Goal: Task Accomplishment & Management: Complete application form

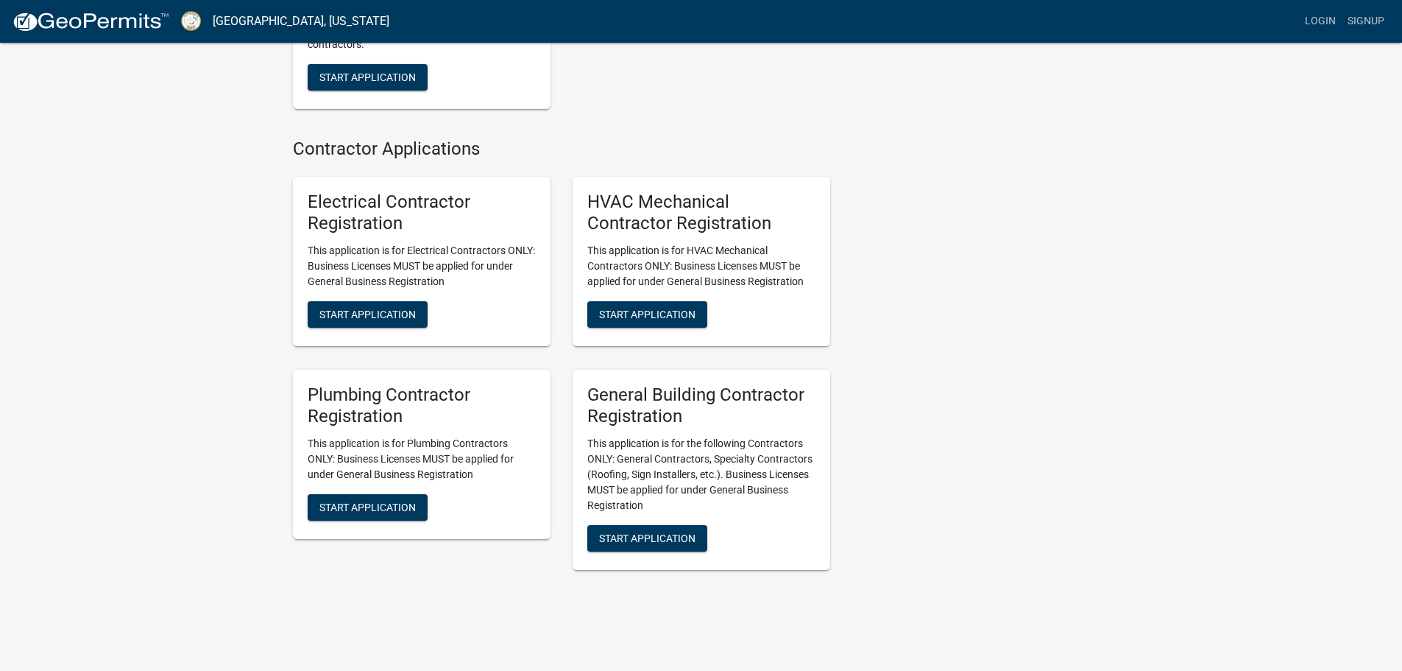
scroll to position [2753, 0]
click at [660, 542] on span "Start Application" at bounding box center [647, 537] width 96 height 12
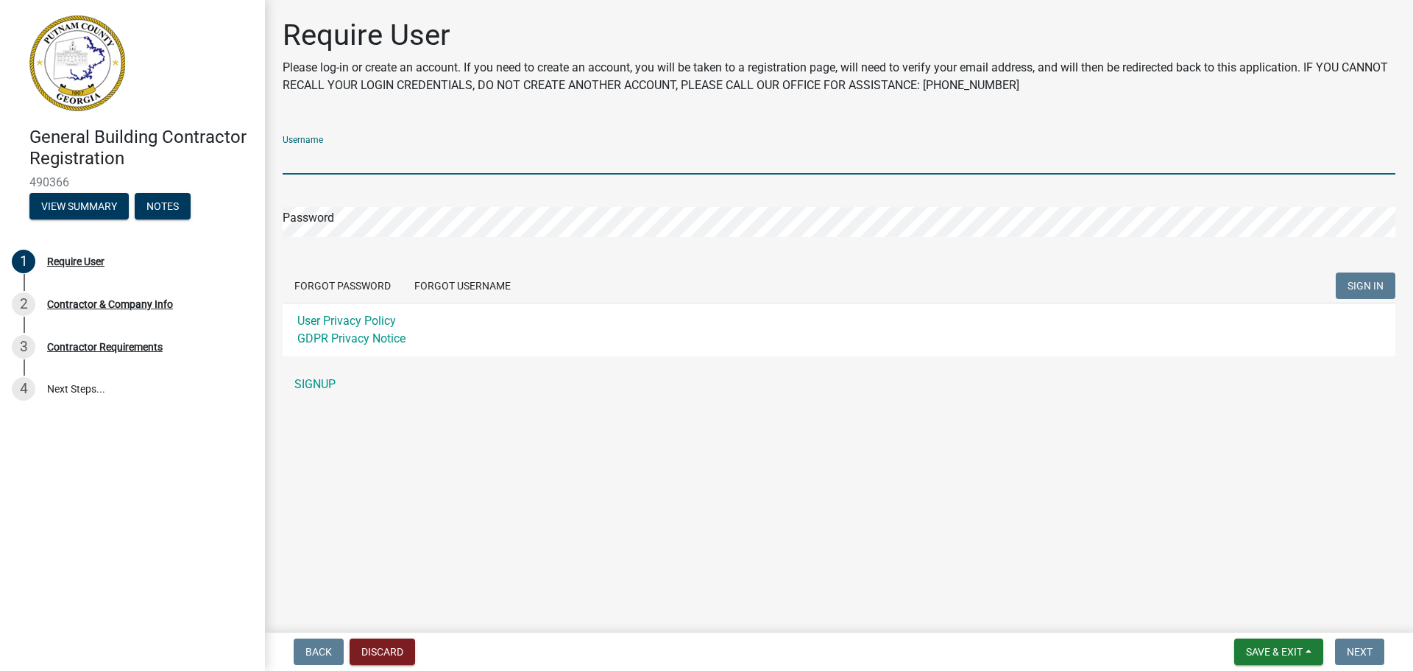
click at [313, 155] on input "Username" at bounding box center [839, 159] width 1113 height 30
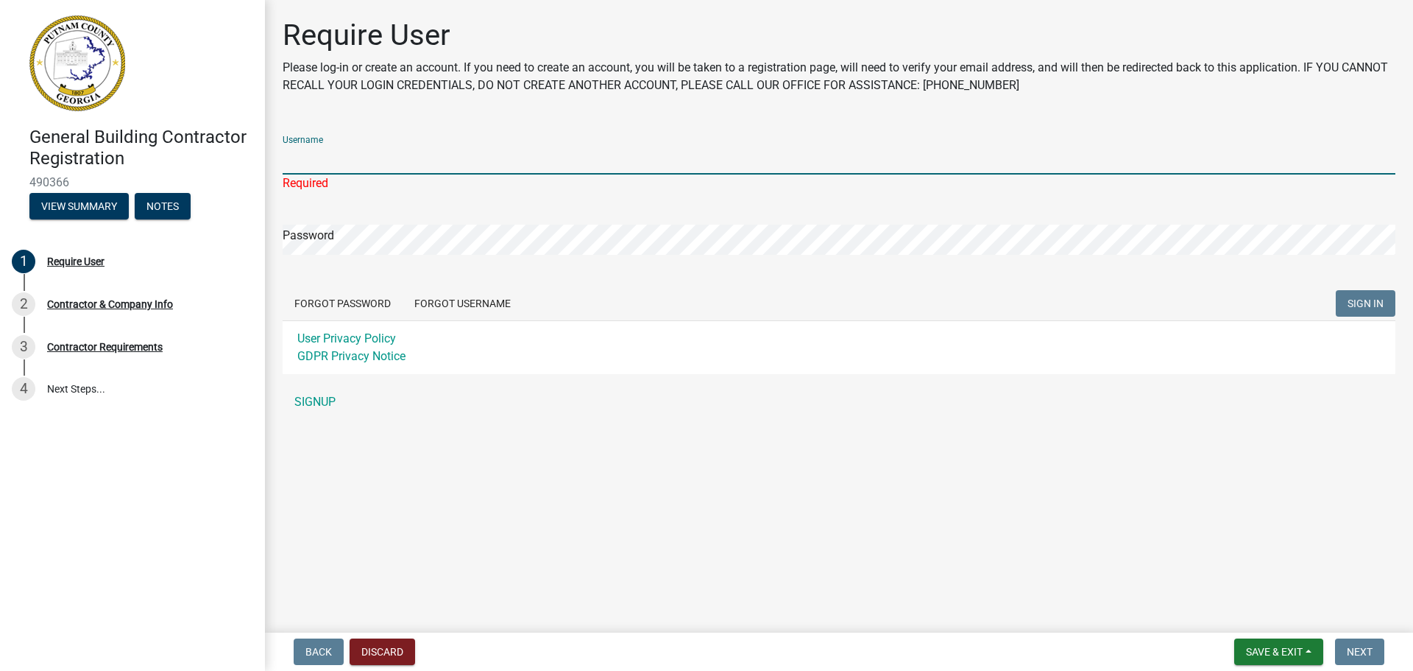
type input "Rcpattonjr"
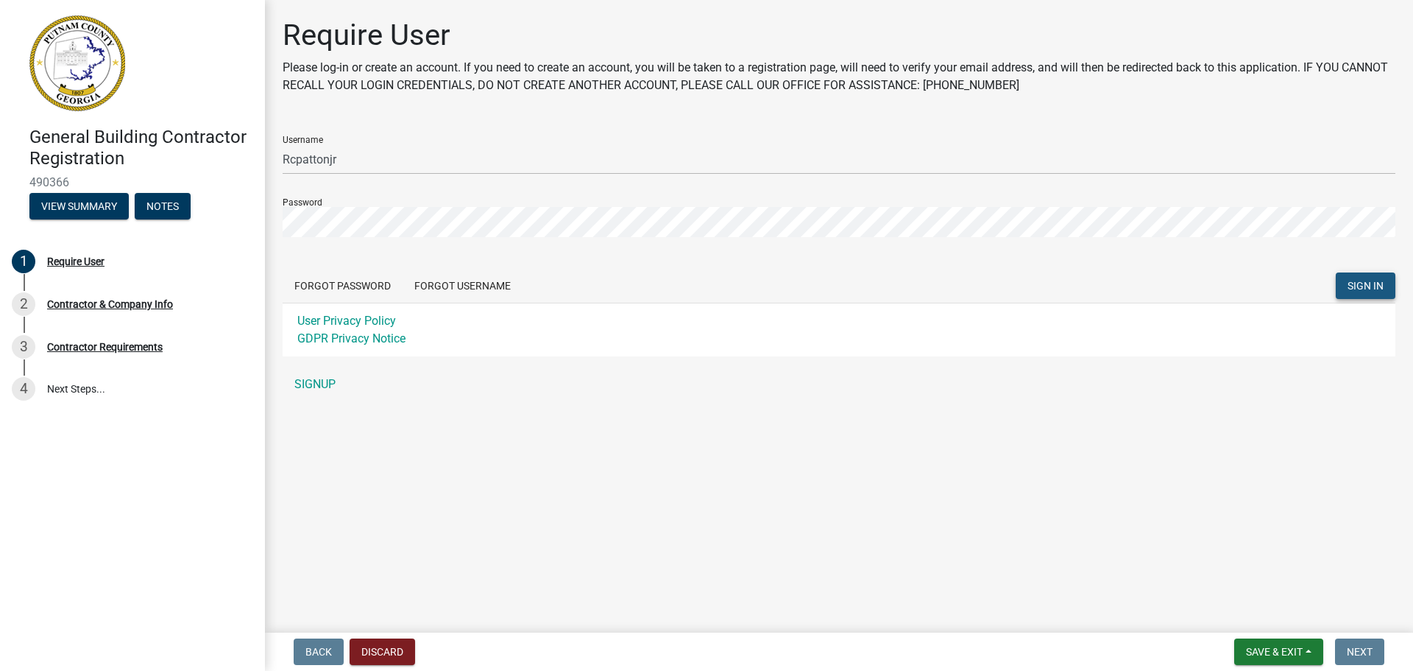
click at [1375, 280] on span "SIGN IN" at bounding box center [1366, 286] width 36 height 12
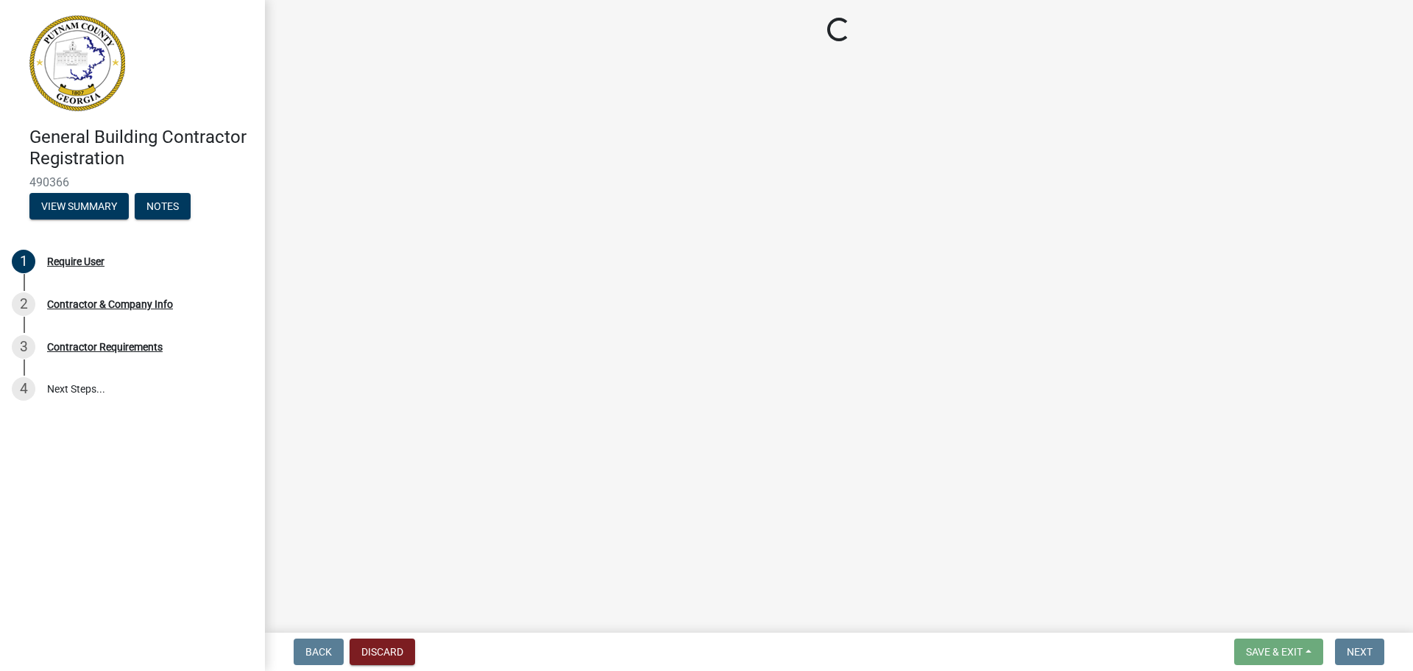
select select "GA"
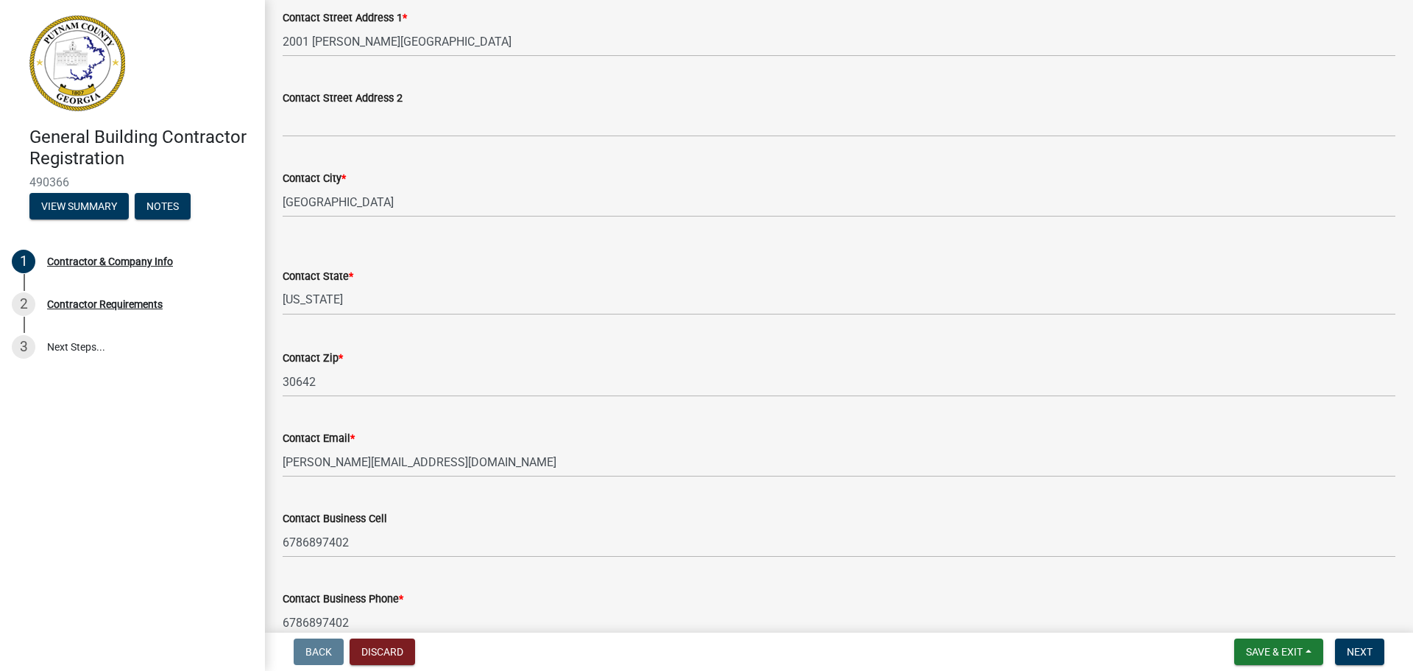
scroll to position [532, 0]
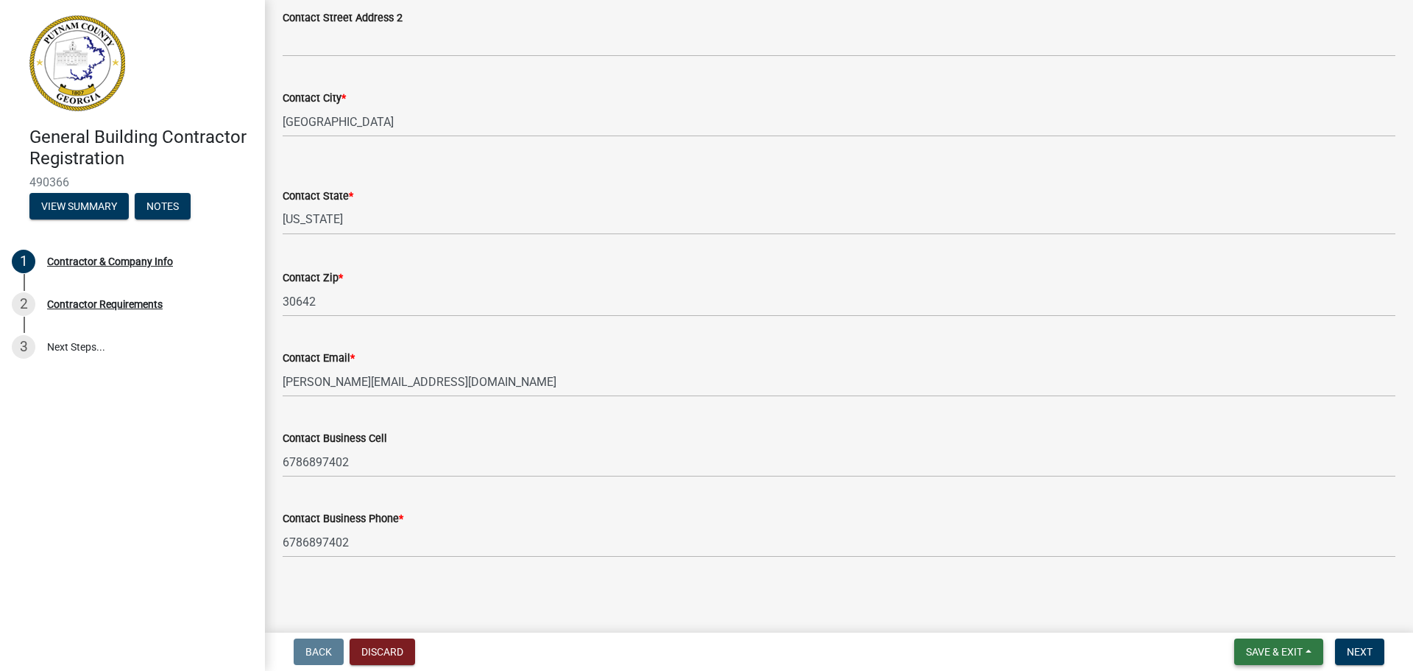
click at [1254, 647] on span "Save & Exit" at bounding box center [1274, 652] width 57 height 12
click at [1278, 478] on wm-data-entity-input "Contact Business Cell [PHONE_NUMBER]" at bounding box center [839, 449] width 1113 height 80
click at [1353, 646] on span "Next" at bounding box center [1360, 652] width 26 height 12
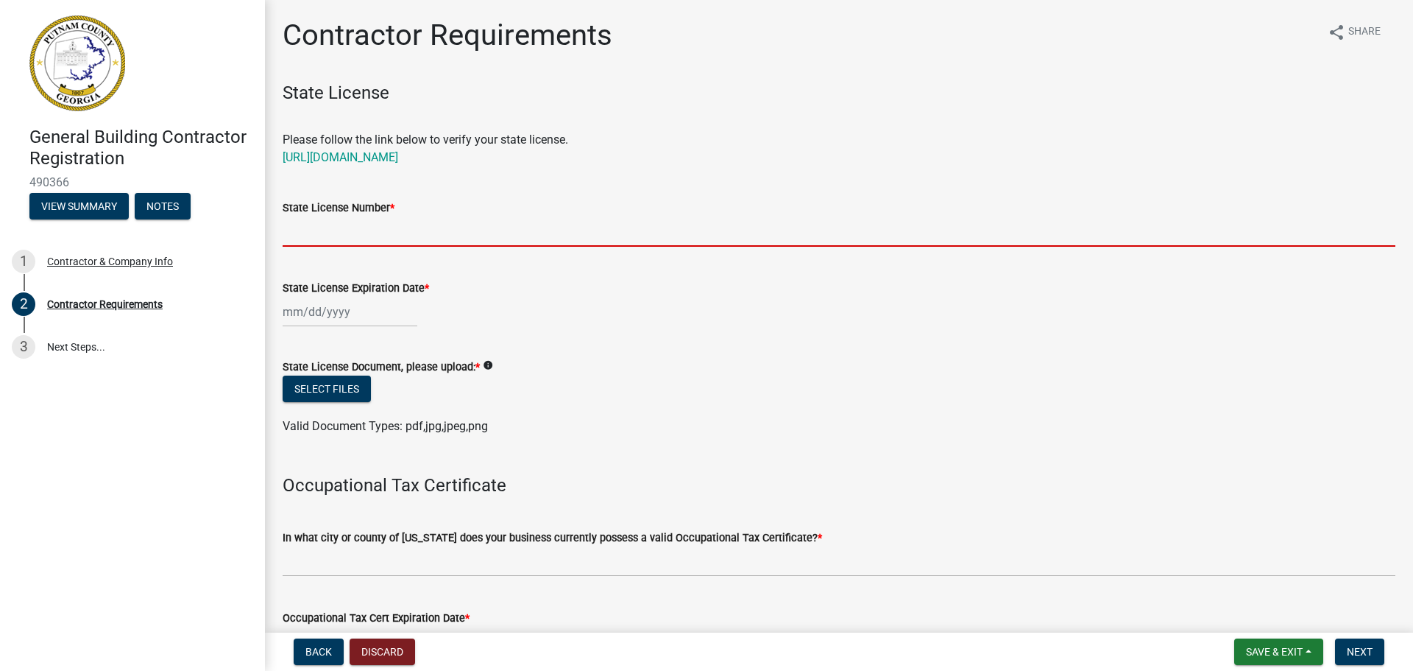
click at [377, 230] on input "State License Number *" at bounding box center [839, 231] width 1113 height 30
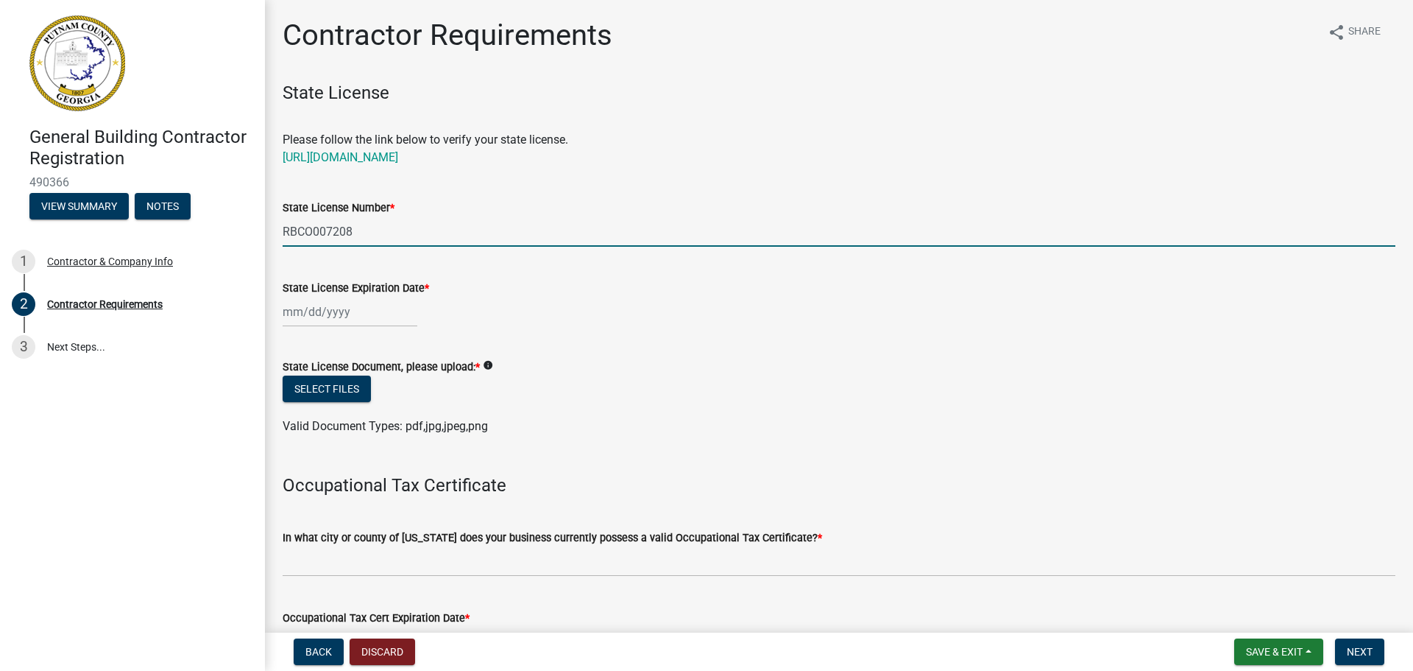
type input "RBCO007208"
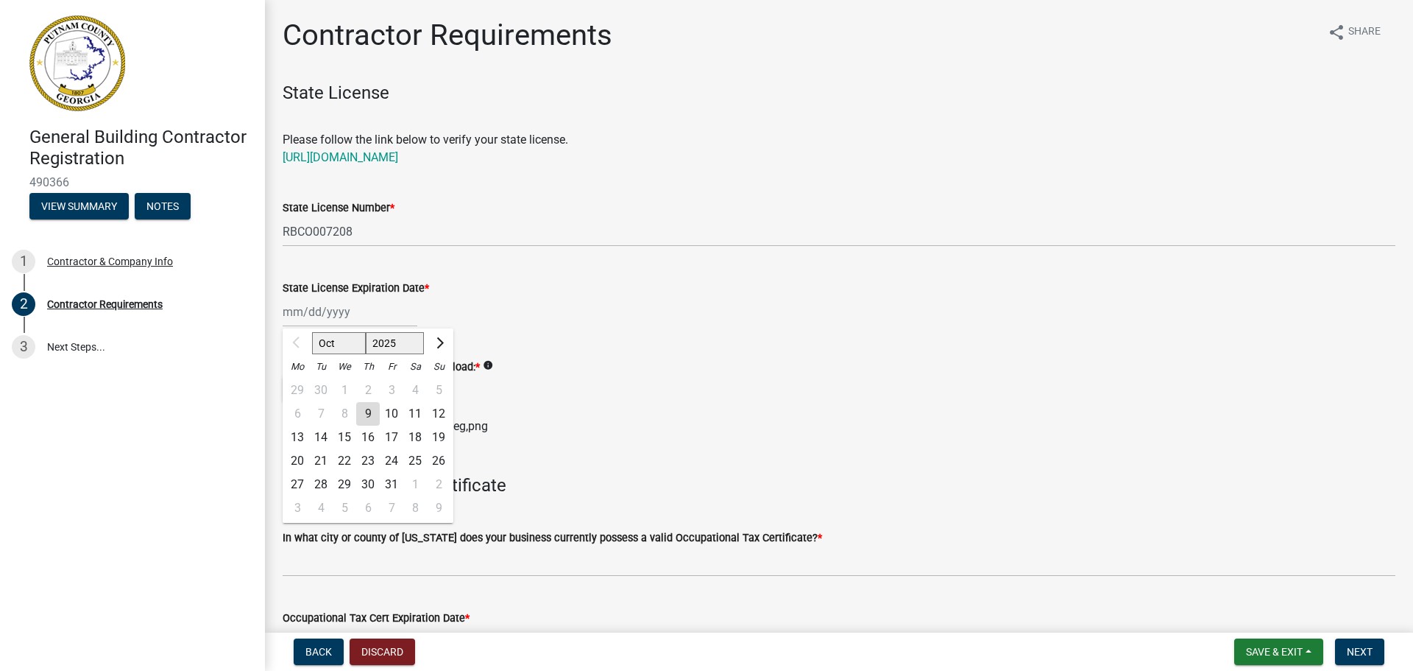
click at [331, 311] on div "Oct Nov [DATE] 2026 2027 2028 2029 2030 2031 2032 2033 2034 2035 2036 2037 2038…" at bounding box center [350, 312] width 135 height 30
click at [440, 342] on span "Next month" at bounding box center [438, 341] width 11 height 11
select select "1"
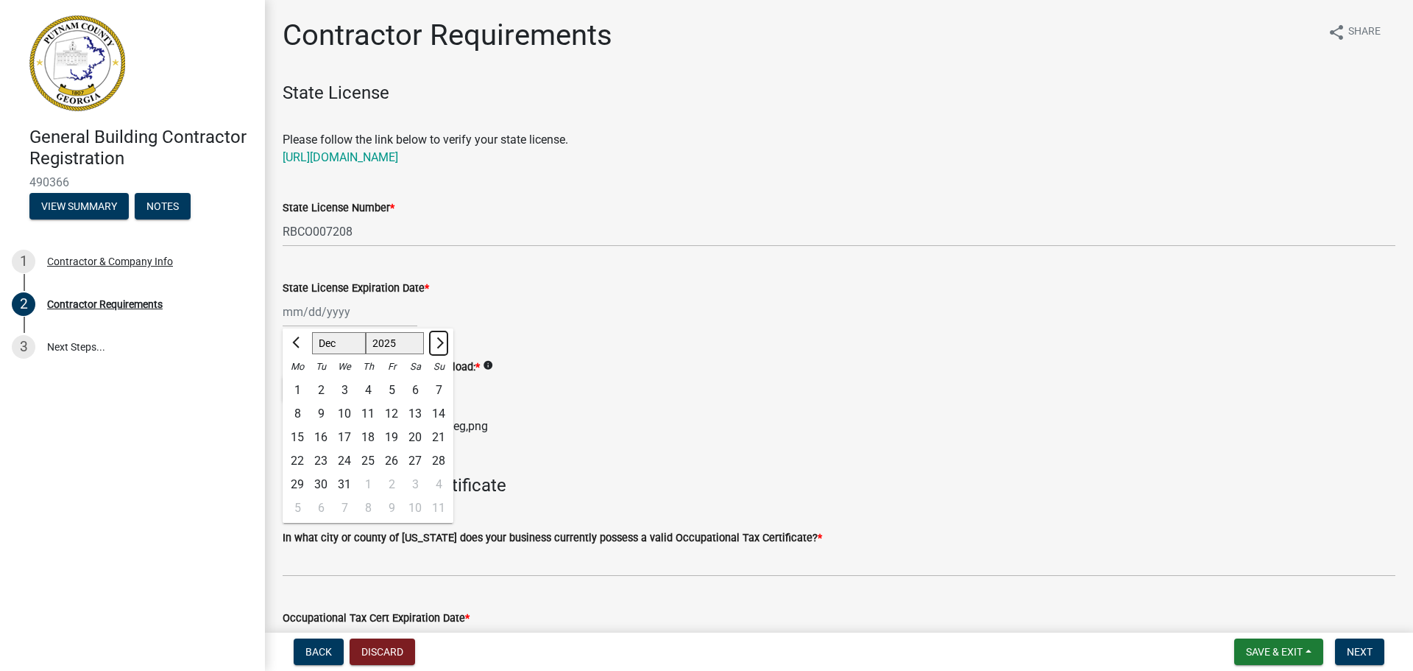
select select "2026"
click at [440, 342] on span "Next month" at bounding box center [438, 341] width 11 height 11
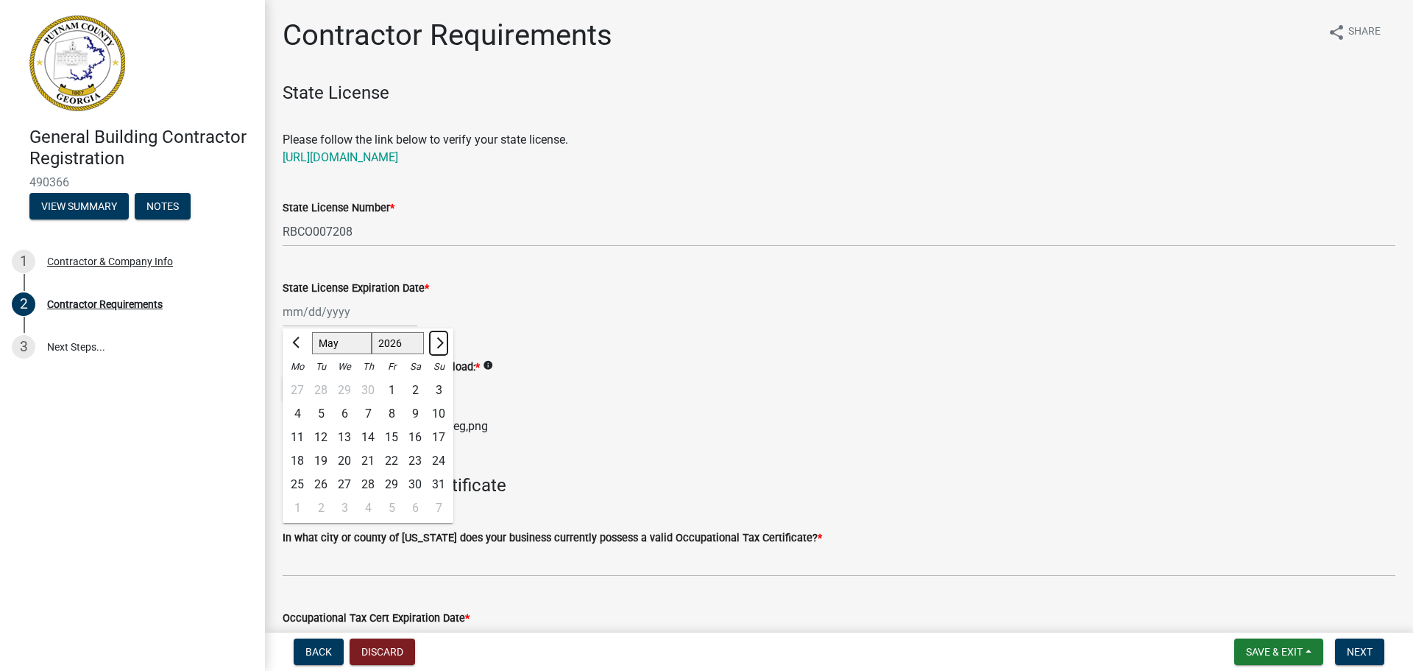
click at [440, 342] on span "Next month" at bounding box center [438, 341] width 11 height 11
click at [299, 337] on span "Previous month" at bounding box center [297, 341] width 11 height 11
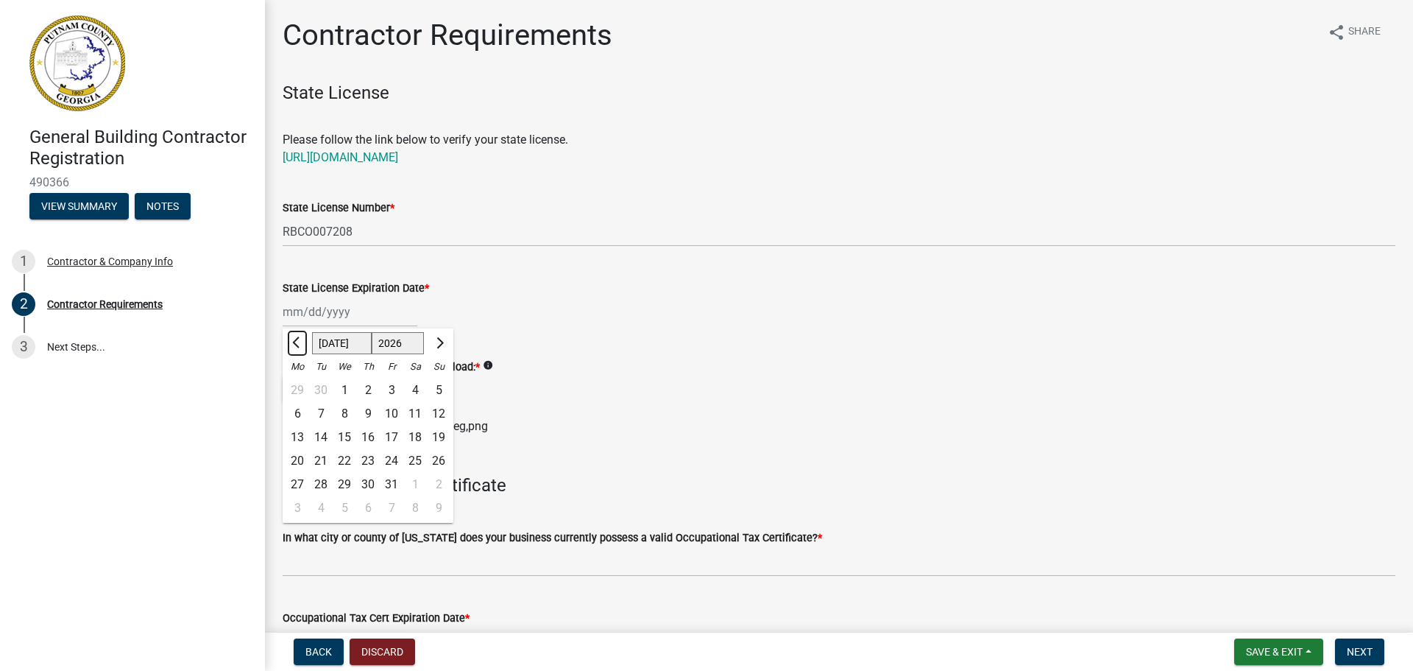
select select "6"
click at [319, 479] on div "30" at bounding box center [321, 485] width 24 height 24
type input "[DATE]"
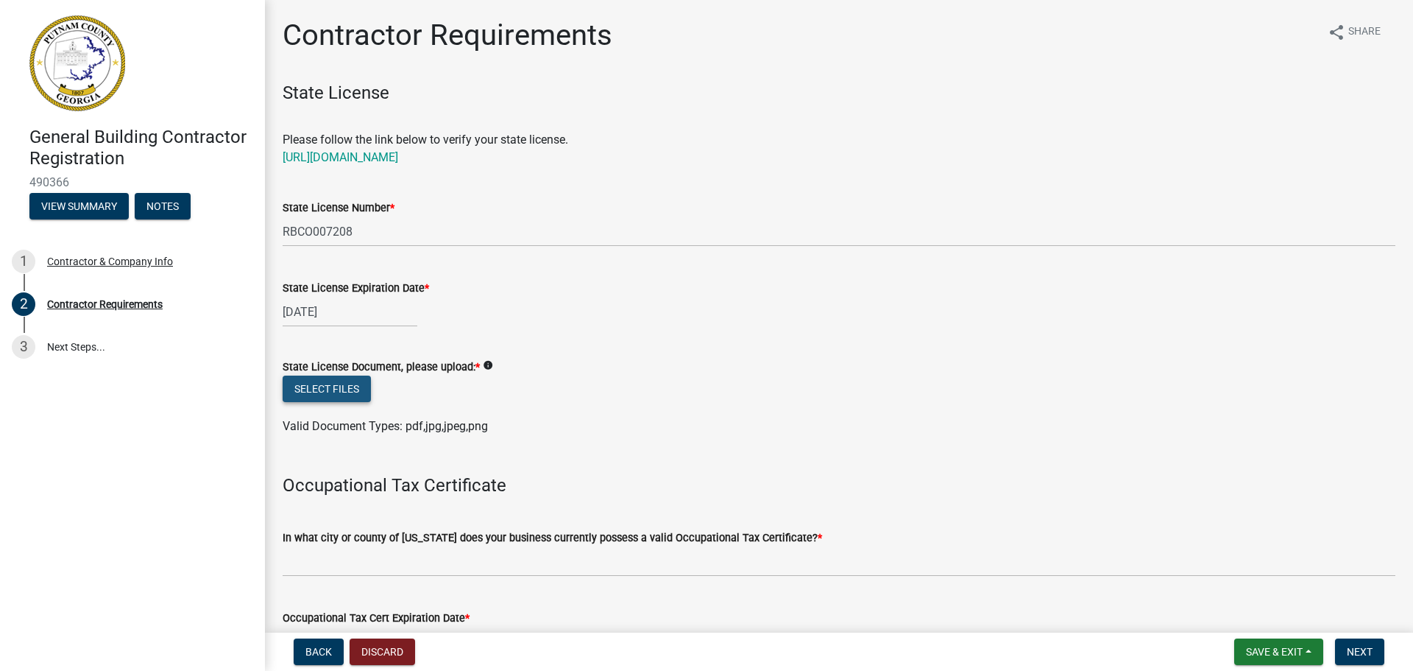
click at [339, 392] on button "Select files" at bounding box center [327, 388] width 88 height 26
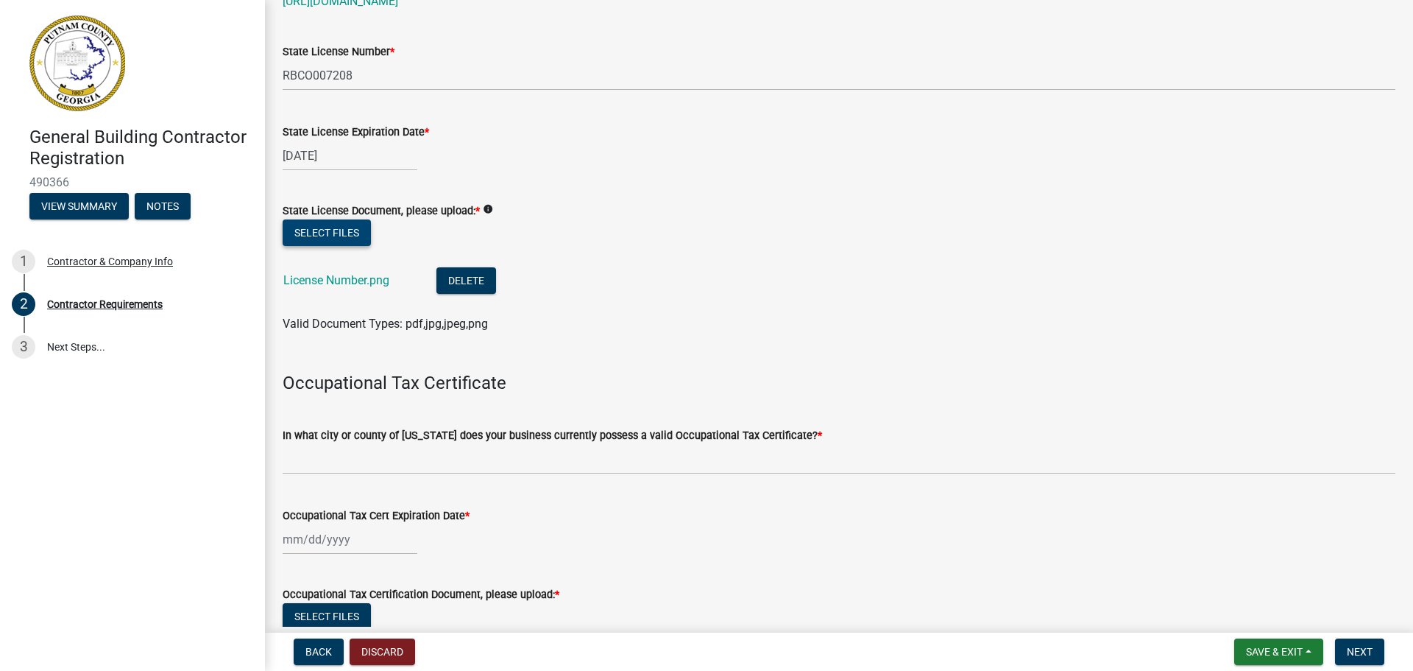
scroll to position [157, 0]
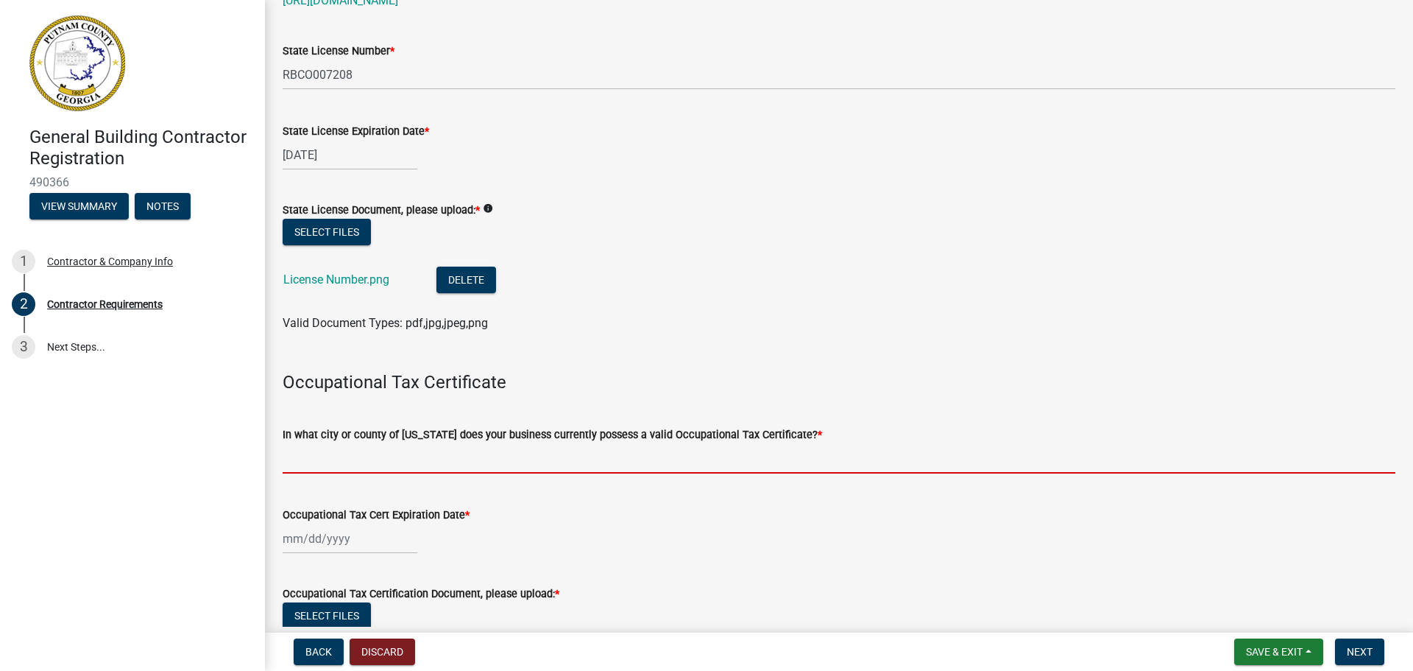
click at [392, 452] on input "In what city or county of [US_STATE] does your business currently possess a val…" at bounding box center [839, 458] width 1113 height 30
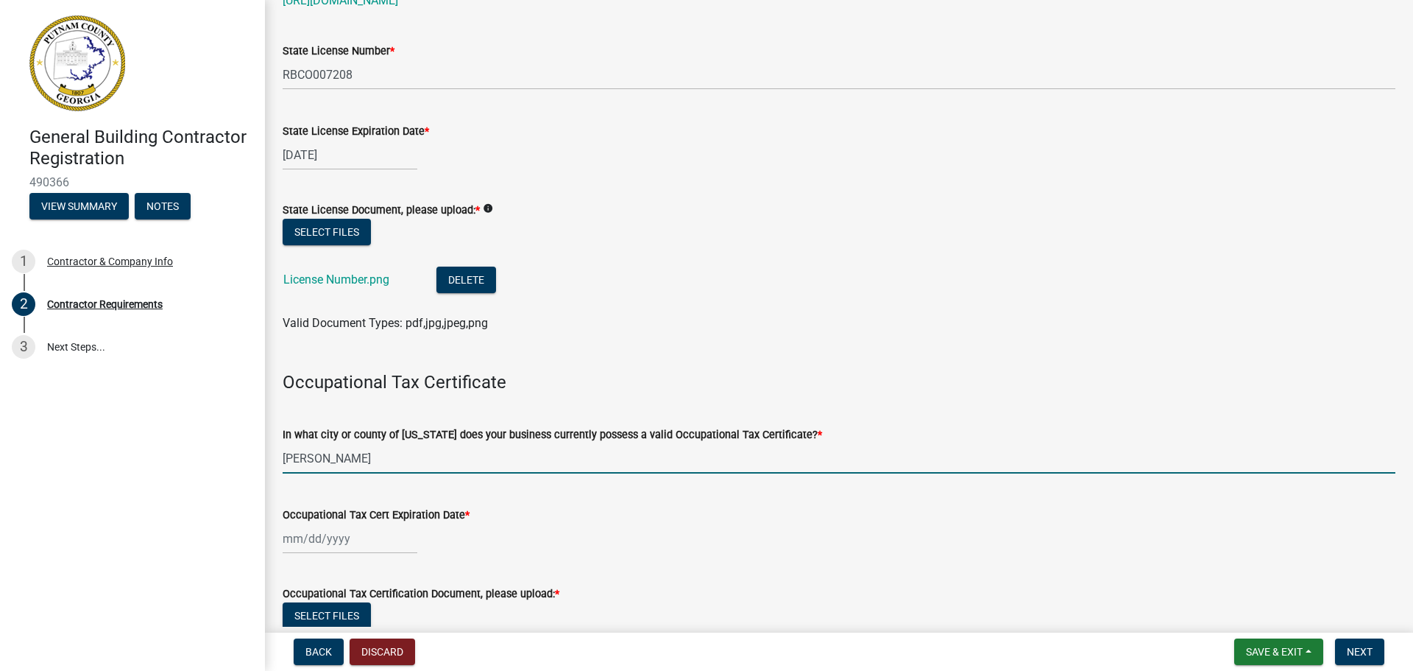
type input "[PERSON_NAME]"
click at [356, 533] on div at bounding box center [350, 538] width 135 height 30
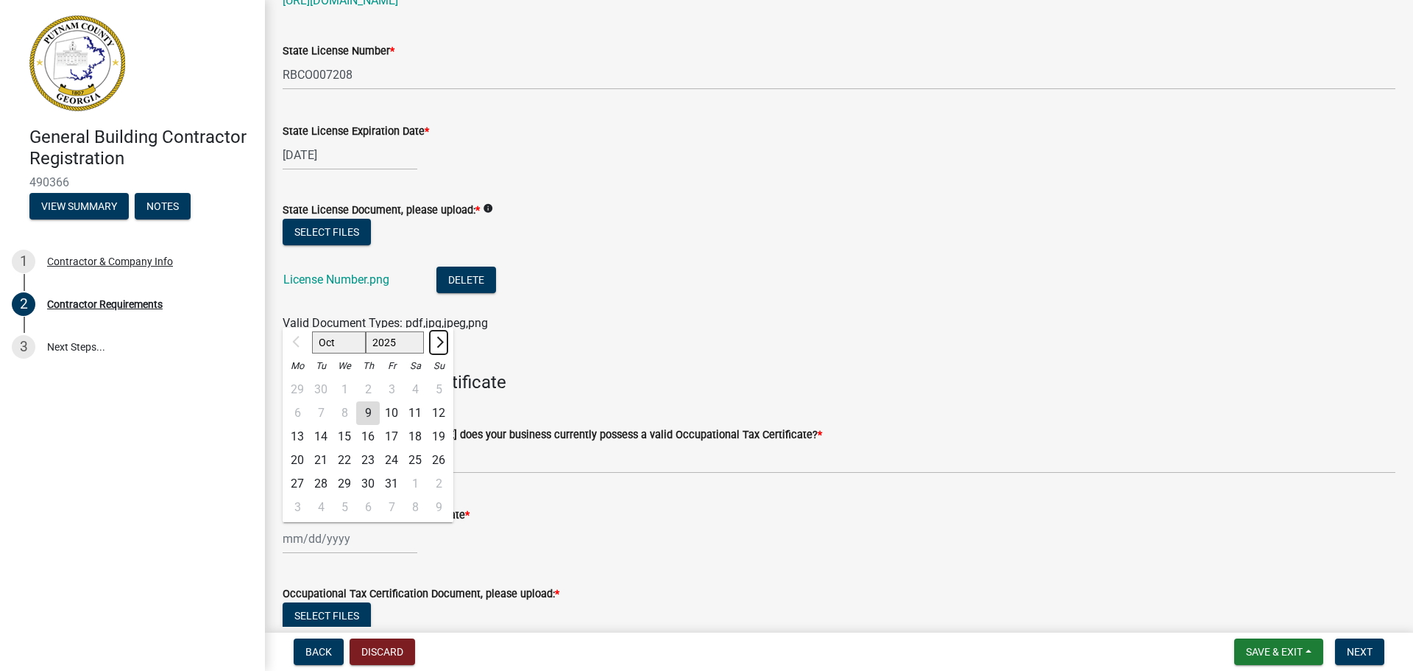
click at [446, 344] on button "Next month" at bounding box center [439, 343] width 18 height 24
select select "12"
click at [344, 478] on div "31" at bounding box center [345, 484] width 24 height 24
type input "[DATE]"
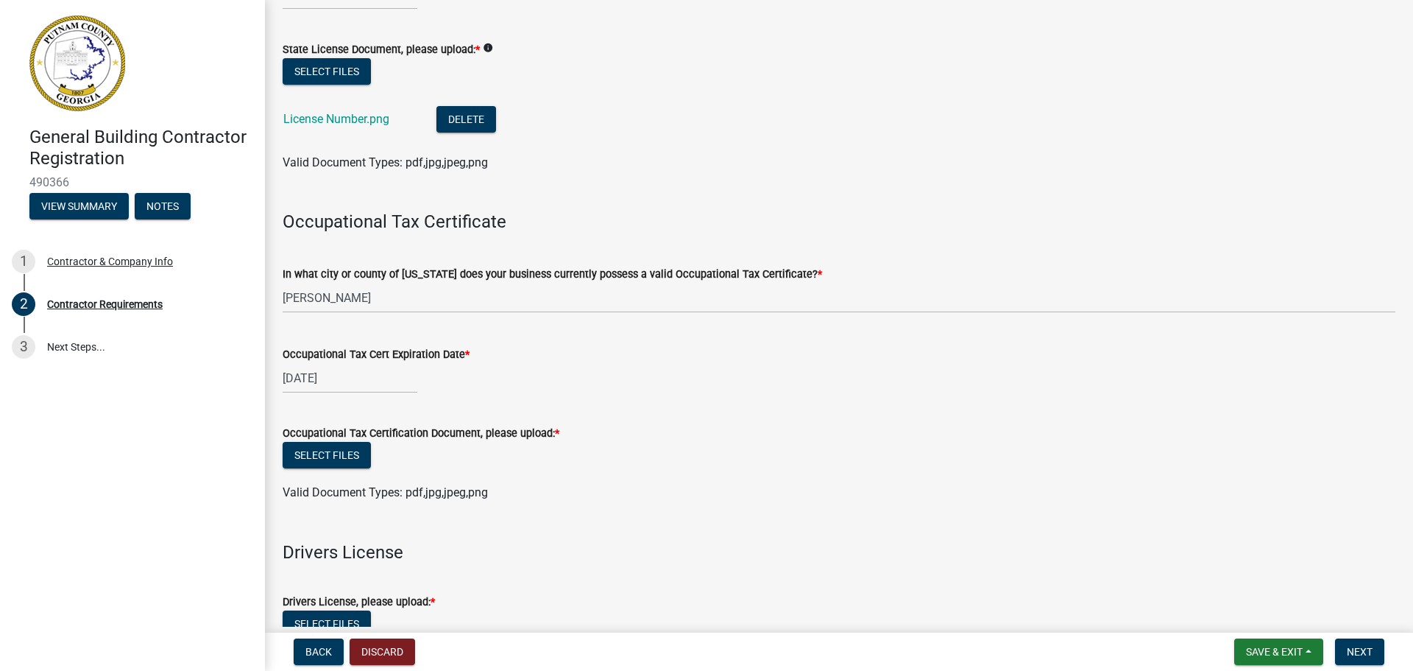
scroll to position [323, 0]
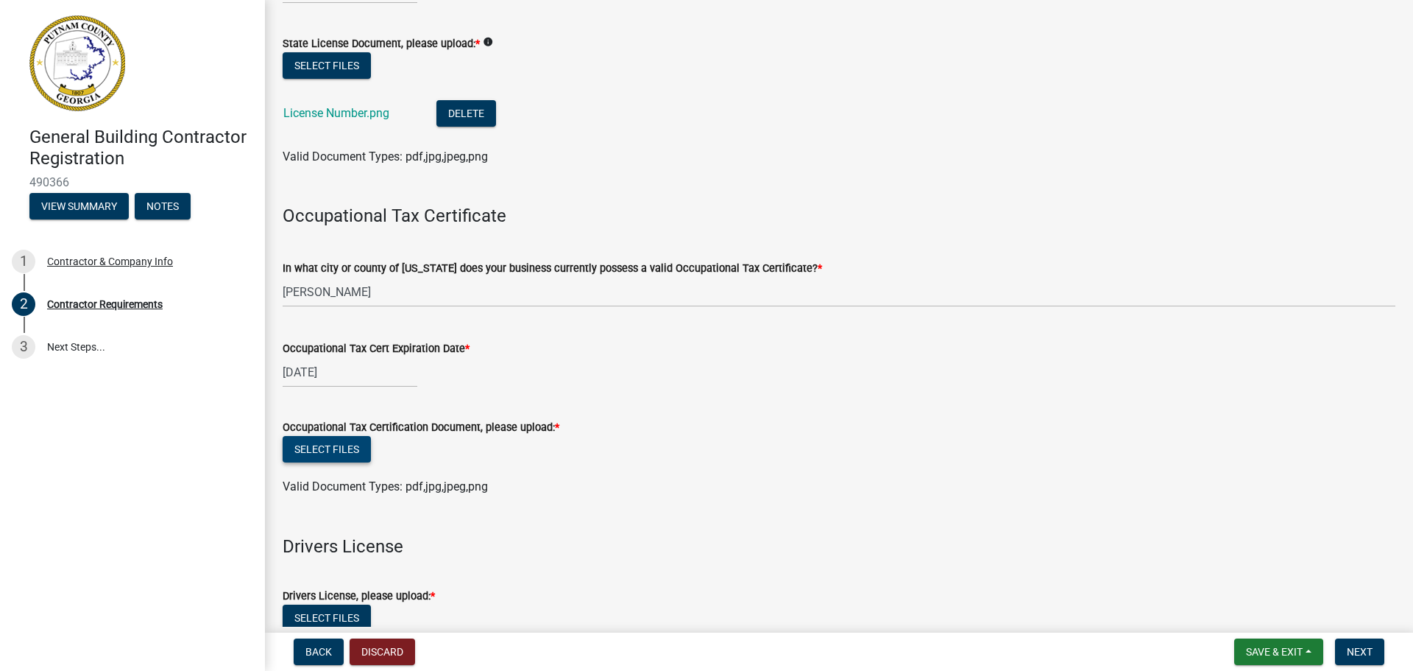
click at [319, 450] on button "Select files" at bounding box center [327, 449] width 88 height 26
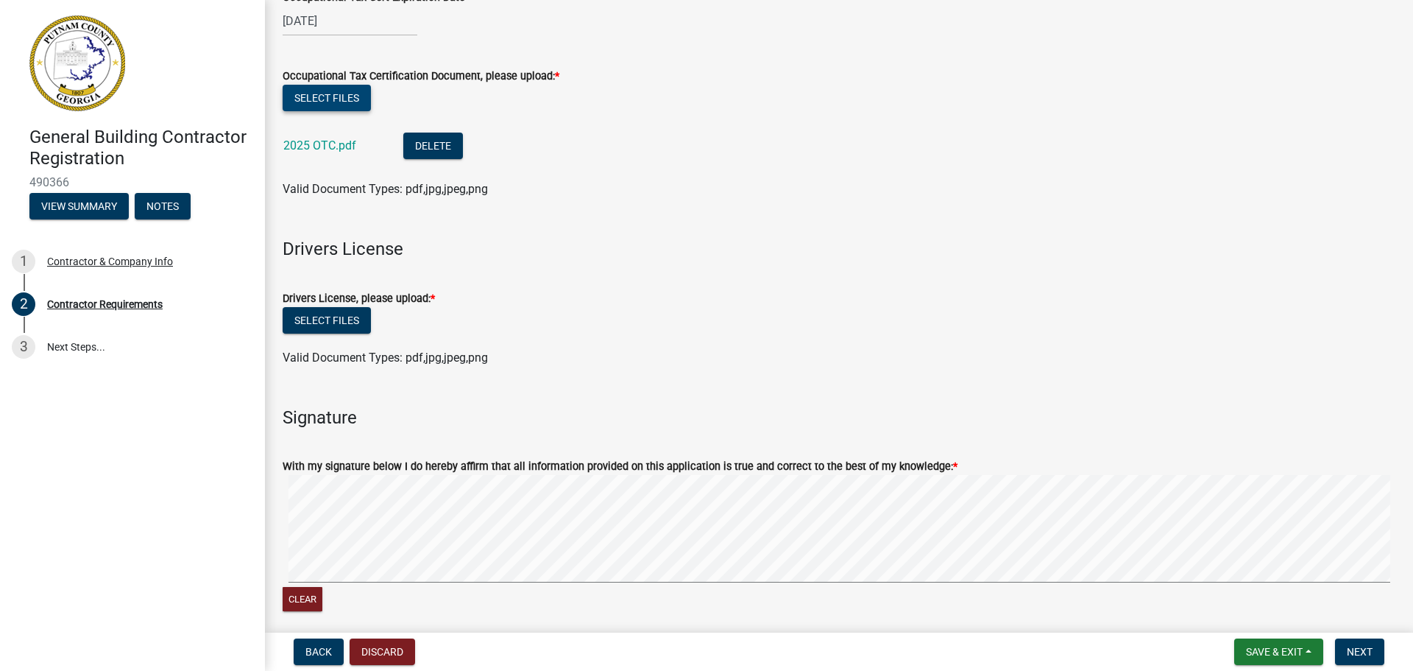
scroll to position [675, 0]
click at [344, 315] on button "Select files" at bounding box center [327, 319] width 88 height 26
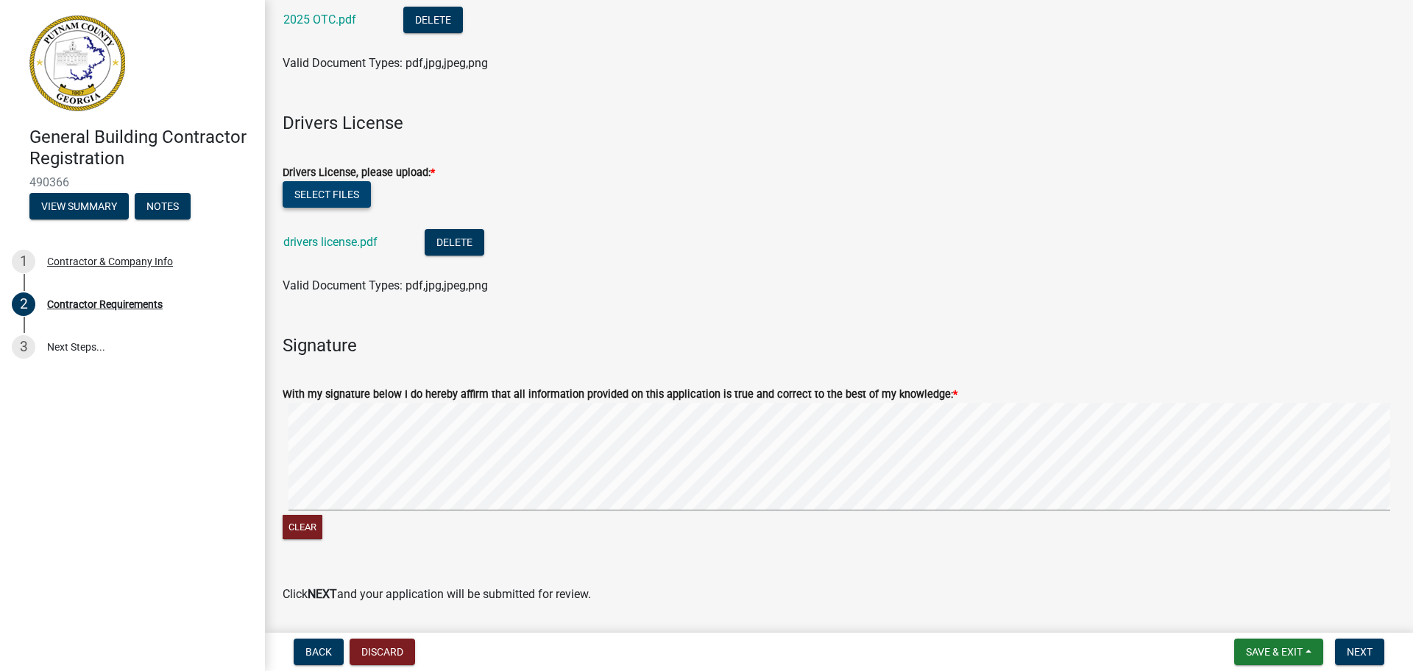
scroll to position [846, 0]
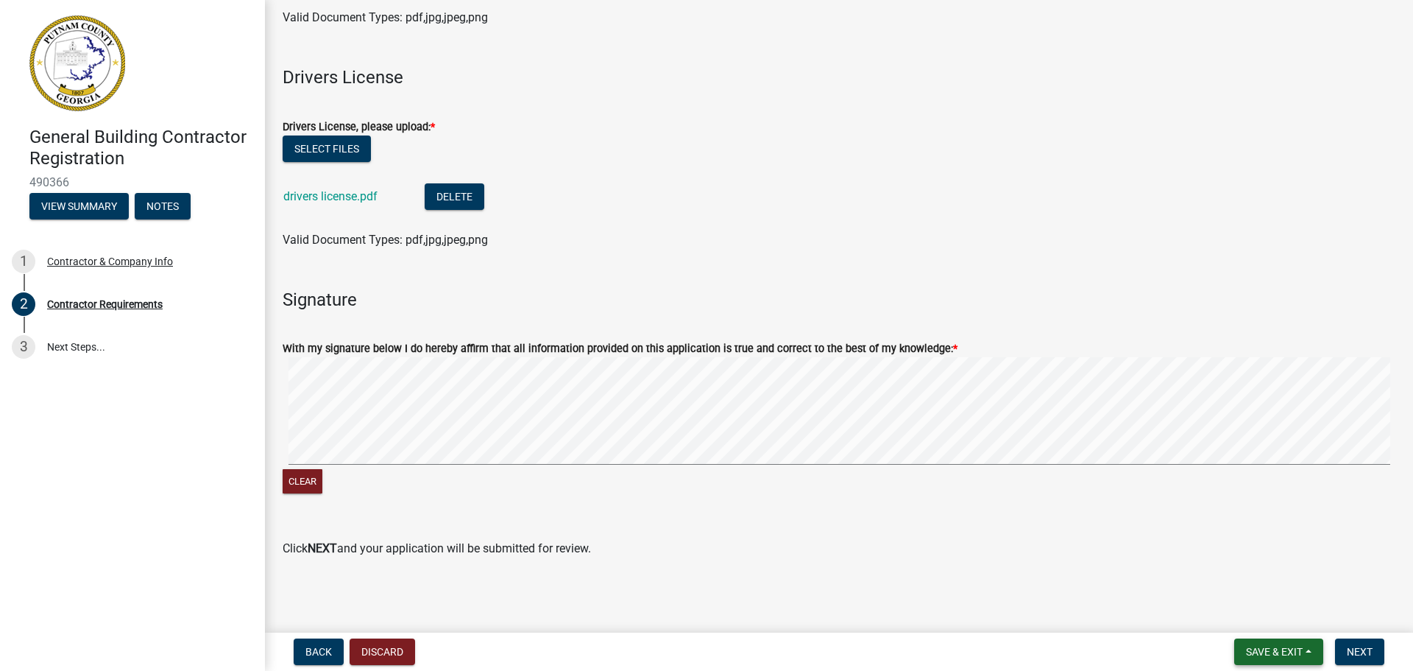
click at [1251, 651] on span "Save & Exit" at bounding box center [1274, 652] width 57 height 12
click at [1353, 647] on span "Next" at bounding box center [1360, 652] width 26 height 12
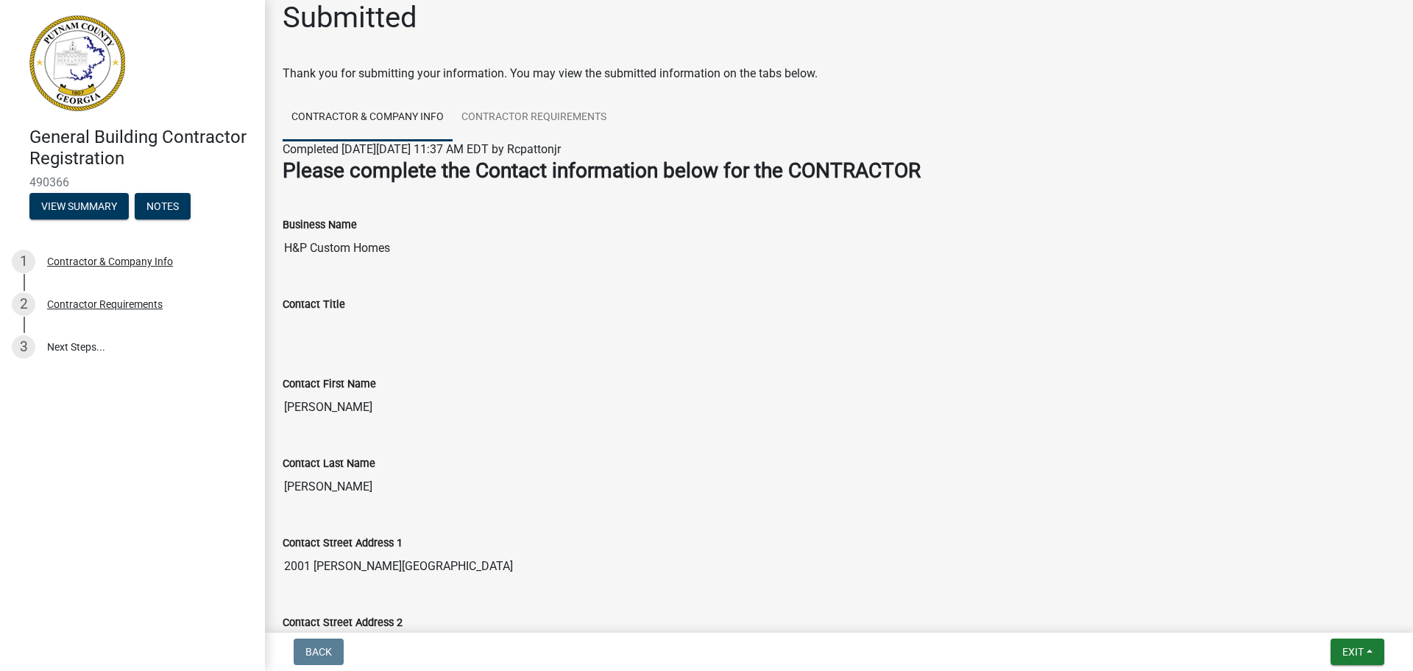
scroll to position [0, 0]
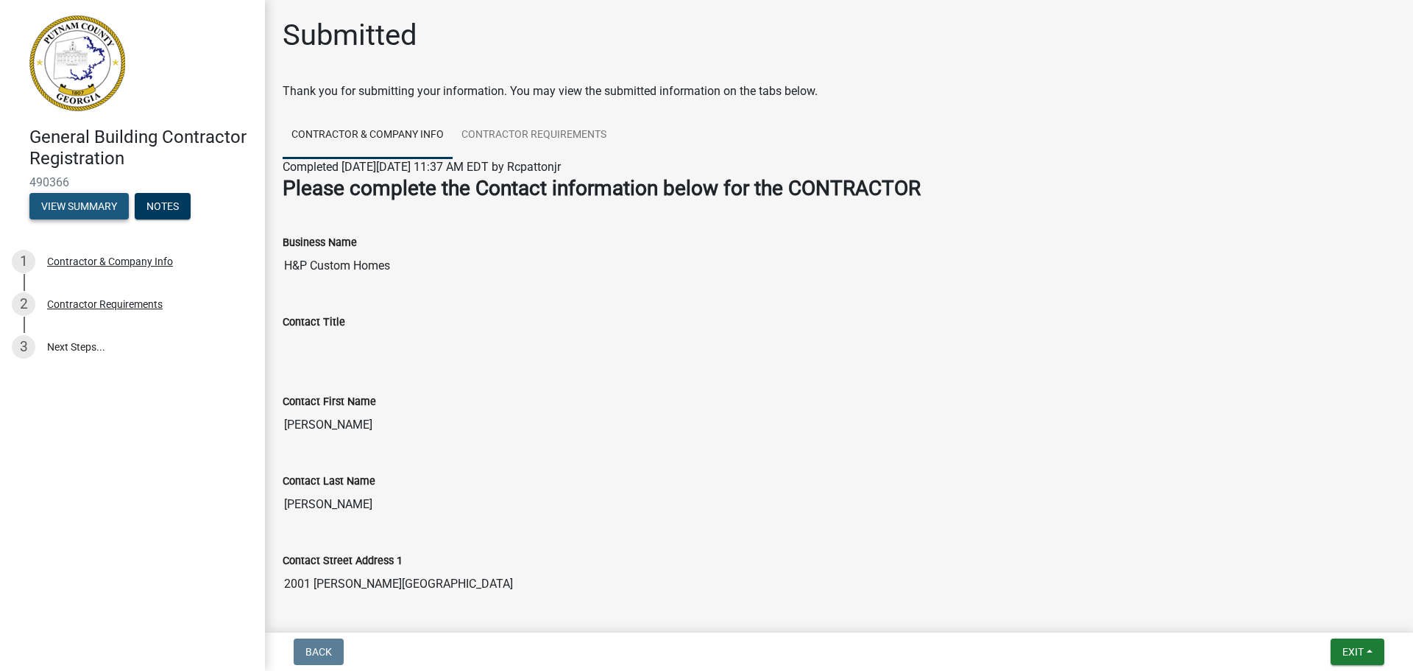
click at [85, 206] on button "View Summary" at bounding box center [78, 206] width 99 height 26
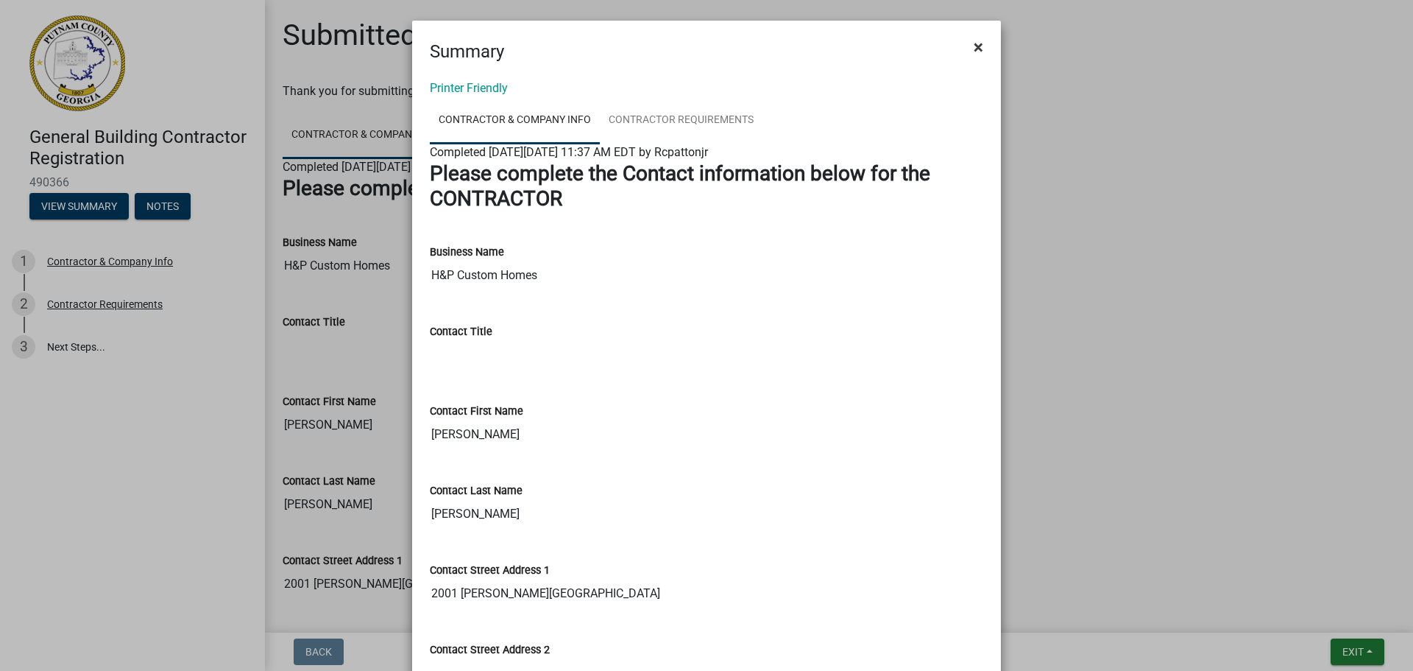
click at [967, 32] on button "×" at bounding box center [978, 46] width 33 height 41
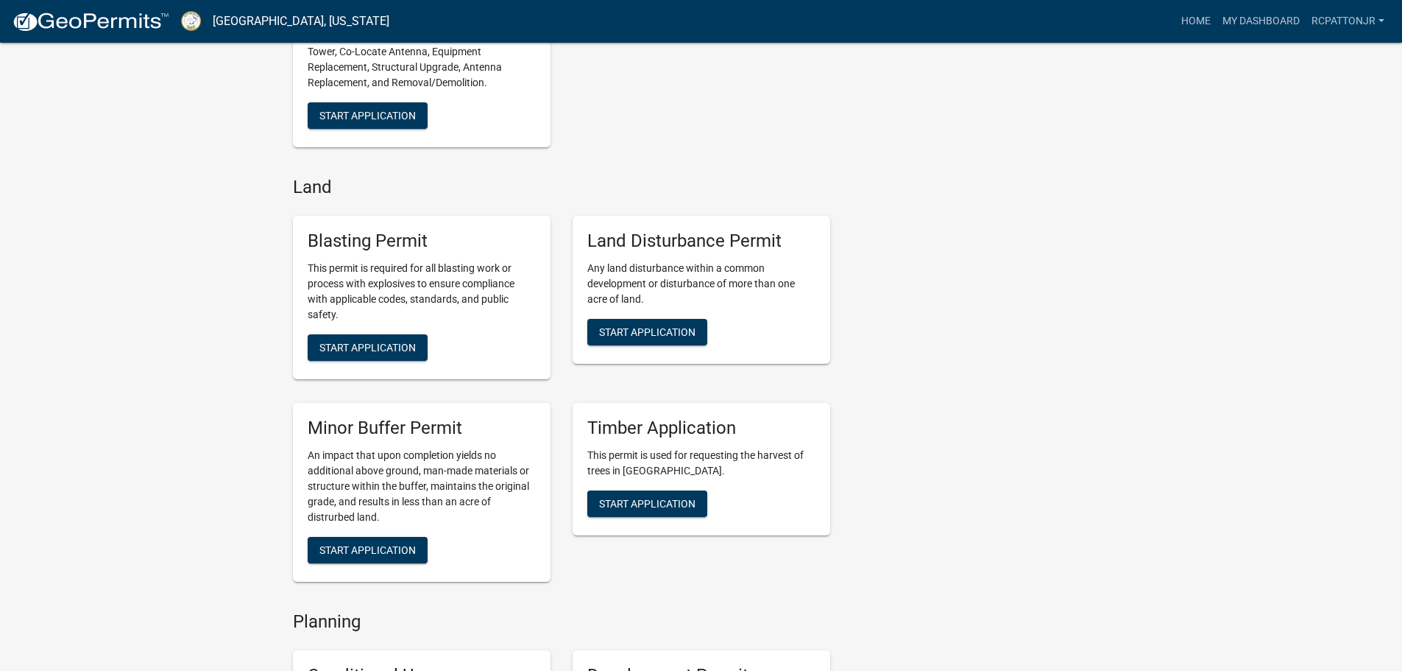
scroll to position [2003, 0]
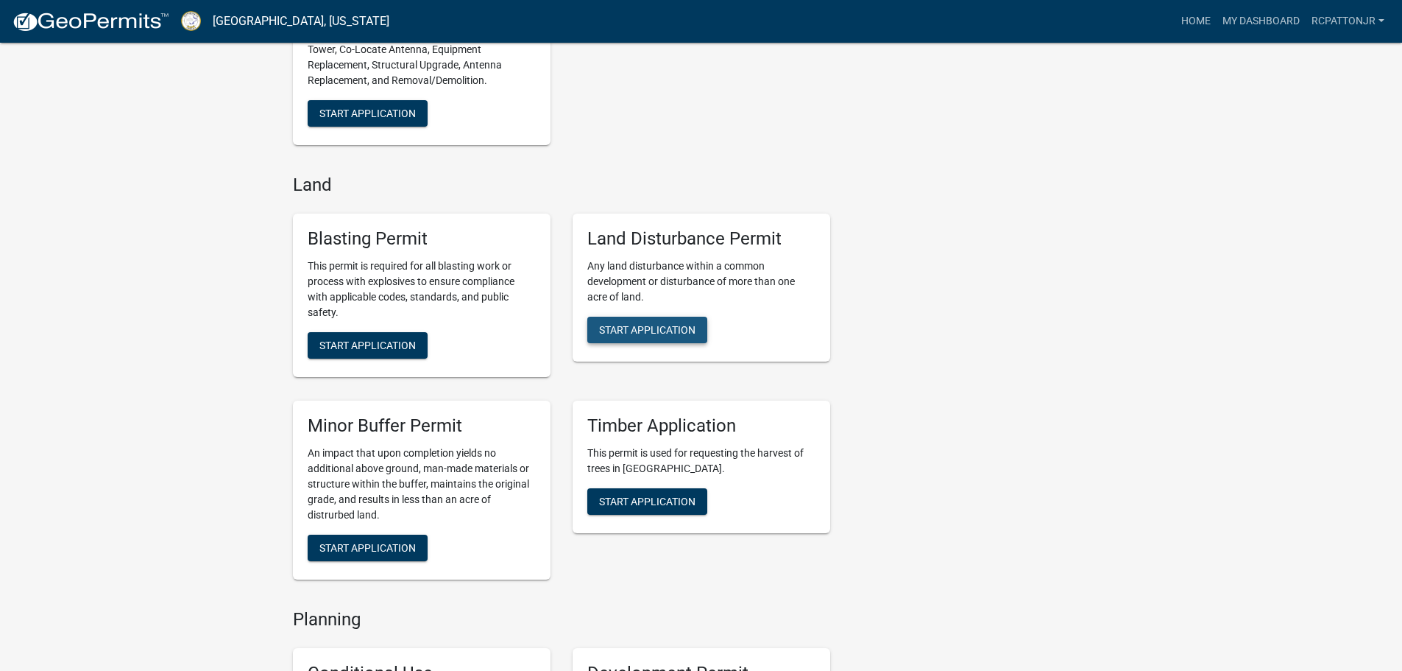
click at [630, 336] on span "Start Application" at bounding box center [647, 330] width 96 height 12
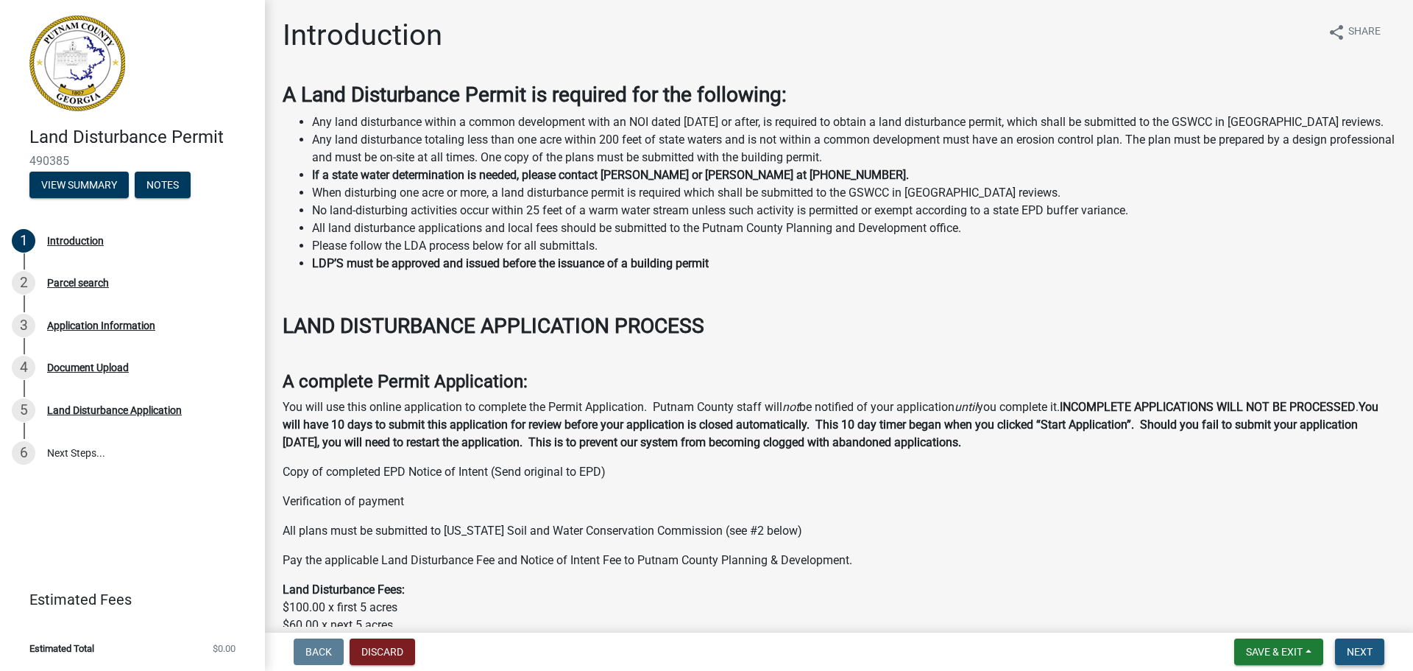
click at [1353, 647] on span "Next" at bounding box center [1360, 652] width 26 height 12
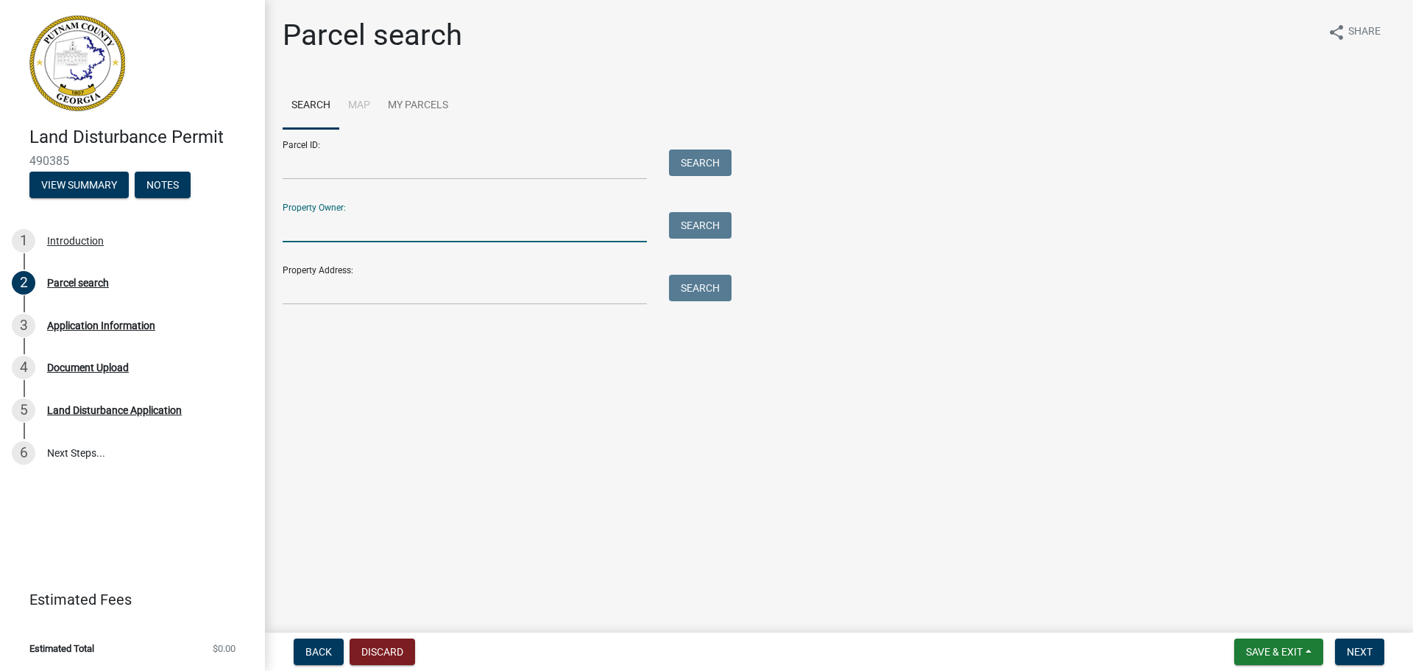
click at [332, 223] on input "Property Owner:" at bounding box center [465, 227] width 364 height 30
type input "chang"
click at [710, 222] on button "Search" at bounding box center [700, 225] width 63 height 26
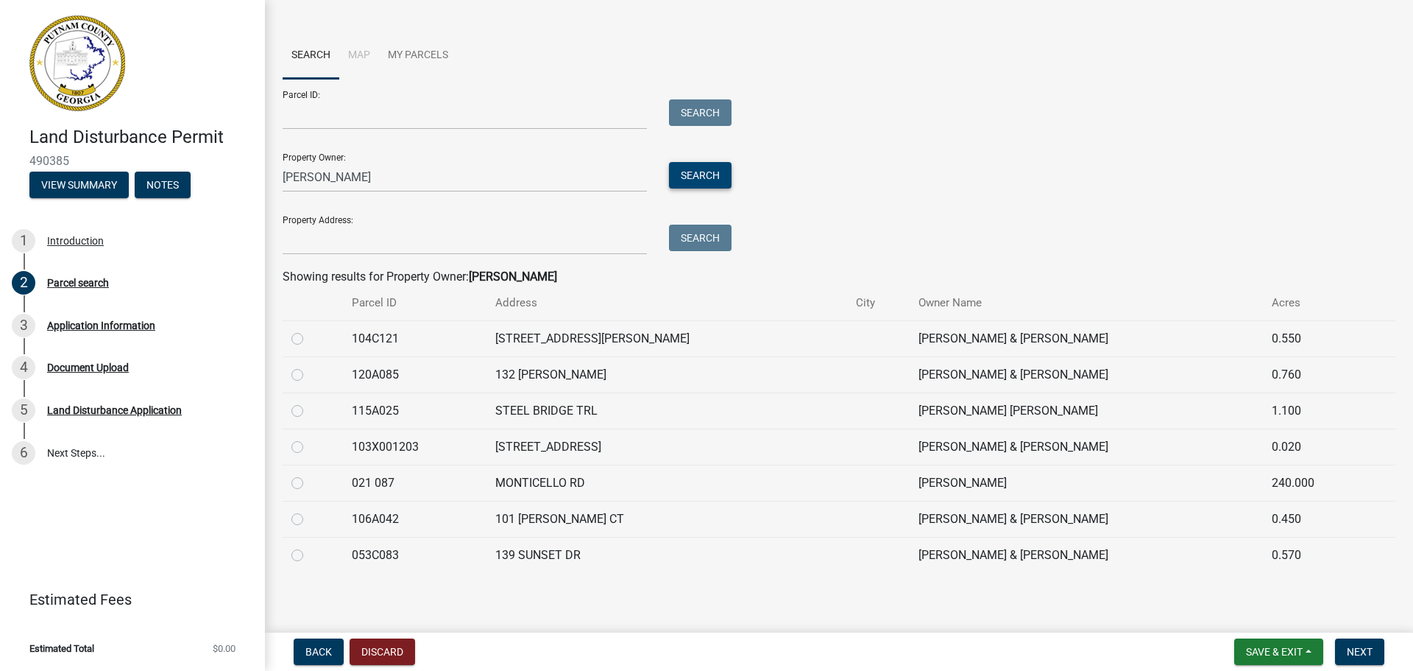
scroll to position [51, 0]
click at [309, 365] on label at bounding box center [309, 365] width 0 height 0
click at [309, 375] on input "radio" at bounding box center [314, 370] width 10 height 10
radio input "true"
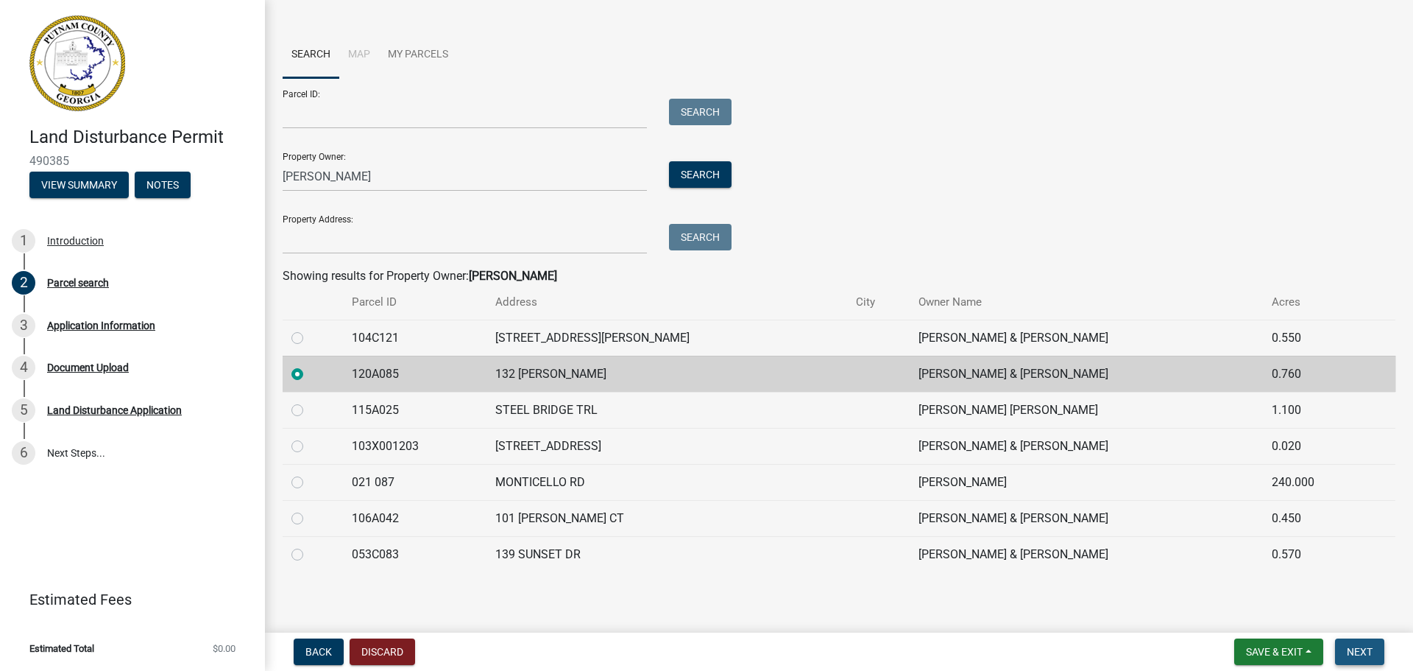
click at [1368, 652] on span "Next" at bounding box center [1360, 652] width 26 height 12
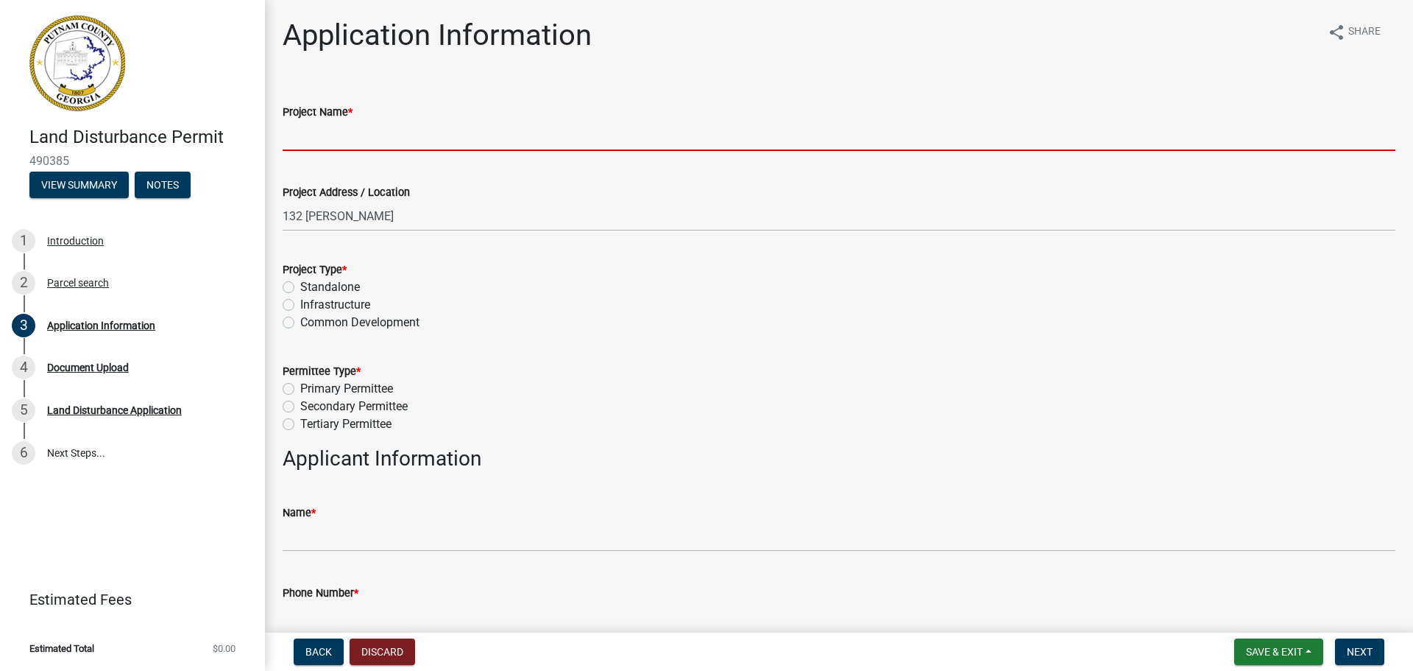
click at [358, 140] on input "Project Name *" at bounding box center [839, 136] width 1113 height 30
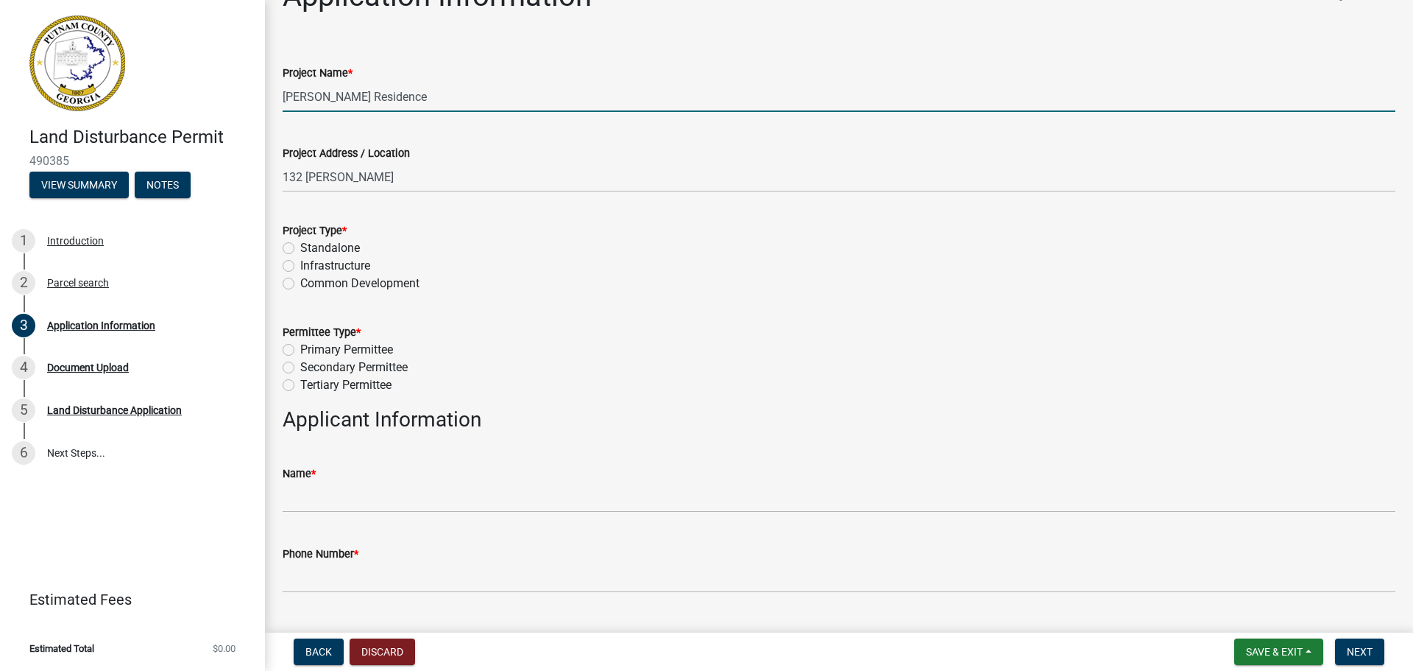
scroll to position [40, 0]
type input "Chang Residence"
click at [312, 249] on label "Standalone" at bounding box center [330, 247] width 60 height 18
click at [310, 248] on input "Standalone" at bounding box center [305, 243] width 10 height 10
radio input "true"
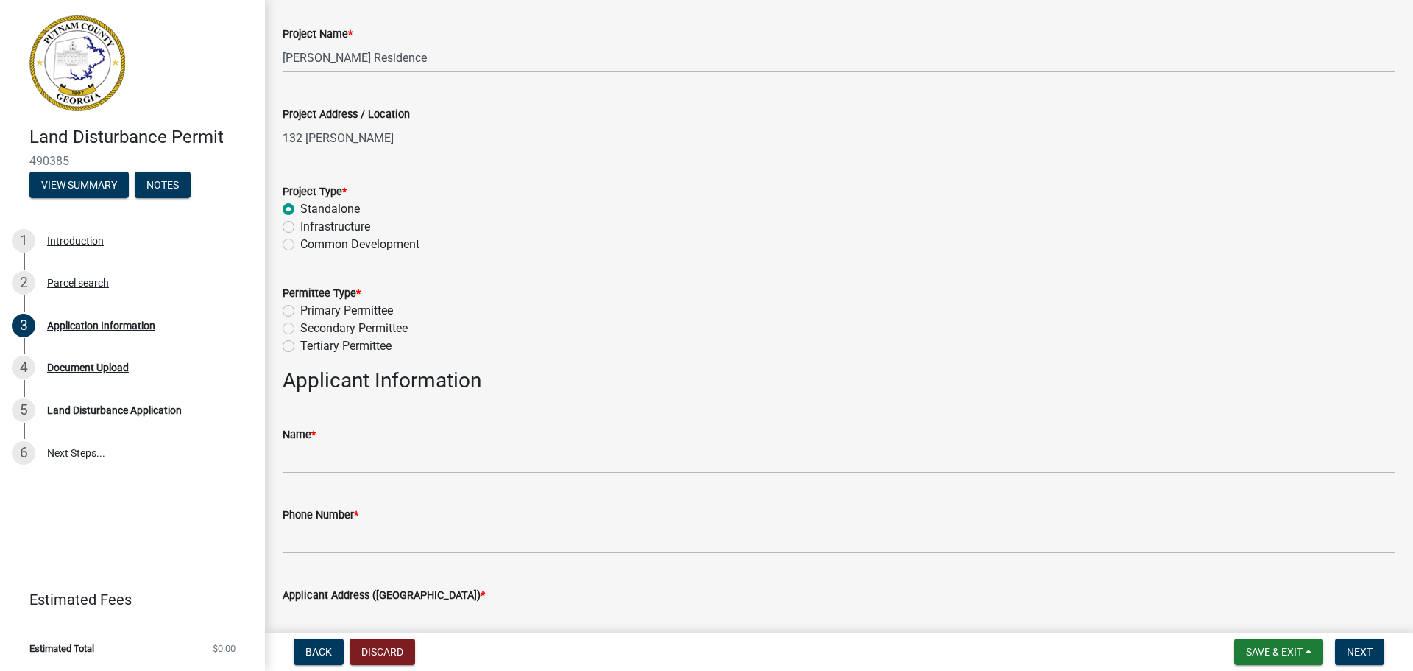
scroll to position [79, 0]
click at [300, 310] on label "Primary Permittee" at bounding box center [346, 310] width 93 height 18
click at [300, 310] on input "Primary Permittee" at bounding box center [305, 306] width 10 height 10
radio input "true"
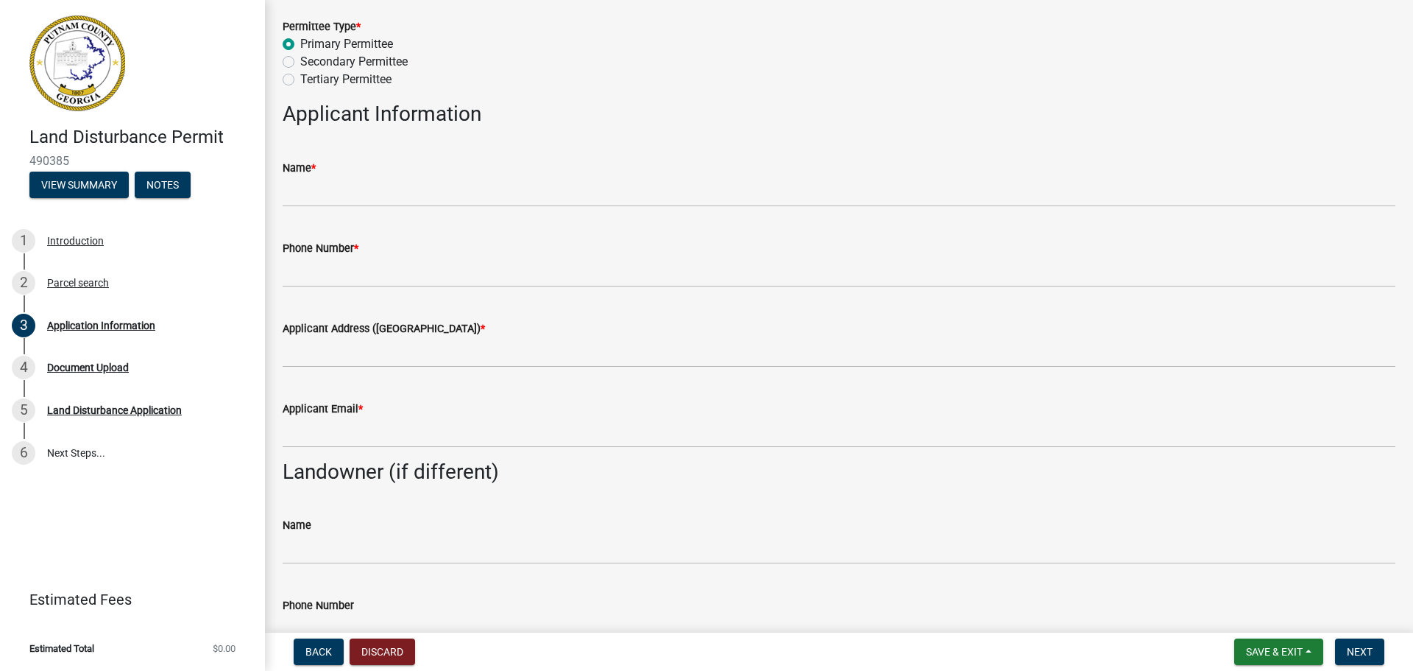
scroll to position [345, 0]
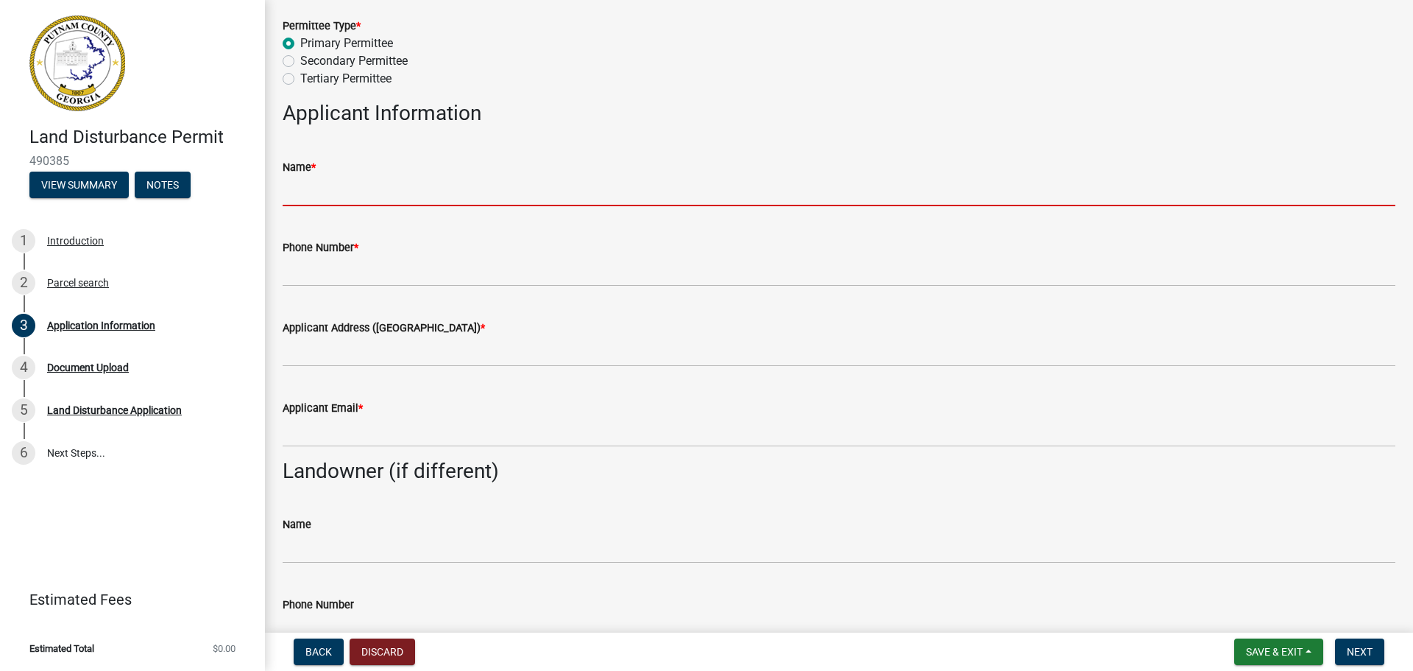
click at [328, 191] on input "Name *" at bounding box center [839, 191] width 1113 height 30
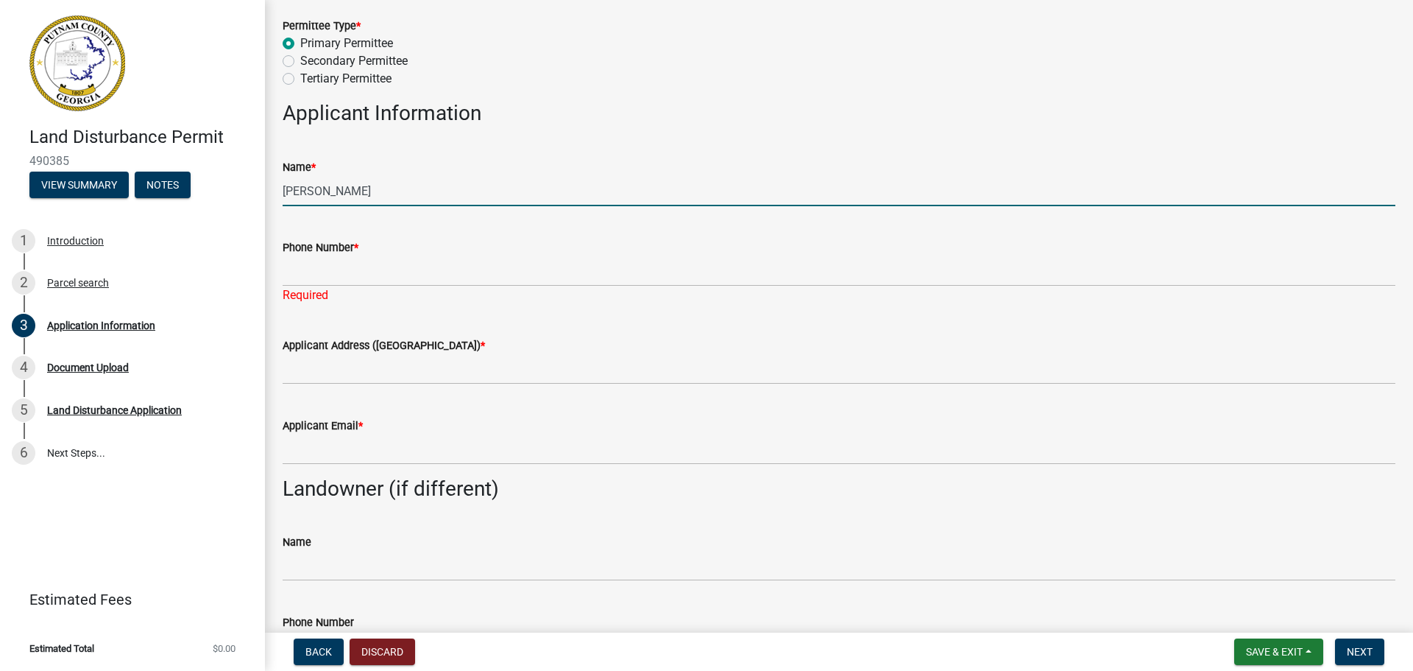
click at [328, 191] on input "[PERSON_NAME]" at bounding box center [839, 191] width 1113 height 30
type input "Robert Patton"
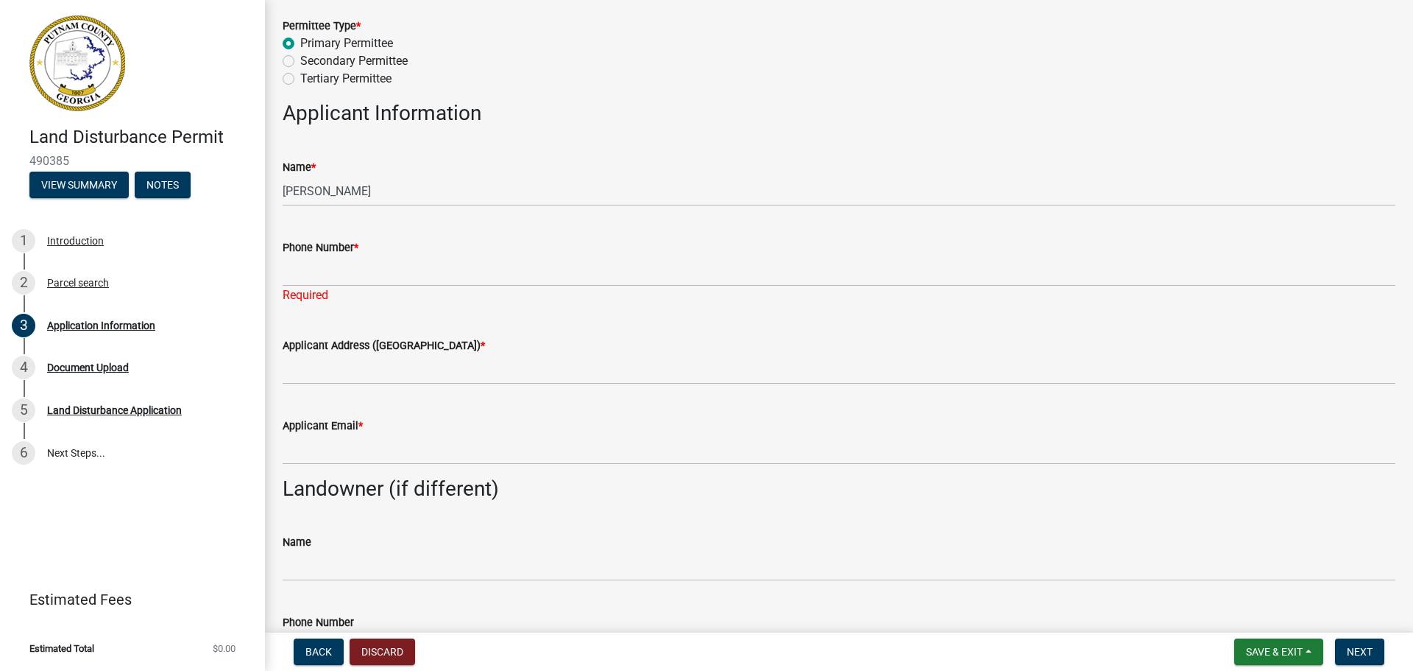
click at [310, 286] on div "Required" at bounding box center [839, 295] width 1113 height 18
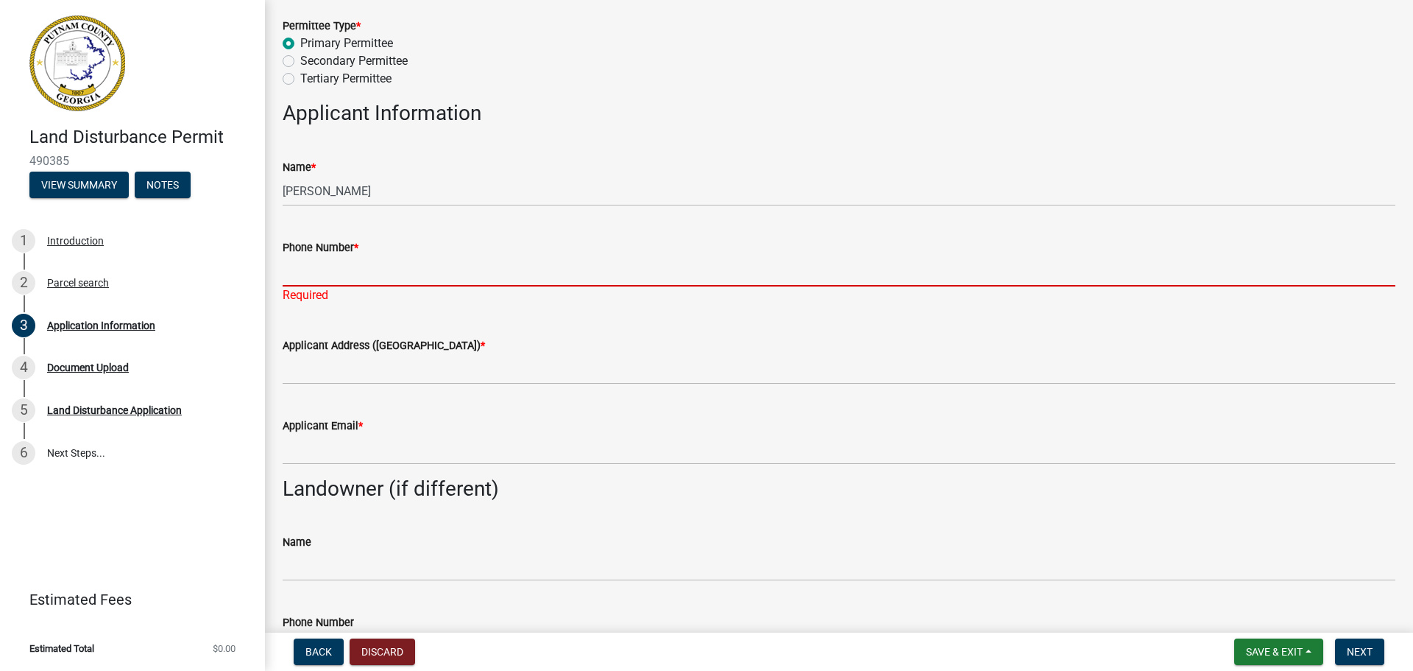
click at [328, 278] on input "Phone Number *" at bounding box center [839, 271] width 1113 height 30
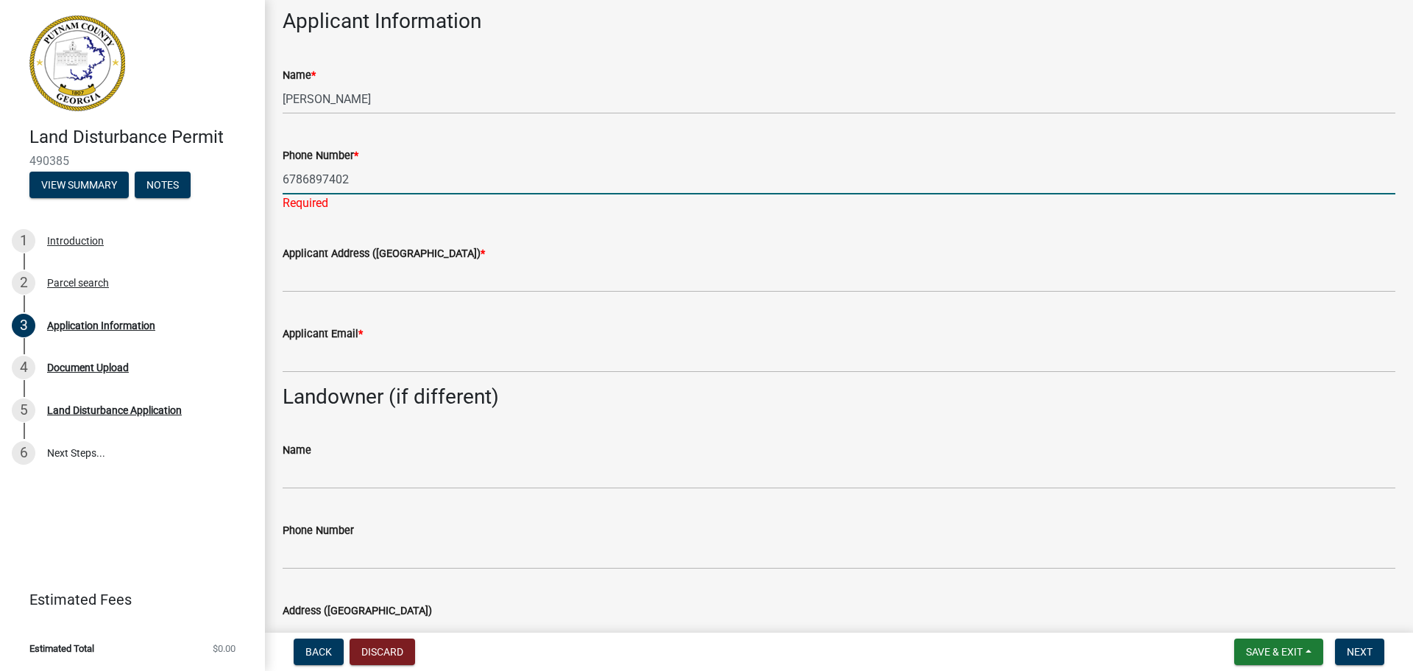
scroll to position [439, 0]
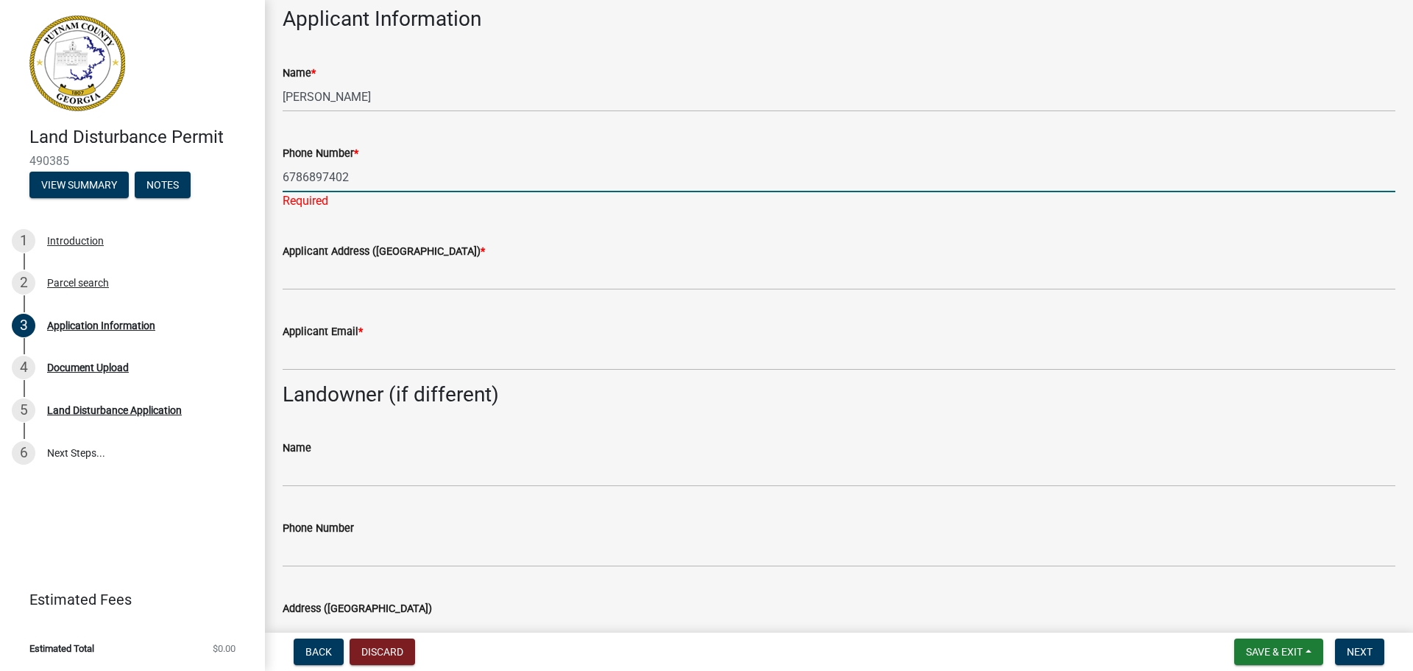
type input "6786897402"
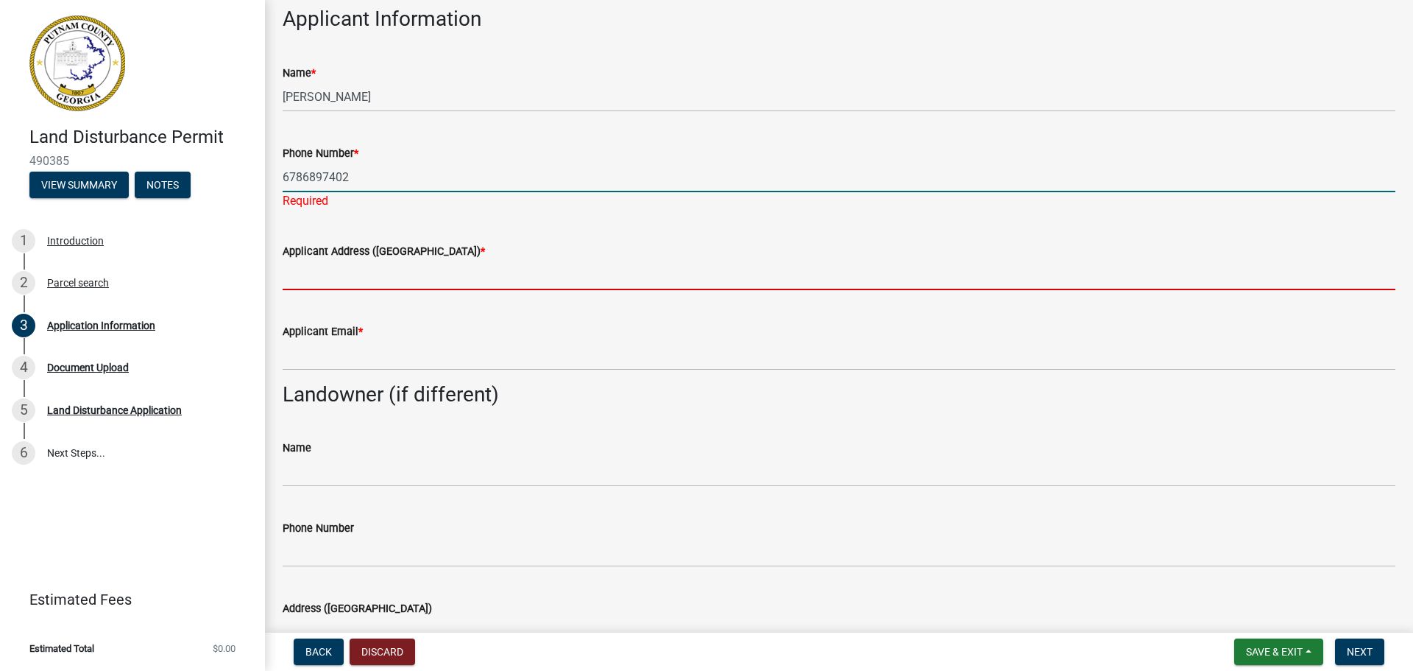
click at [516, 266] on input "Applicant Address (Street, City, Zip) *" at bounding box center [839, 275] width 1113 height 30
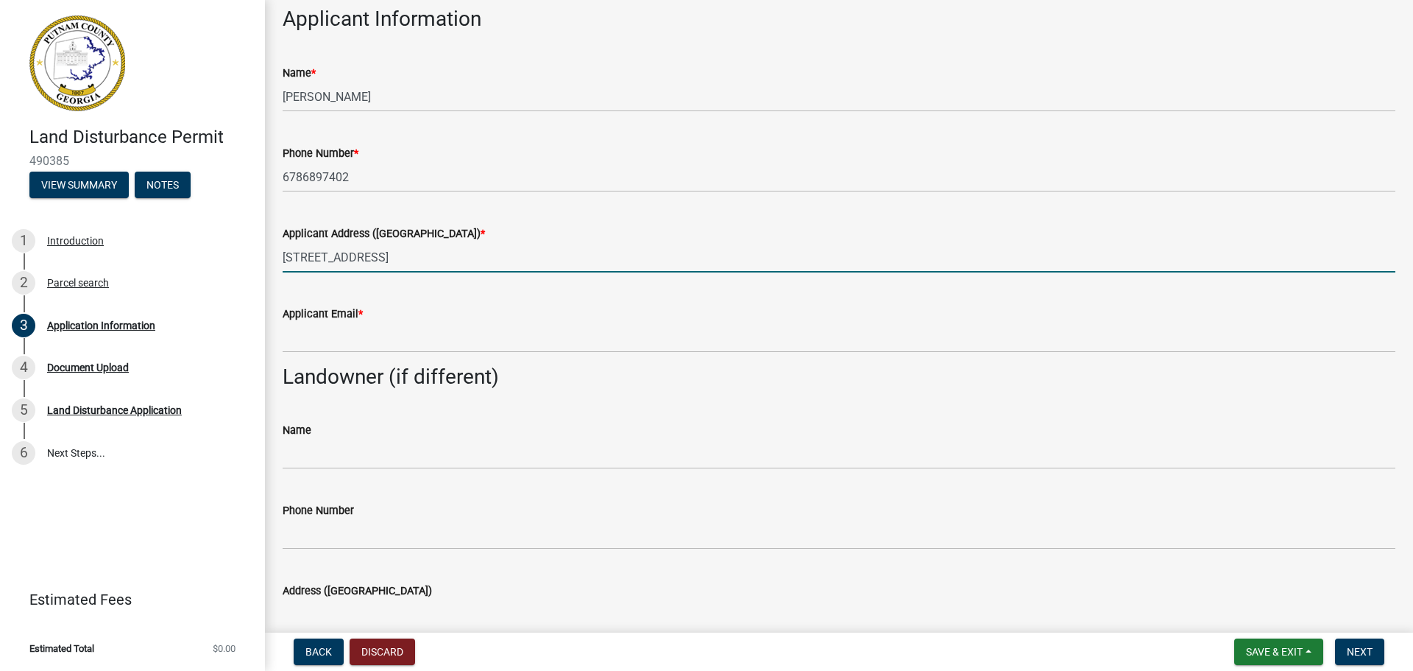
type input "132 Camak Place"
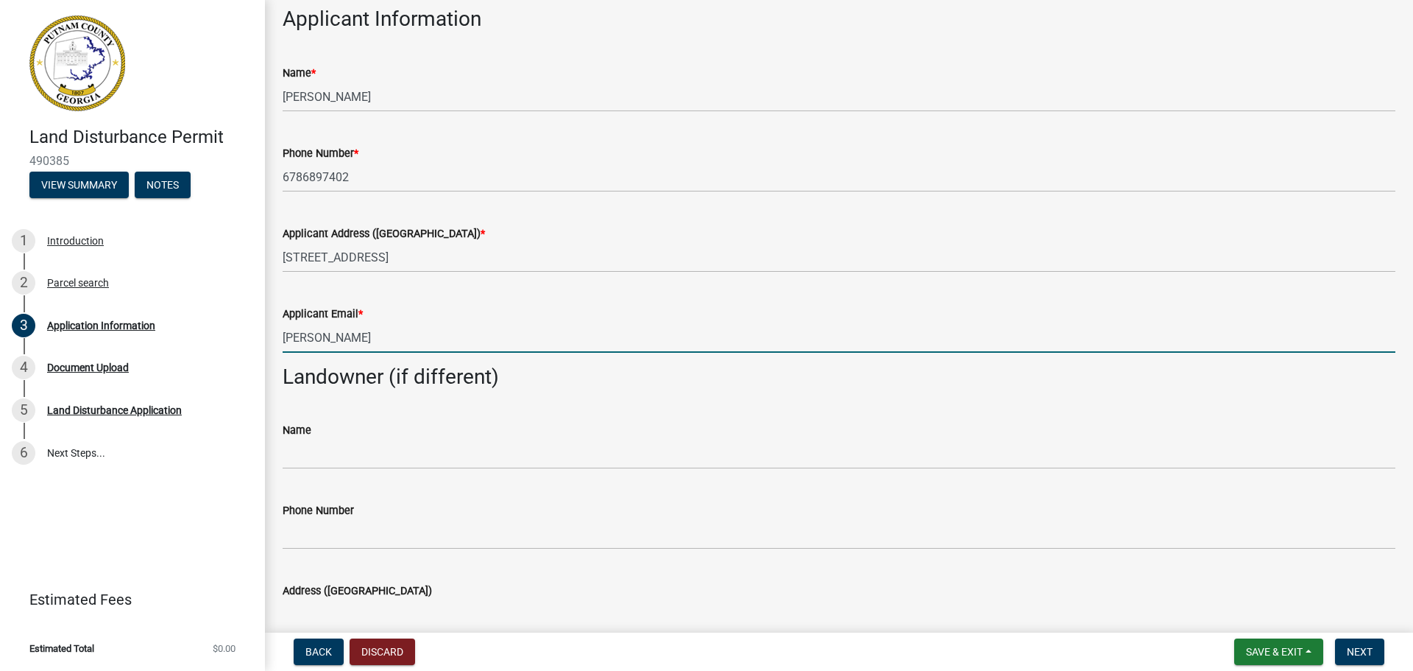
type input "[PERSON_NAME][EMAIL_ADDRESS][DOMAIN_NAME]"
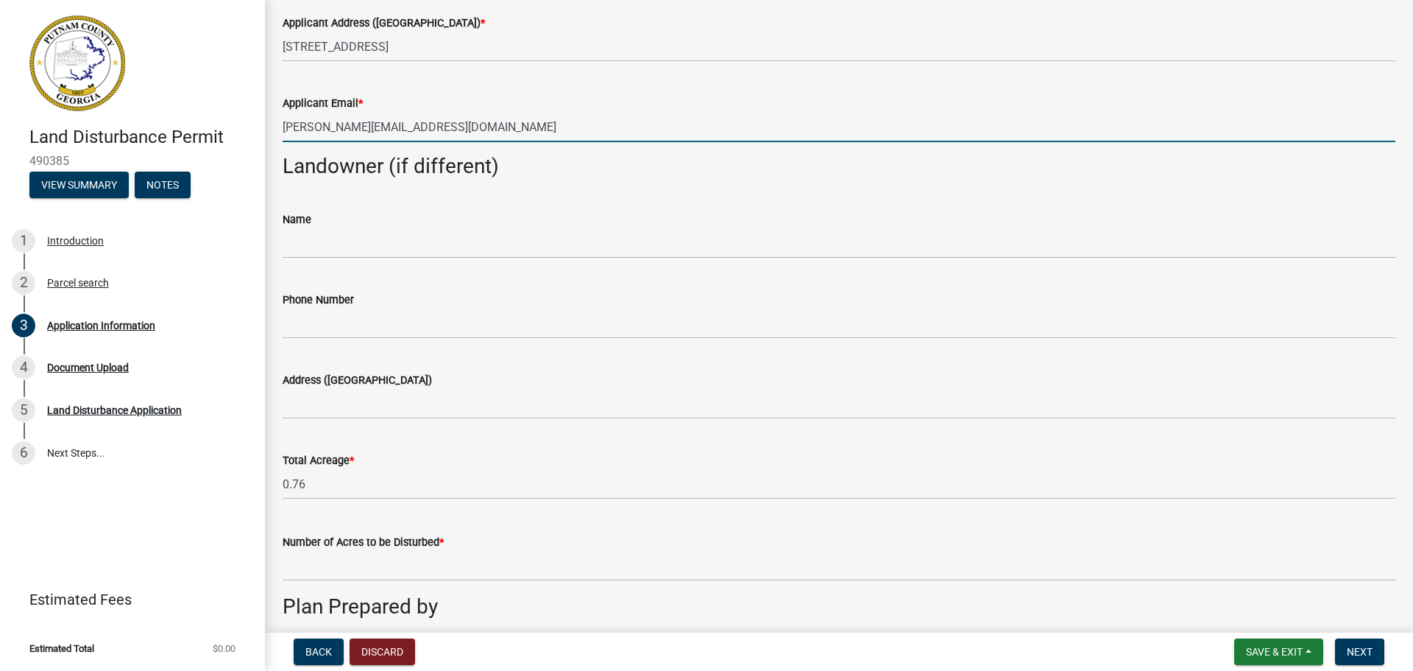
scroll to position [651, 0]
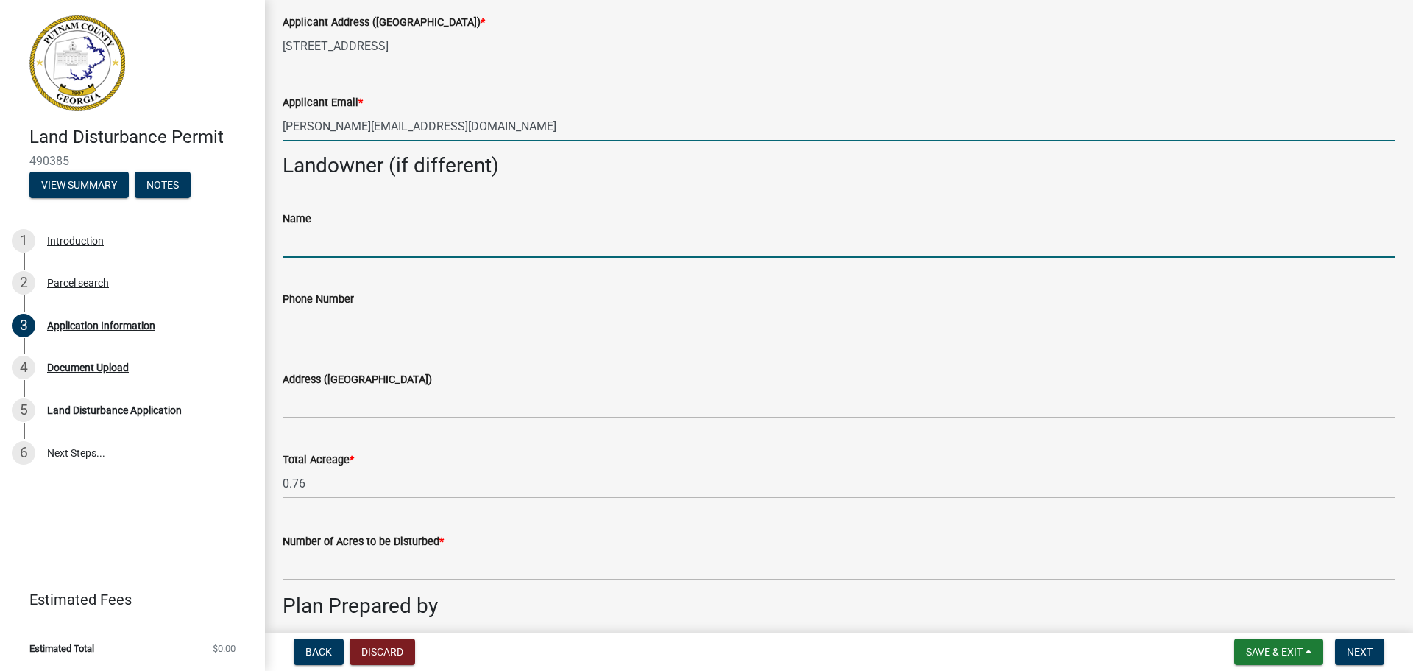
click at [322, 250] on input "Name" at bounding box center [839, 242] width 1113 height 30
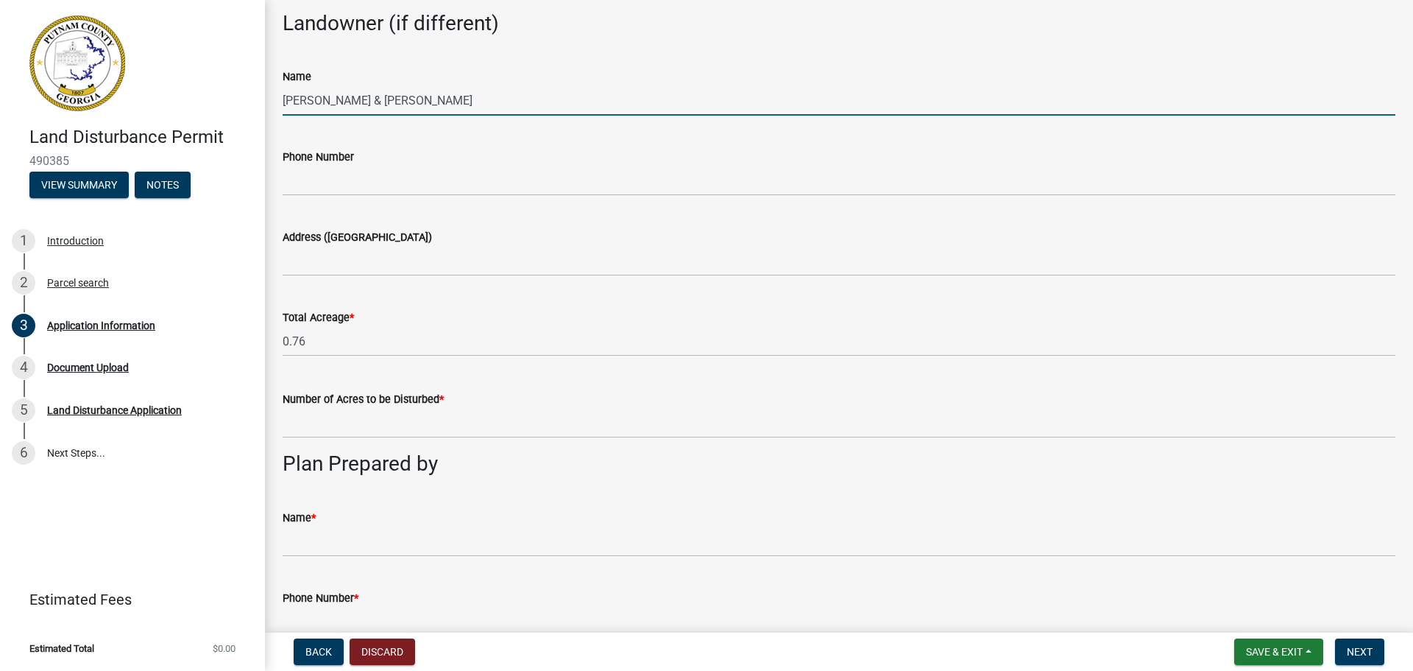
scroll to position [794, 0]
type input "Lisa & Franchot Chang"
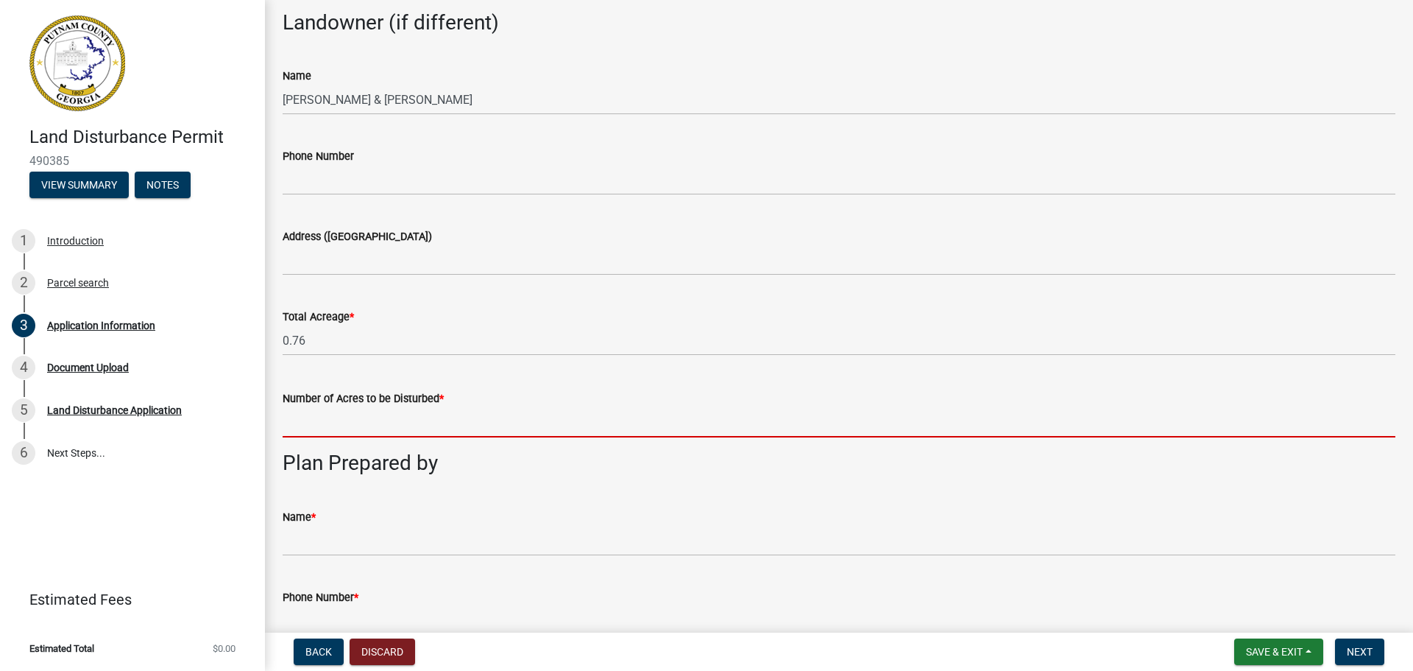
click at [369, 424] on input "text" at bounding box center [839, 422] width 1113 height 30
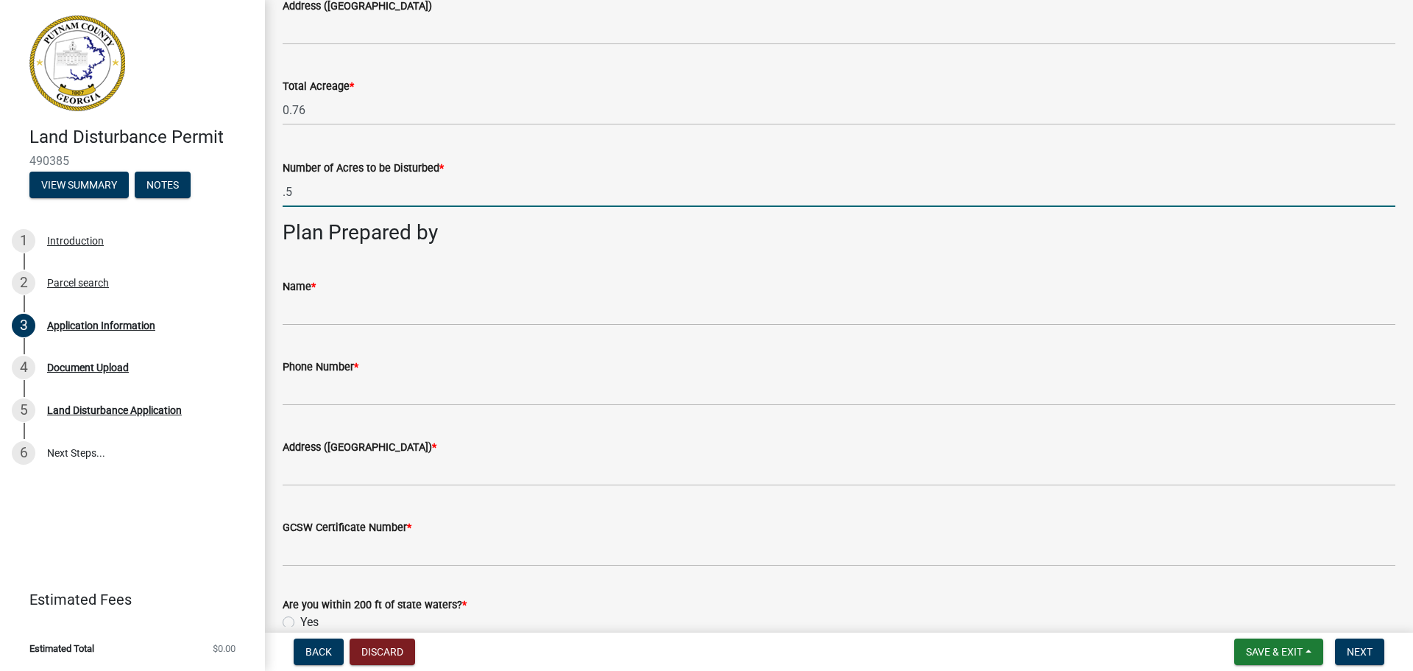
scroll to position [1025, 0]
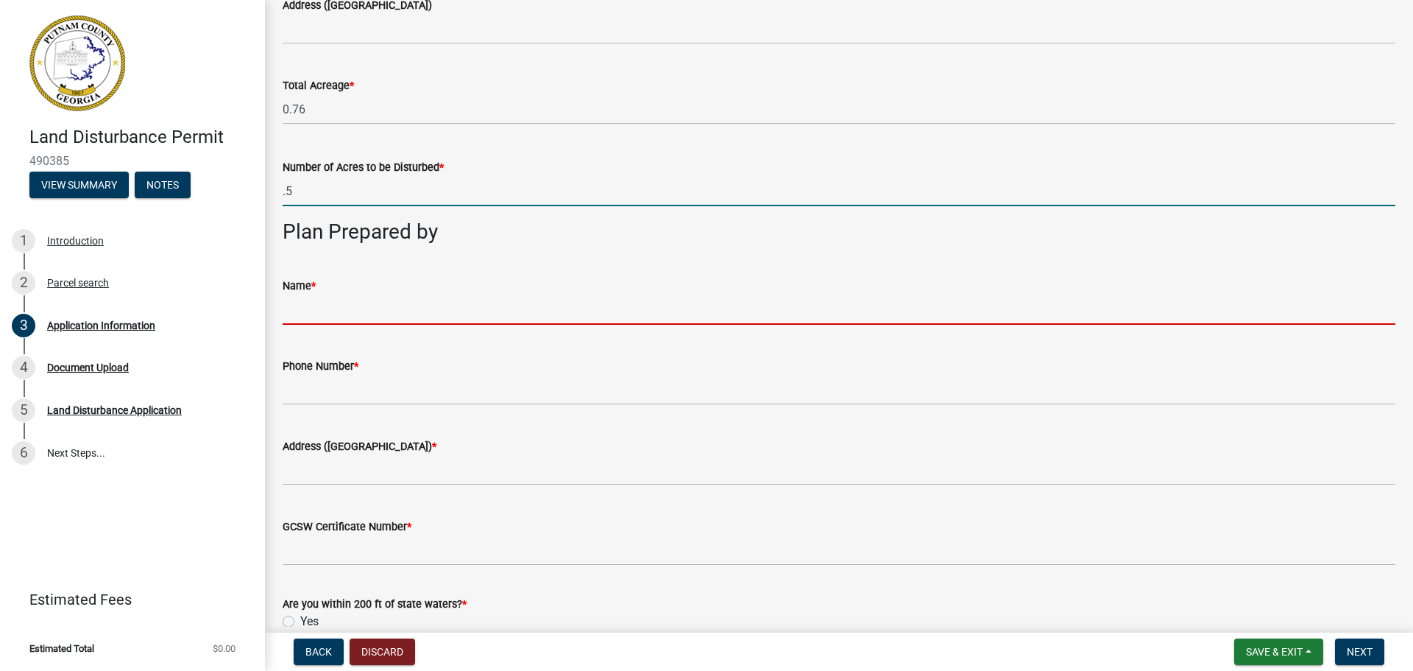
type input "0.5"
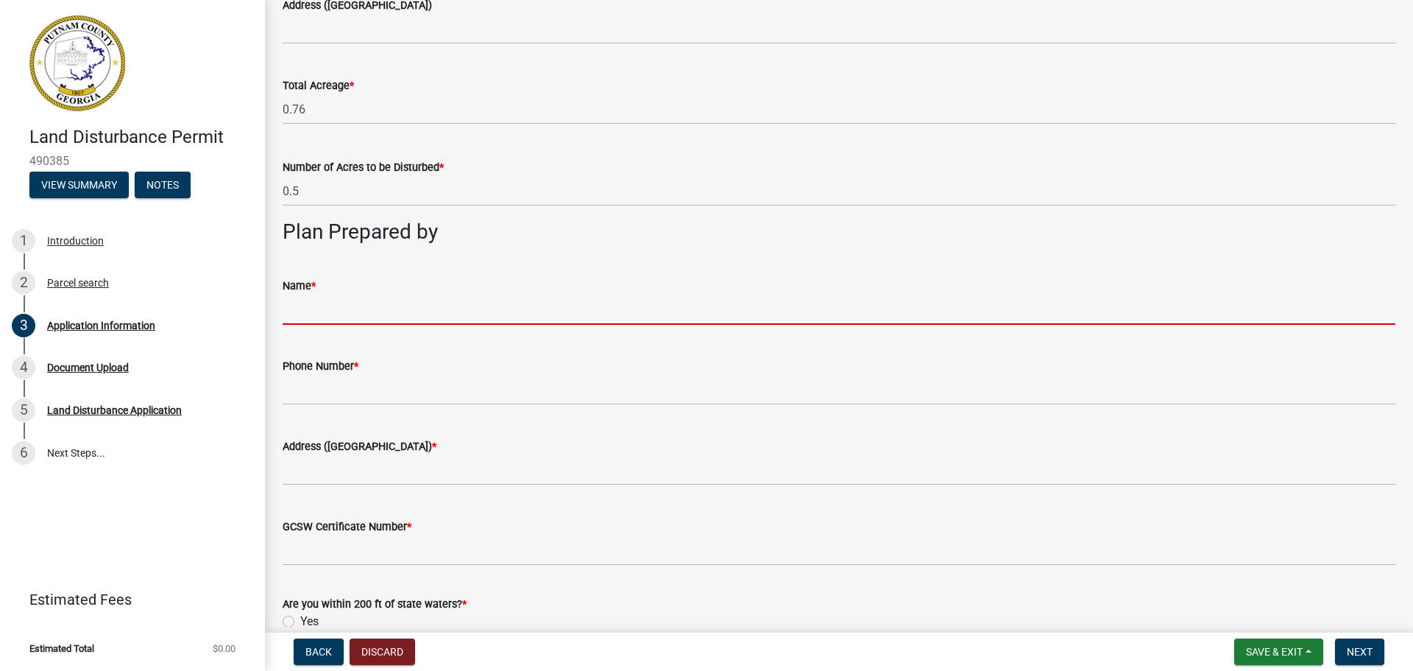
click at [314, 311] on input "Name *" at bounding box center [839, 309] width 1113 height 30
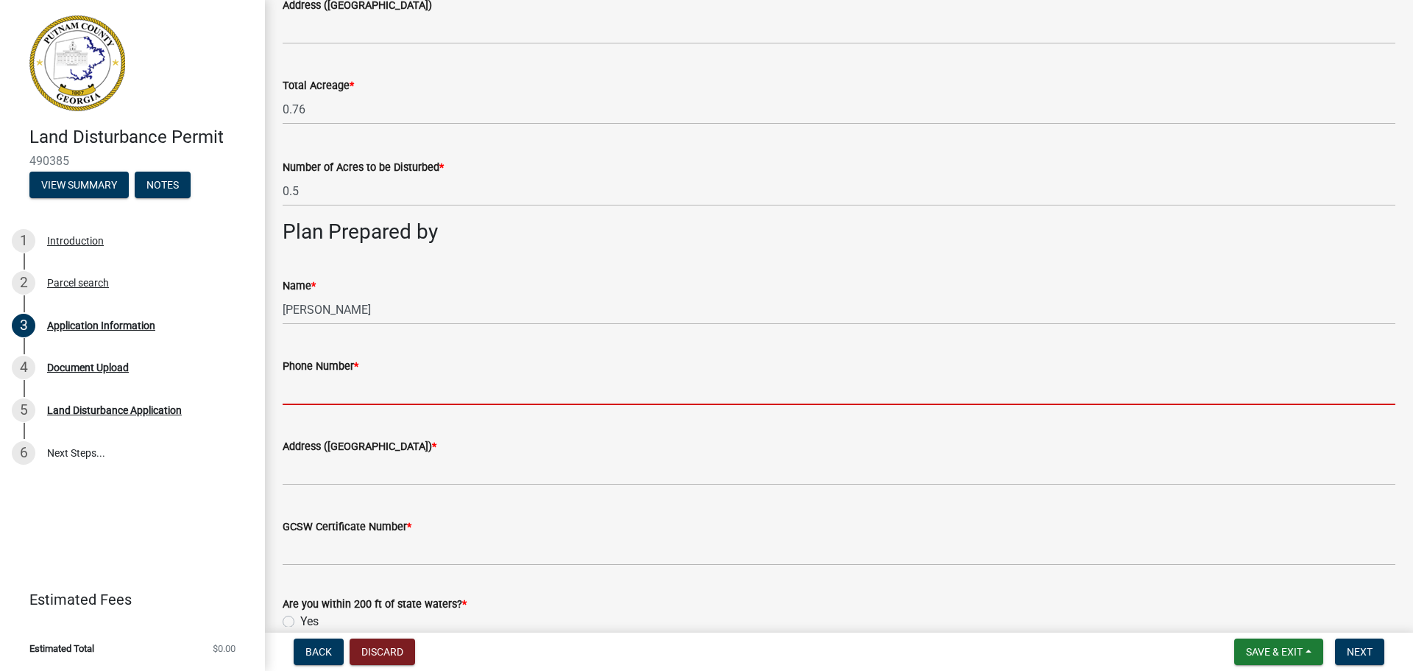
click at [300, 402] on input "Phone Number *" at bounding box center [839, 390] width 1113 height 30
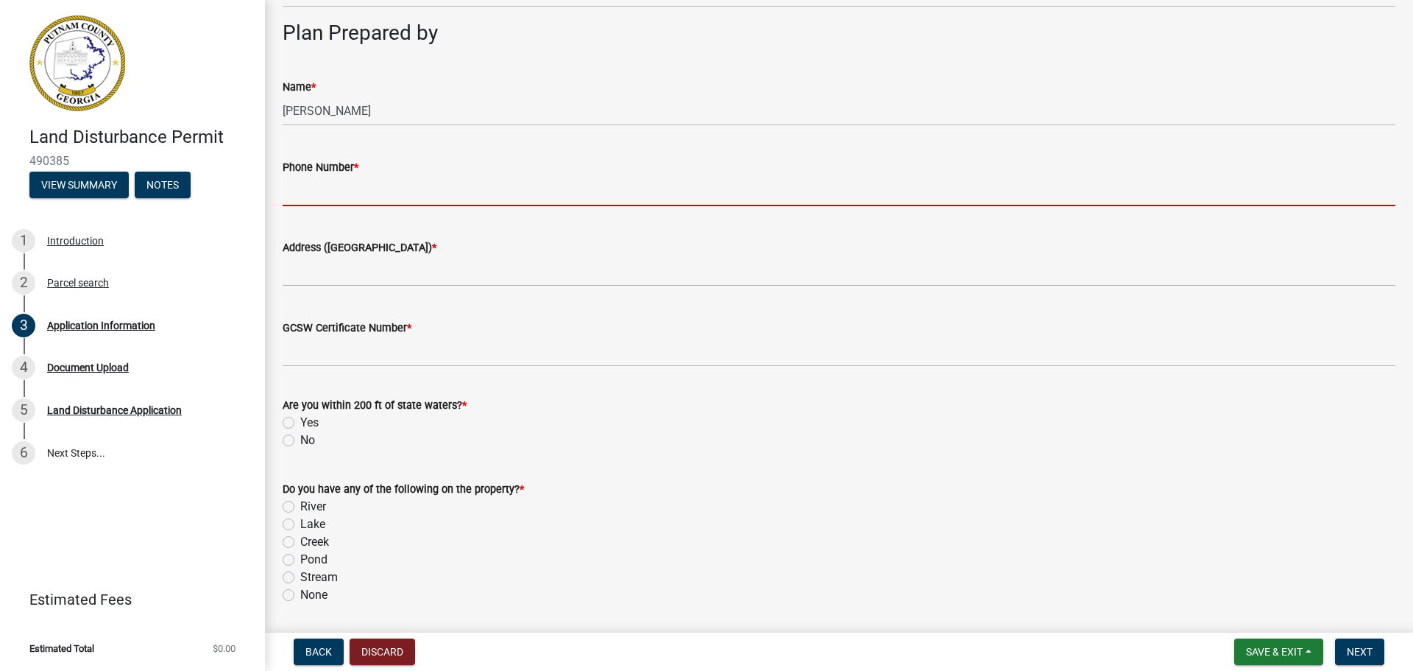
scroll to position [1224, 0]
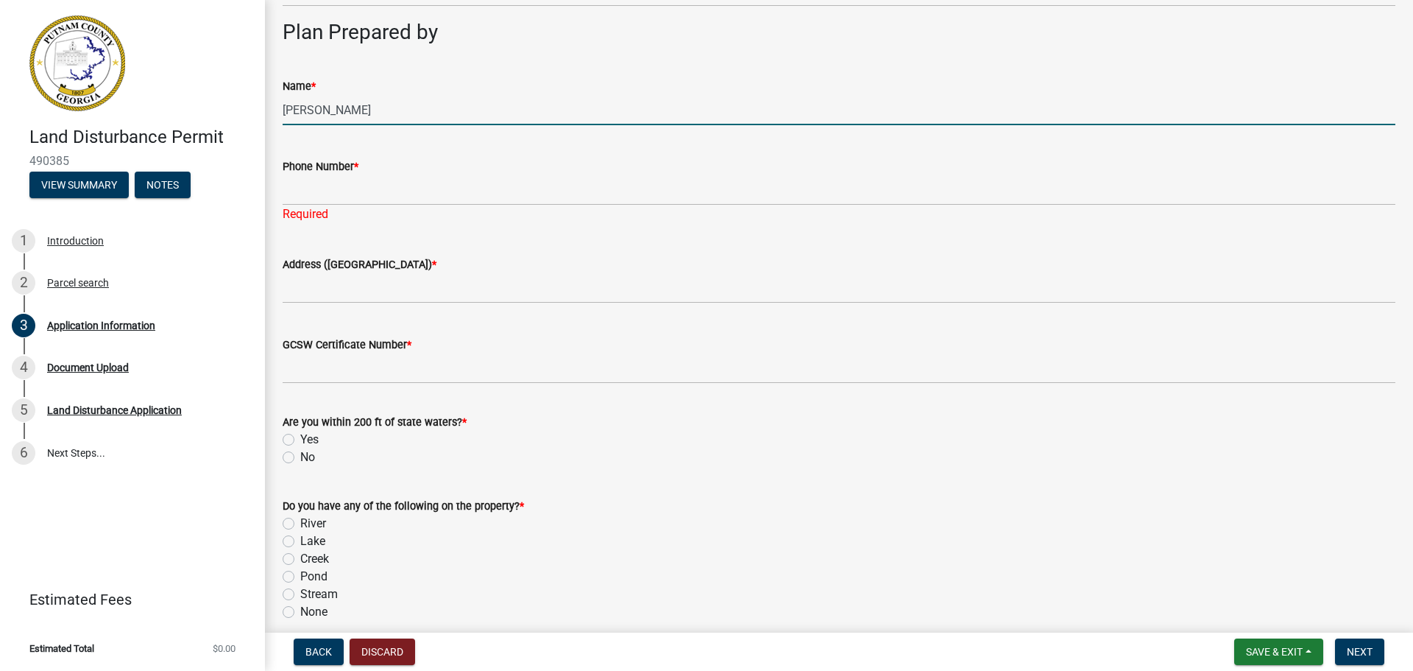
click at [372, 100] on input "Matt Poyner" at bounding box center [839, 110] width 1113 height 30
type input "Matthew Poyner"
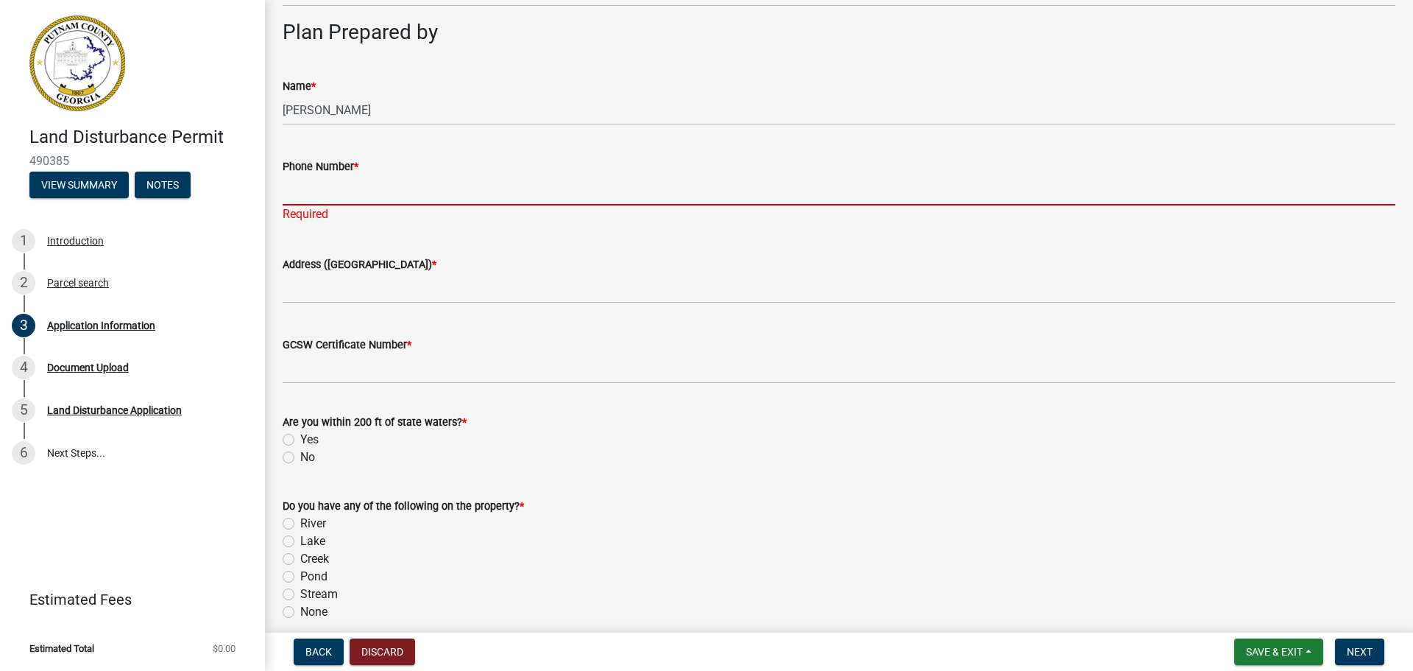
click at [339, 195] on input "Phone Number *" at bounding box center [839, 190] width 1113 height 30
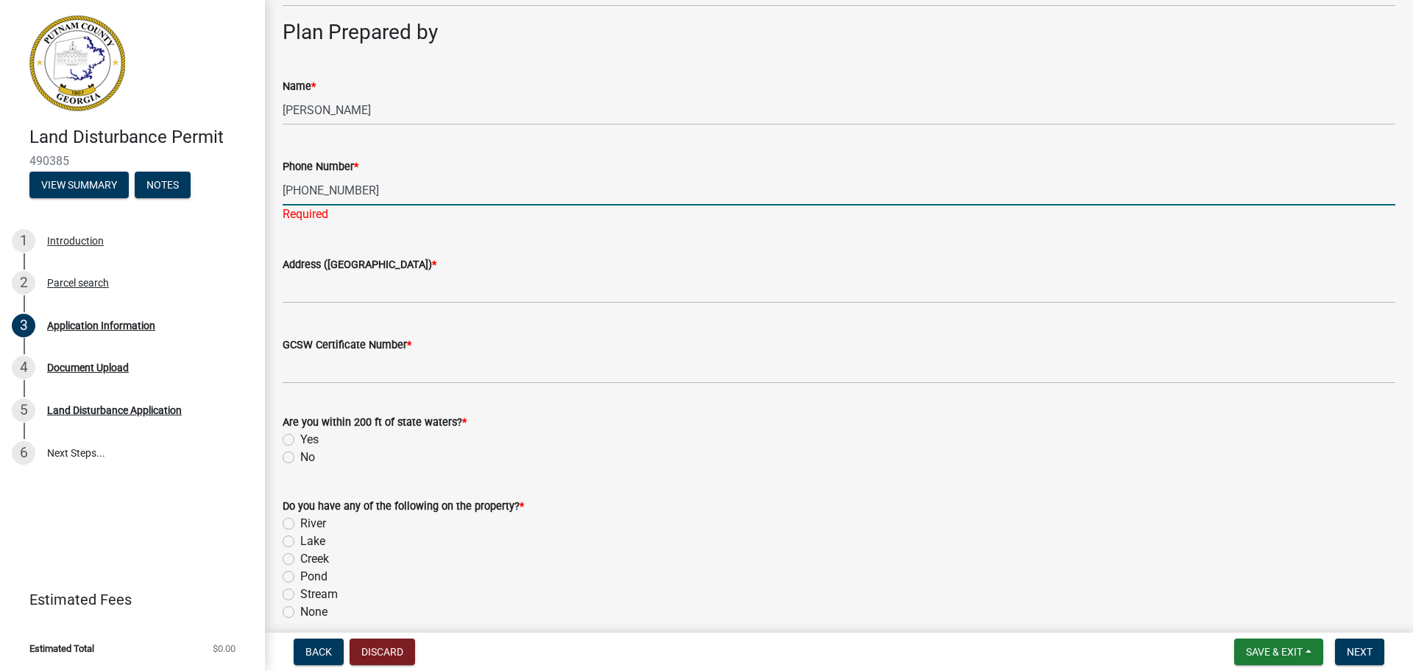
type input "478-747-2219"
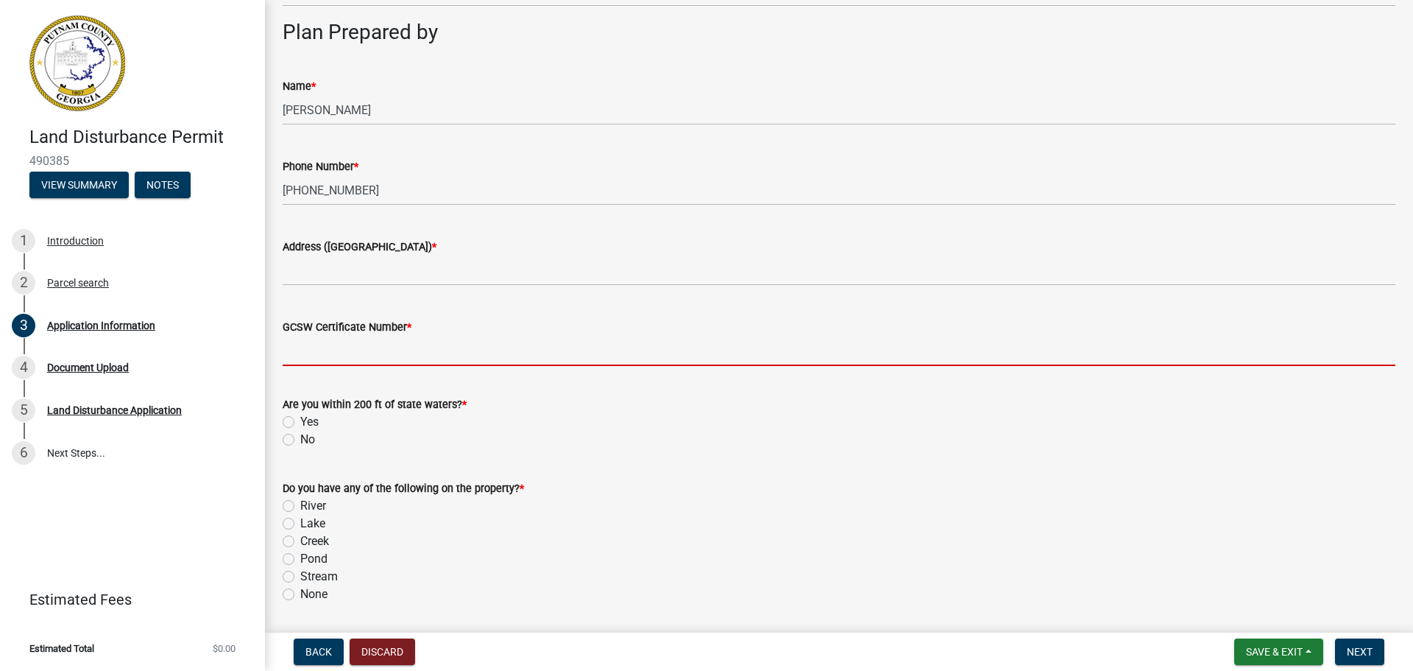
click at [322, 374] on wm-data-entity-input "GCSW Certificate Number *" at bounding box center [839, 337] width 1113 height 80
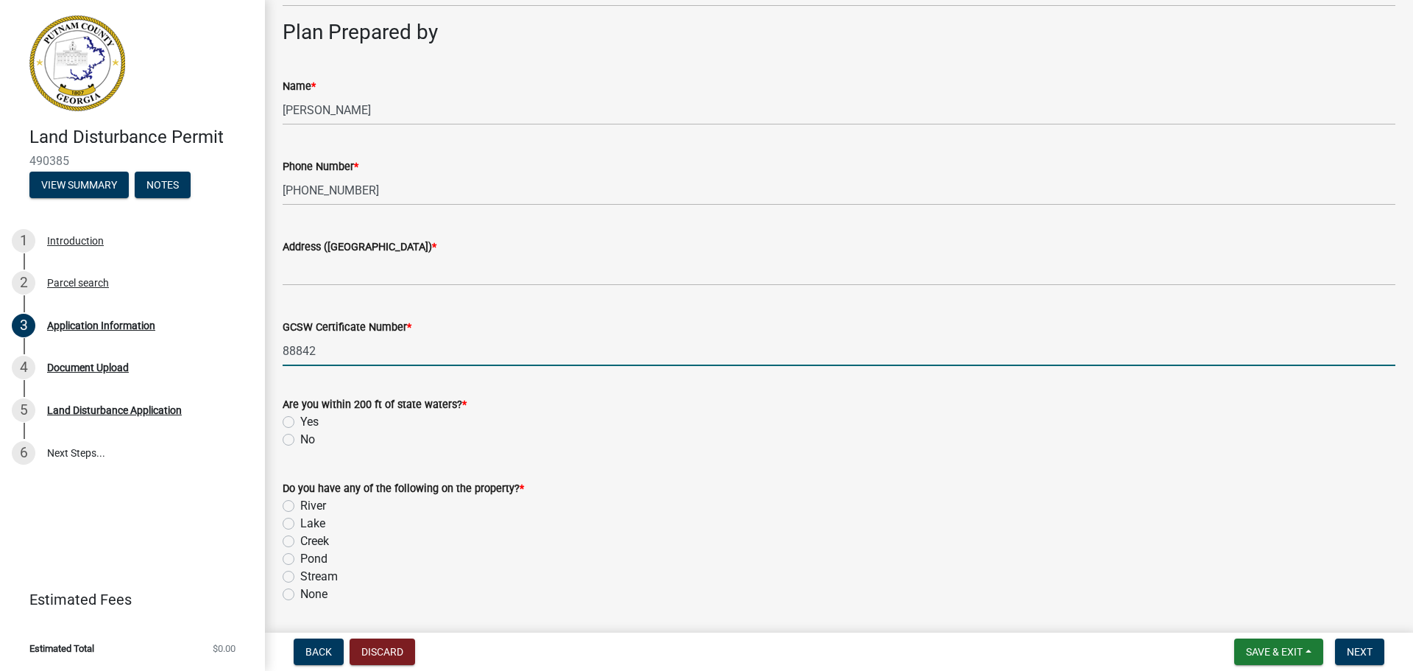
type input "88842"
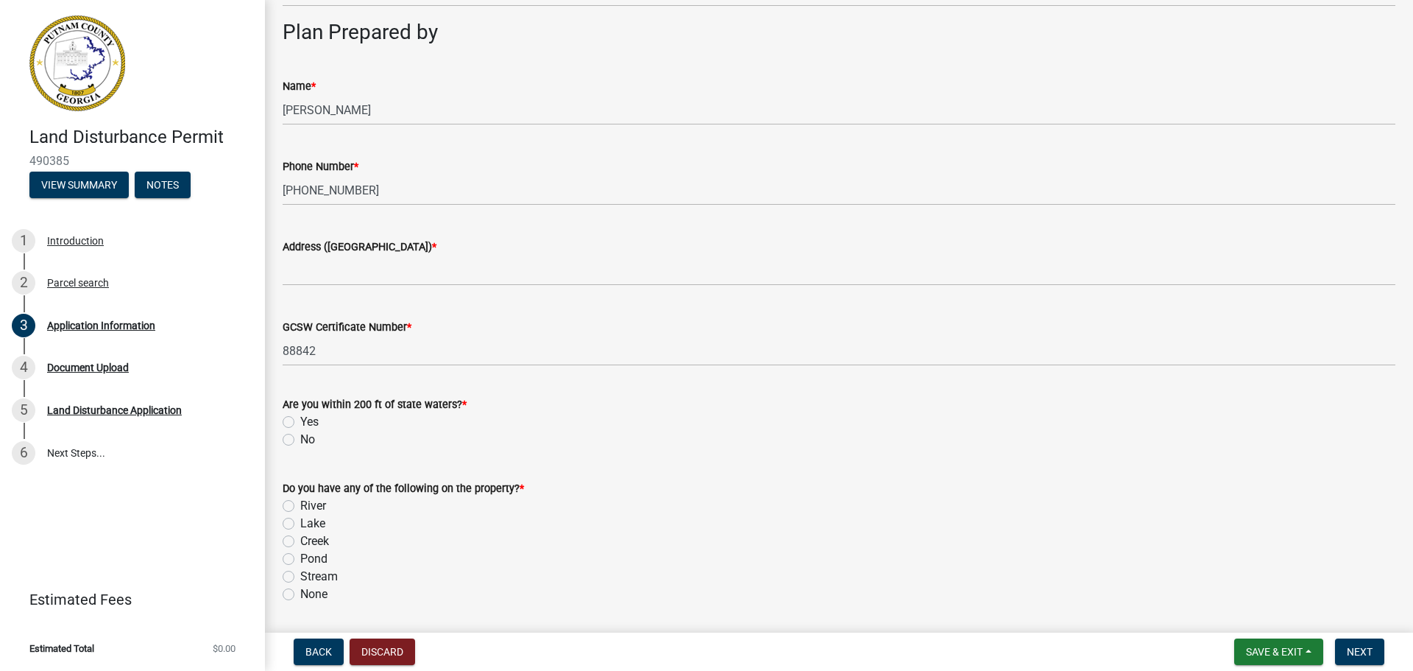
click at [300, 439] on label "No" at bounding box center [307, 440] width 15 height 18
click at [300, 439] on input "No" at bounding box center [305, 436] width 10 height 10
radio input "true"
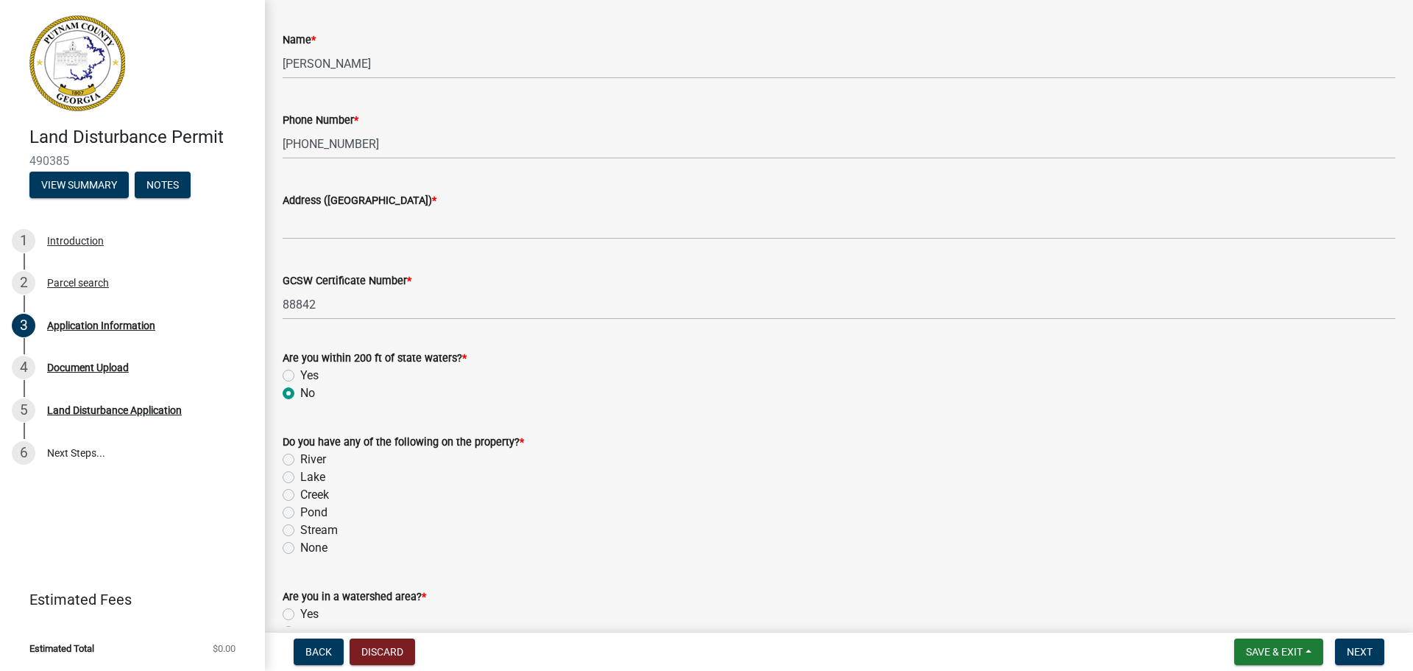
scroll to position [1275, 0]
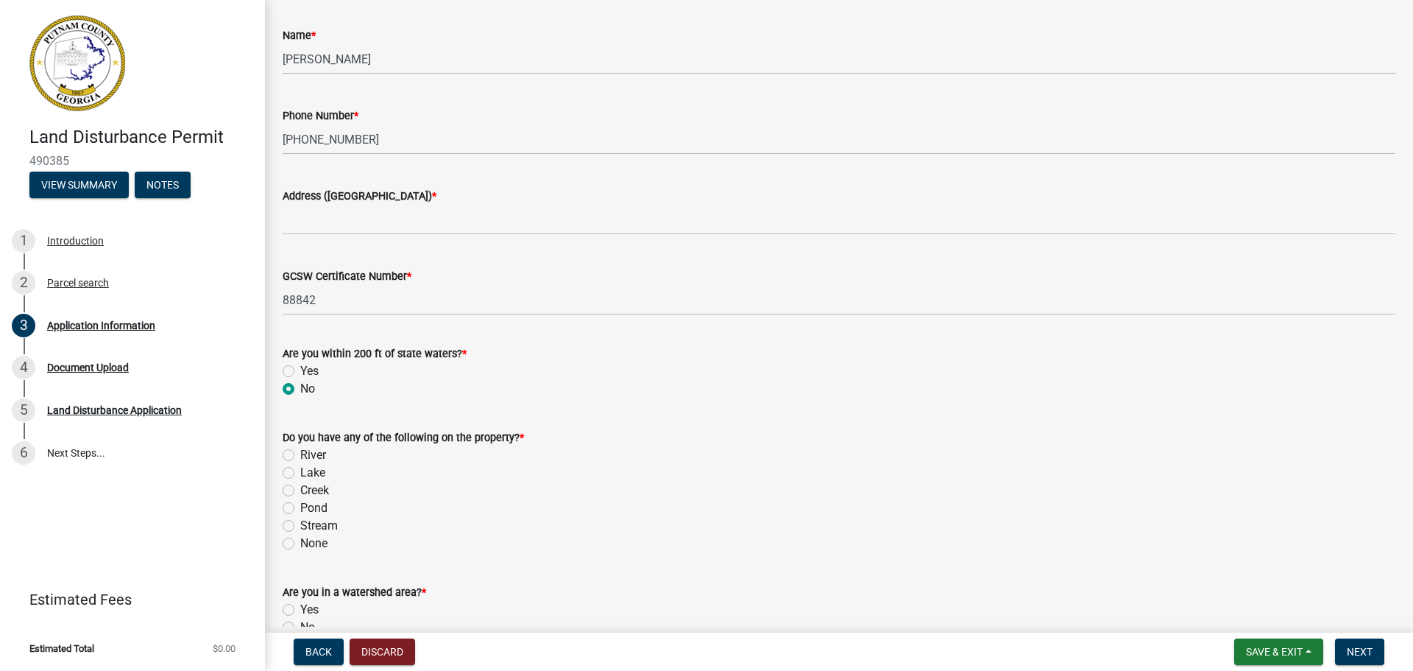
click at [300, 543] on label "None" at bounding box center [313, 543] width 27 height 18
click at [300, 543] on input "None" at bounding box center [305, 539] width 10 height 10
radio input "true"
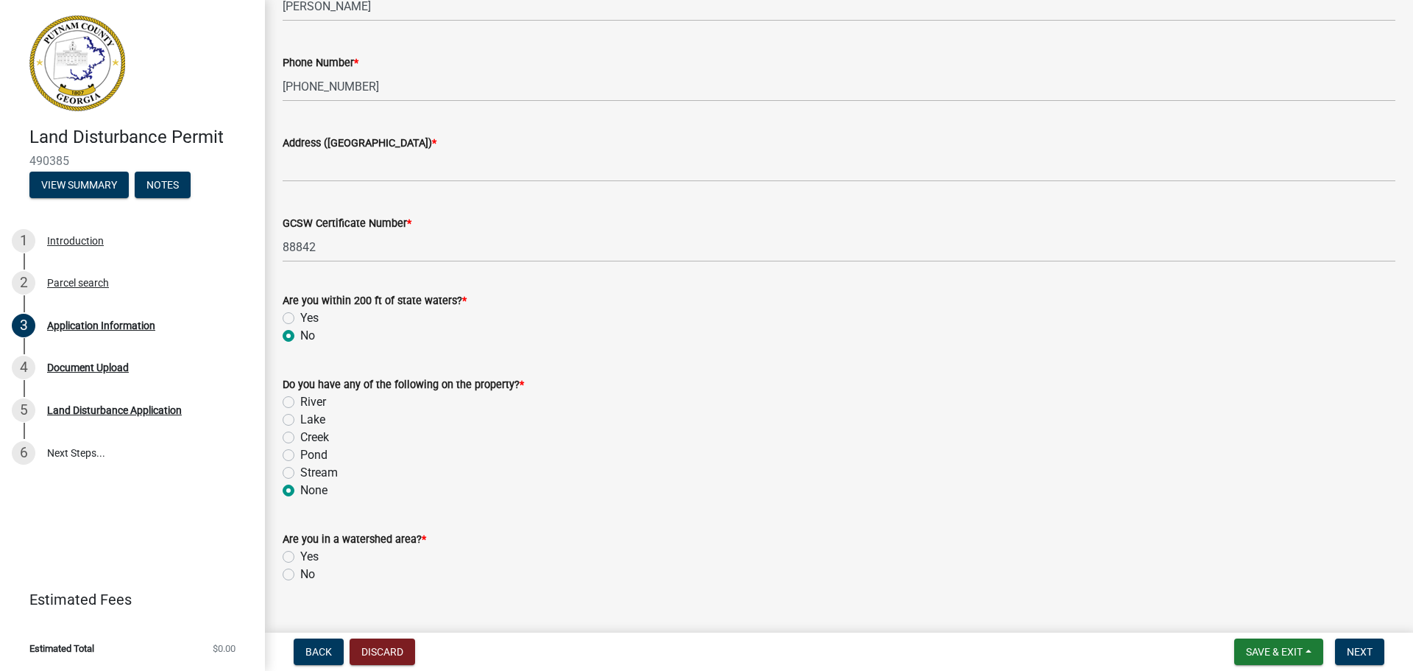
scroll to position [1329, 0]
click at [300, 554] on label "Yes" at bounding box center [309, 555] width 18 height 18
click at [300, 554] on input "Yes" at bounding box center [305, 551] width 10 height 10
radio input "true"
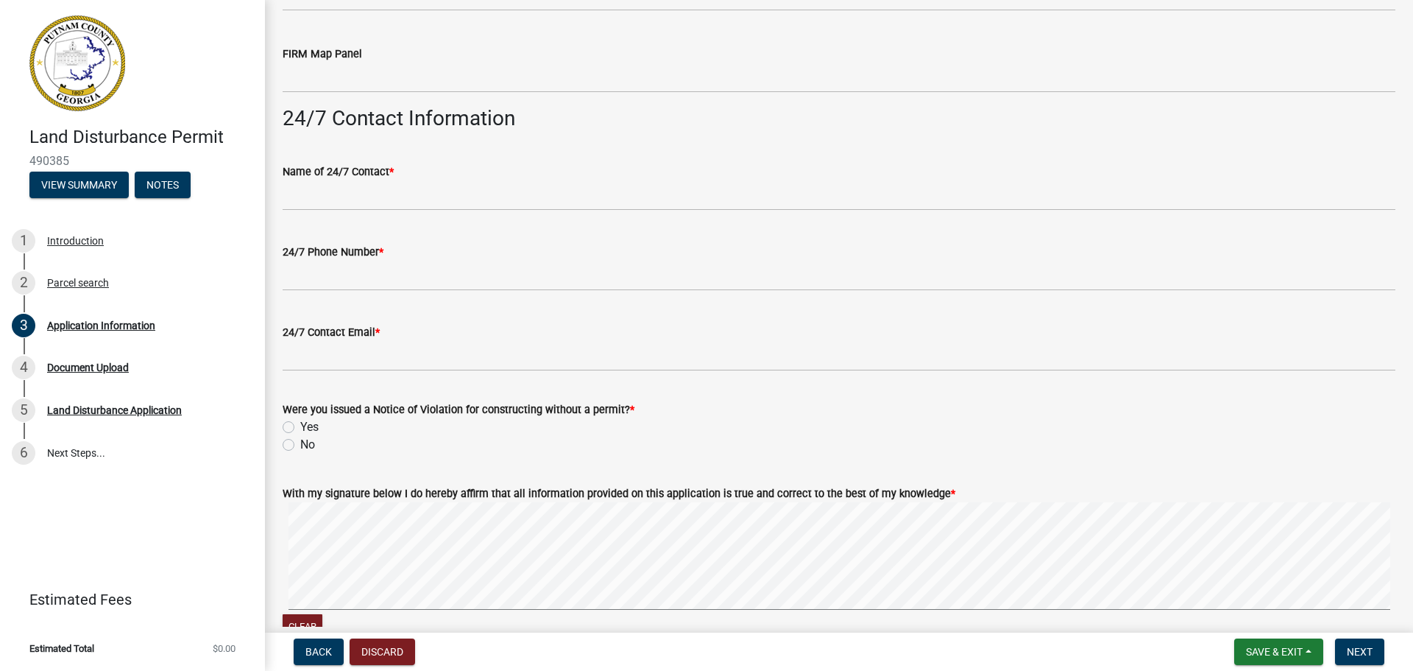
scroll to position [2288, 0]
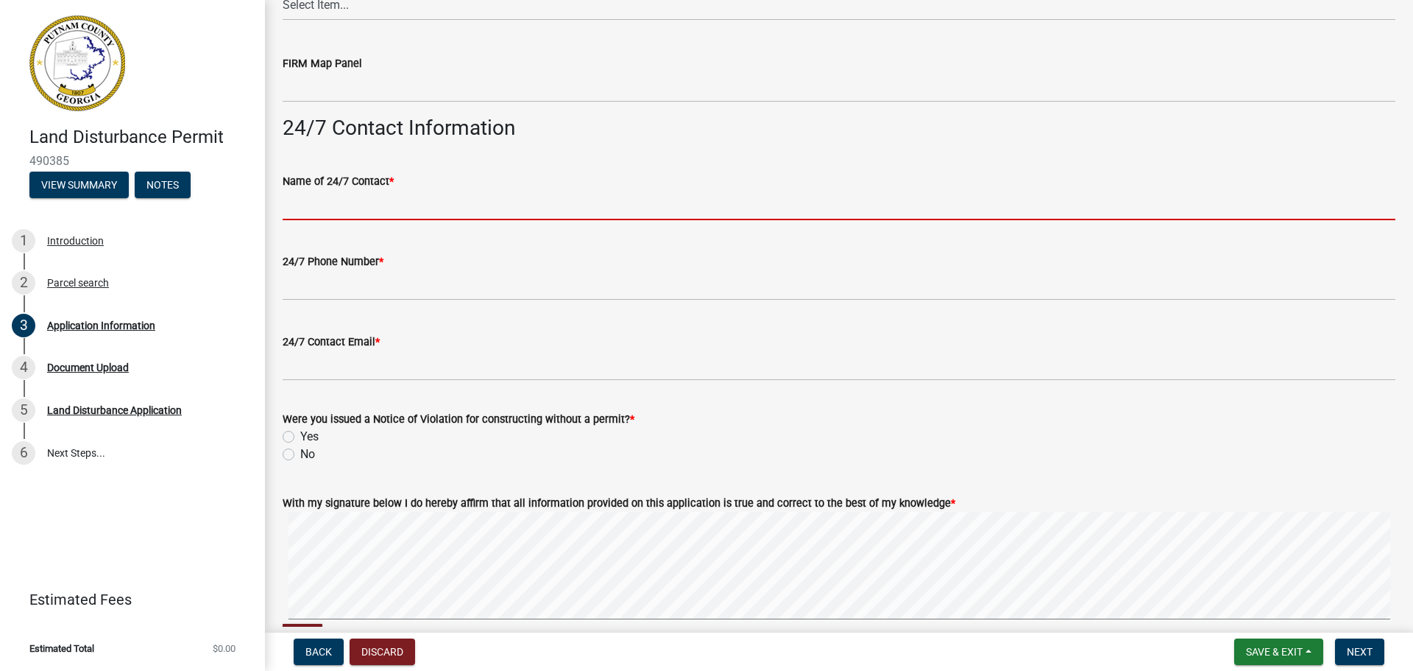
click at [313, 207] on input "Name of 24/7 Contact *" at bounding box center [839, 205] width 1113 height 30
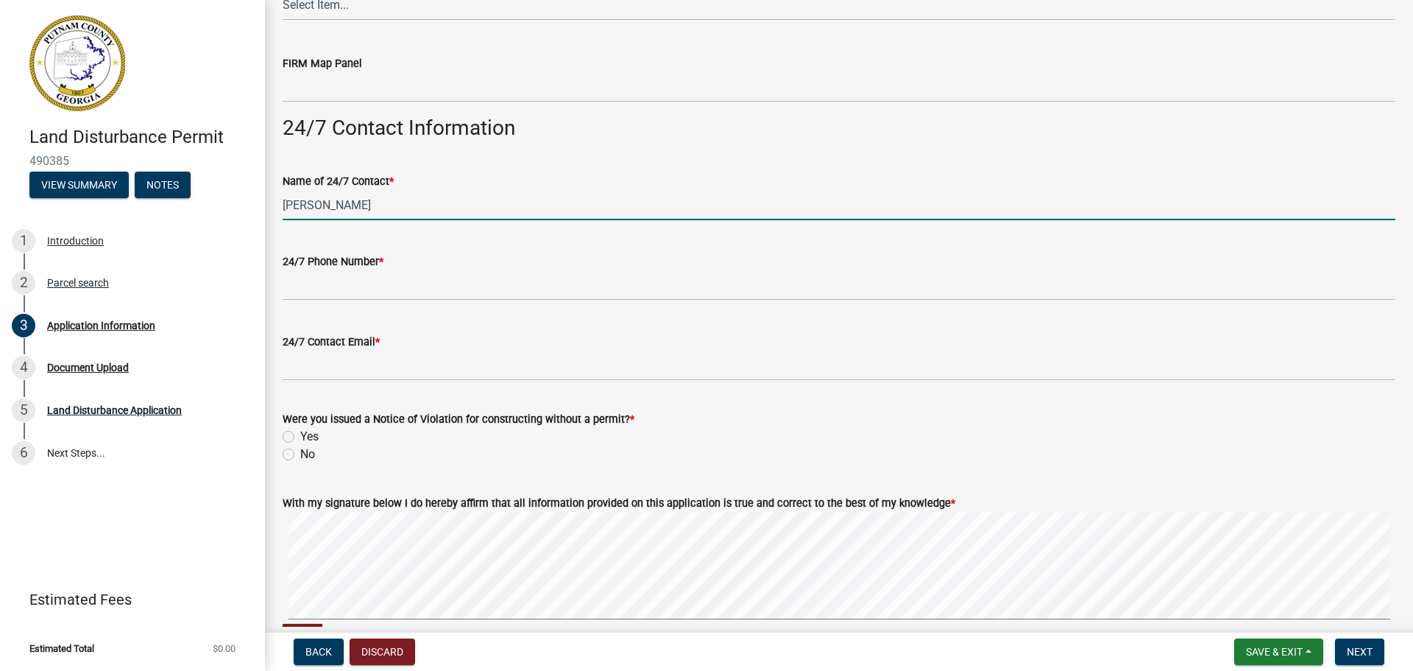
type input "Rob Patton"
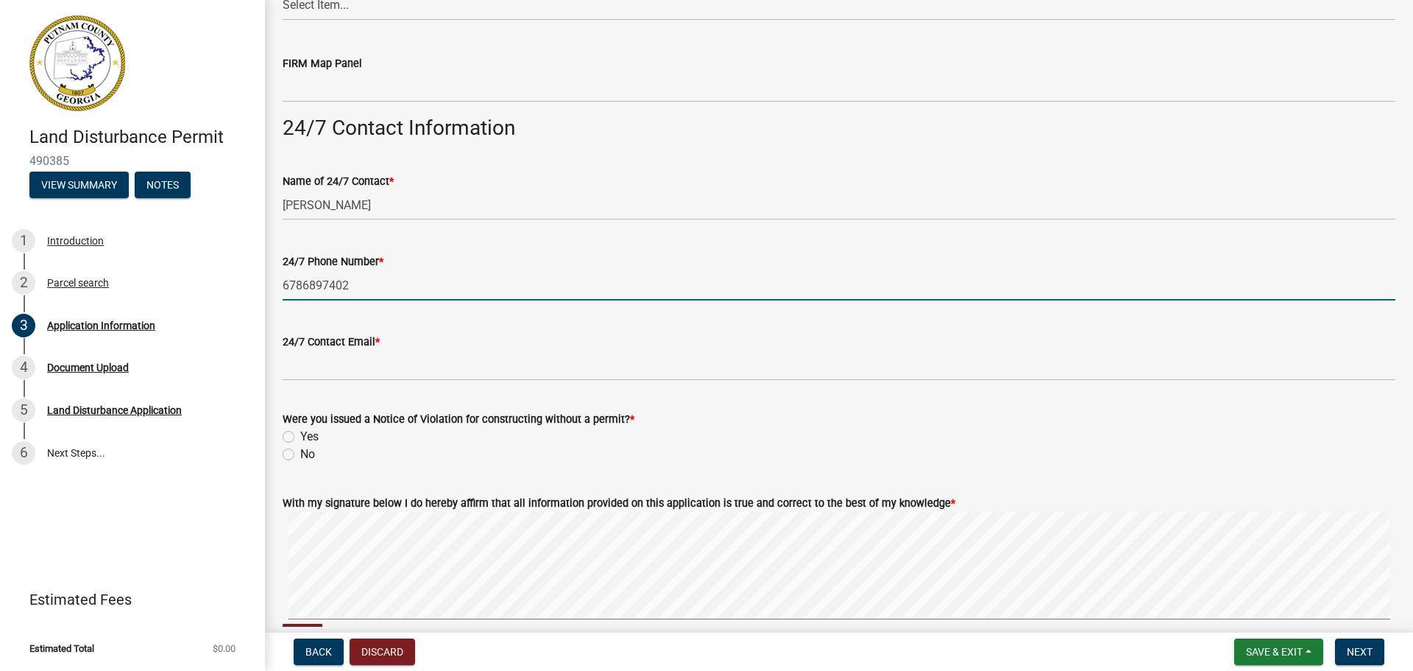
type input "6786897402"
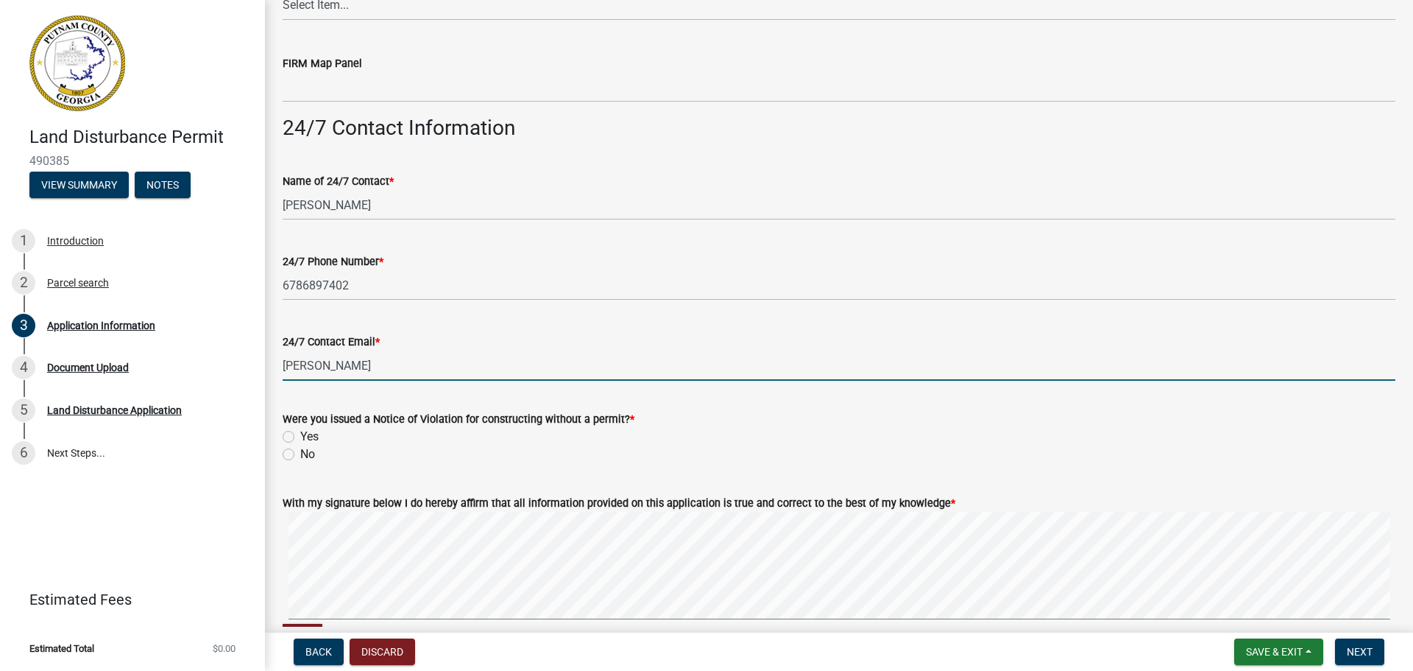
type input "[PERSON_NAME][EMAIL_ADDRESS][DOMAIN_NAME]"
click at [300, 457] on label "No" at bounding box center [307, 454] width 15 height 18
click at [300, 455] on input "No" at bounding box center [305, 450] width 10 height 10
radio input "true"
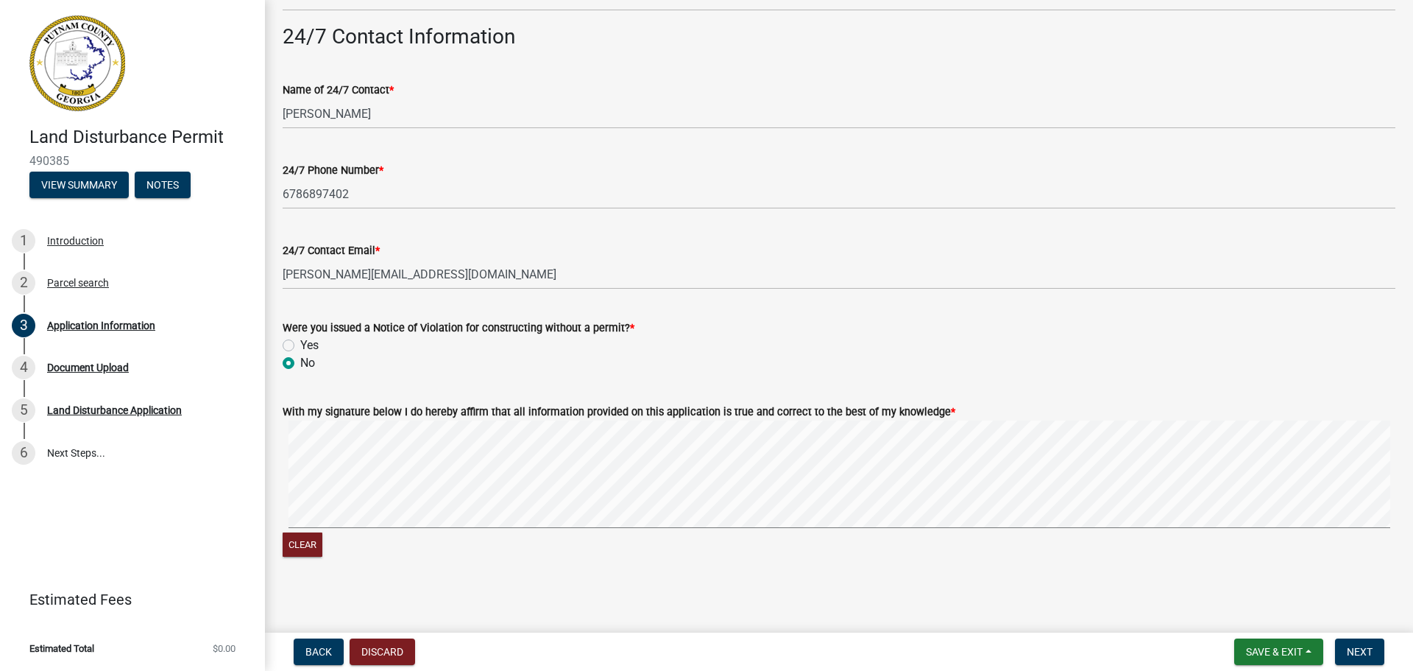
scroll to position [2383, 0]
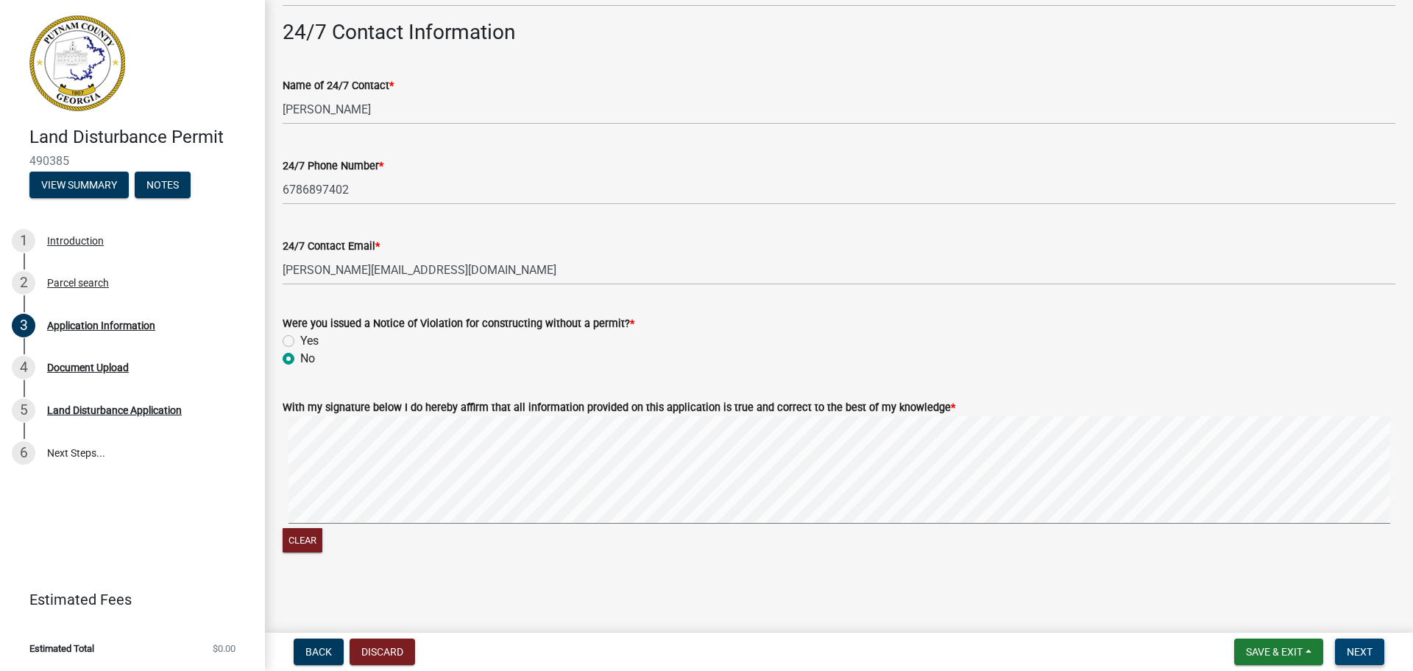
click at [1364, 646] on span "Next" at bounding box center [1360, 652] width 26 height 12
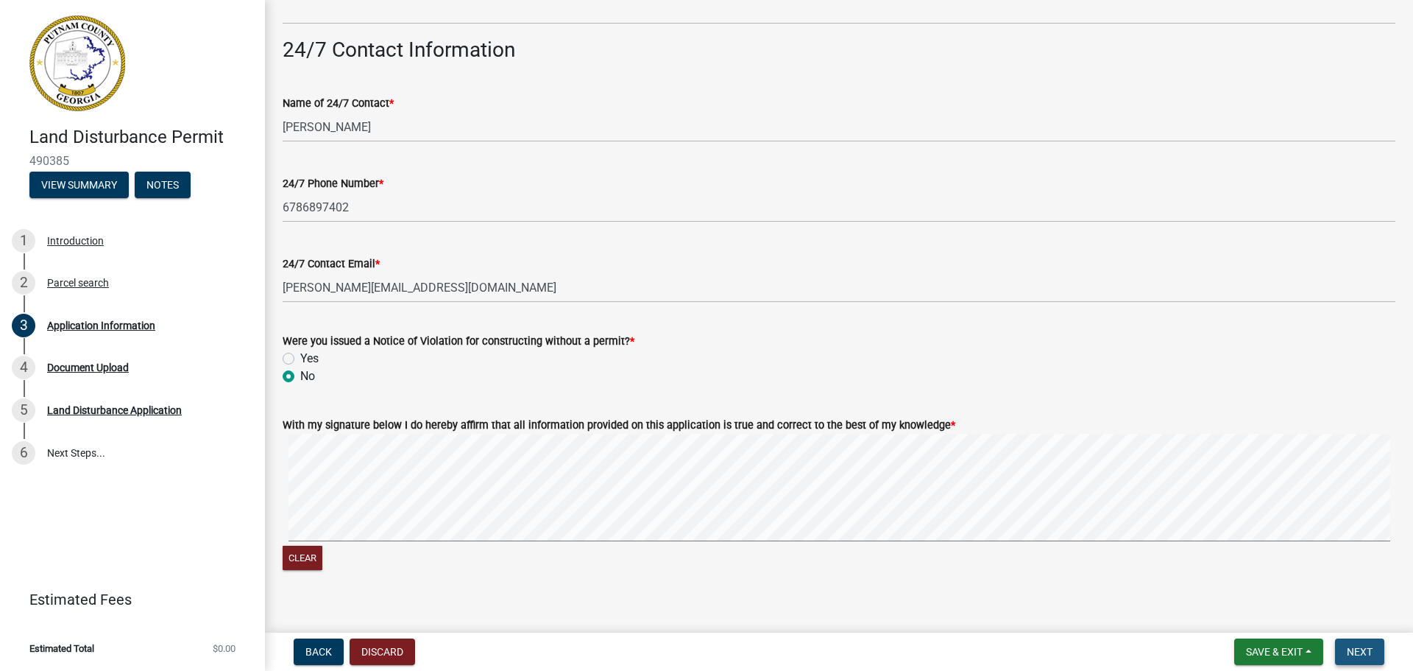
scroll to position [2401, 0]
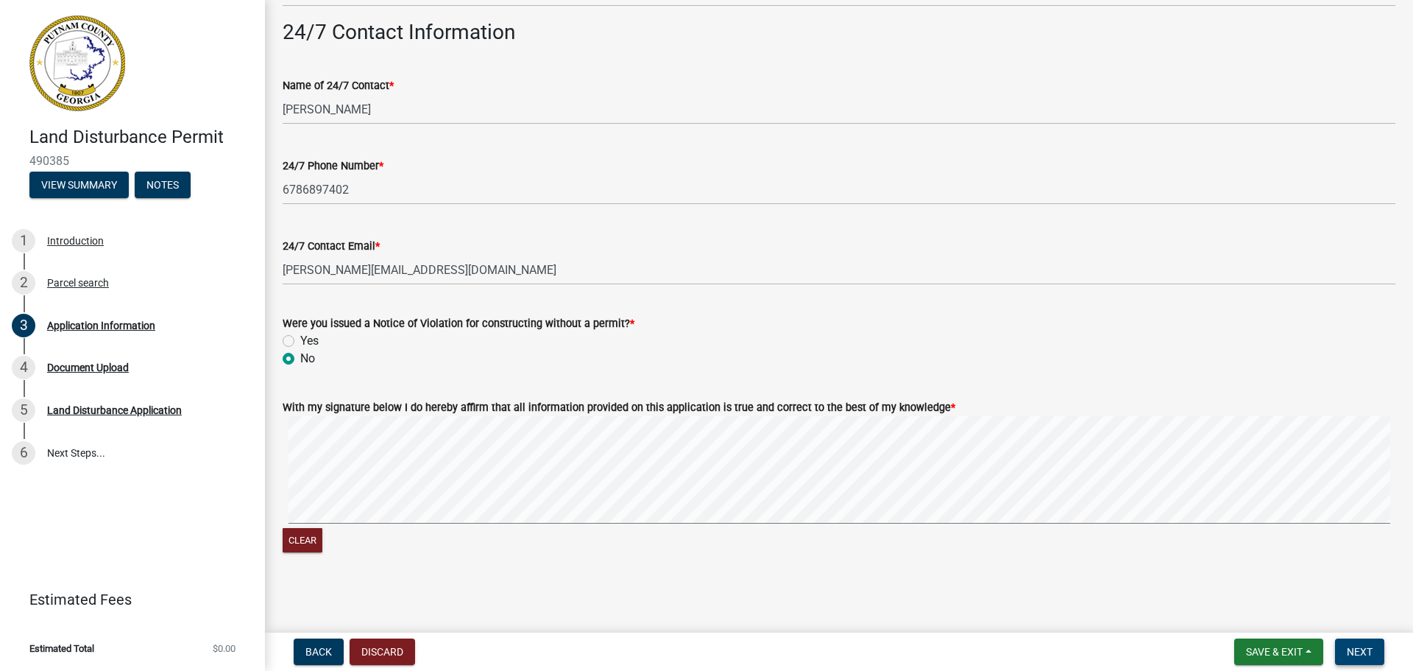
click at [1350, 649] on span "Next" at bounding box center [1360, 652] width 26 height 12
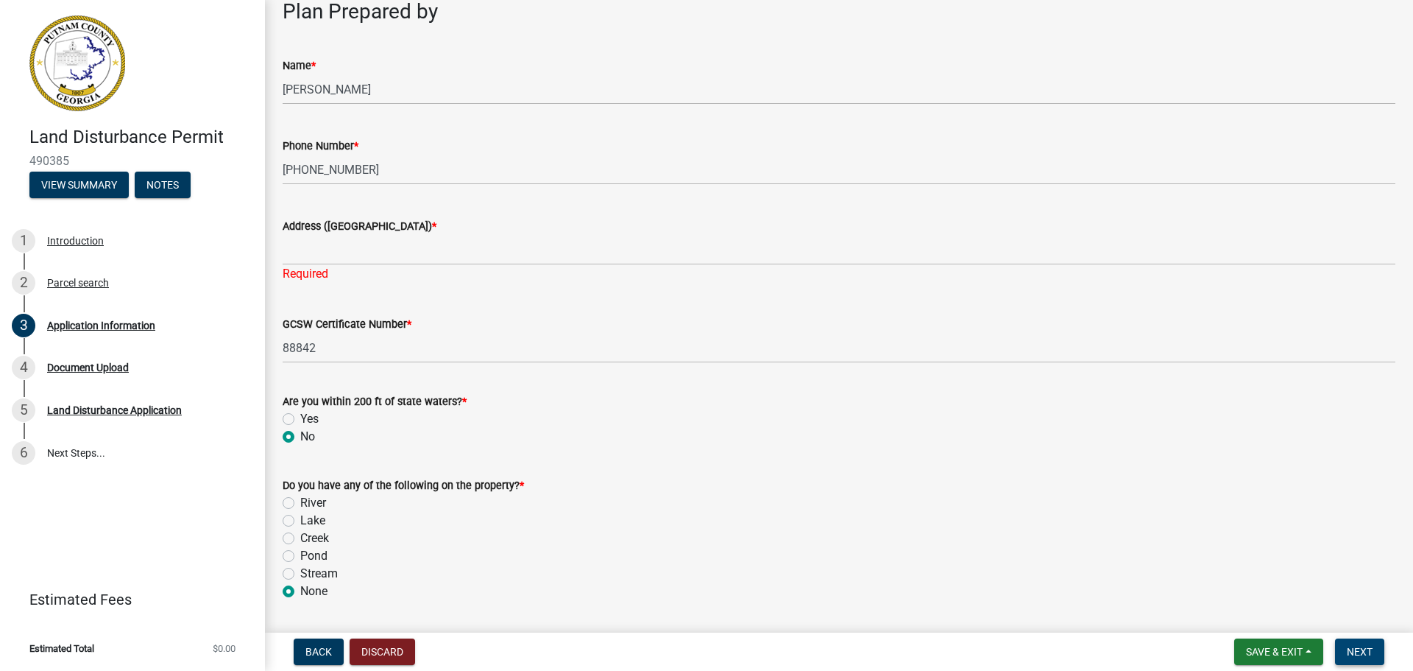
scroll to position [1244, 0]
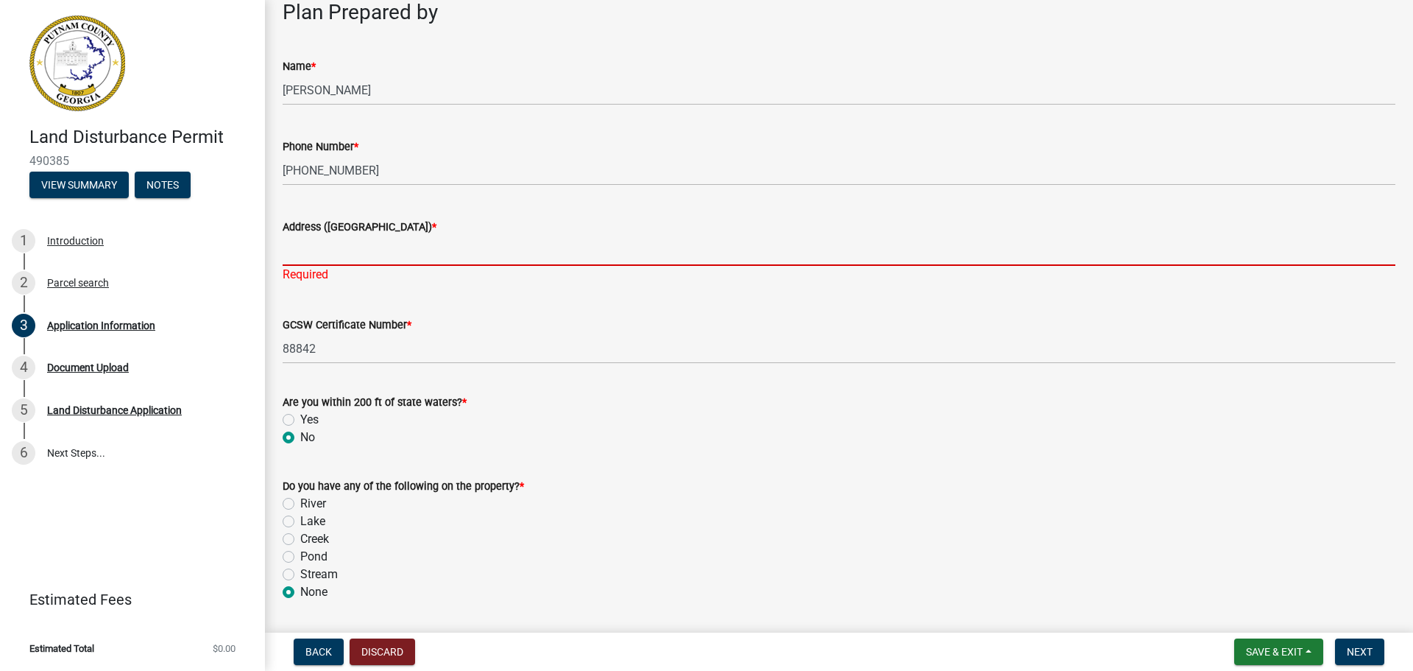
click at [347, 252] on input "Address (Street, City, Zip) *" at bounding box center [839, 251] width 1113 height 30
click at [481, 252] on input "Address (Street, City, Zip) *" at bounding box center [839, 251] width 1113 height 30
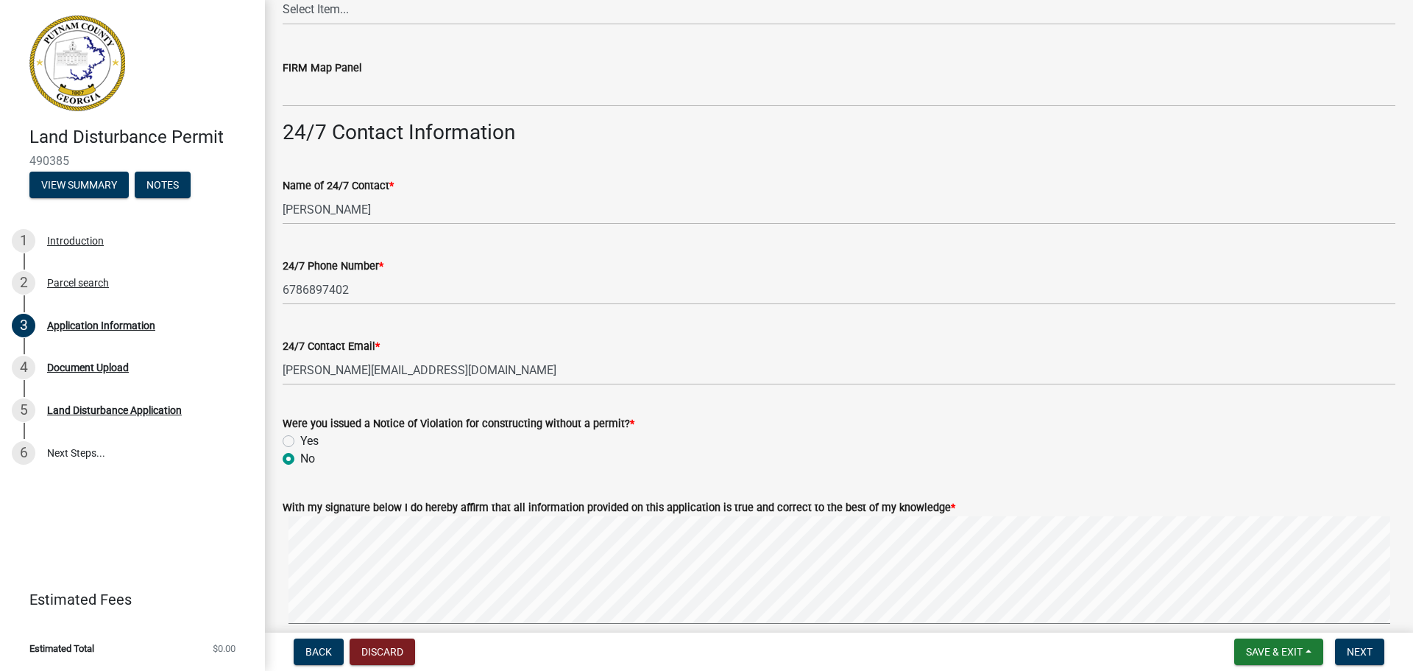
scroll to position [2401, 0]
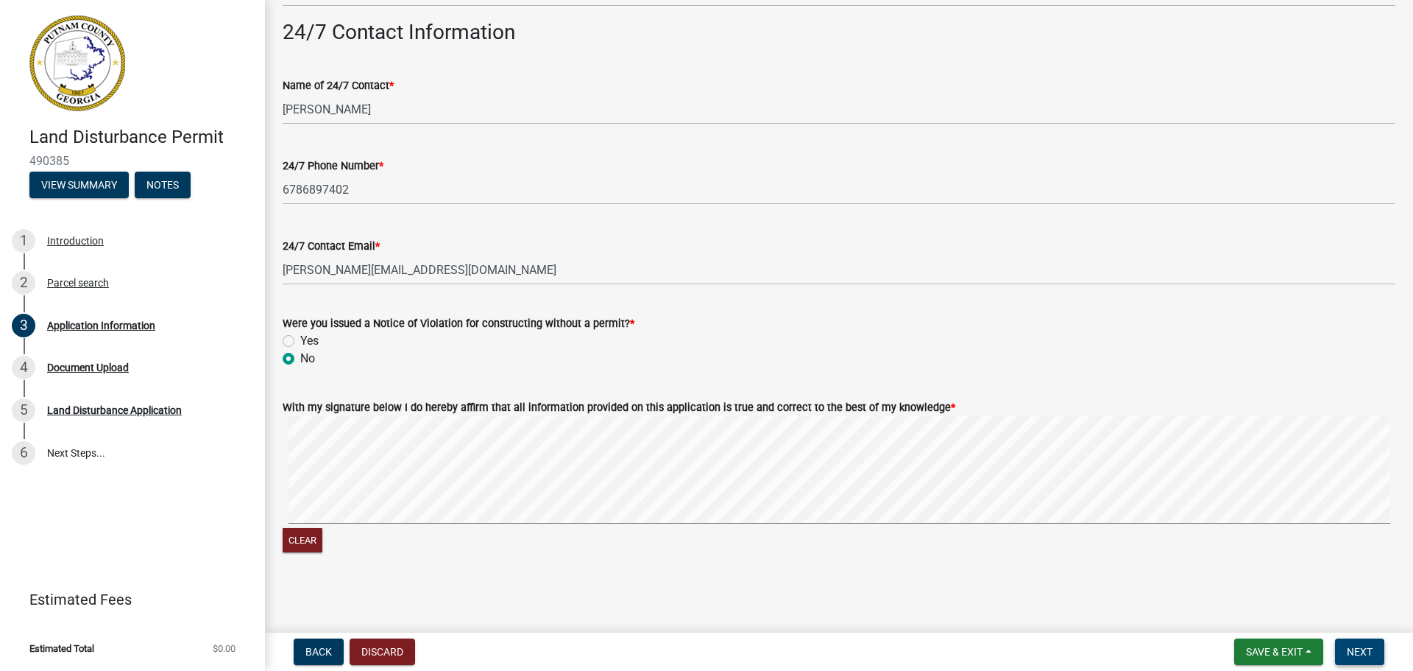
type input "1021 Big Water Circle, Greensboro, 30642"
click at [1355, 646] on span "Next" at bounding box center [1360, 652] width 26 height 12
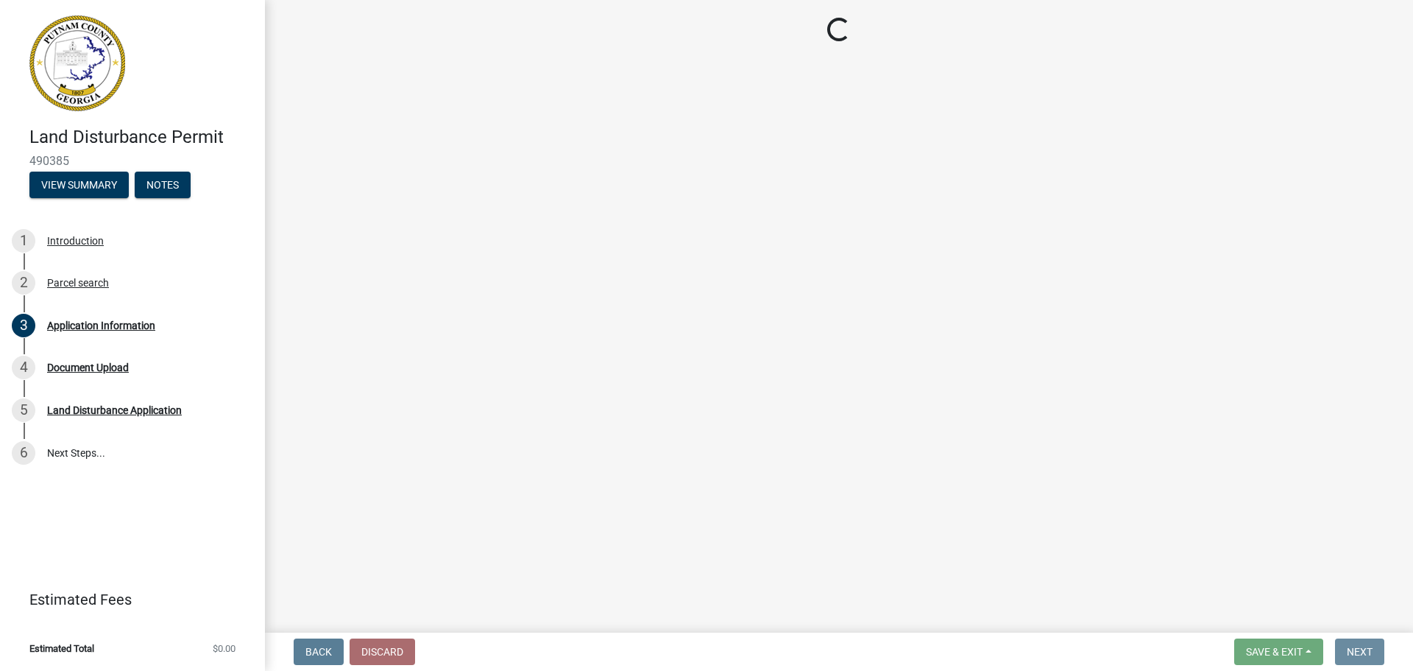
scroll to position [0, 0]
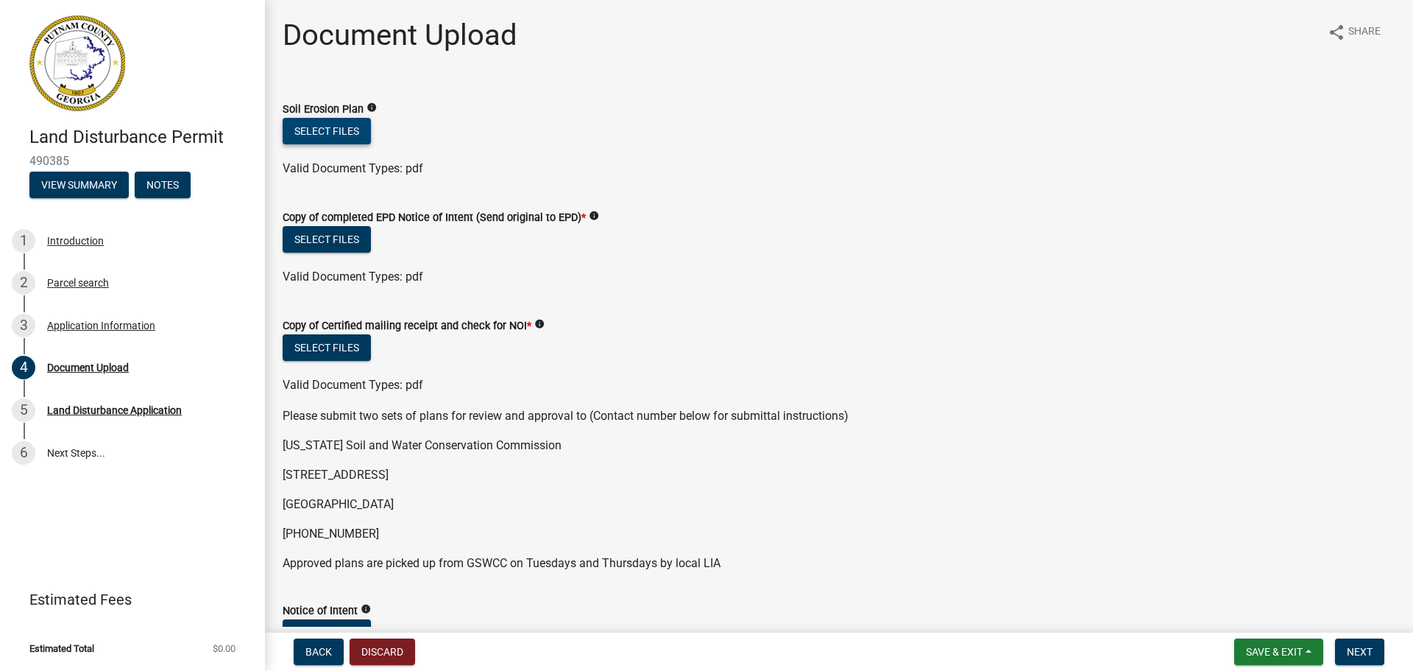
click at [342, 128] on button "Select files" at bounding box center [327, 131] width 88 height 26
click at [351, 128] on button "Select files" at bounding box center [327, 131] width 88 height 26
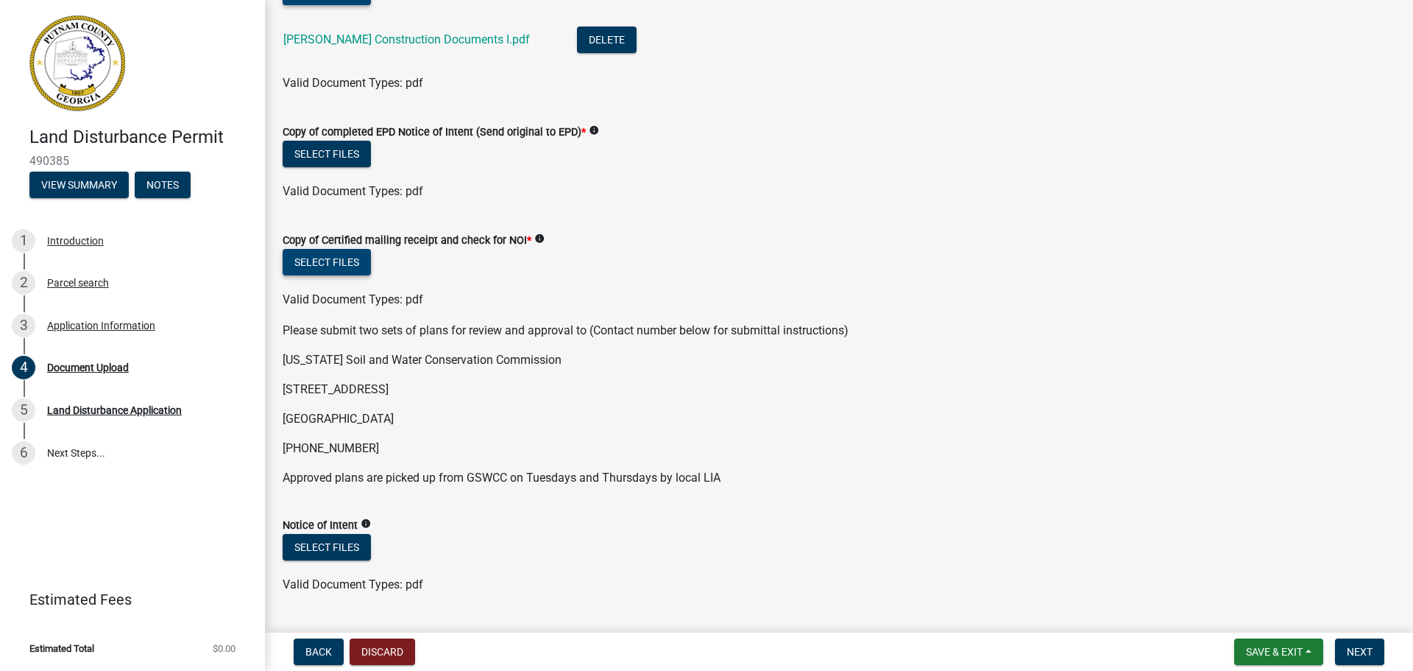
scroll to position [120, 0]
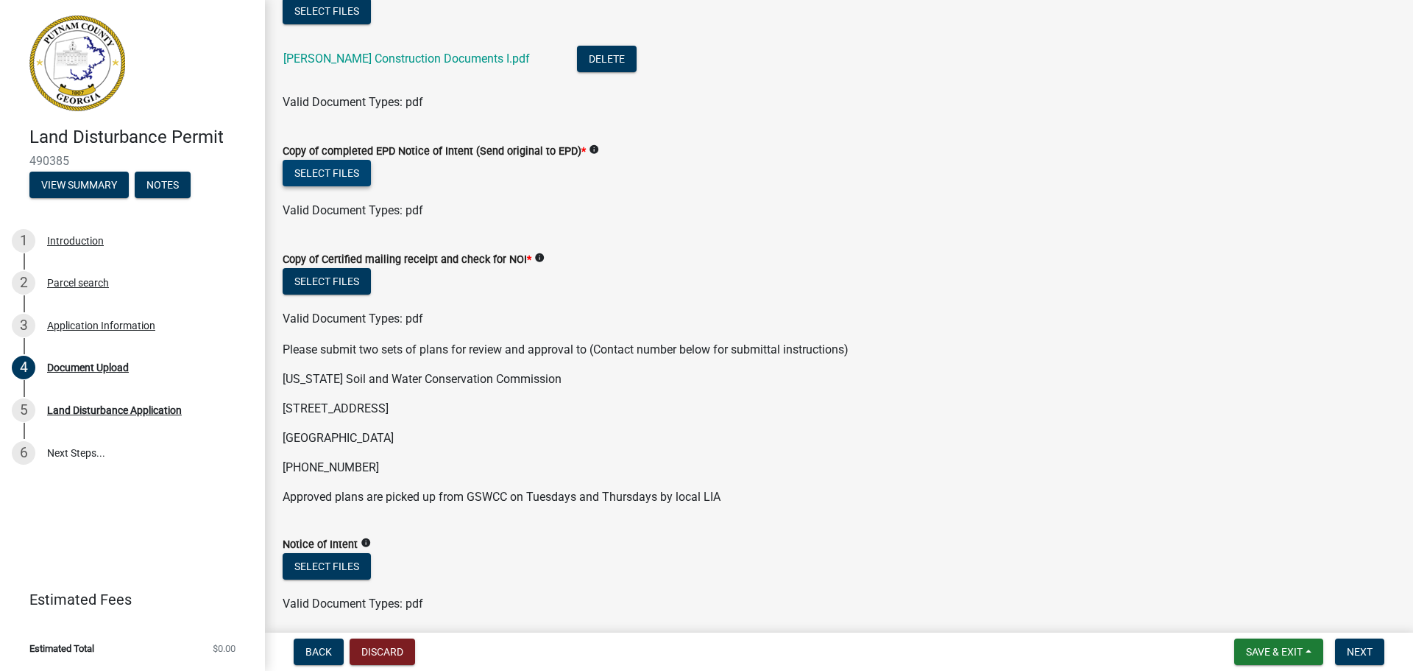
click at [324, 167] on button "Select files" at bounding box center [327, 173] width 88 height 26
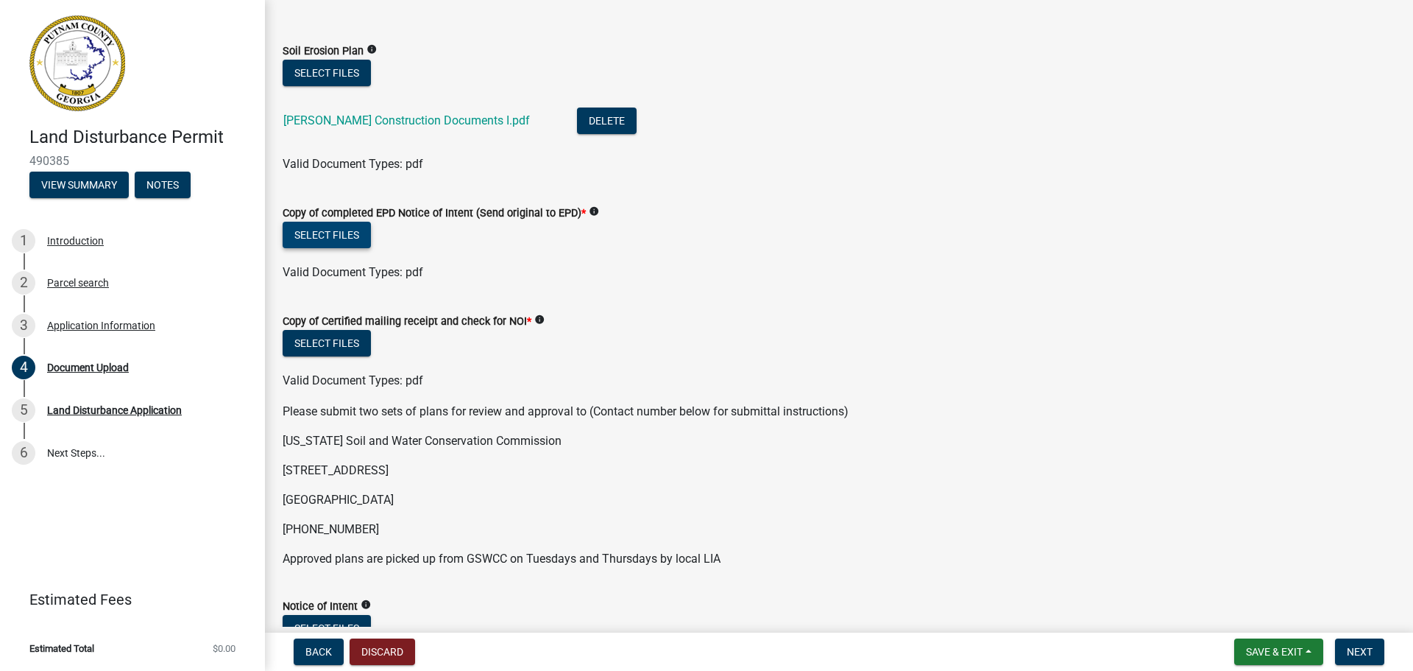
scroll to position [0, 0]
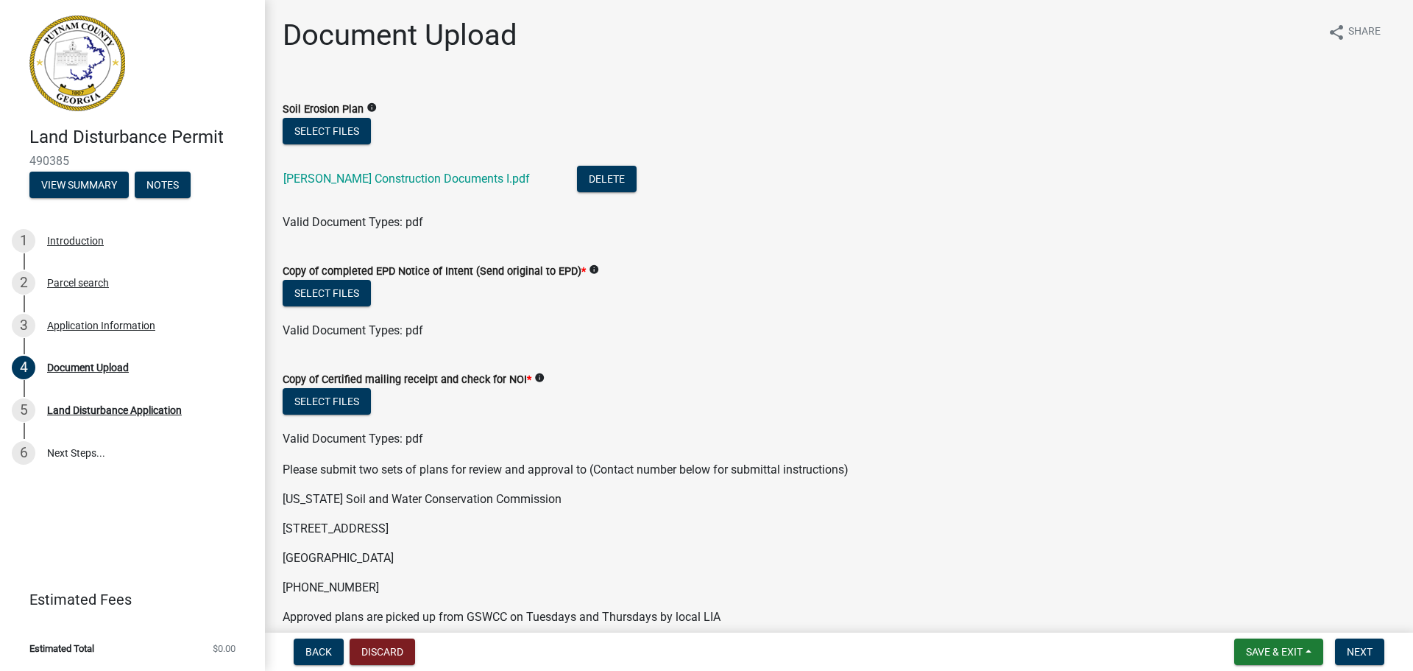
click at [484, 326] on div "Valid Document Types: pdf" at bounding box center [839, 331] width 1135 height 18
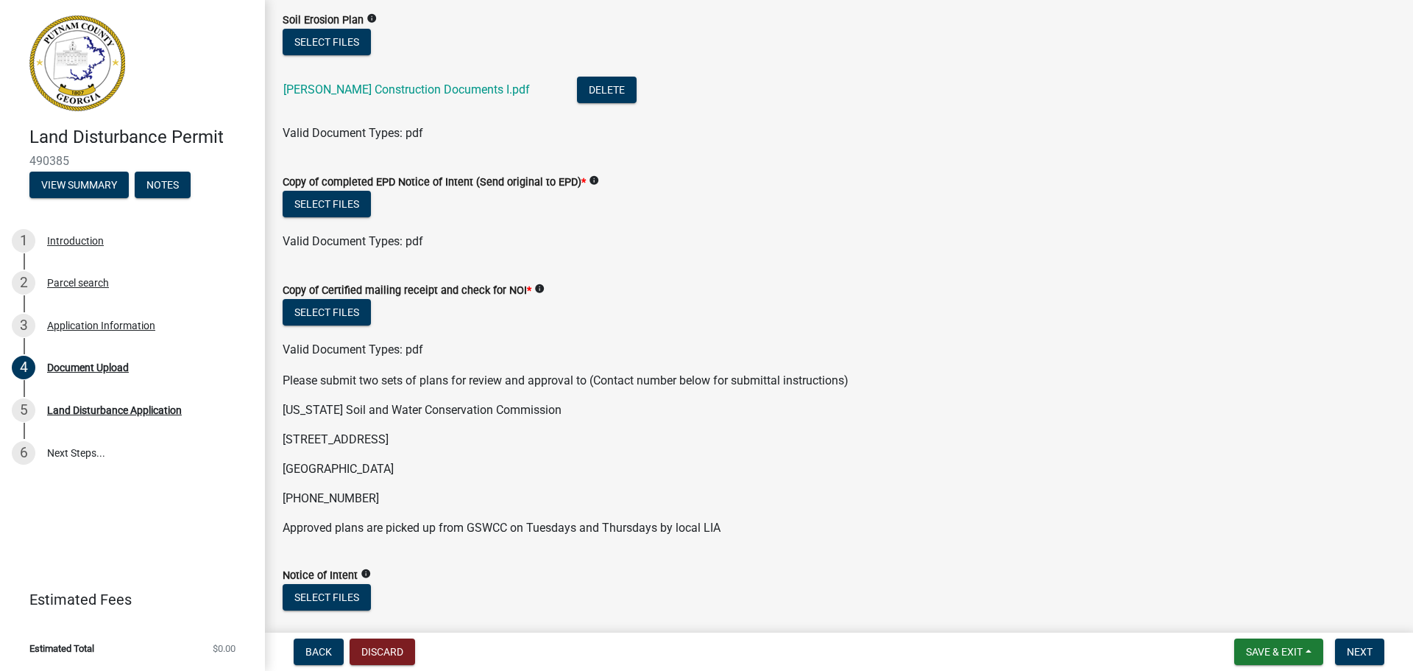
scroll to position [90, 0]
click at [351, 200] on button "Select files" at bounding box center [327, 203] width 88 height 26
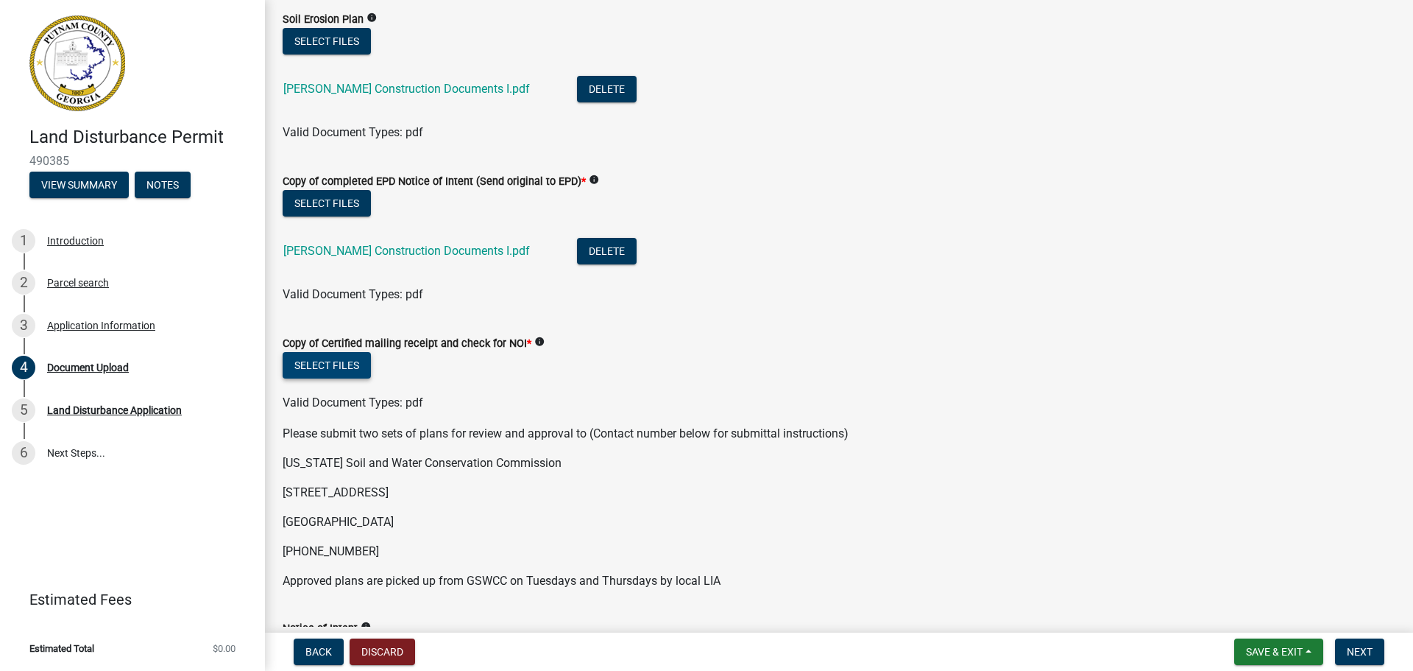
click at [344, 364] on button "Select files" at bounding box center [327, 365] width 88 height 26
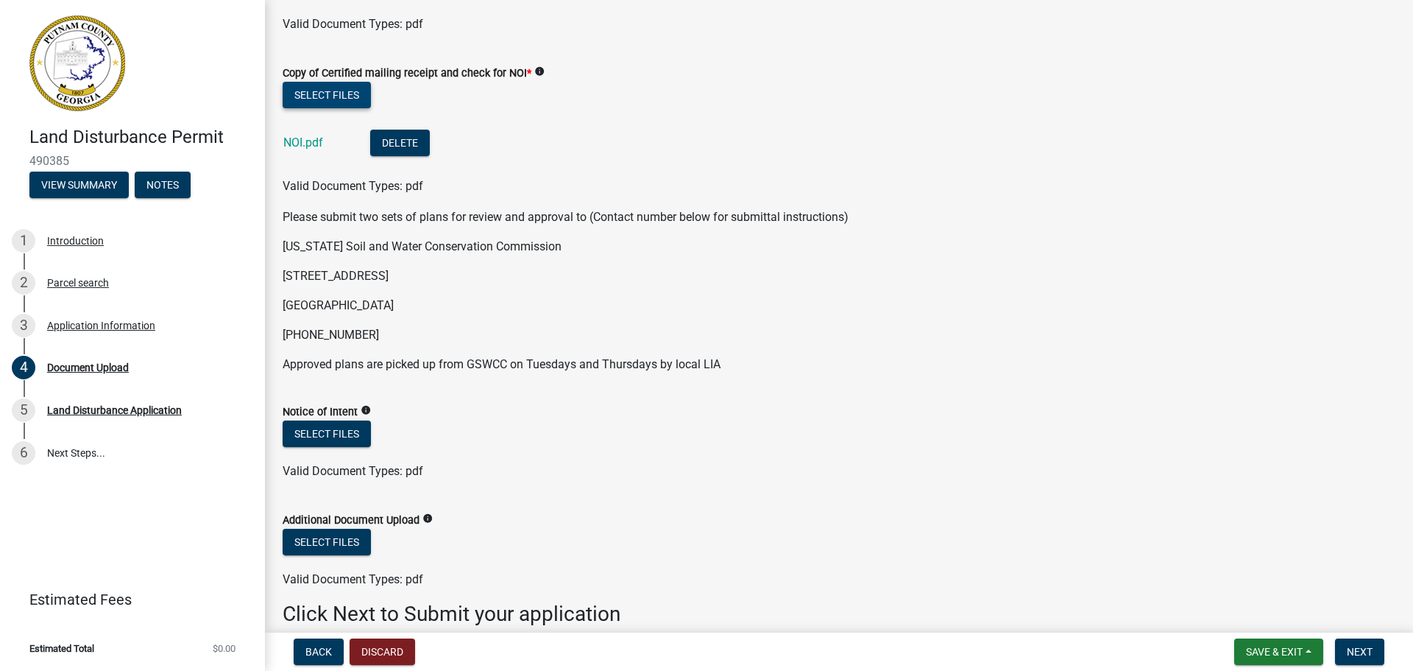
scroll to position [429, 0]
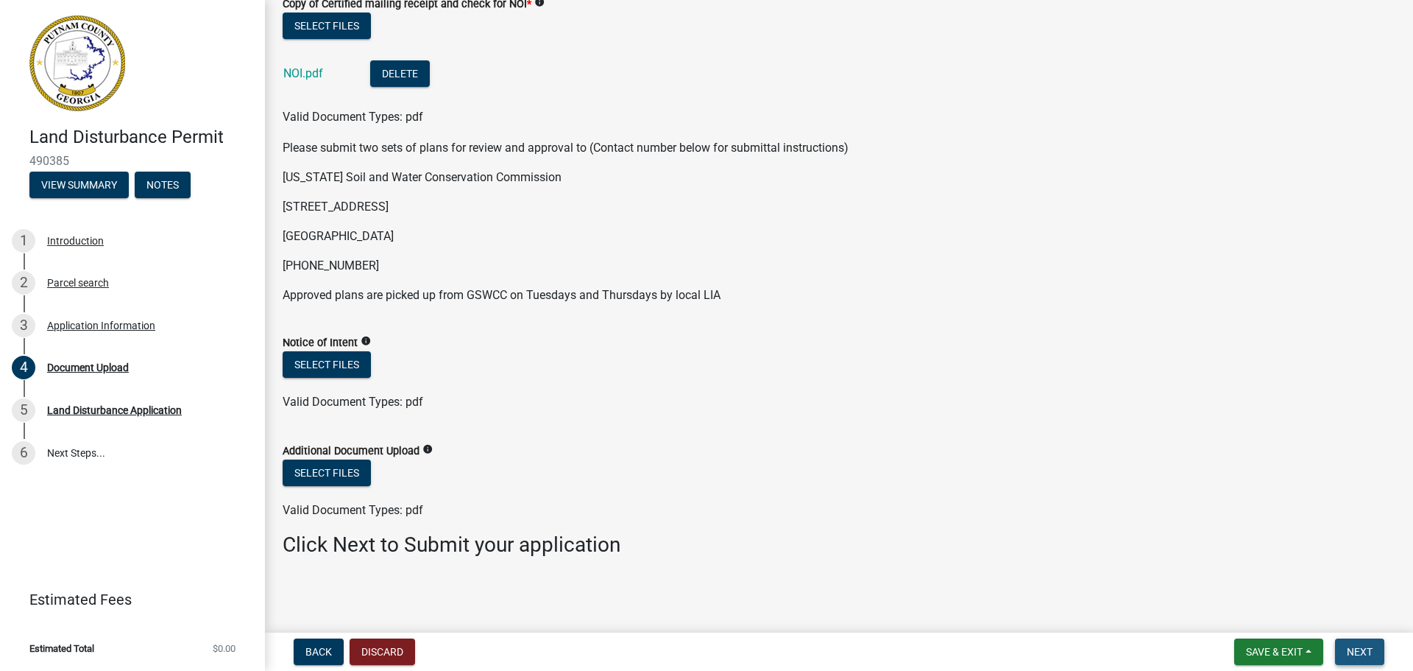
click at [1353, 643] on button "Next" at bounding box center [1359, 651] width 49 height 26
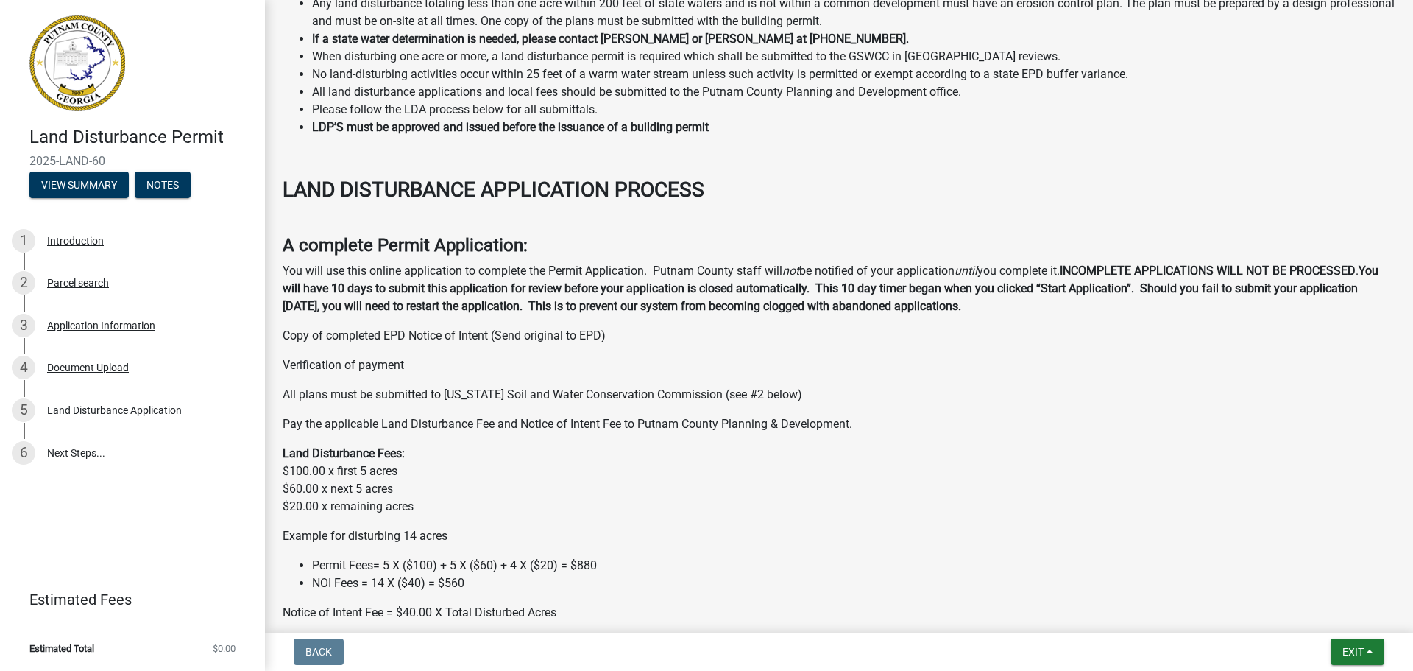
scroll to position [0, 0]
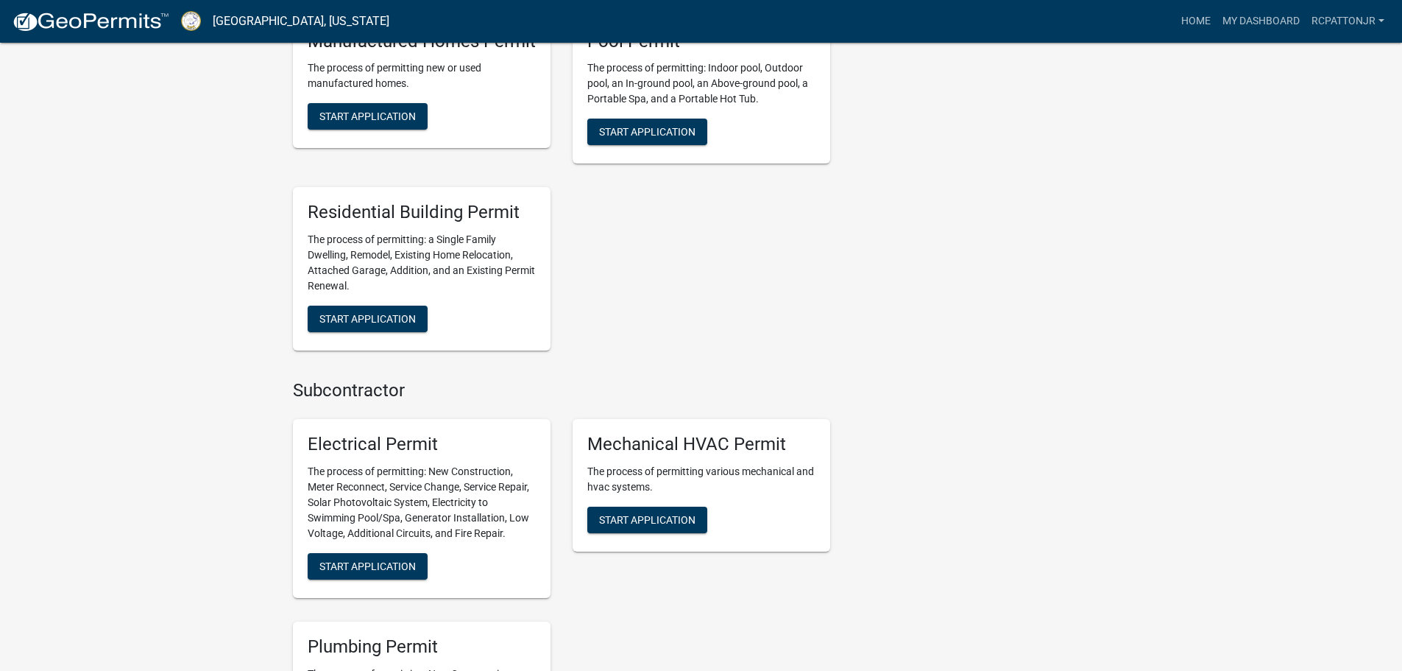
scroll to position [629, 0]
click at [372, 317] on span "Start Application" at bounding box center [367, 318] width 96 height 12
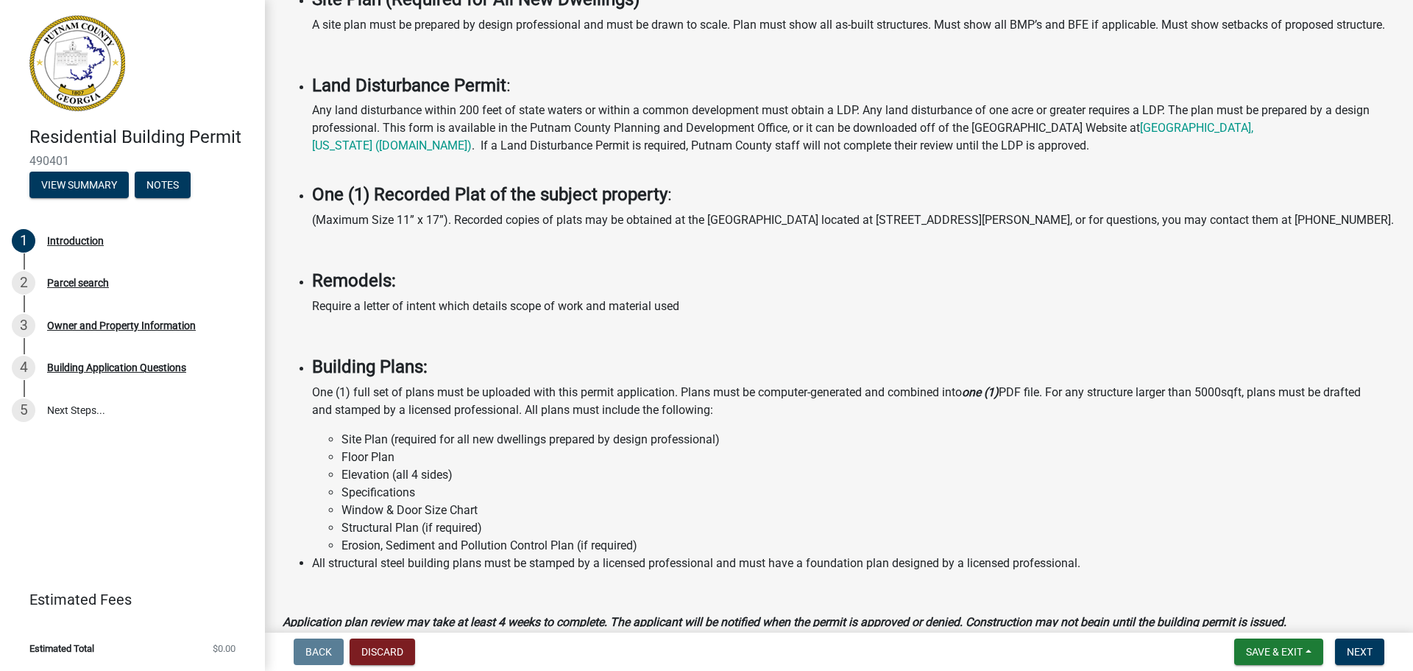
scroll to position [943, 0]
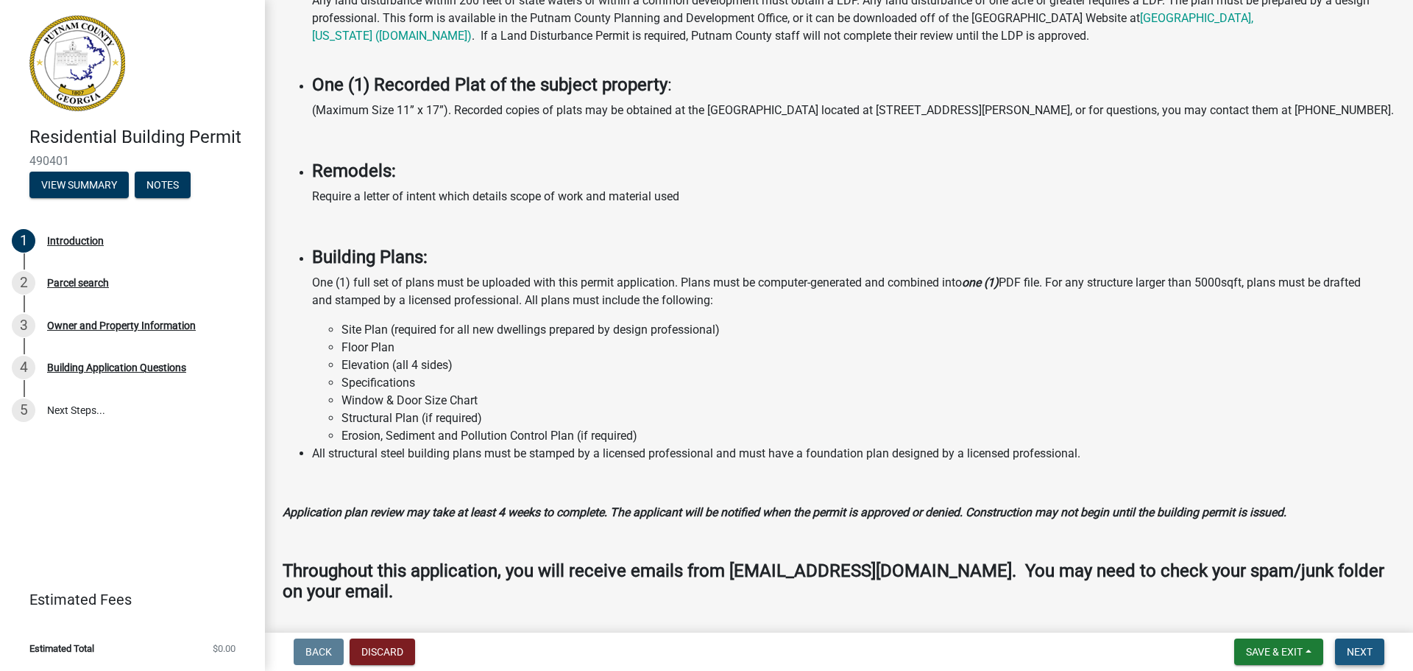
click at [1360, 660] on button "Next" at bounding box center [1359, 651] width 49 height 26
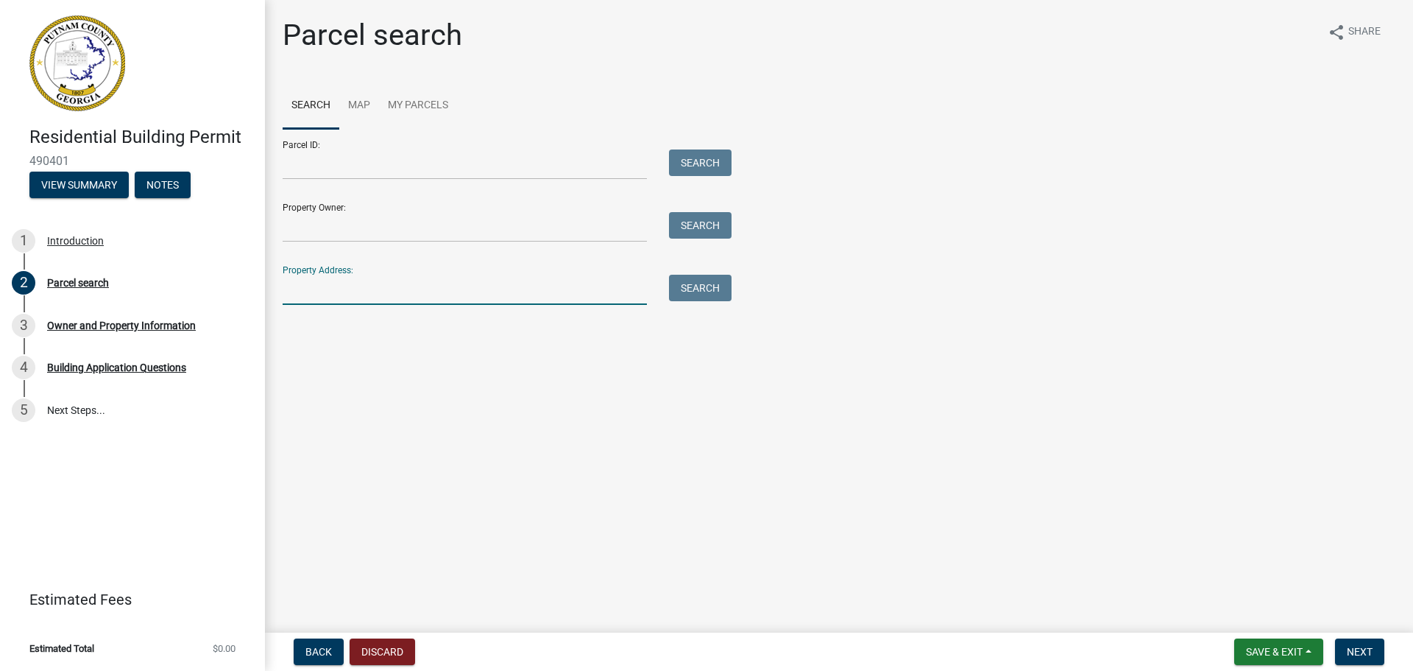
click at [336, 285] on input "Property Address:" at bounding box center [465, 290] width 364 height 30
type input "132 camak place"
click at [707, 275] on button "Search" at bounding box center [700, 288] width 63 height 26
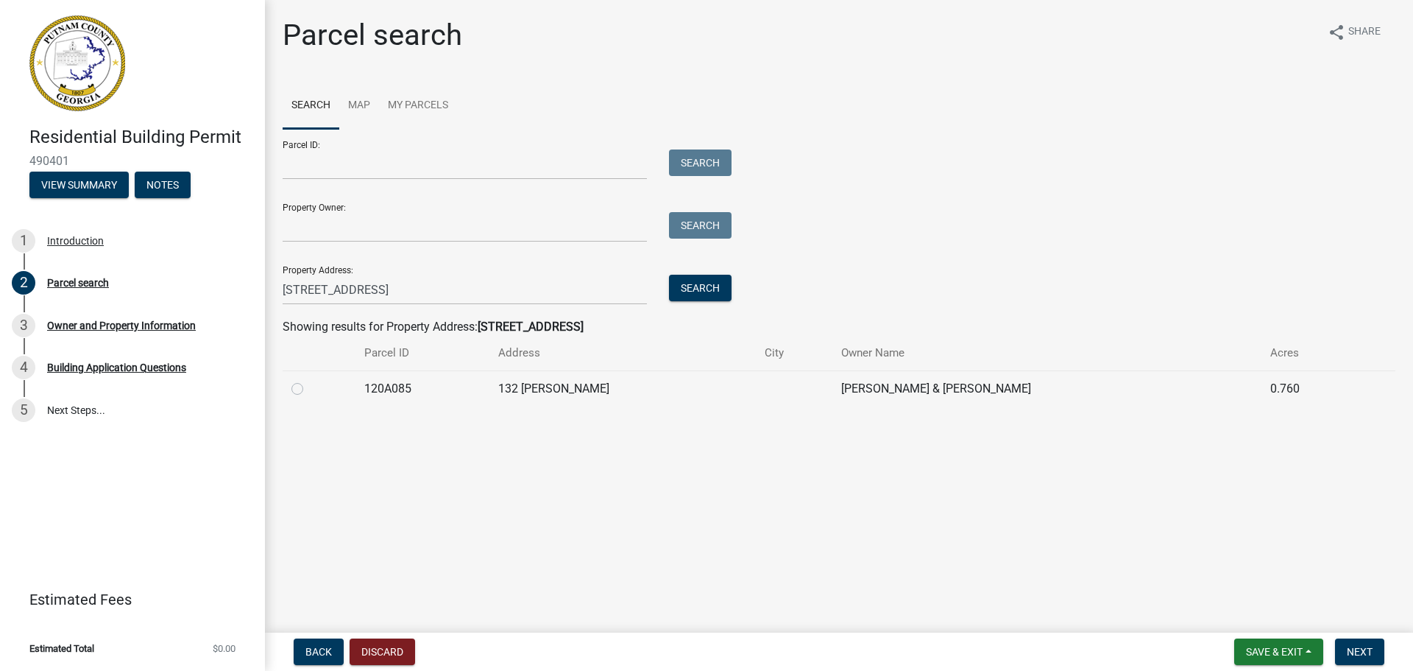
click at [309, 380] on label at bounding box center [309, 380] width 0 height 0
click at [309, 386] on input "radio" at bounding box center [314, 385] width 10 height 10
radio input "true"
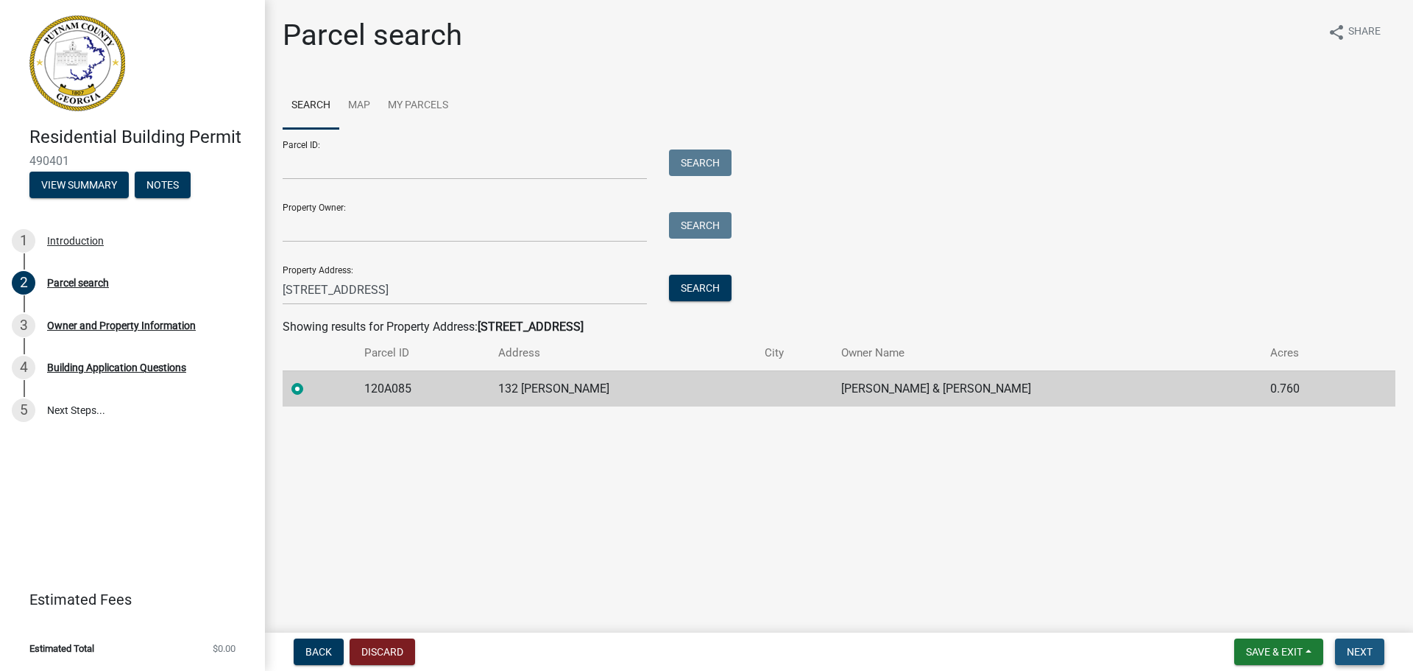
click at [1348, 646] on span "Next" at bounding box center [1360, 652] width 26 height 12
click at [1359, 647] on span "Next" at bounding box center [1360, 652] width 26 height 12
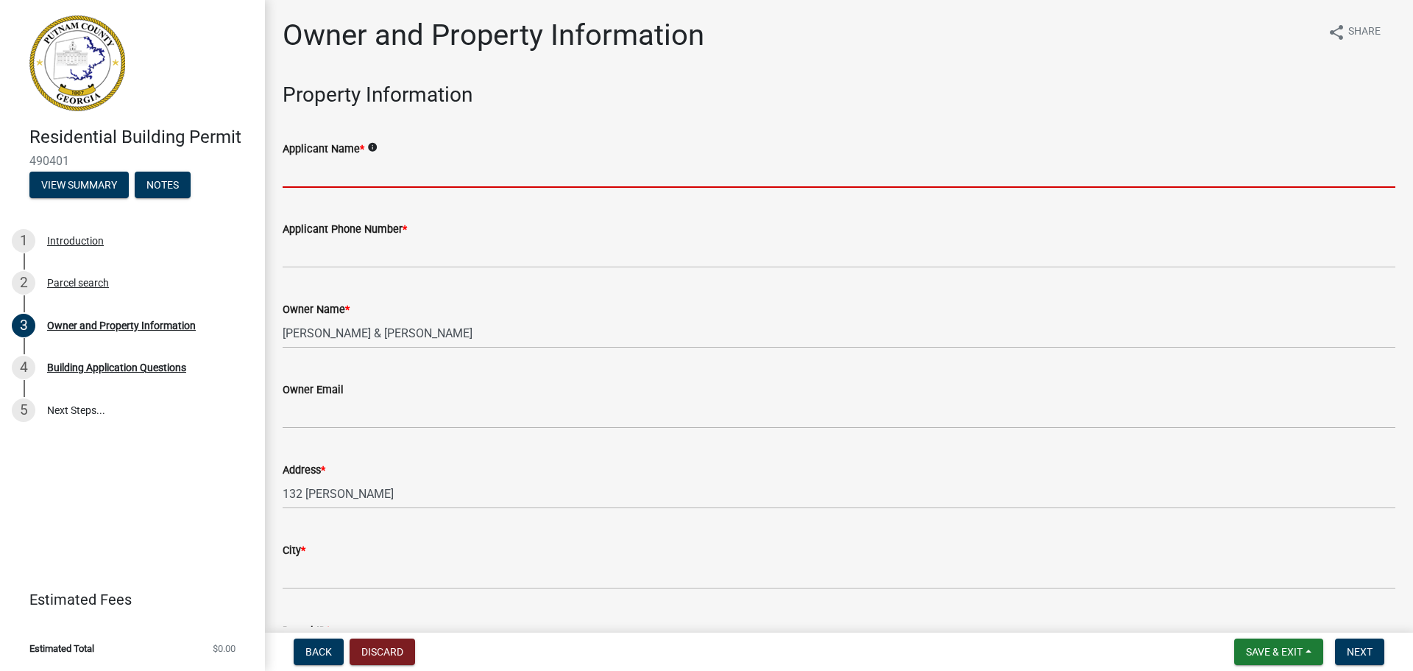
click at [325, 174] on input "Applicant Name *" at bounding box center [839, 173] width 1113 height 30
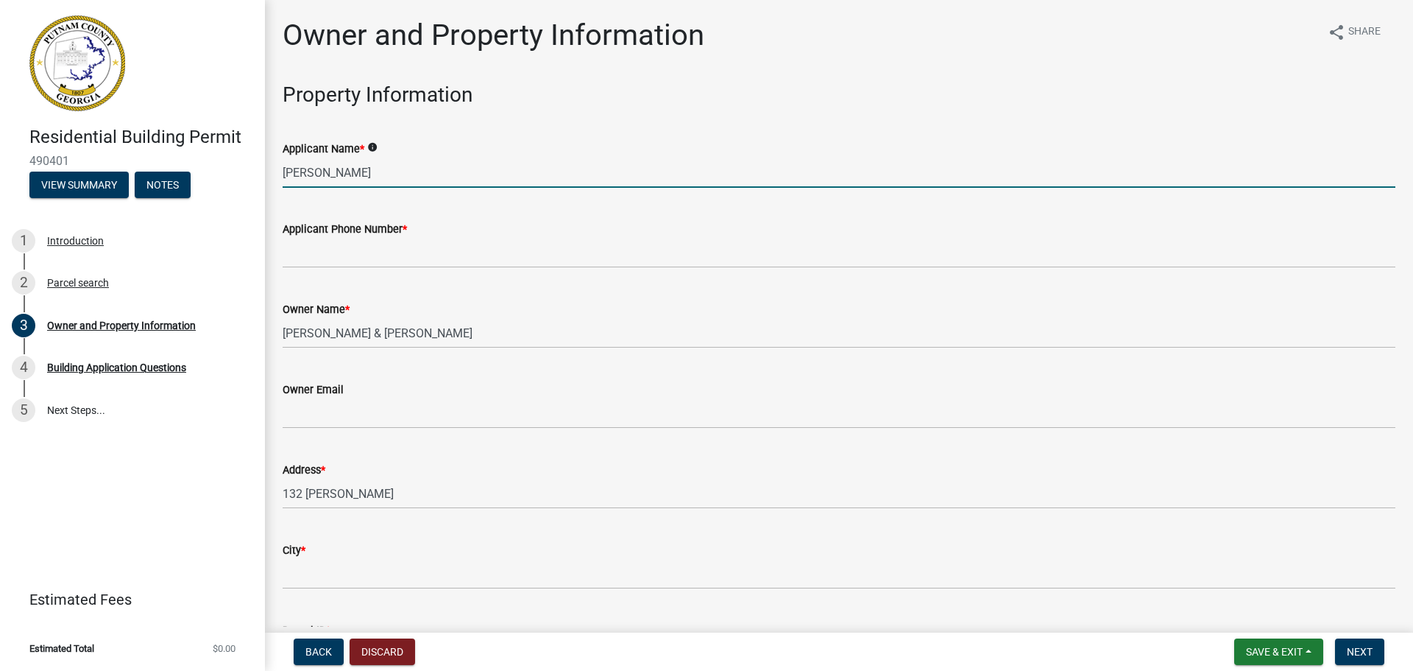
type input "Robert Patton"
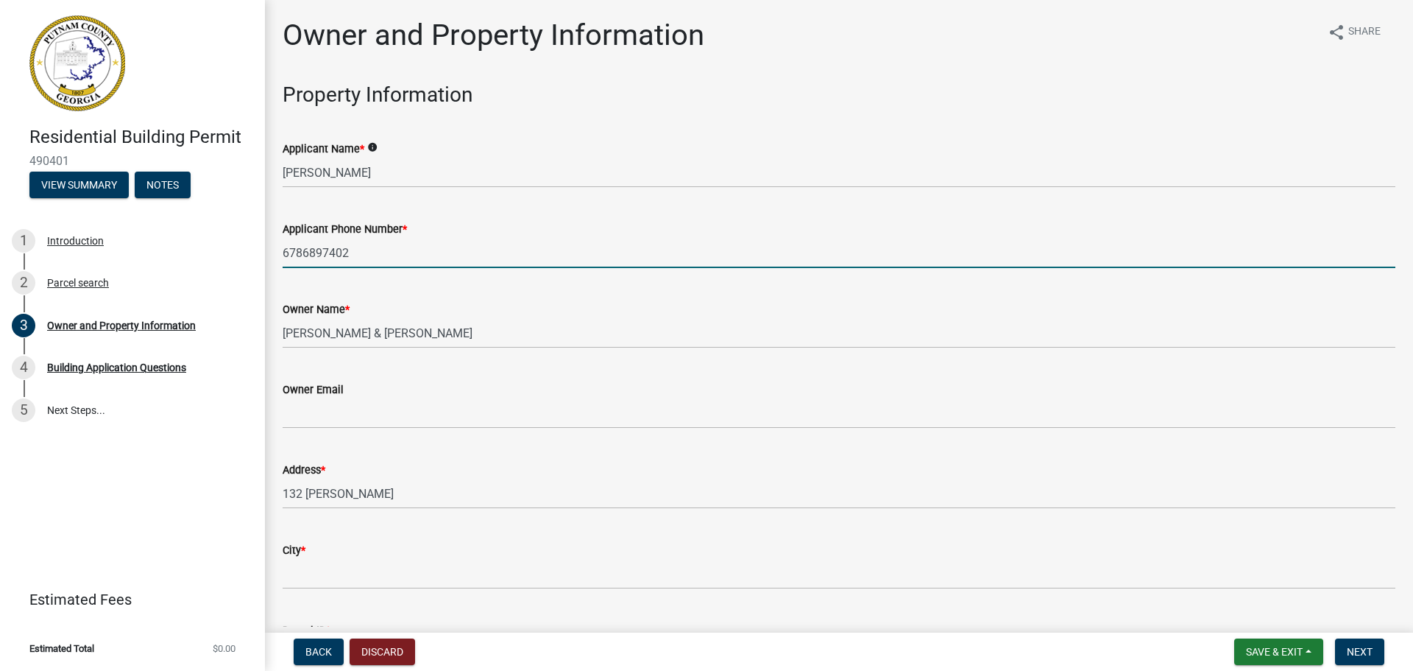
type input "6786897402"
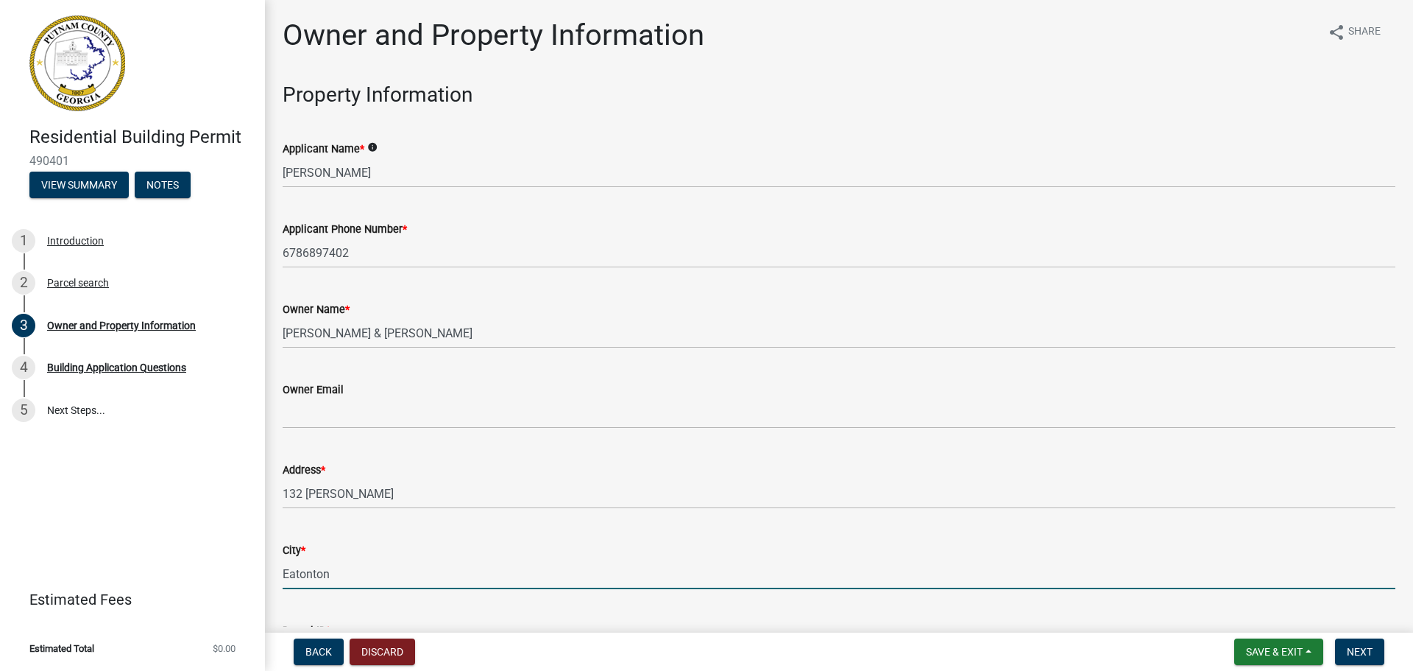
type input "Eatonton"
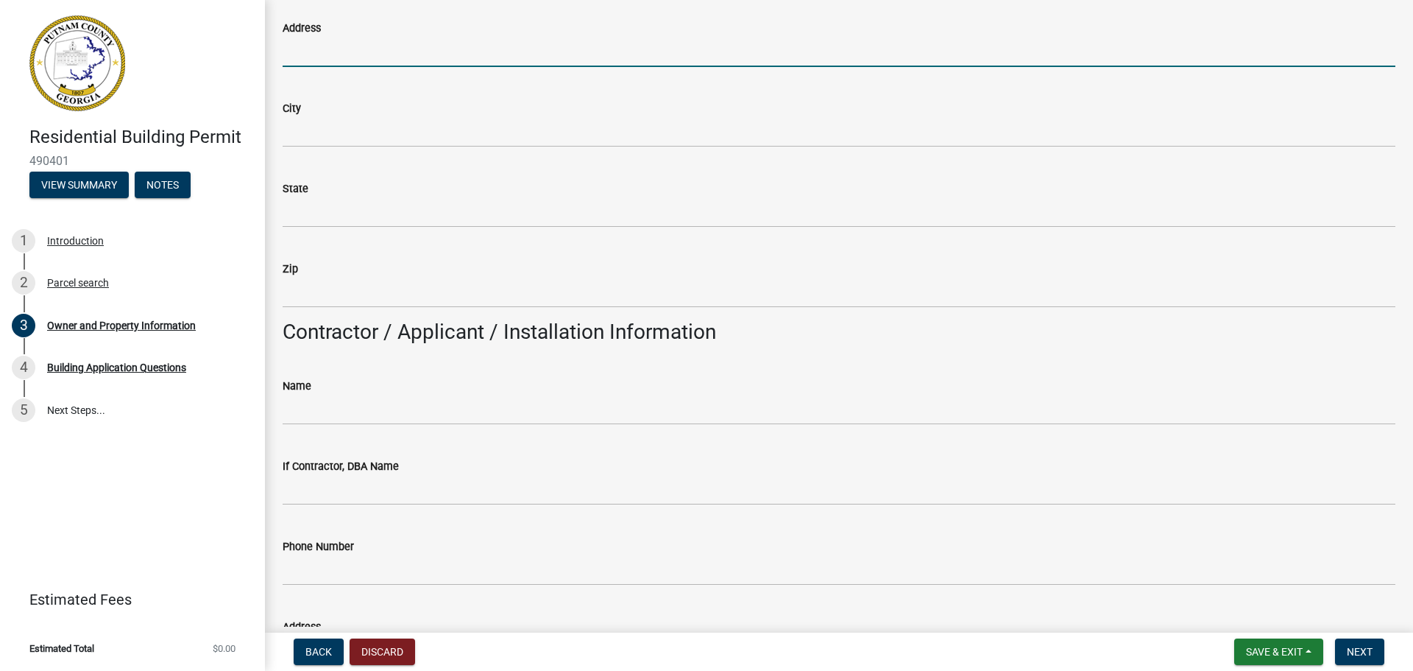
scroll to position [880, 0]
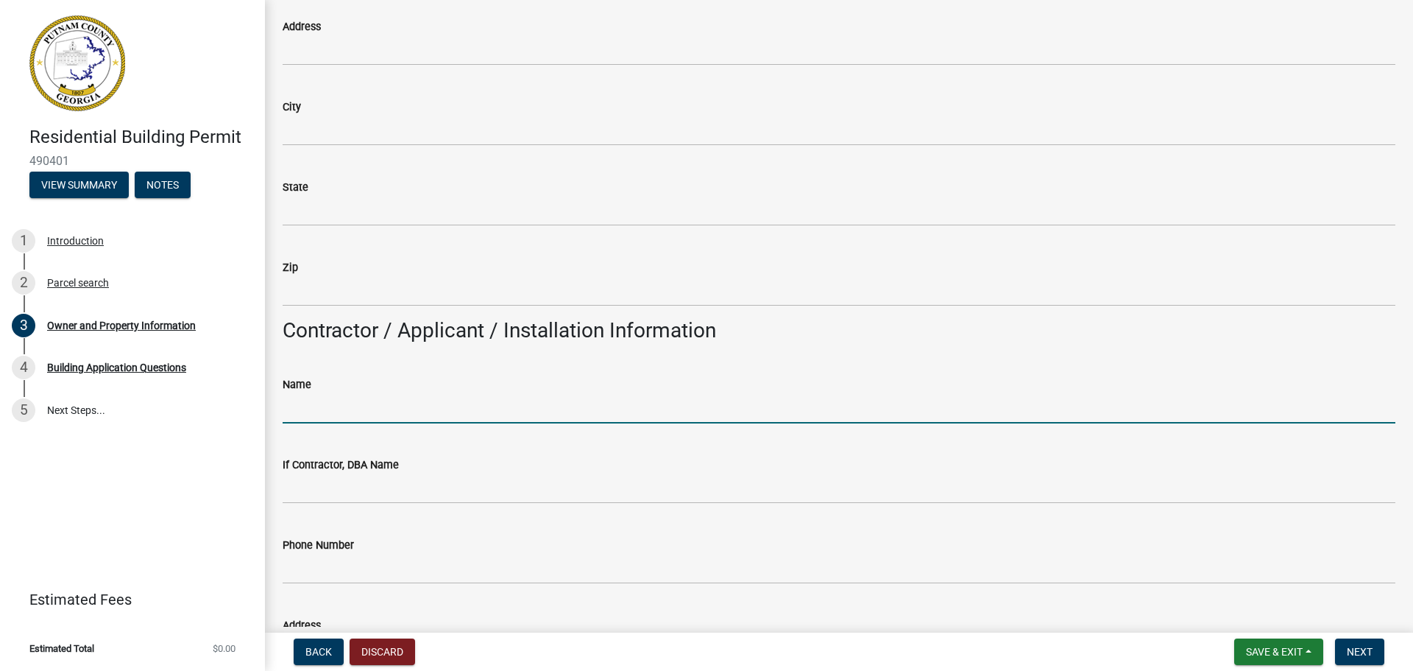
click at [398, 398] on input "Name" at bounding box center [839, 408] width 1113 height 30
type input "H&P Custom Homes, LLC"
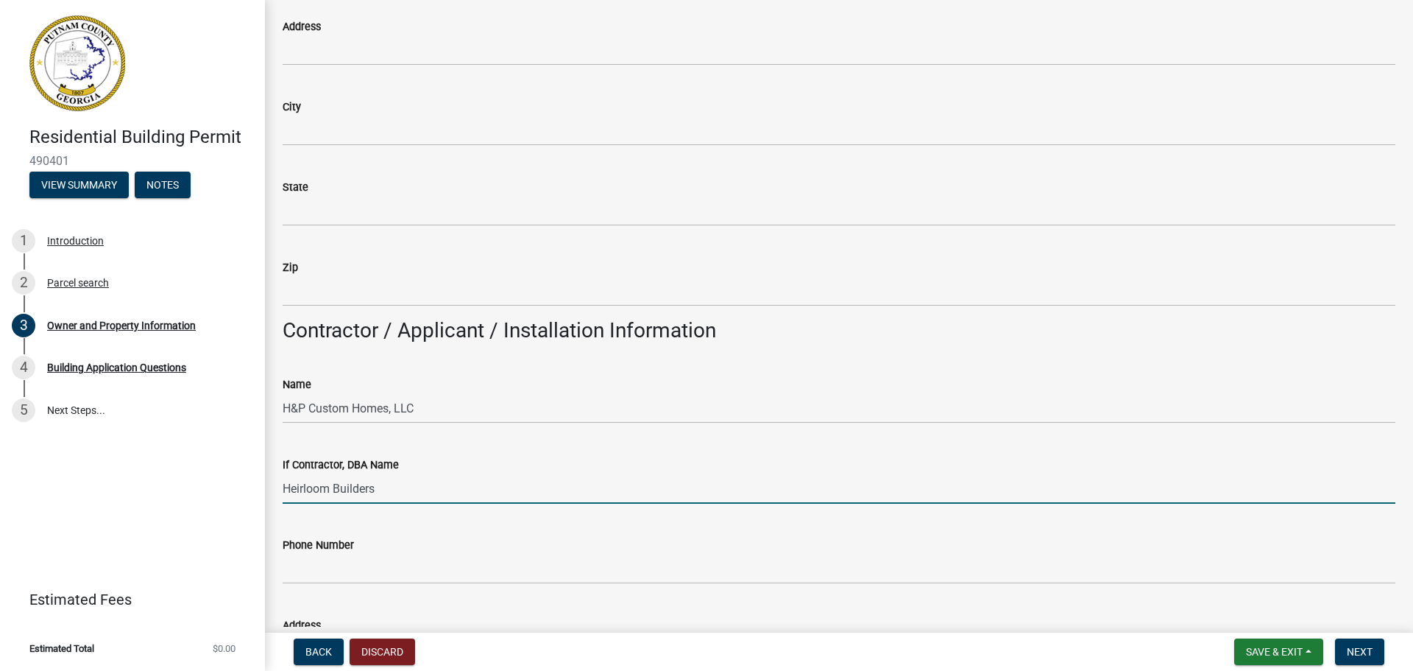
type input "Heirloom Builders"
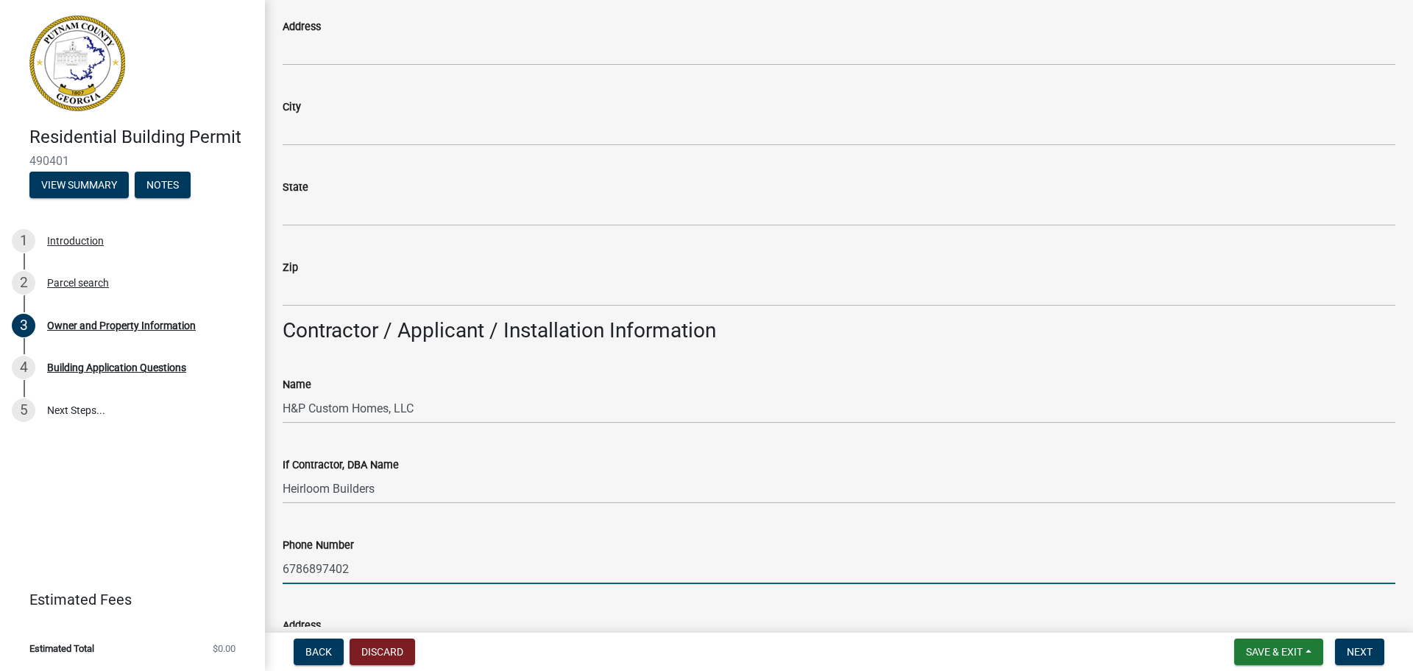
type input "6786897402"
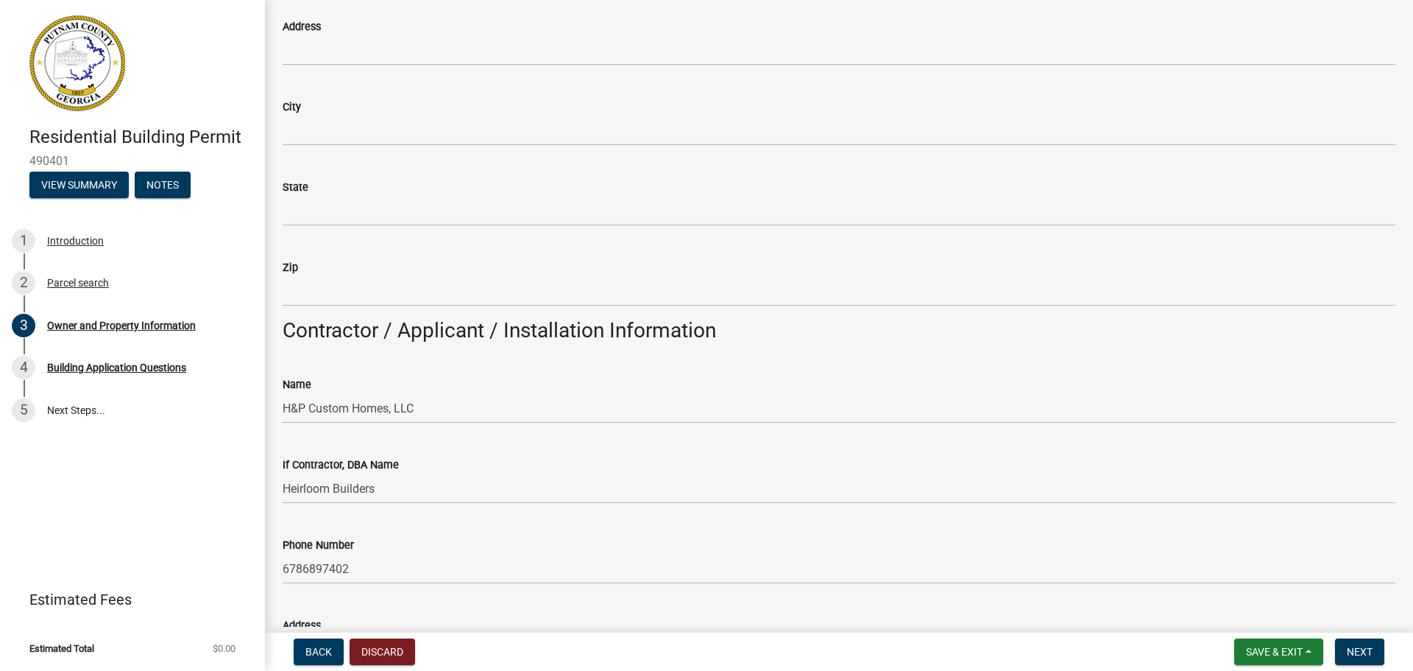
scroll to position [1216, 0]
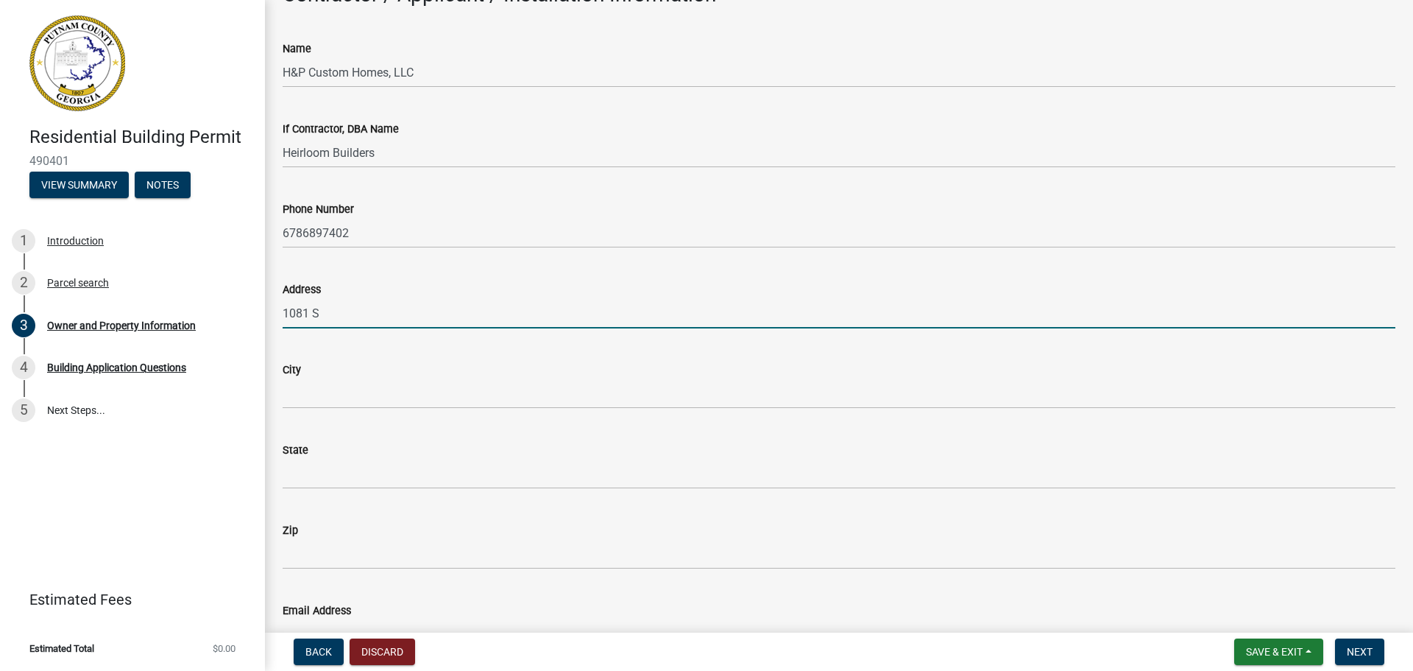
type input "1081 Sunset Drive"
type input "[GEOGRAPHIC_DATA]"
type input "GA - Georgia"
type input "30642"
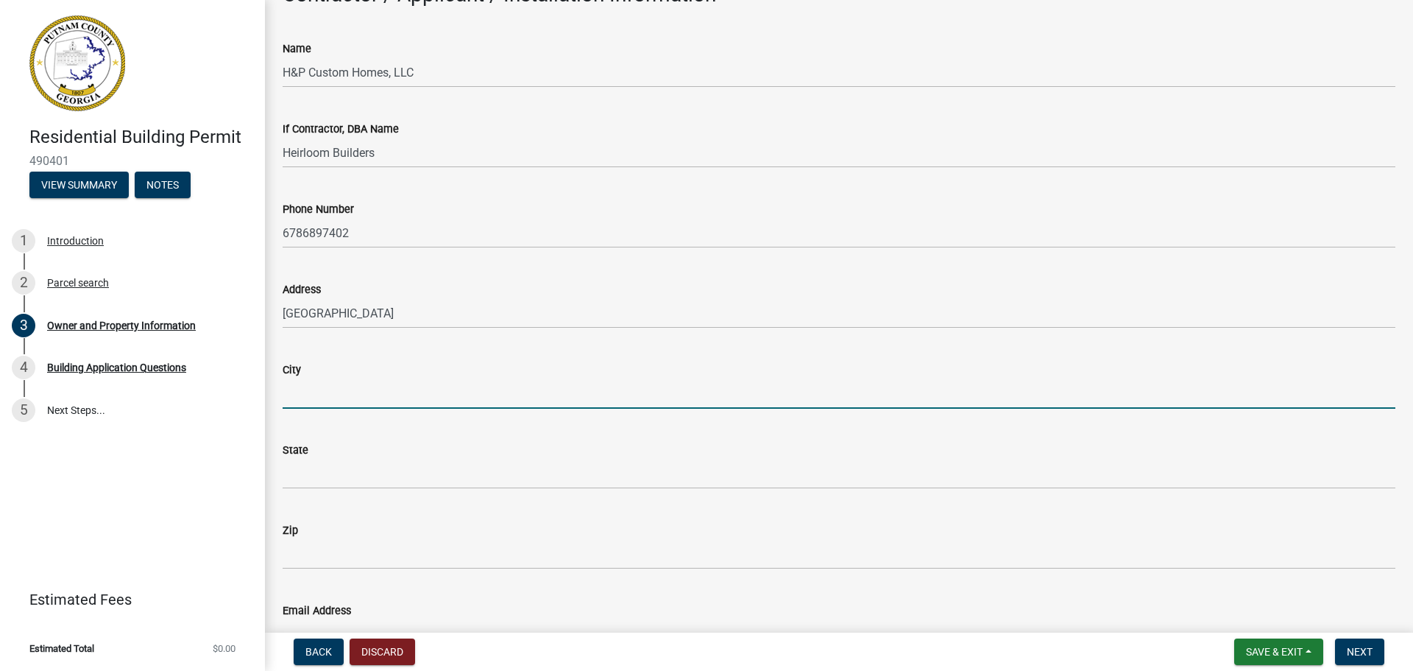
click at [386, 386] on input "City" at bounding box center [839, 393] width 1113 height 30
type input "[GEOGRAPHIC_DATA]"
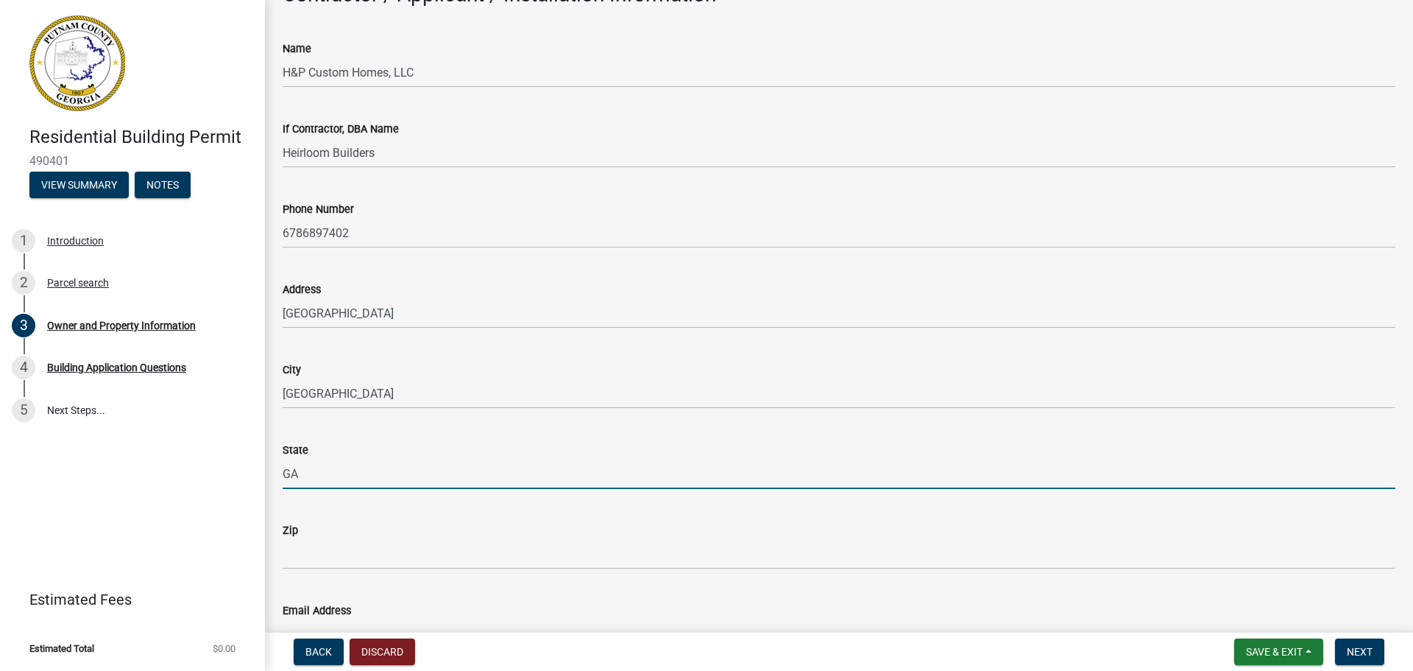
type input "GA"
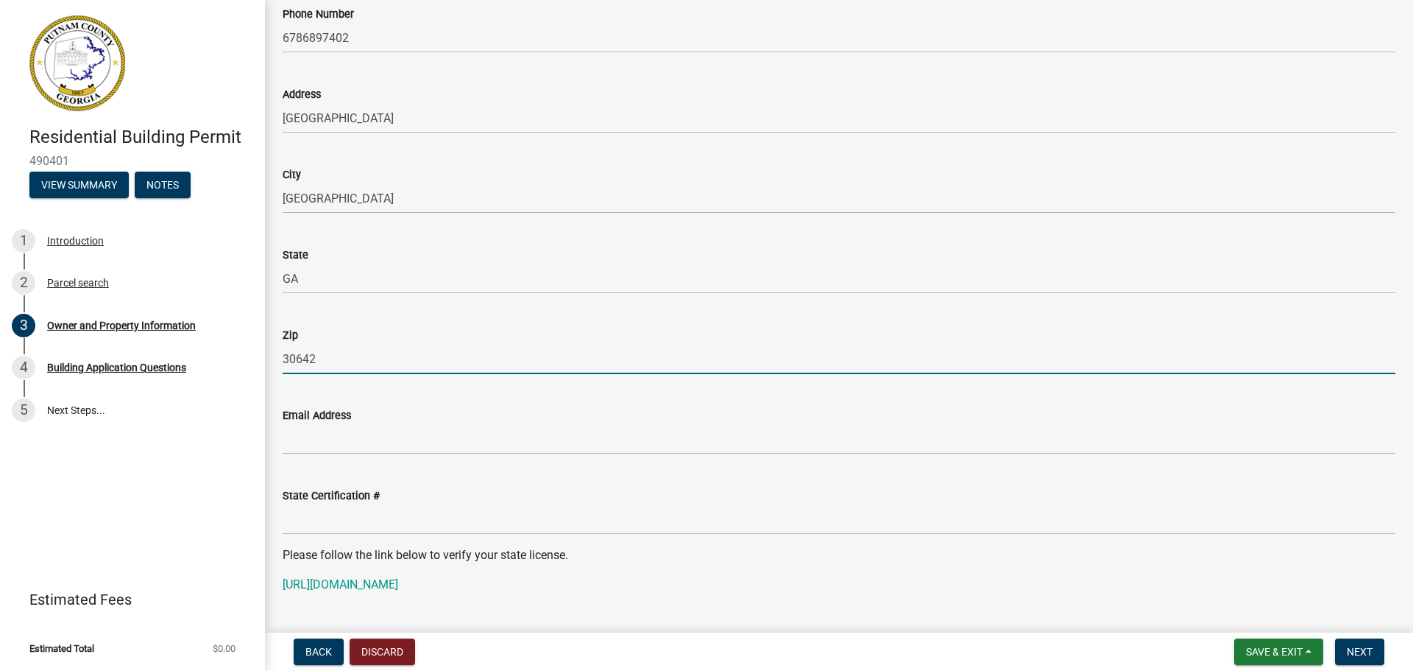
scroll to position [1412, 0]
type input "30642"
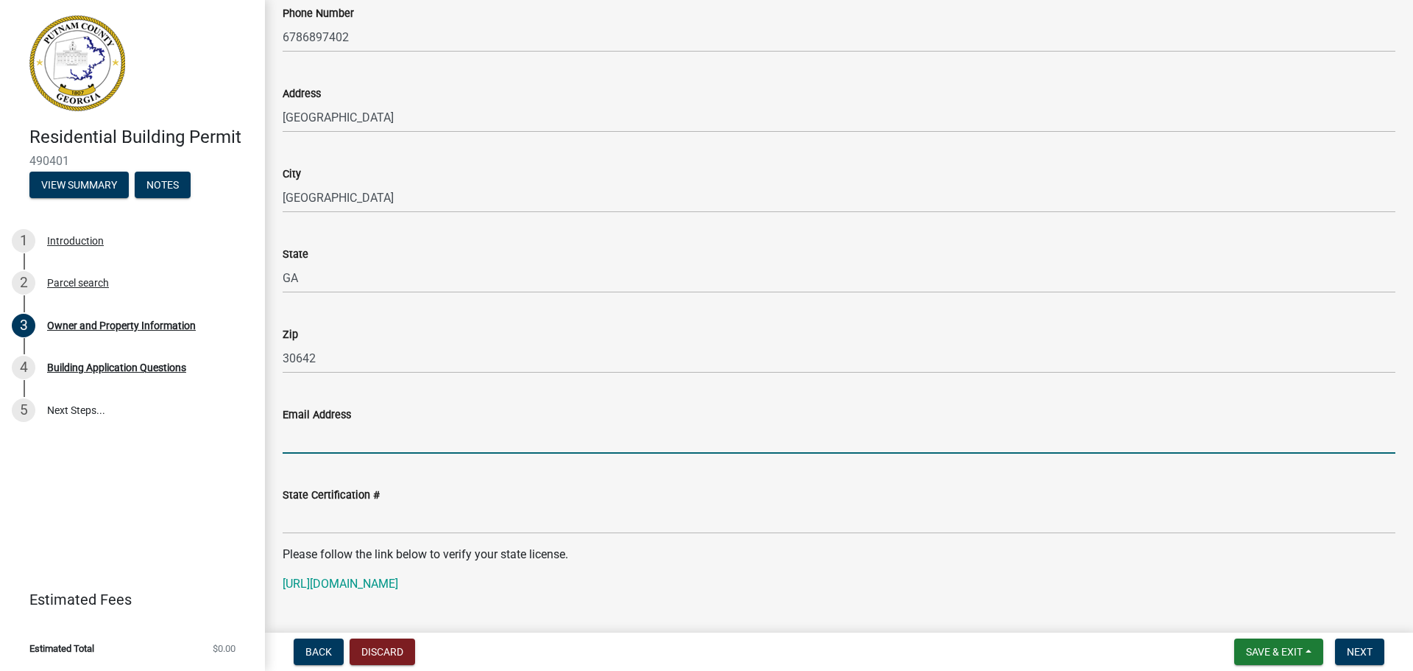
click at [300, 443] on input "Email Address" at bounding box center [839, 438] width 1113 height 30
type input "[PERSON_NAME][EMAIL_ADDRESS][DOMAIN_NAME]"
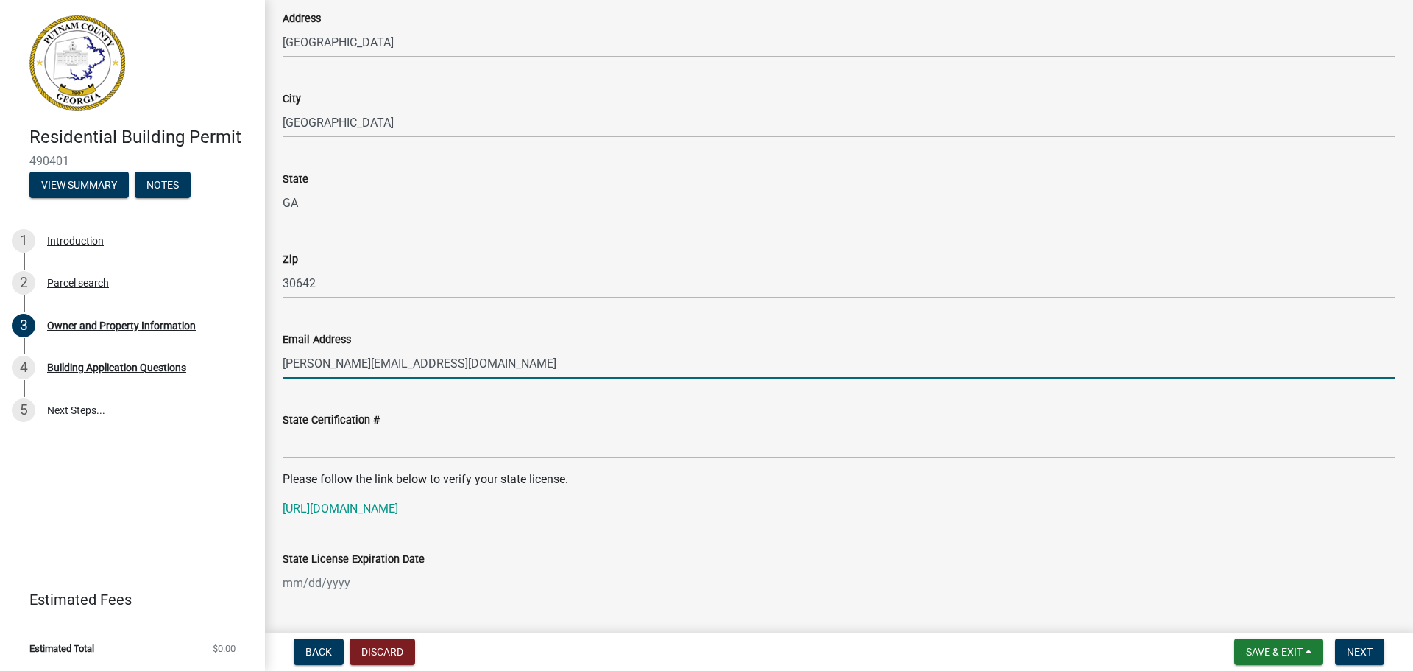
scroll to position [1488, 0]
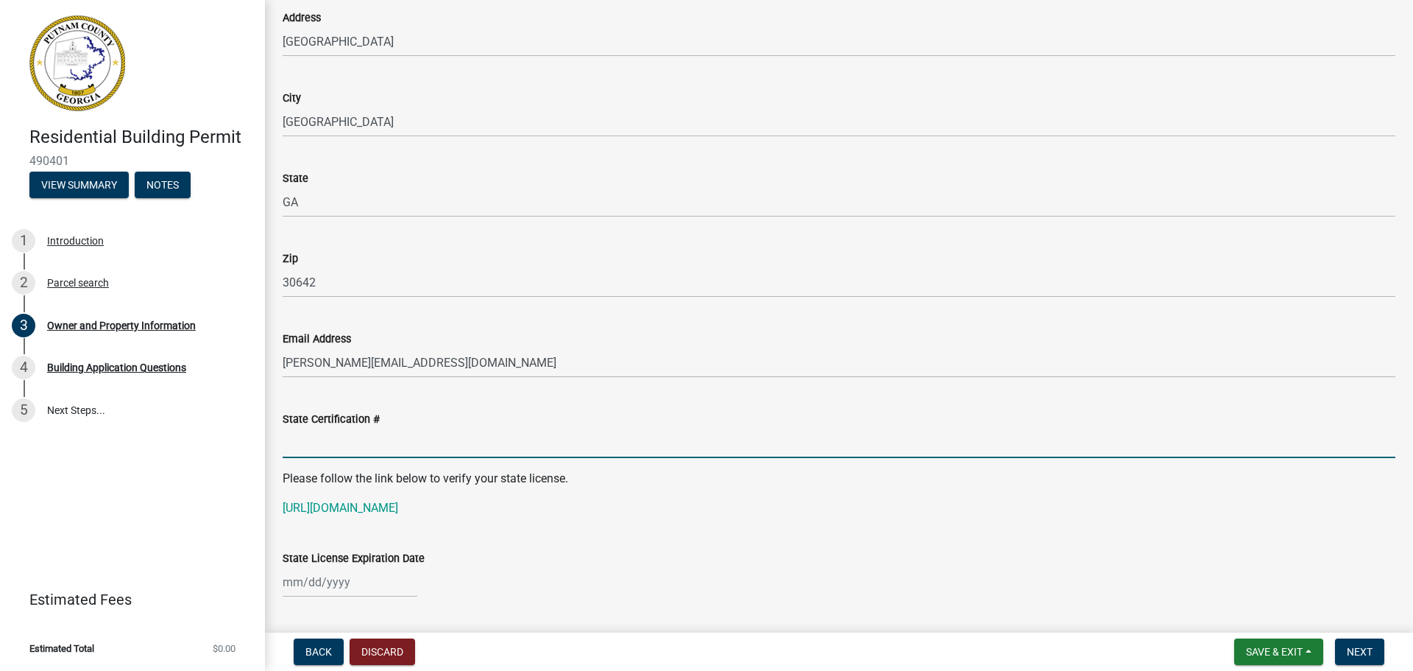
click at [322, 442] on input "State Certification #" at bounding box center [839, 443] width 1113 height 30
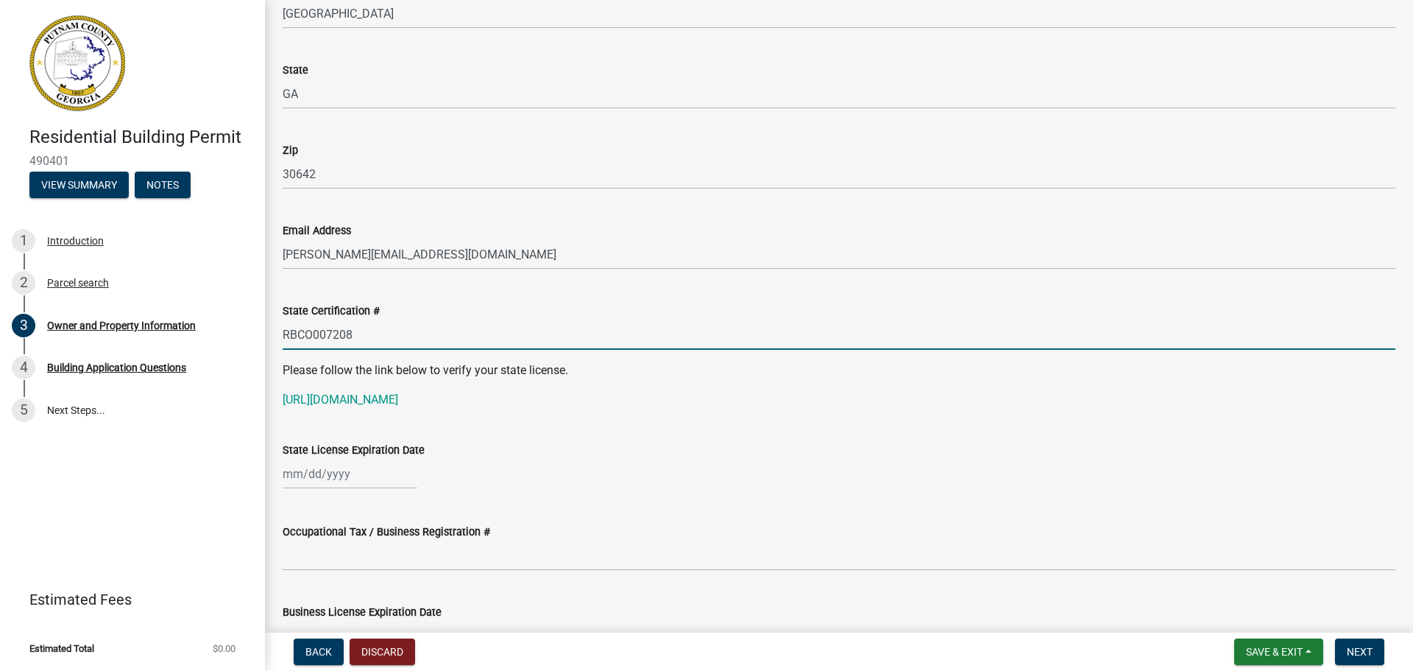
scroll to position [1602, 0]
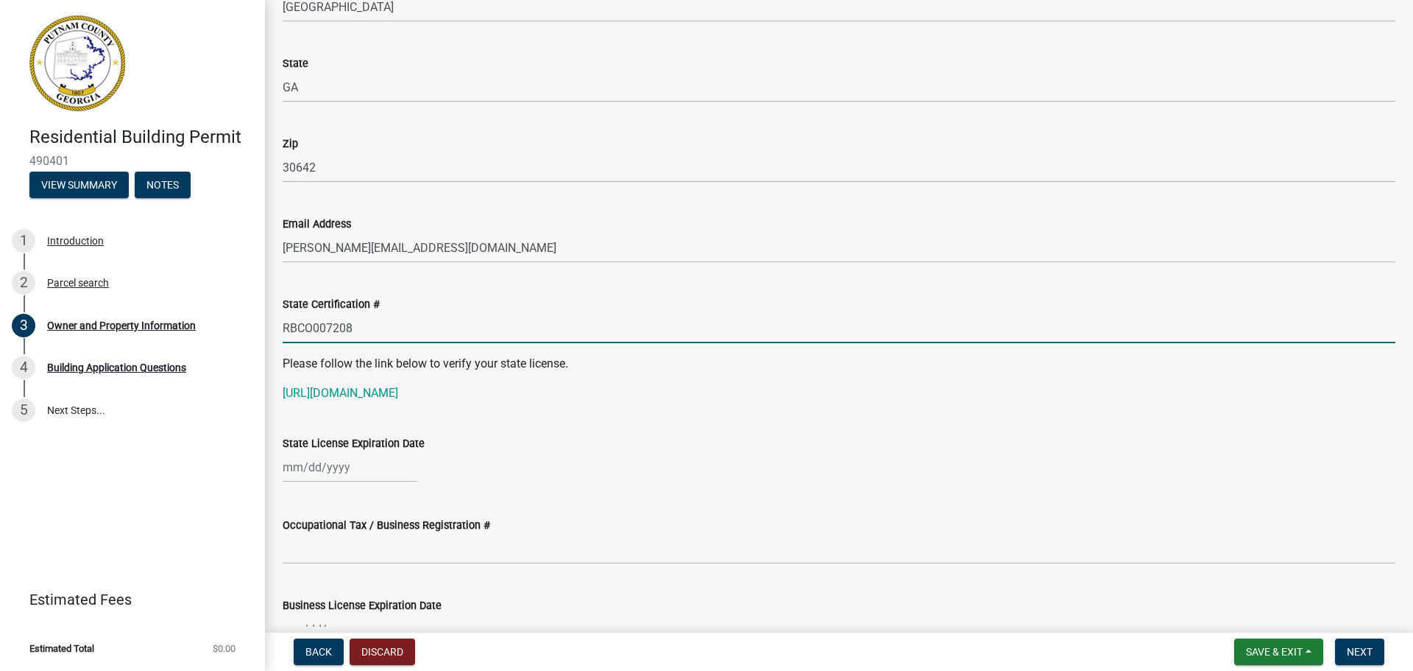
type input "RBCO007208"
click at [307, 470] on div at bounding box center [350, 467] width 135 height 30
select select "10"
select select "2025"
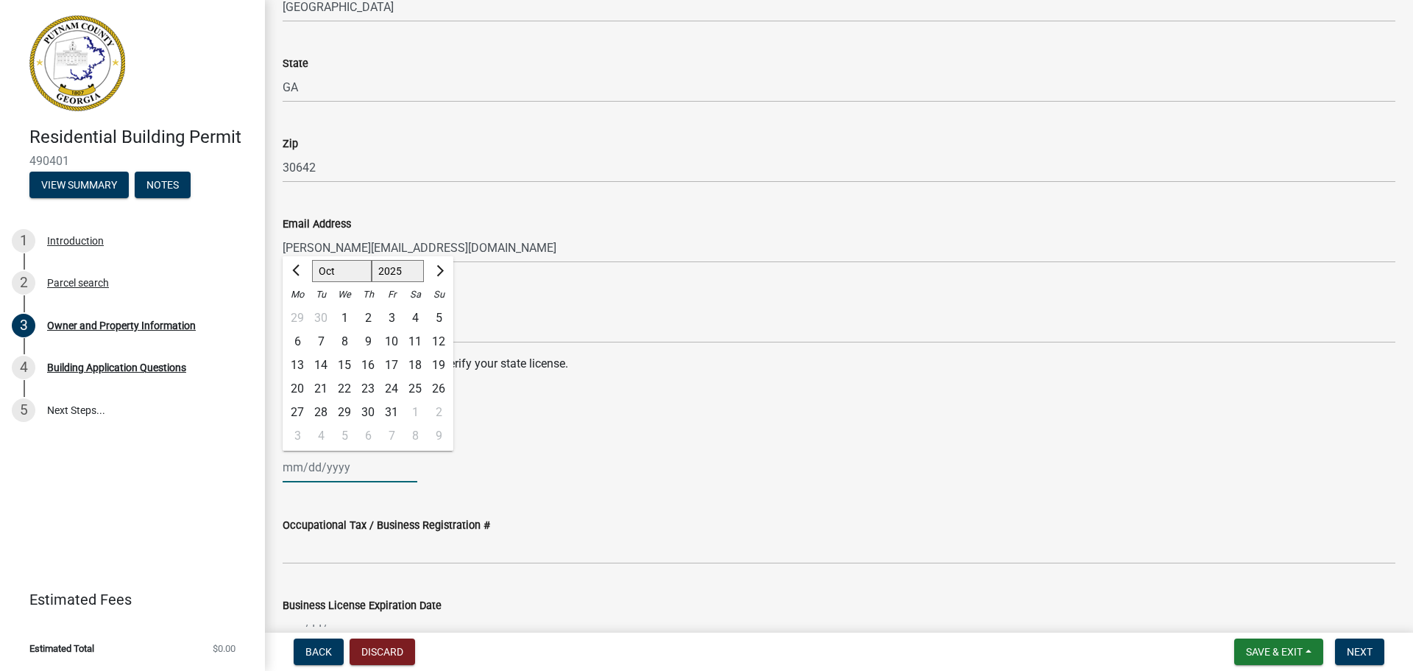
click at [313, 461] on input "State License Expiration Date" at bounding box center [350, 467] width 135 height 30
click at [599, 277] on div "State Certification # RBCO007208" at bounding box center [839, 309] width 1113 height 68
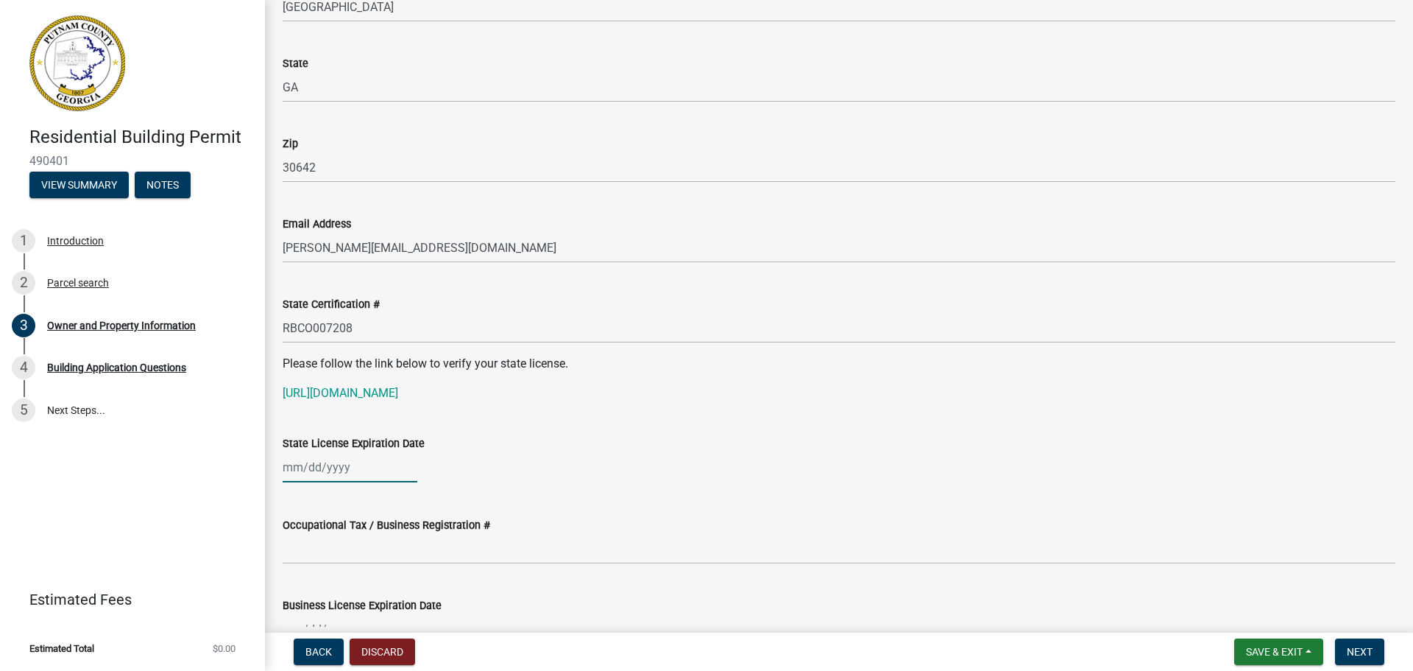
click at [363, 464] on div at bounding box center [350, 467] width 135 height 30
select select "10"
select select "2025"
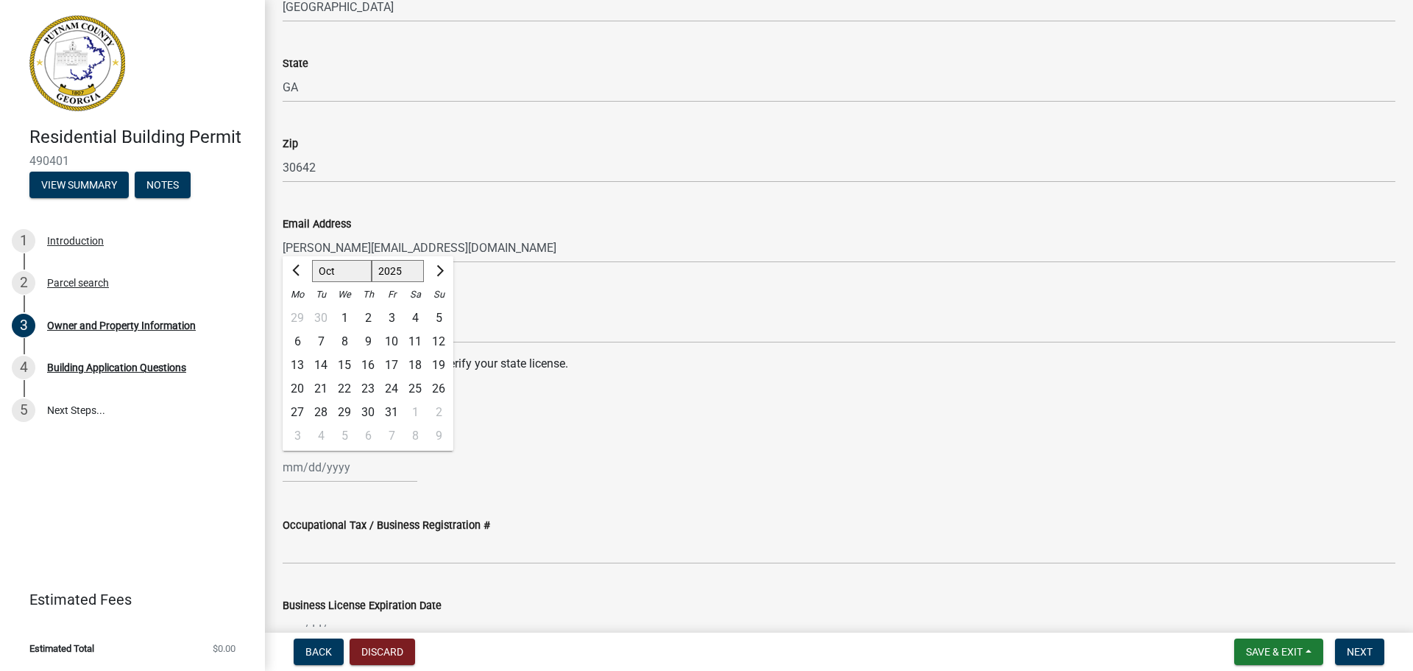
click at [288, 269] on div at bounding box center [297, 271] width 29 height 24
click at [295, 269] on span "Previous month" at bounding box center [297, 270] width 11 height 11
select select "9"
click at [294, 429] on div "6" at bounding box center [298, 436] width 24 height 24
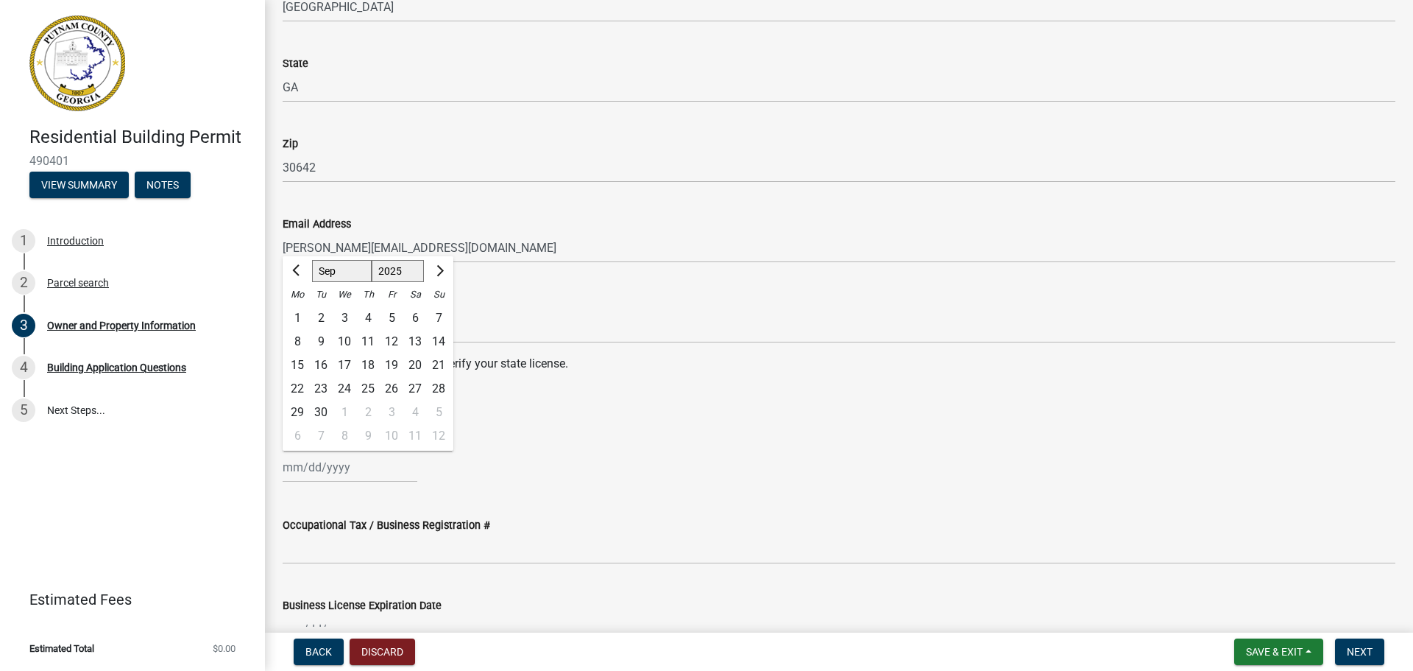
type input "10/06/2025"
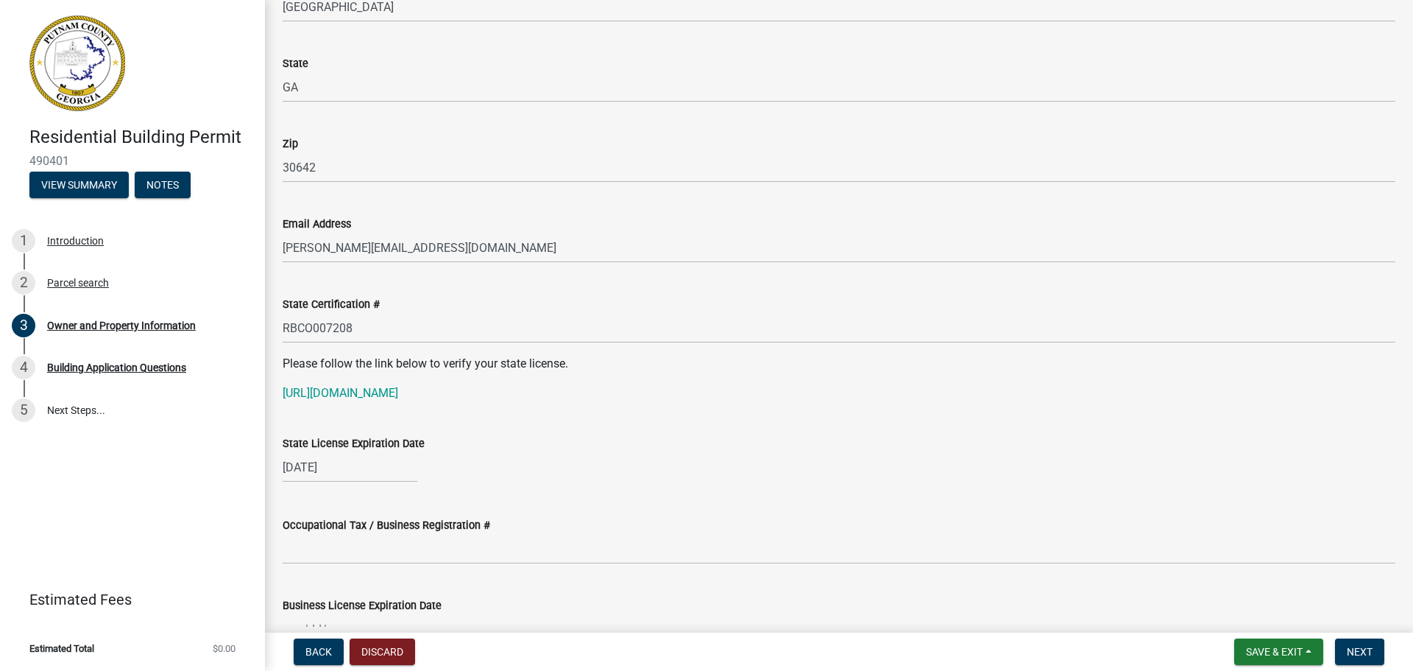
click at [508, 445] on div "State License Expiration Date" at bounding box center [839, 443] width 1113 height 18
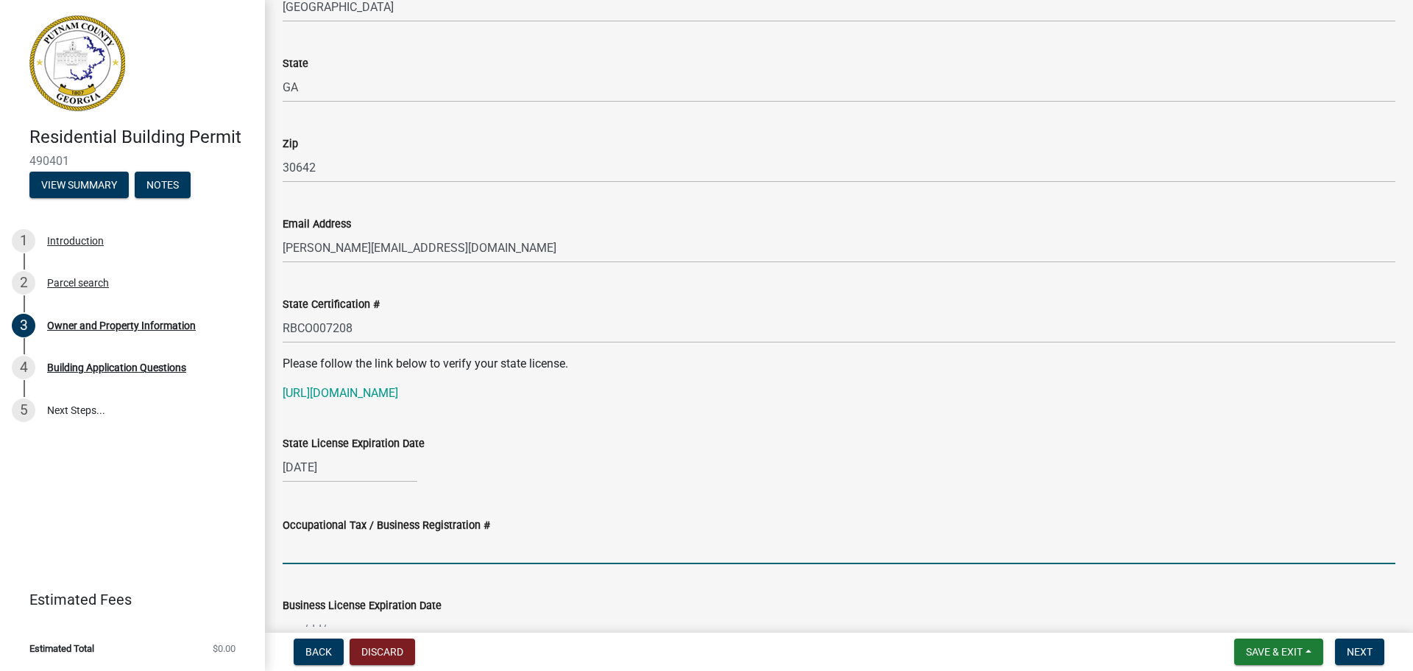
click at [420, 553] on input "Occupational Tax / Business Registration #" at bounding box center [839, 549] width 1113 height 30
click at [294, 508] on div "Occupational Tax / Business Registration #" at bounding box center [839, 529] width 1113 height 68
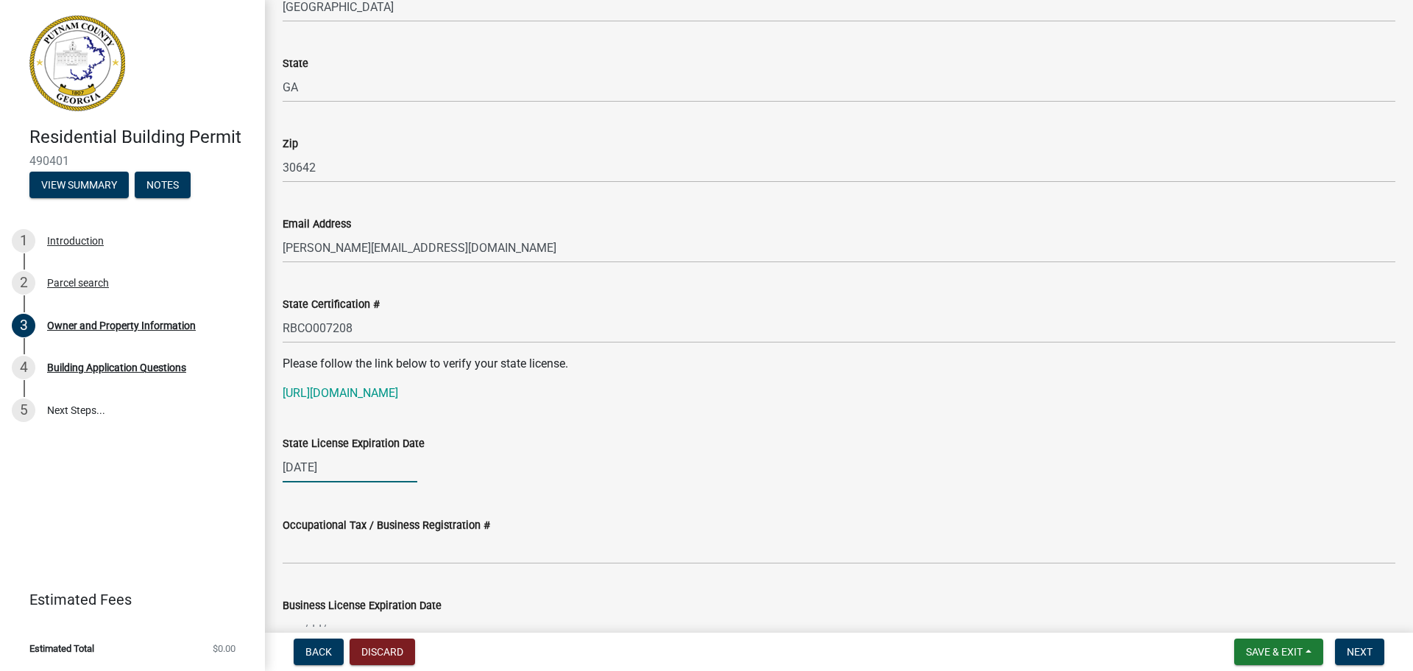
click at [384, 466] on div "10/06/2025" at bounding box center [350, 467] width 135 height 30
select select "10"
select select "2025"
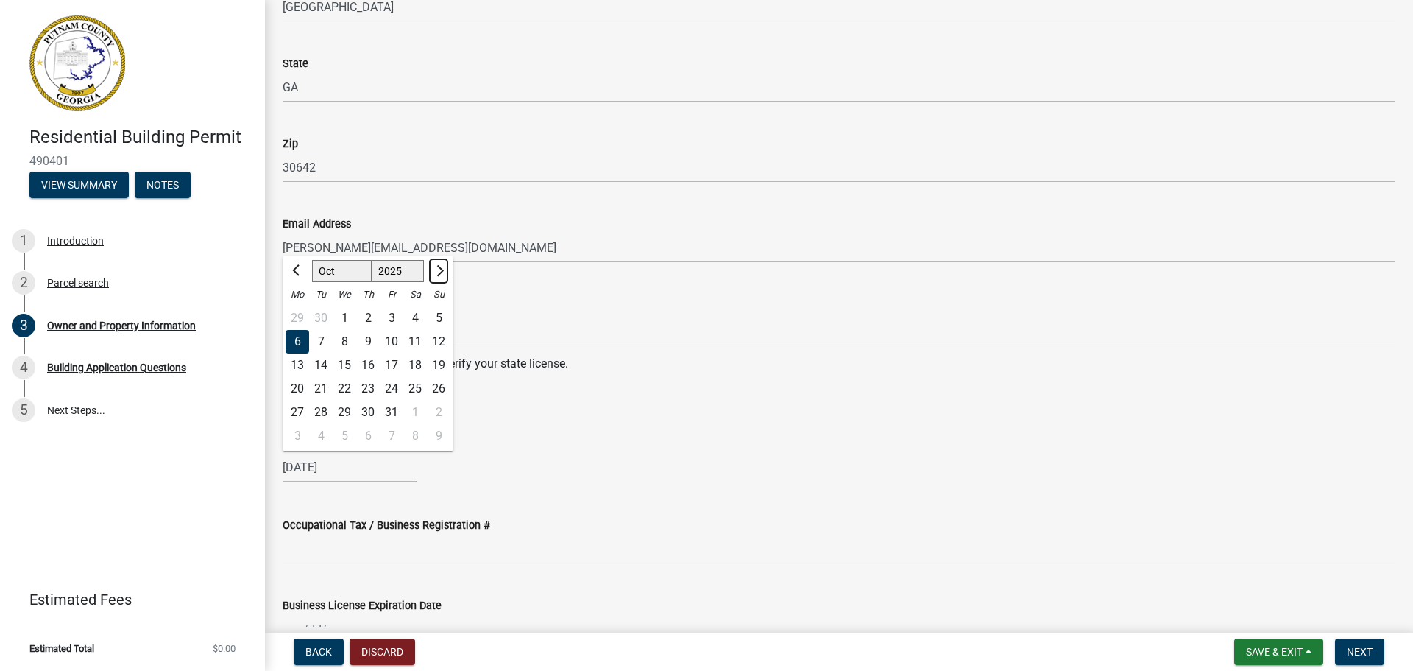
click at [439, 271] on span "Next month" at bounding box center [438, 270] width 11 height 11
select select "2"
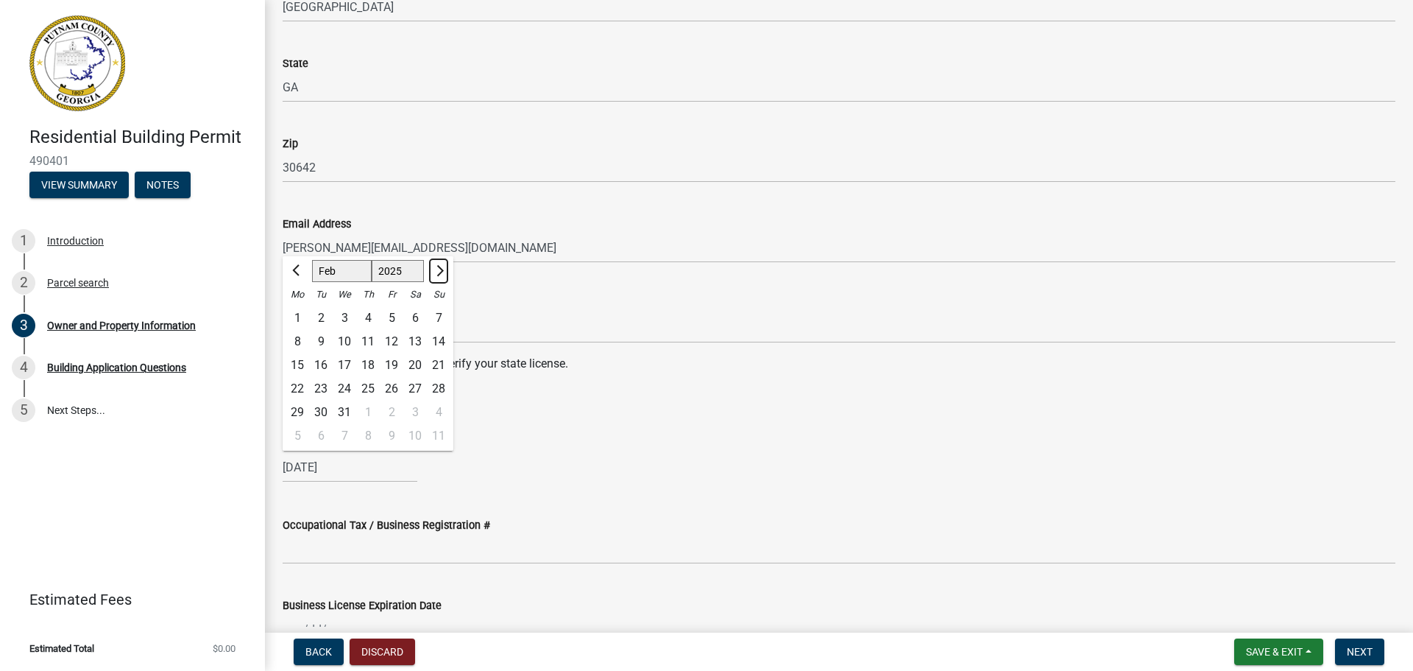
select select "2026"
click at [439, 271] on span "Next month" at bounding box center [438, 270] width 11 height 11
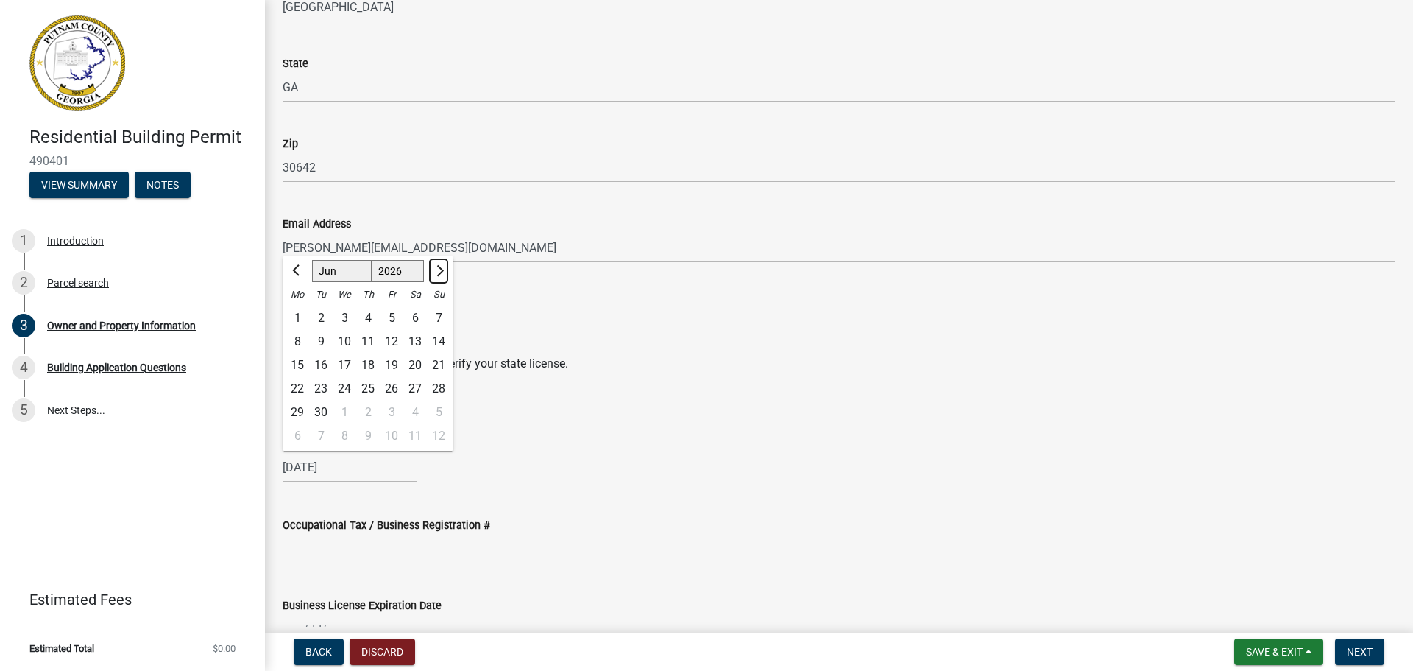
click at [439, 271] on span "Next month" at bounding box center [438, 270] width 11 height 11
click at [291, 272] on button "Previous month" at bounding box center [298, 271] width 18 height 24
select select "6"
click at [321, 409] on div "30" at bounding box center [321, 412] width 24 height 24
type input "[DATE]"
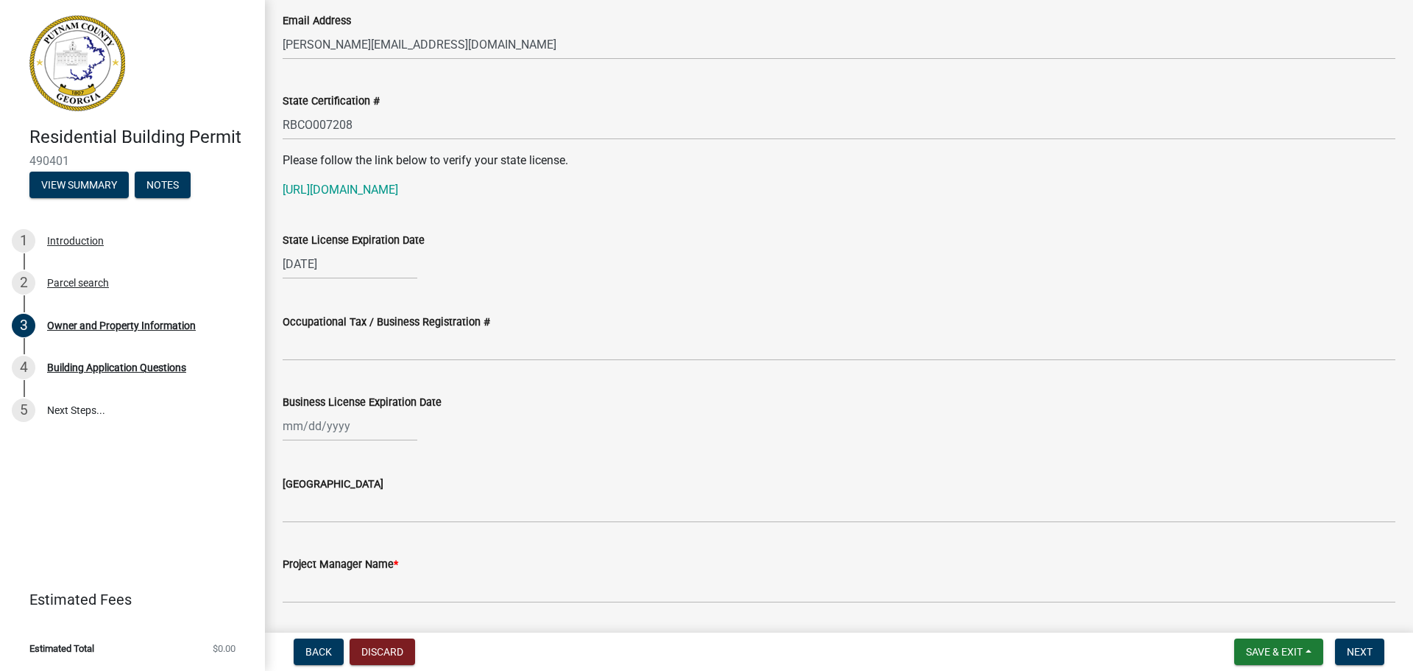
scroll to position [1798, 0]
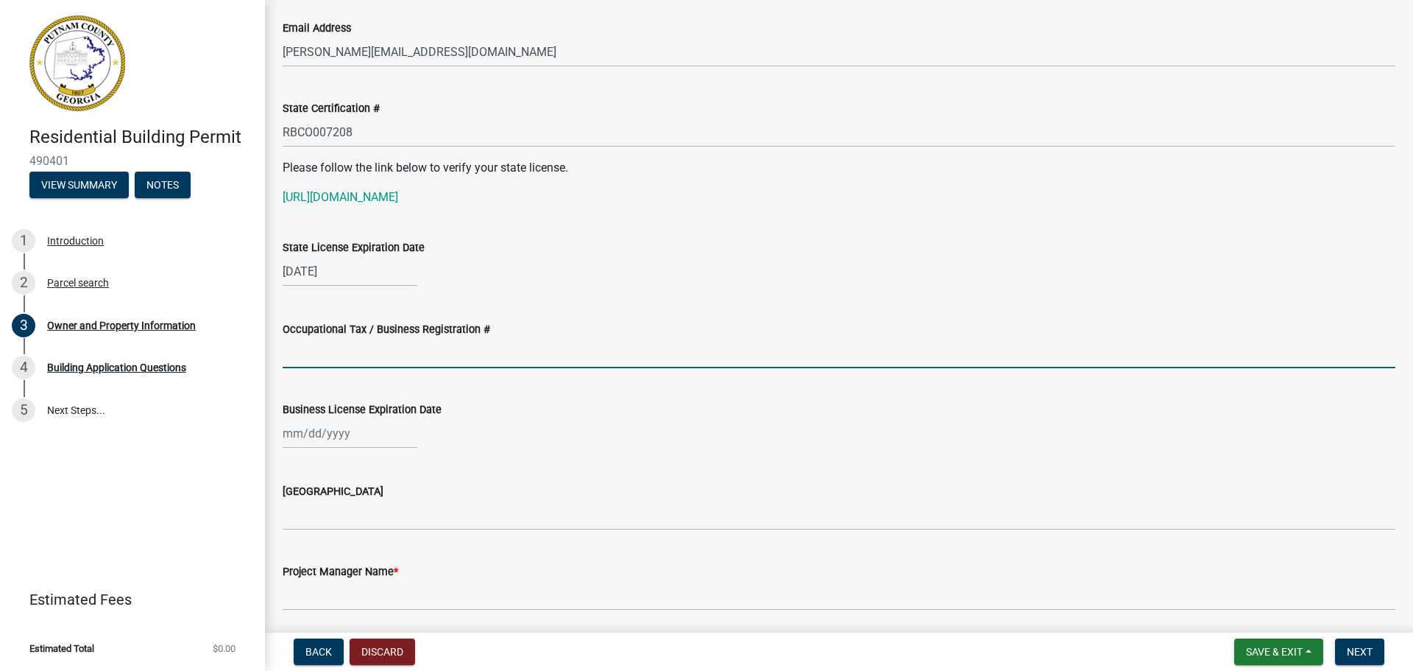
click at [323, 367] on input "Occupational Tax / Business Registration #" at bounding box center [839, 353] width 1113 height 30
type input "SEC-23-000858-2021"
click at [319, 431] on div at bounding box center [350, 433] width 135 height 30
select select "10"
select select "2025"
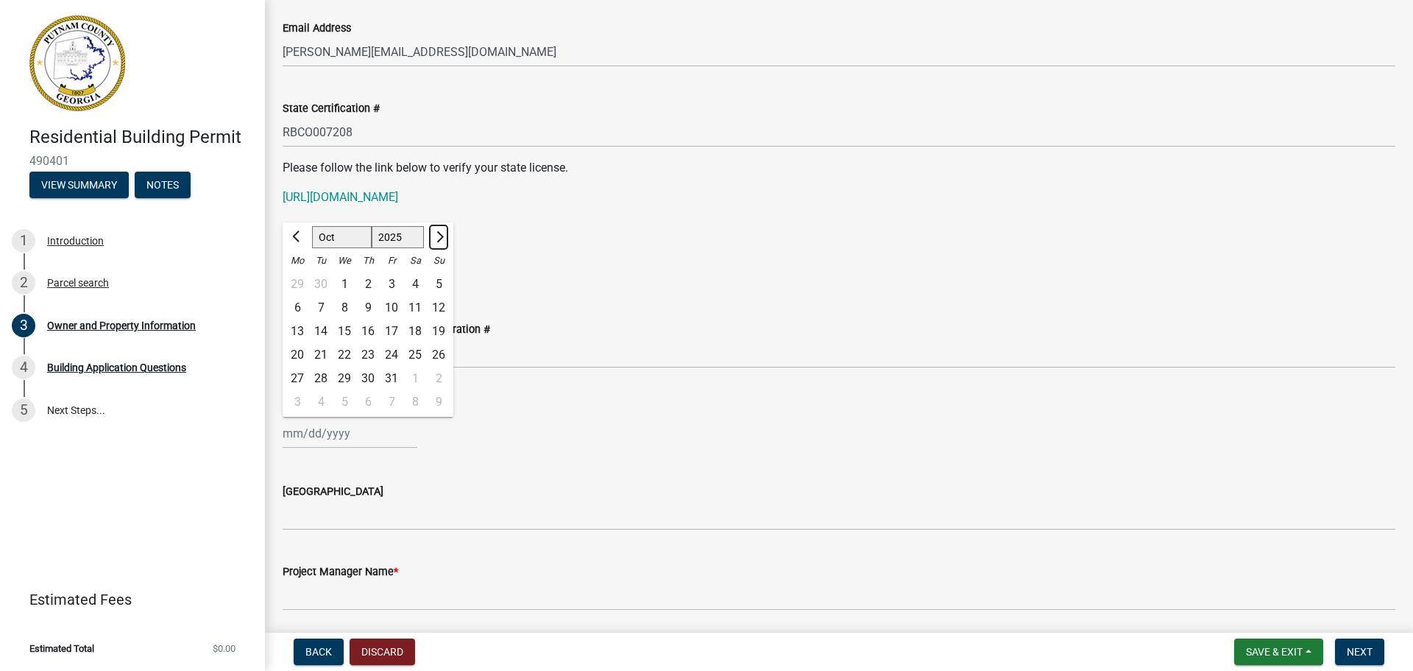
click at [441, 230] on button "Next month" at bounding box center [439, 237] width 18 height 24
select select "12"
click at [344, 377] on div "31" at bounding box center [345, 379] width 24 height 24
type input "[DATE]"
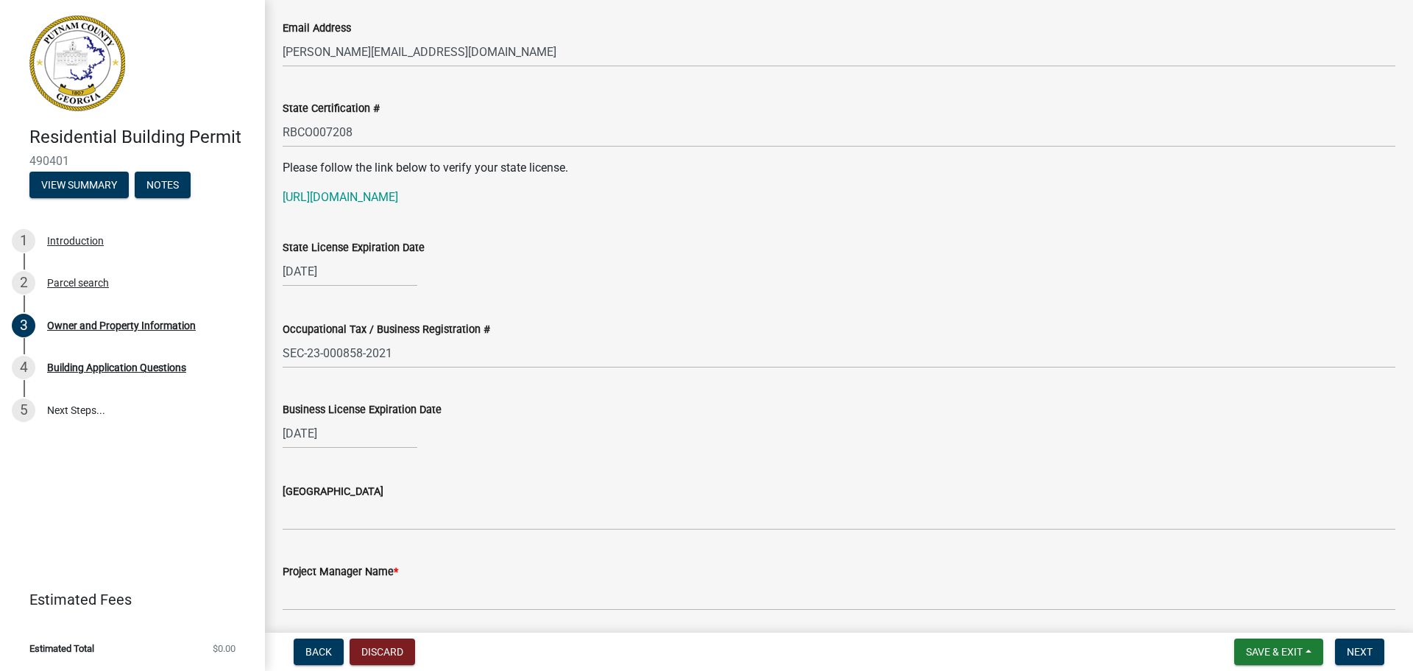
click at [650, 458] on wm-data-entity-input "Business License Expiration Date 12/31/2025" at bounding box center [839, 421] width 1113 height 82
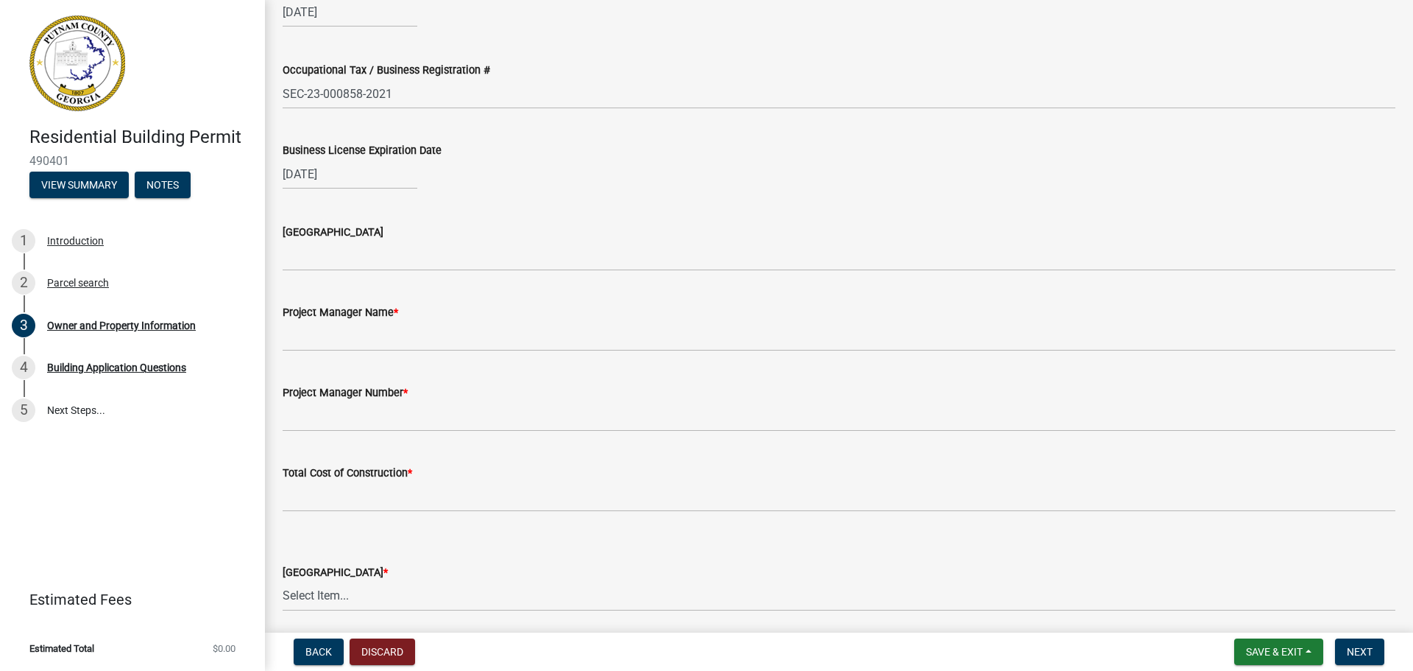
scroll to position [2132, 0]
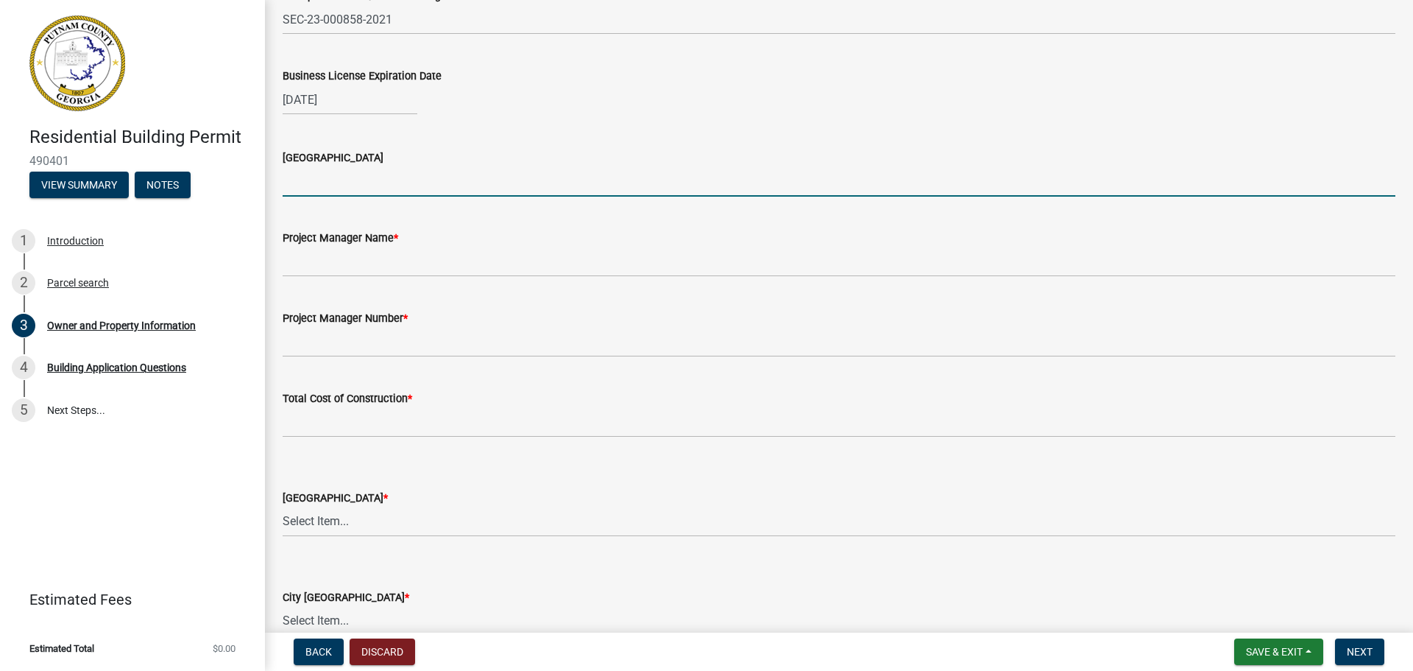
click at [356, 192] on input "Issuing County" at bounding box center [839, 181] width 1113 height 30
type input "[PERSON_NAME]"
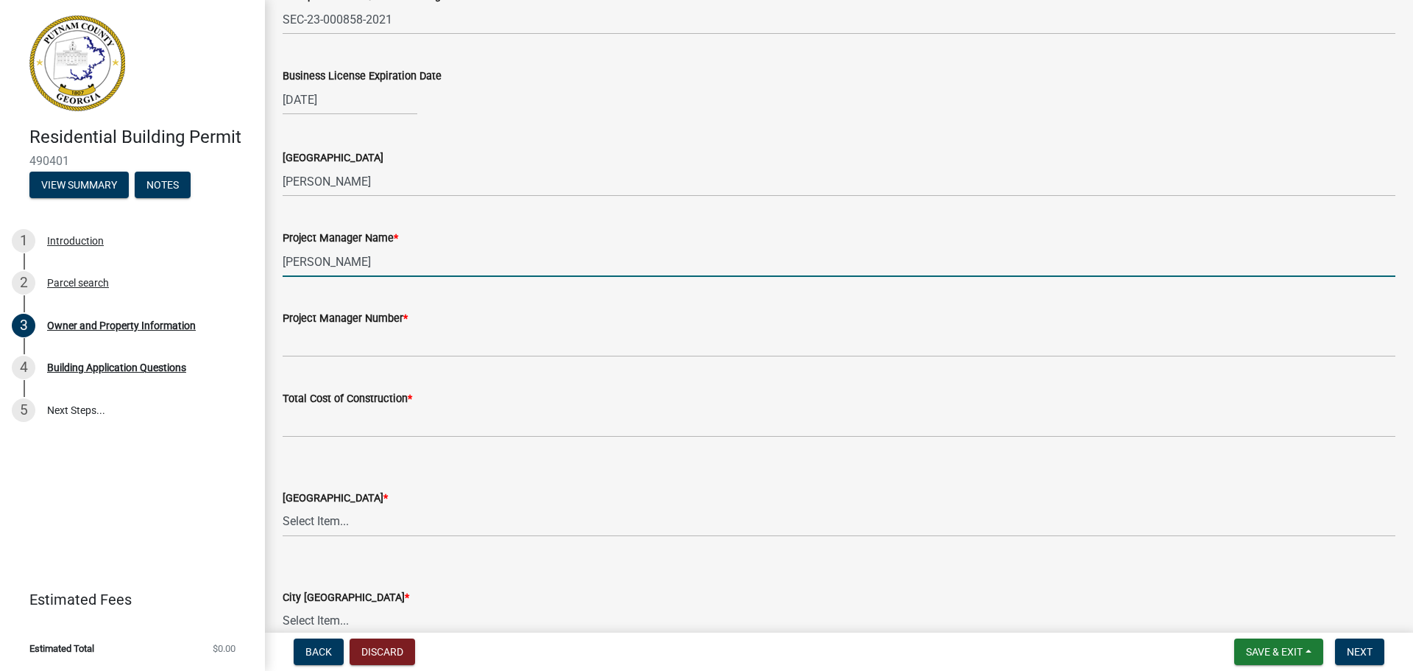
type input "Rob Patton"
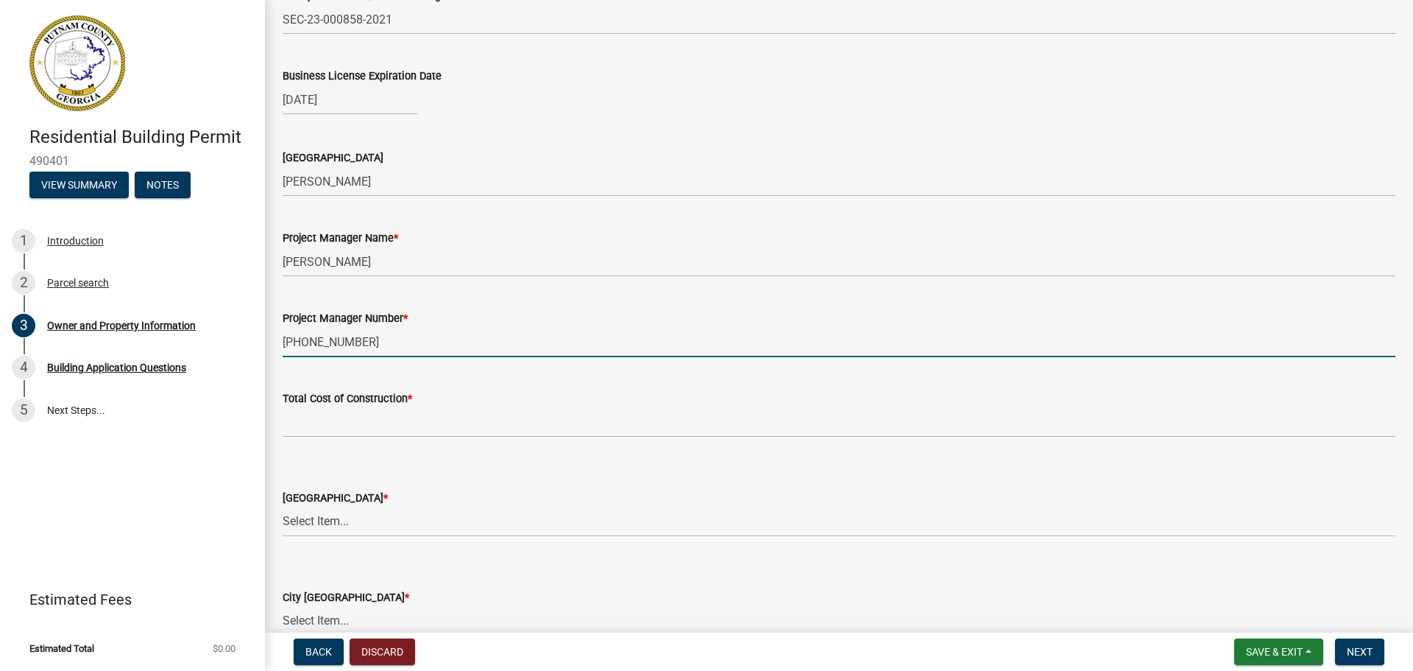
type input "678-689-7402"
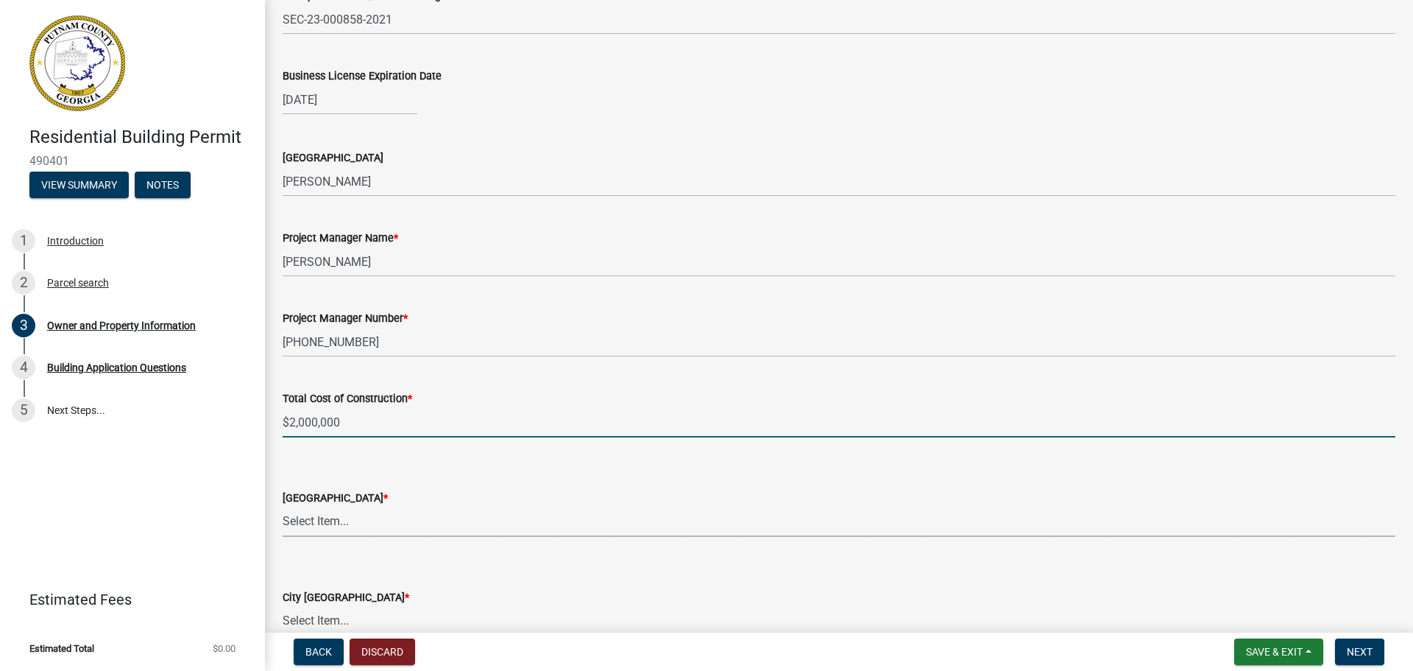
type input "2000000"
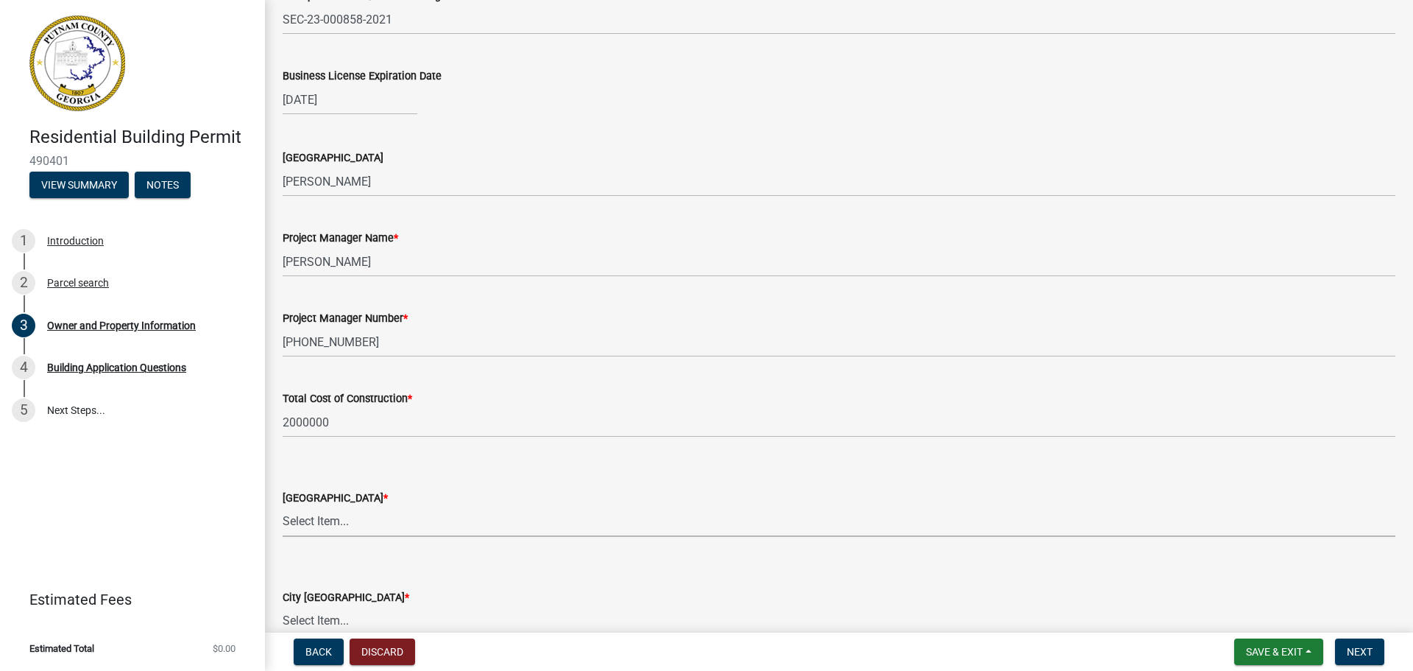
click at [344, 520] on select "Select Item... AG-1 R-1R R-1 R-2 MHP RM-1 RM-3 C-1 C-2 I-M PUD N/A" at bounding box center [839, 521] width 1113 height 30
click at [283, 506] on select "Select Item... AG-1 R-1R R-1 R-2 MHP RM-1 RM-3 C-1 C-2 I-M PUD N/A" at bounding box center [839, 521] width 1113 height 30
select select "ef7a1fc2-7a7a-426d-b1f0-c9b9b6ca7ff4"
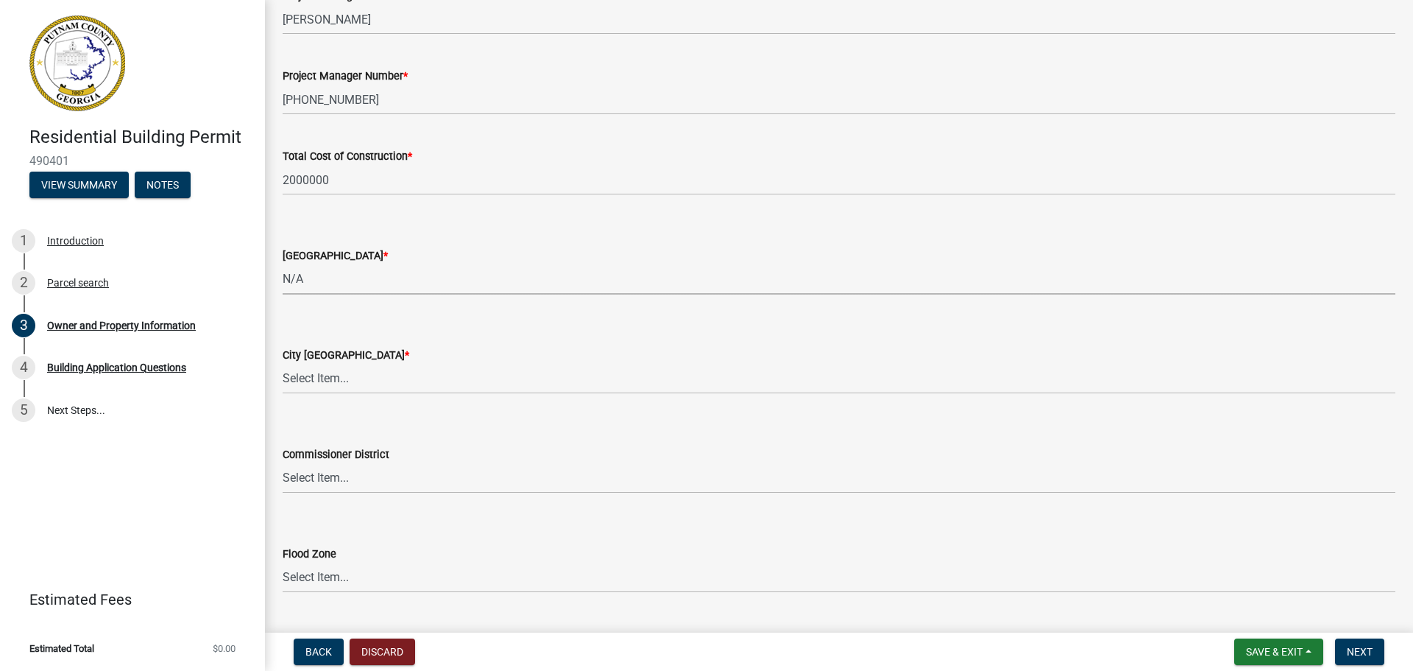
scroll to position [2378, 0]
click at [369, 361] on select "Select Item... A-1 A-2 R-1 R-2 R-3 R-4 MHP C-1 C-2 I-1 I-2 DB FH H-P N/A" at bounding box center [839, 375] width 1113 height 30
click at [283, 360] on select "Select Item... A-1 A-2 R-1 R-2 R-3 R-4 MHP C-1 C-2 I-1 I-2 DB FH H-P N/A" at bounding box center [839, 375] width 1113 height 30
select select "baca39b5-529a-4592-b8f9-0b9bae35b1c2"
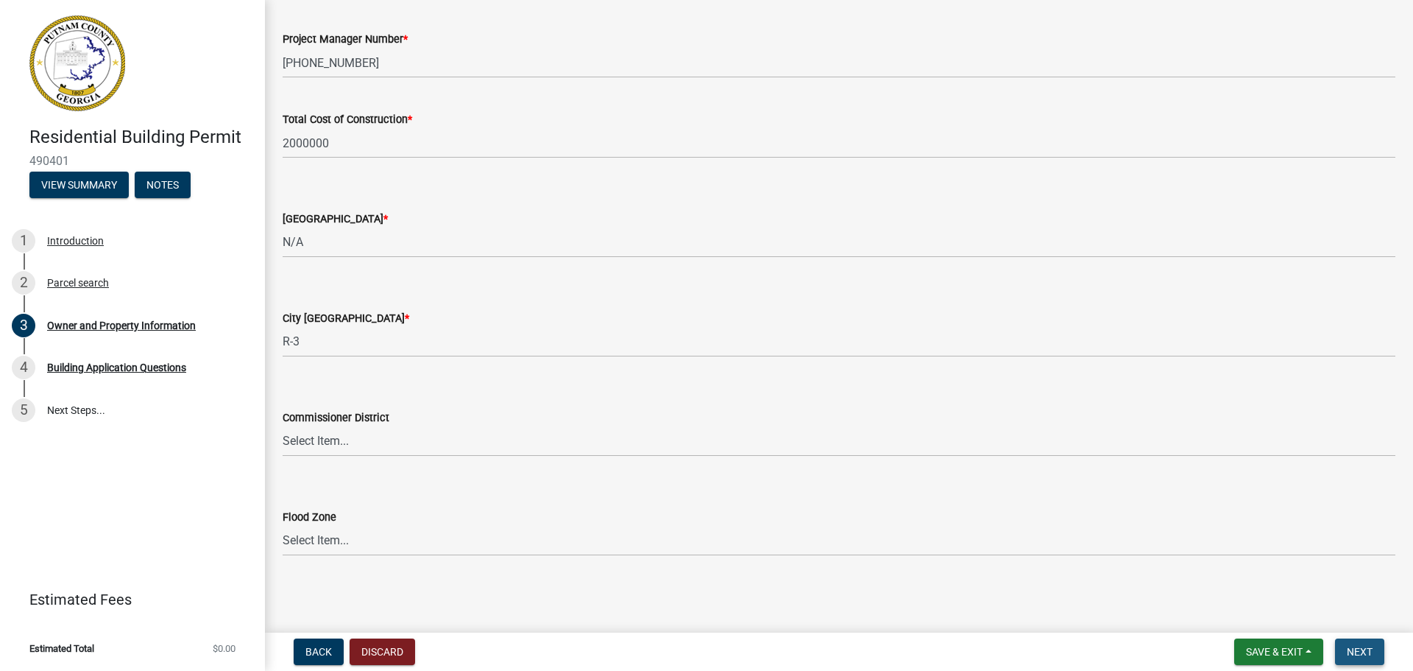
click at [1357, 646] on span "Next" at bounding box center [1360, 652] width 26 height 12
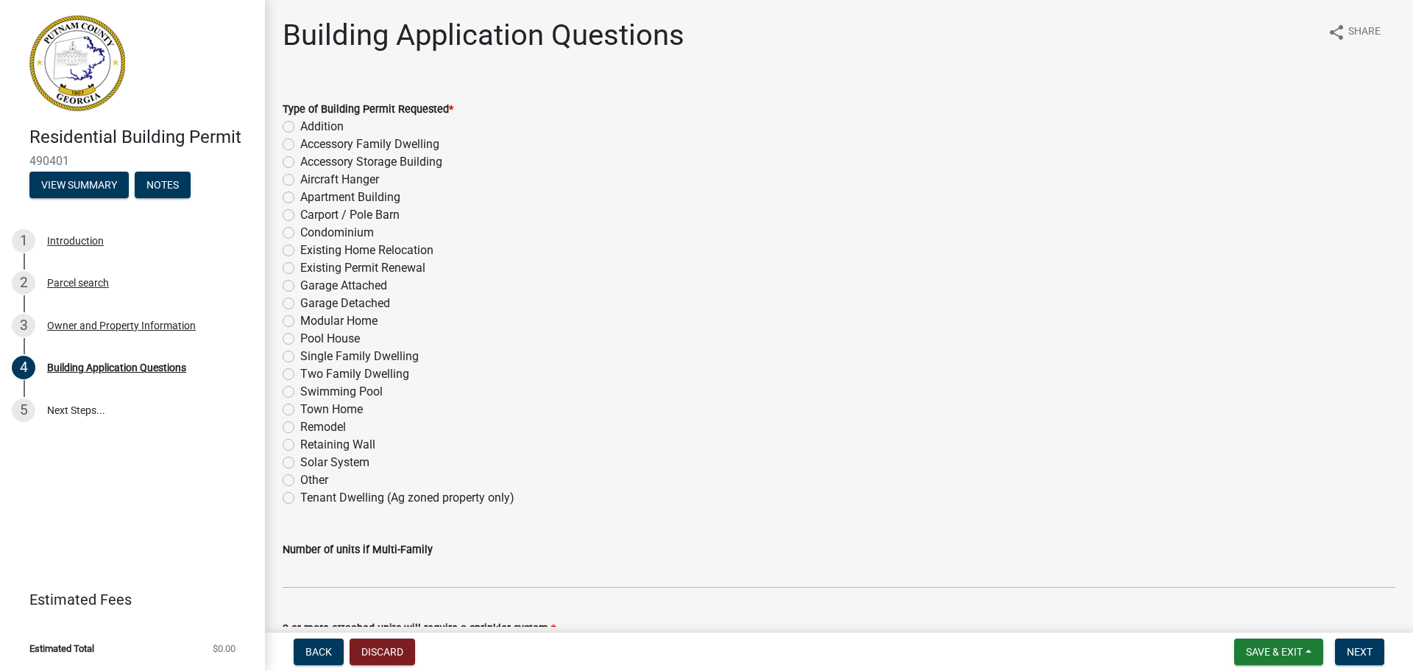
click at [300, 355] on label "Single Family Dwelling" at bounding box center [359, 356] width 119 height 18
click at [300, 355] on input "Single Family Dwelling" at bounding box center [305, 352] width 10 height 10
radio input "true"
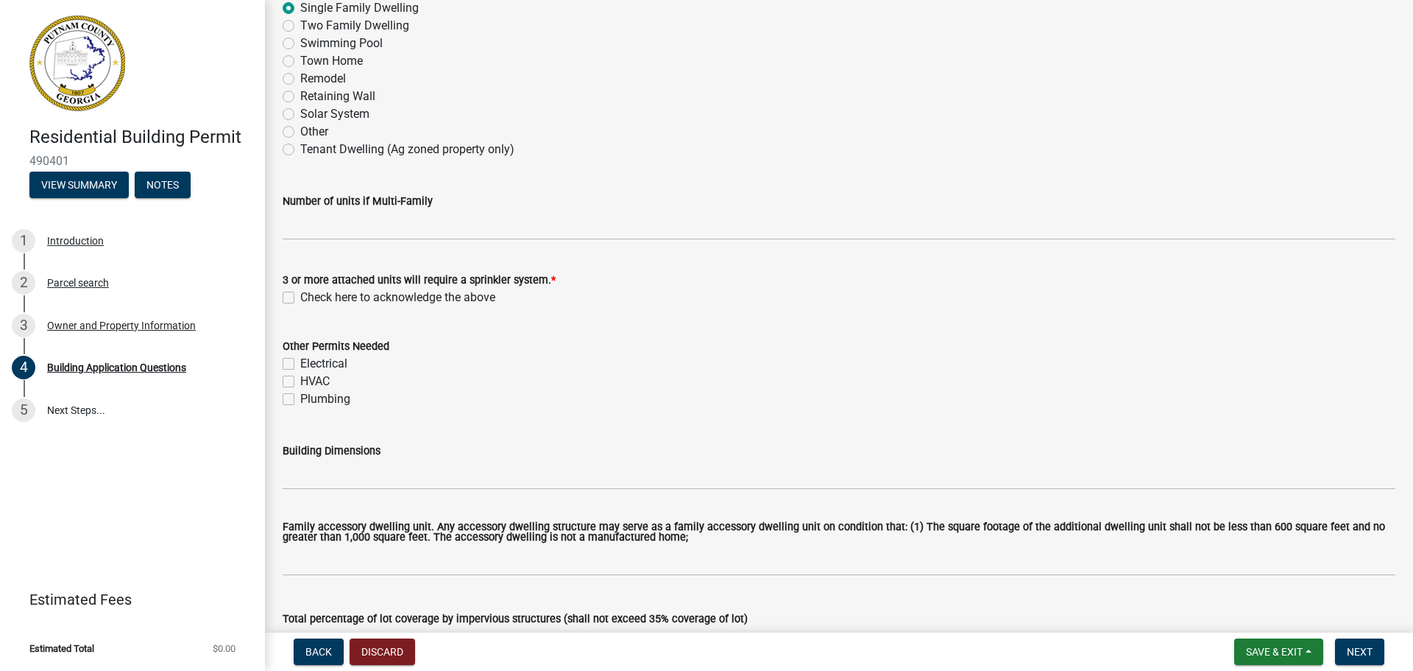
scroll to position [350, 0]
click at [300, 294] on label "Check here to acknowledge the above" at bounding box center [397, 296] width 195 height 18
click at [300, 294] on input "Check here to acknowledge the above" at bounding box center [305, 292] width 10 height 10
checkbox input "true"
click at [300, 363] on label "Electrical" at bounding box center [323, 362] width 47 height 18
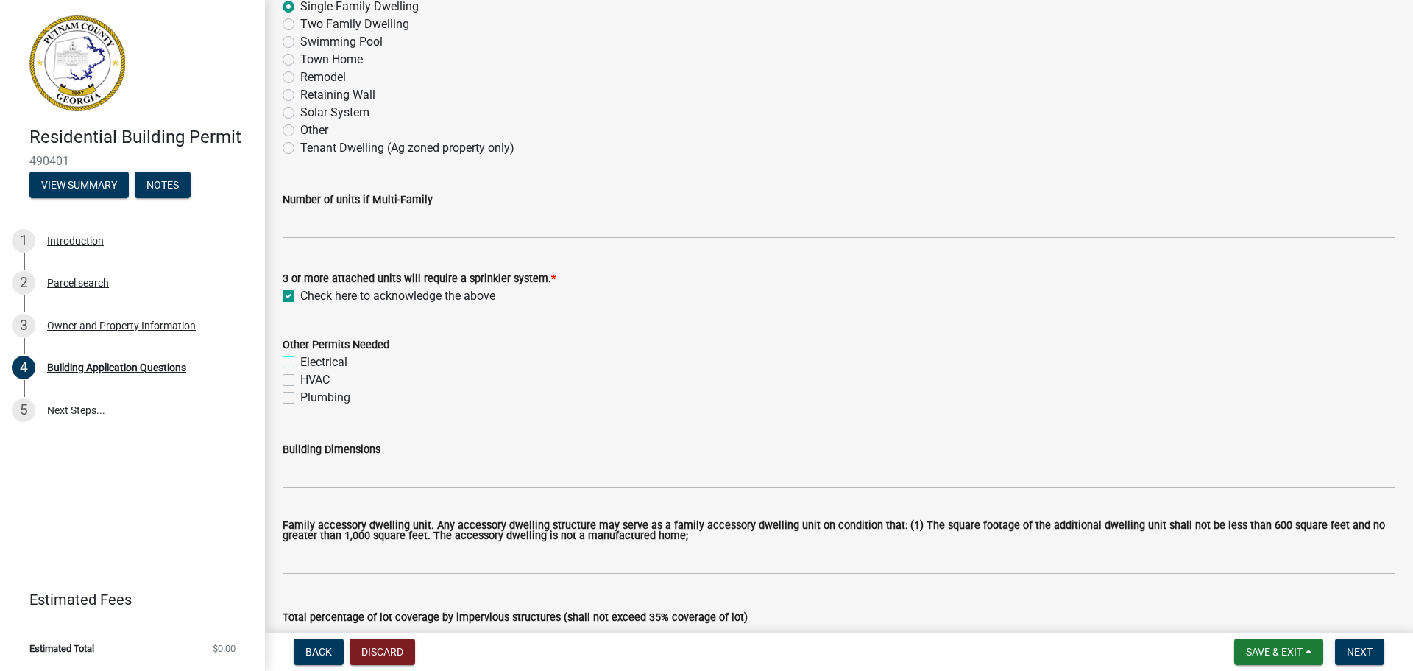
click at [300, 363] on input "Electrical" at bounding box center [305, 358] width 10 height 10
checkbox input "true"
checkbox input "false"
click at [300, 380] on label "HVAC" at bounding box center [314, 380] width 29 height 18
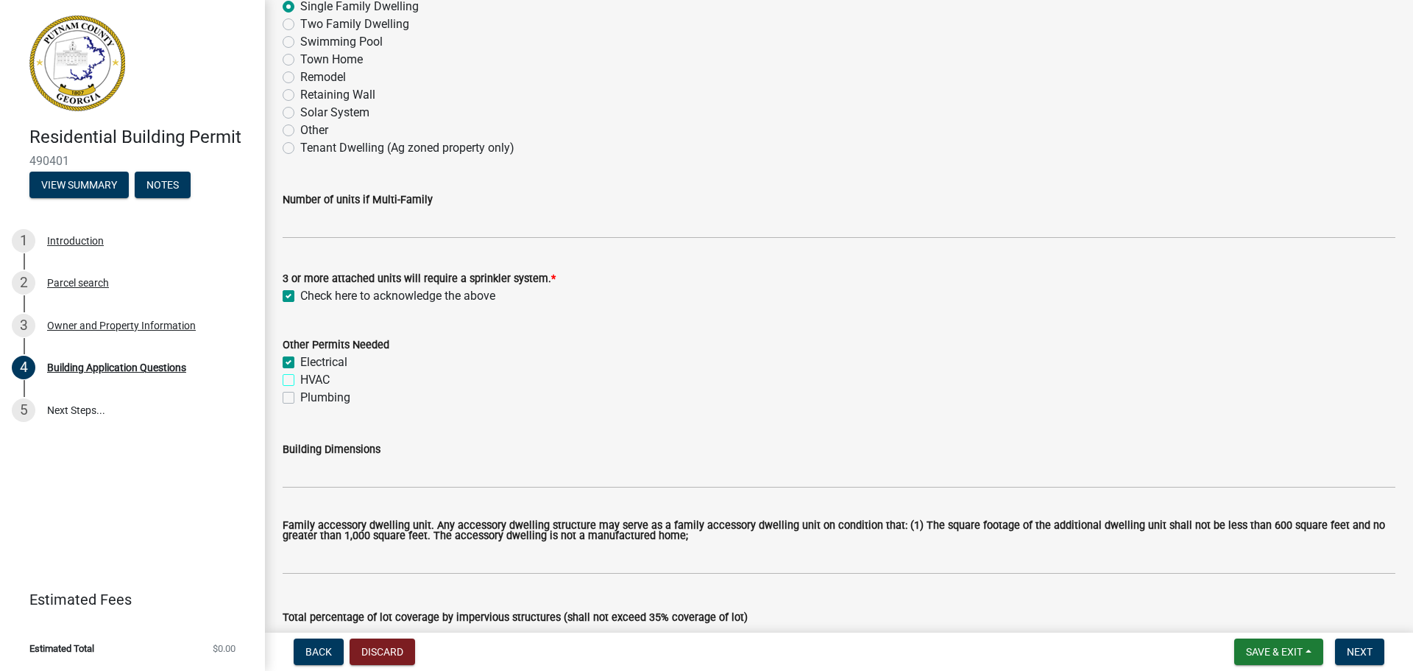
click at [300, 380] on input "HVAC" at bounding box center [305, 376] width 10 height 10
checkbox input "true"
click at [300, 400] on label "Plumbing" at bounding box center [325, 398] width 50 height 18
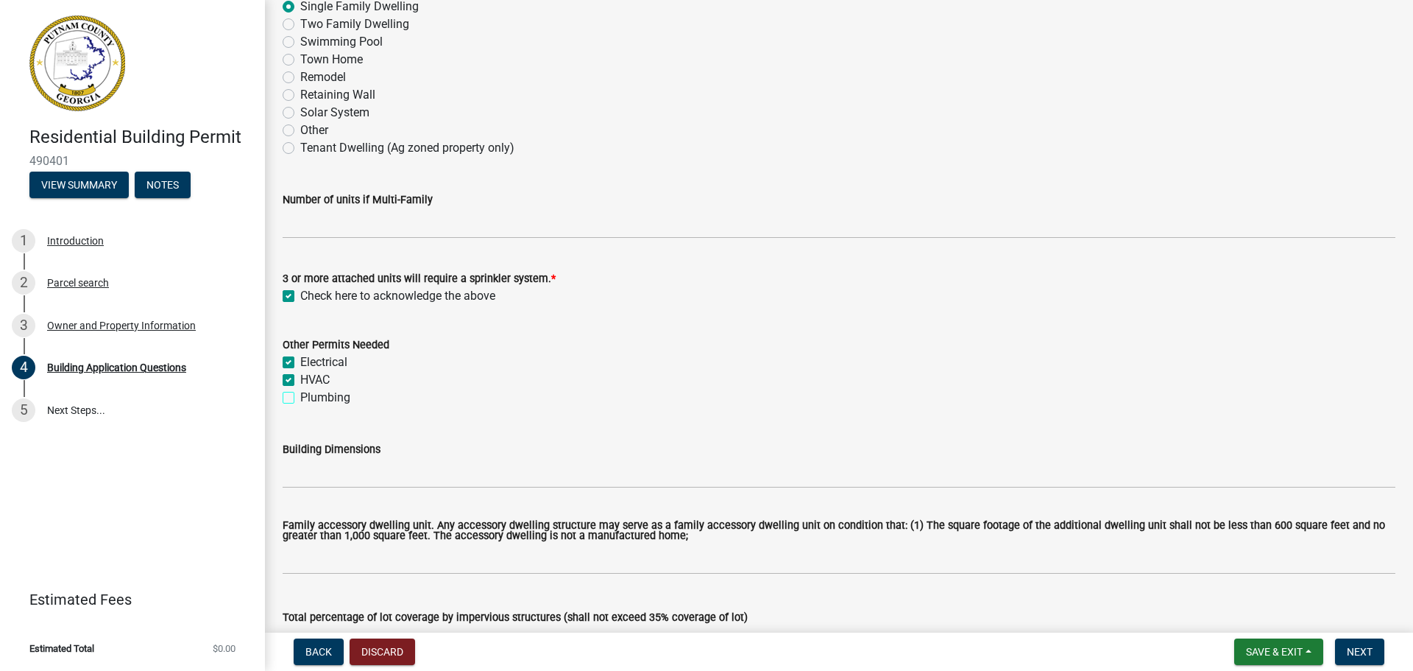
click at [300, 398] on input "Plumbing" at bounding box center [305, 394] width 10 height 10
checkbox input "true"
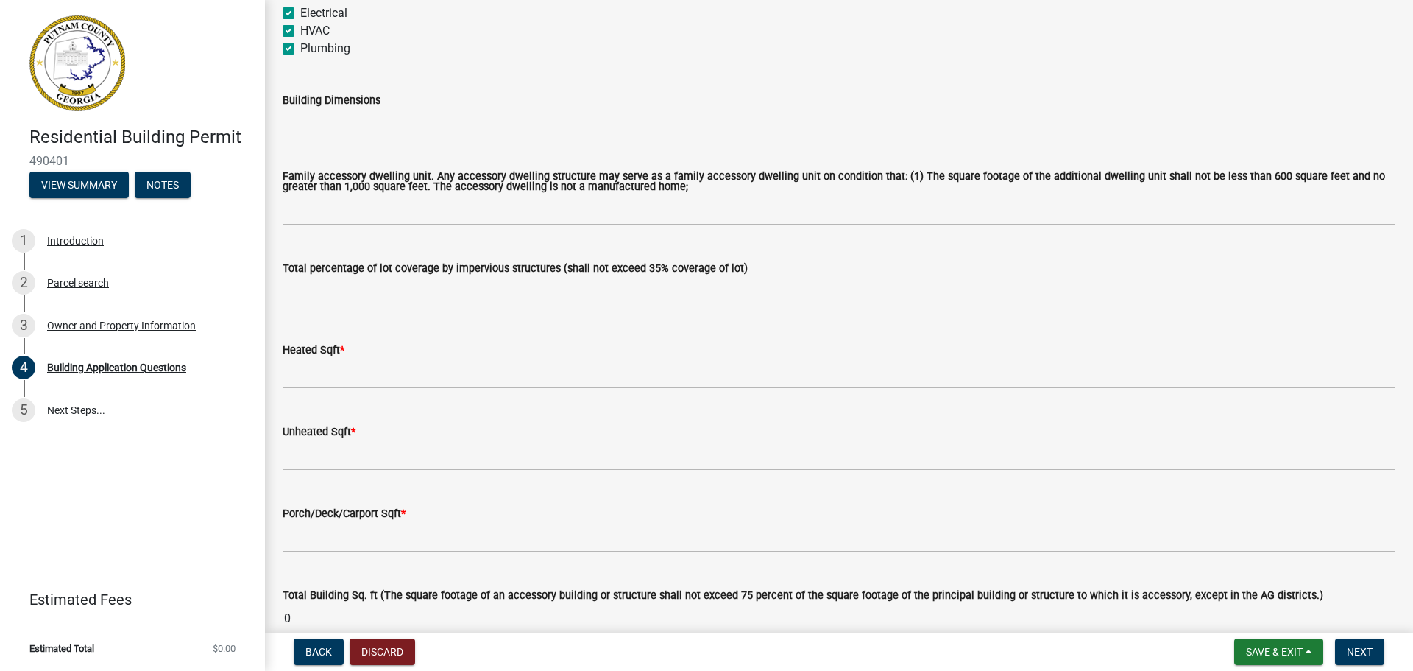
scroll to position [704, 0]
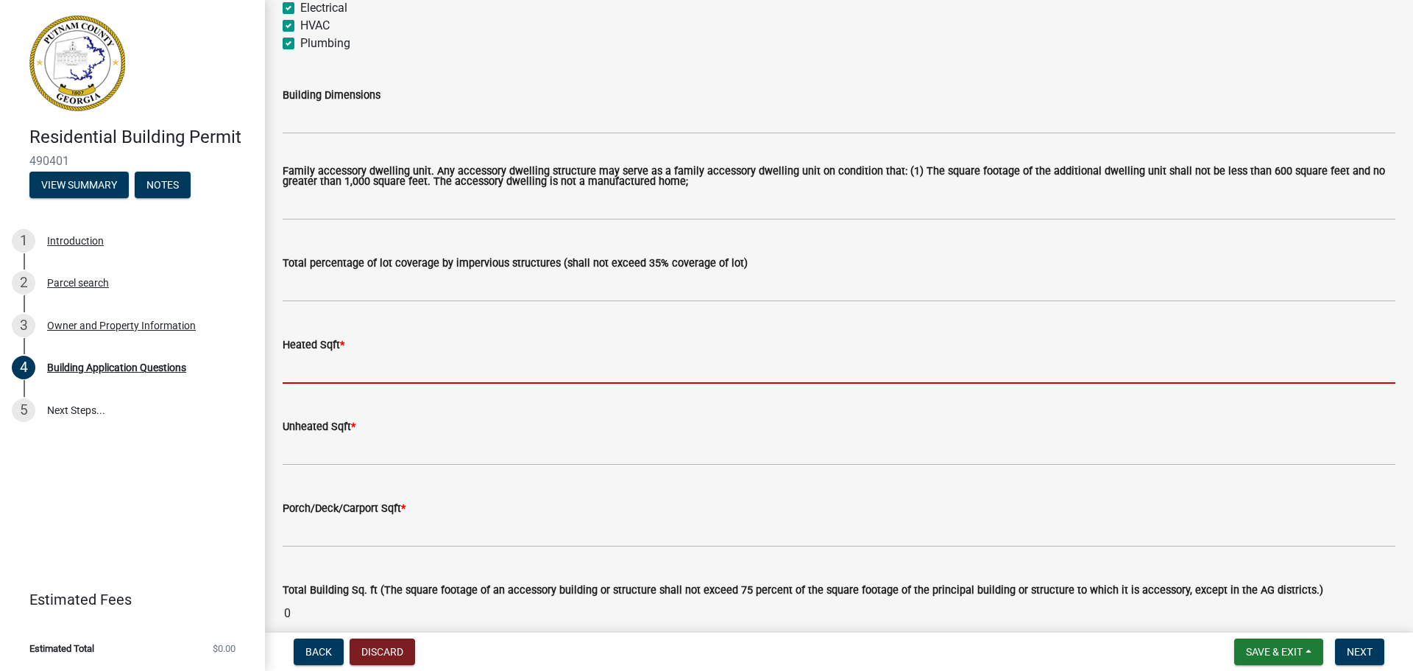
click at [325, 372] on input "text" at bounding box center [839, 368] width 1113 height 30
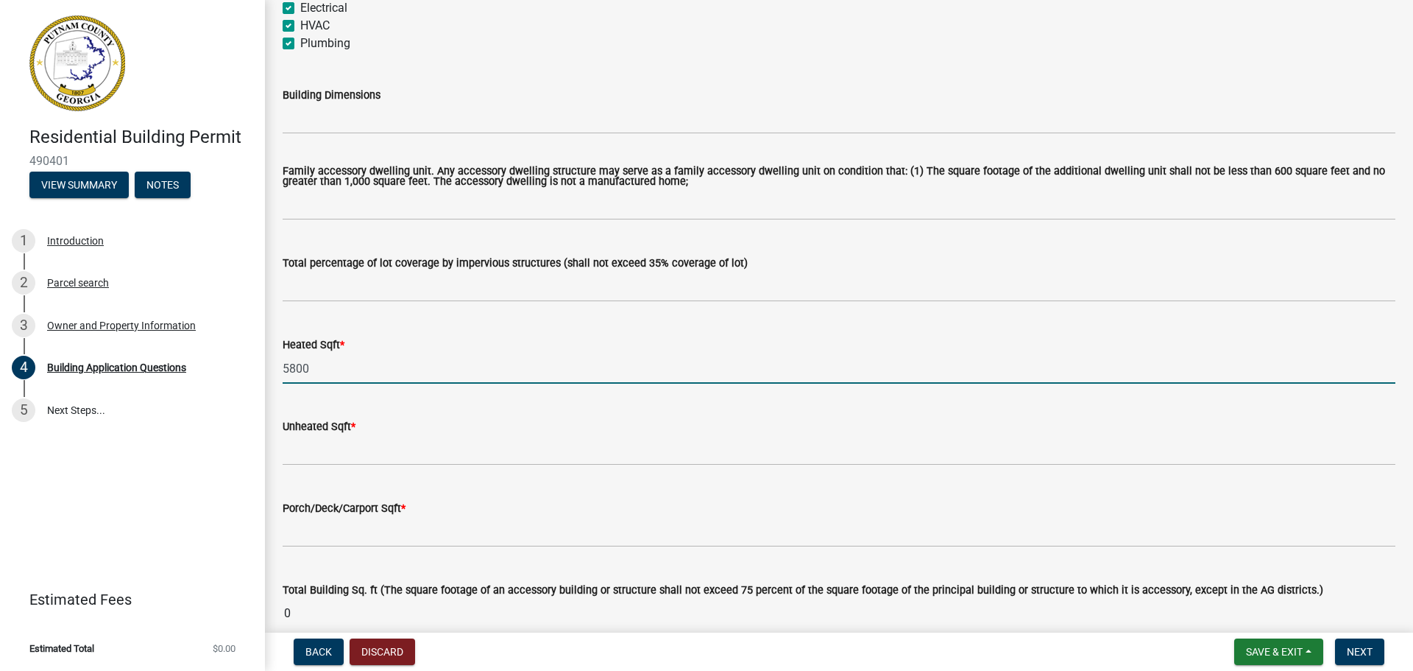
type input "5800"
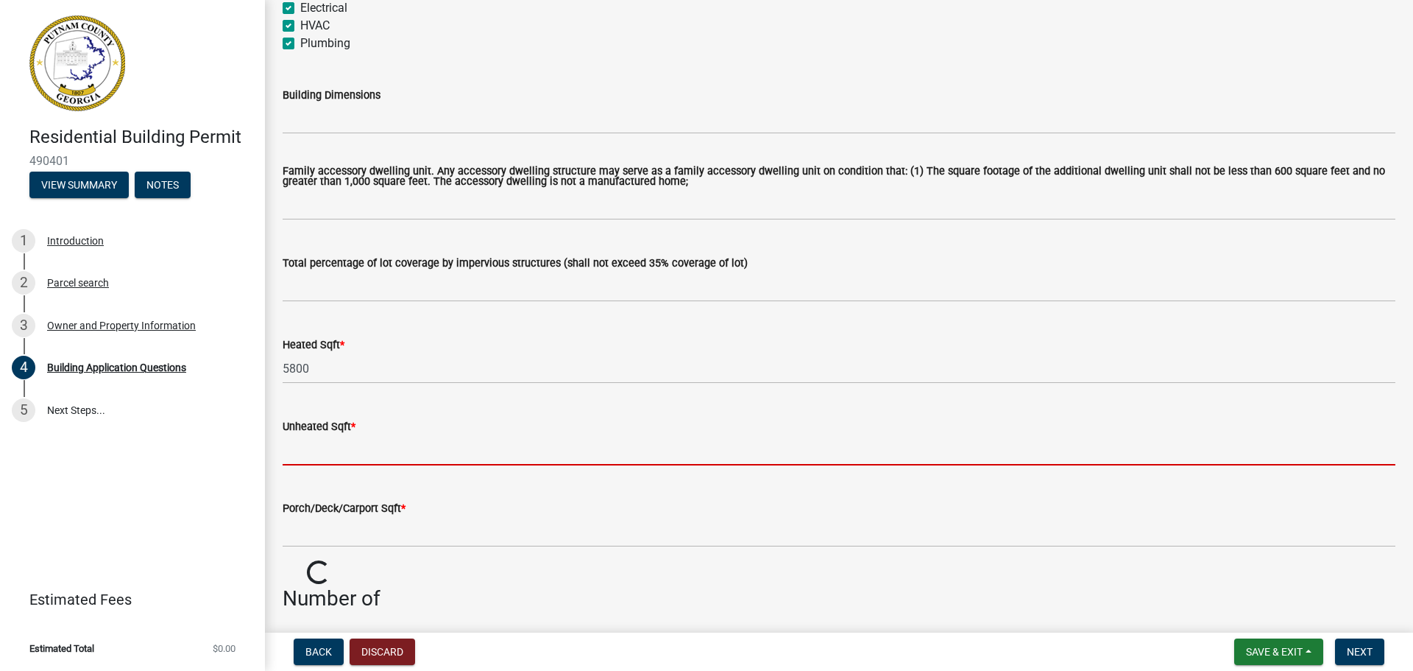
click at [318, 451] on input "text" at bounding box center [839, 450] width 1113 height 30
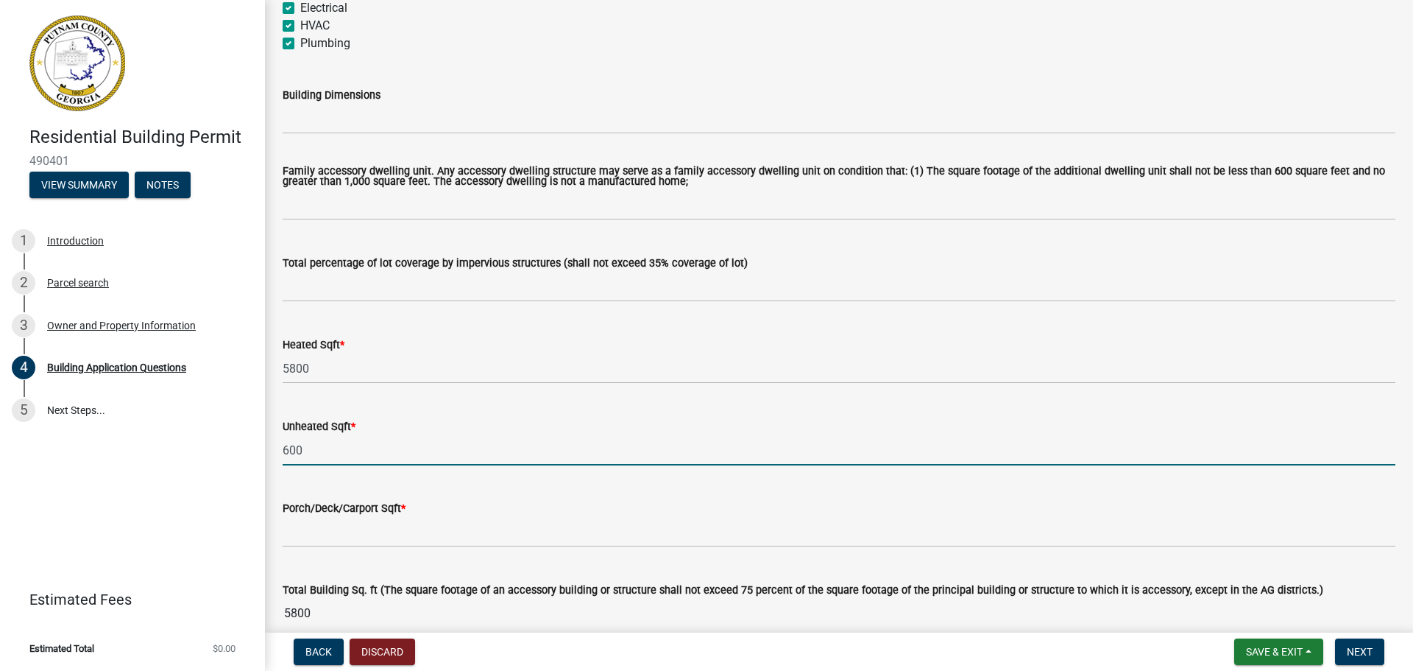
type input "600"
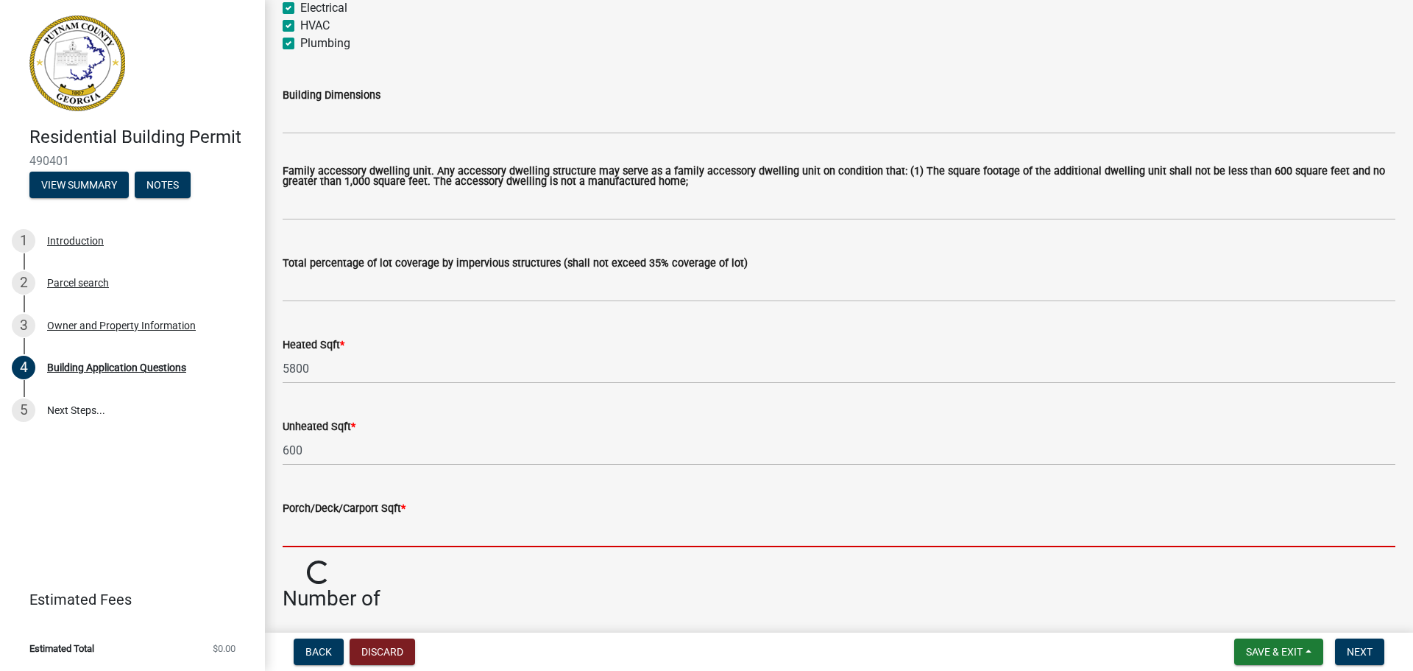
click at [324, 523] on input "text" at bounding box center [839, 532] width 1113 height 30
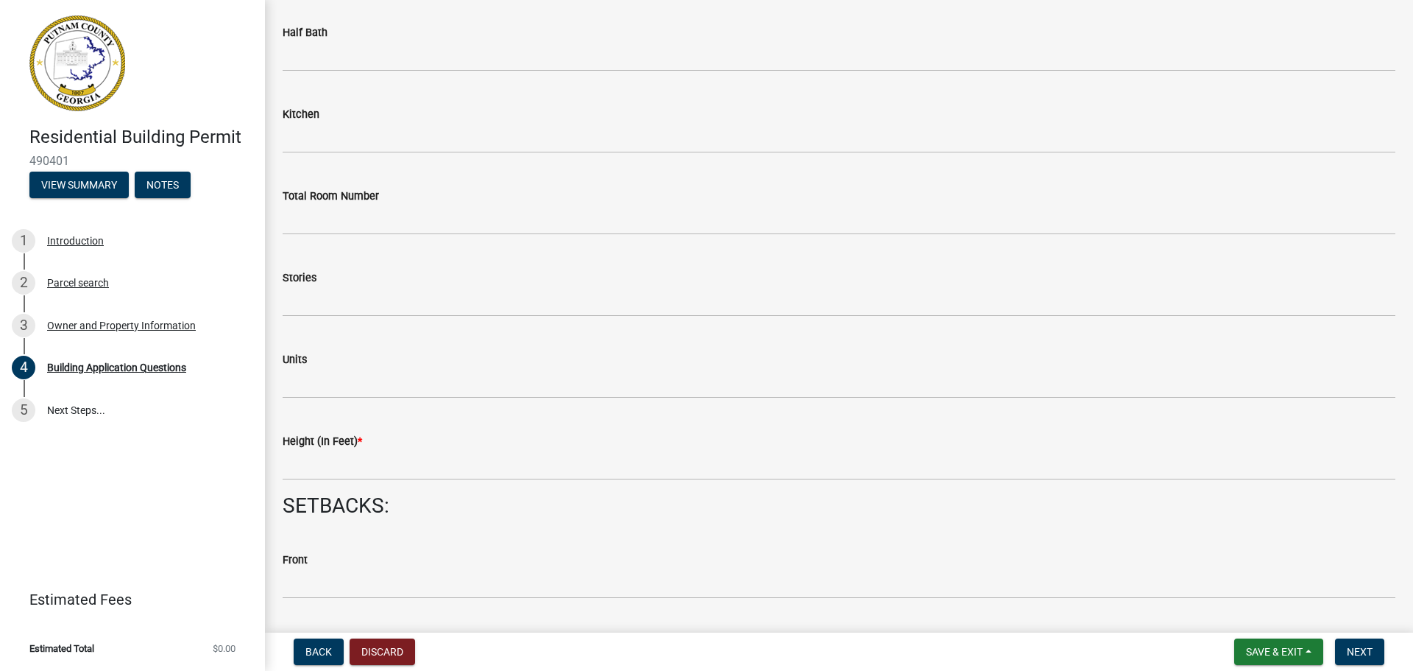
scroll to position [1625, 0]
type input "670"
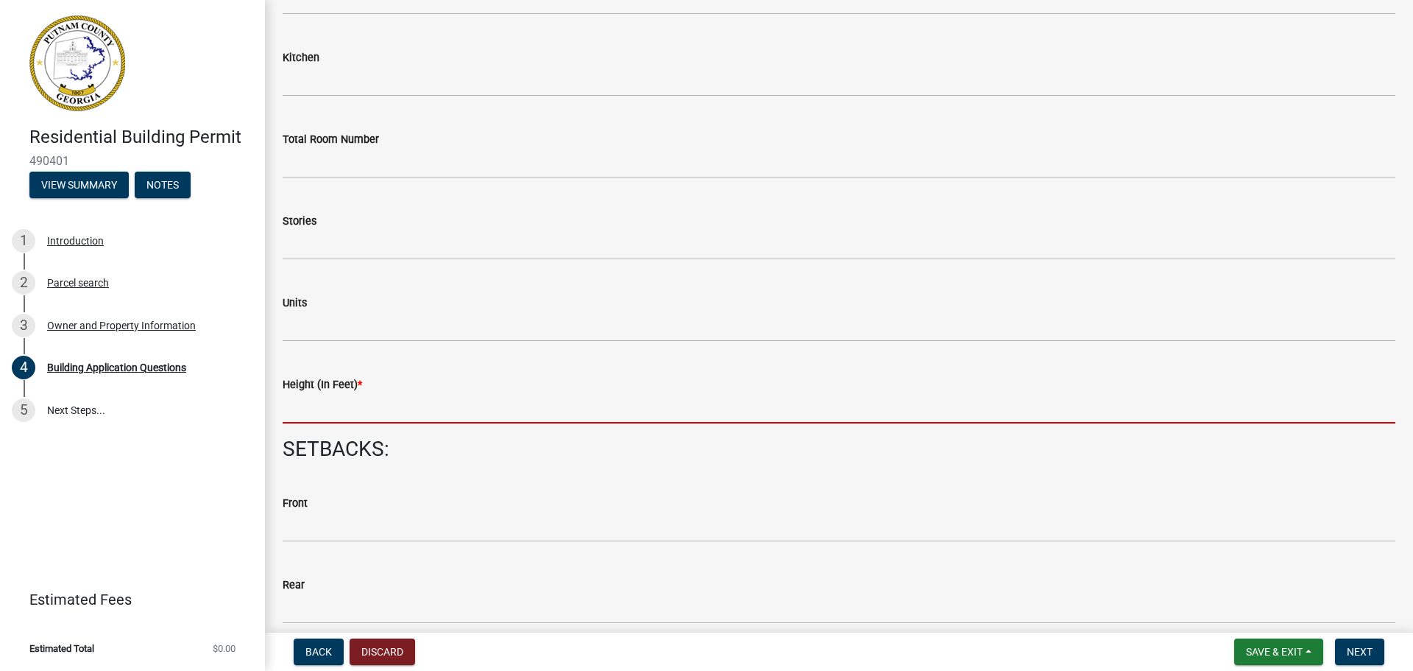
scroll to position [1570, 0]
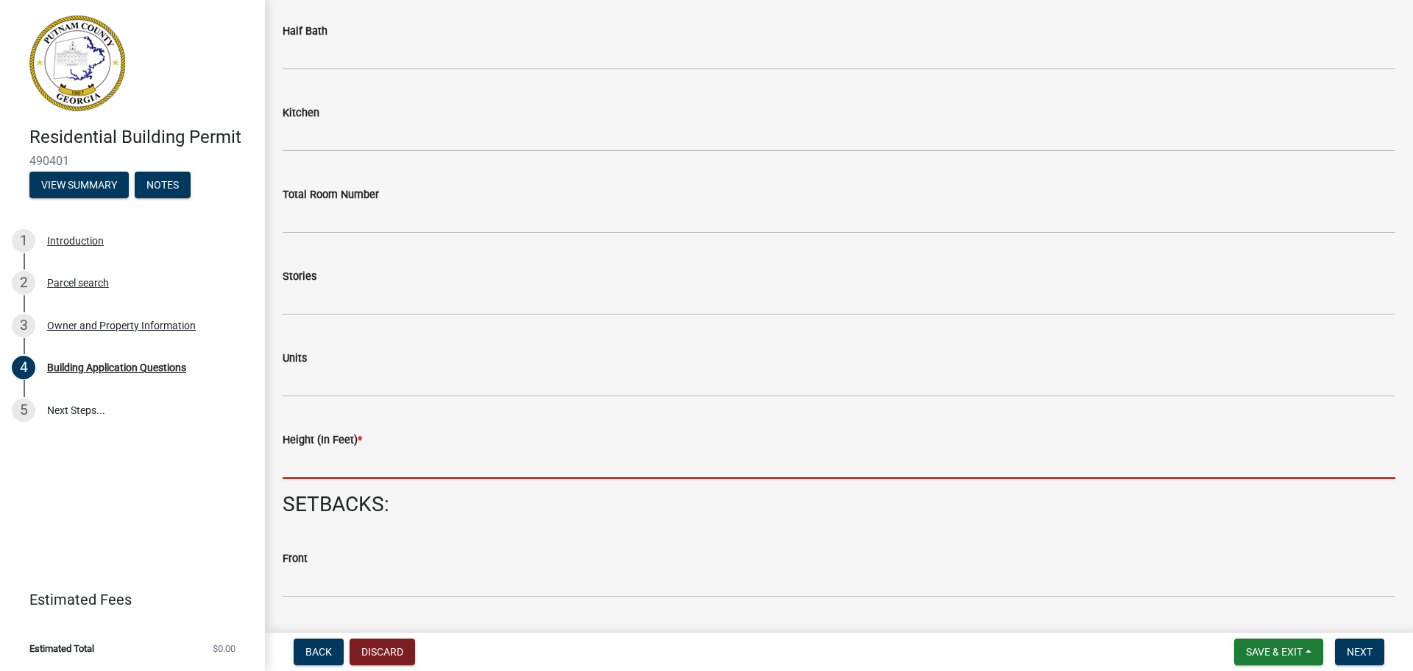
click at [317, 475] on input "text" at bounding box center [839, 463] width 1113 height 30
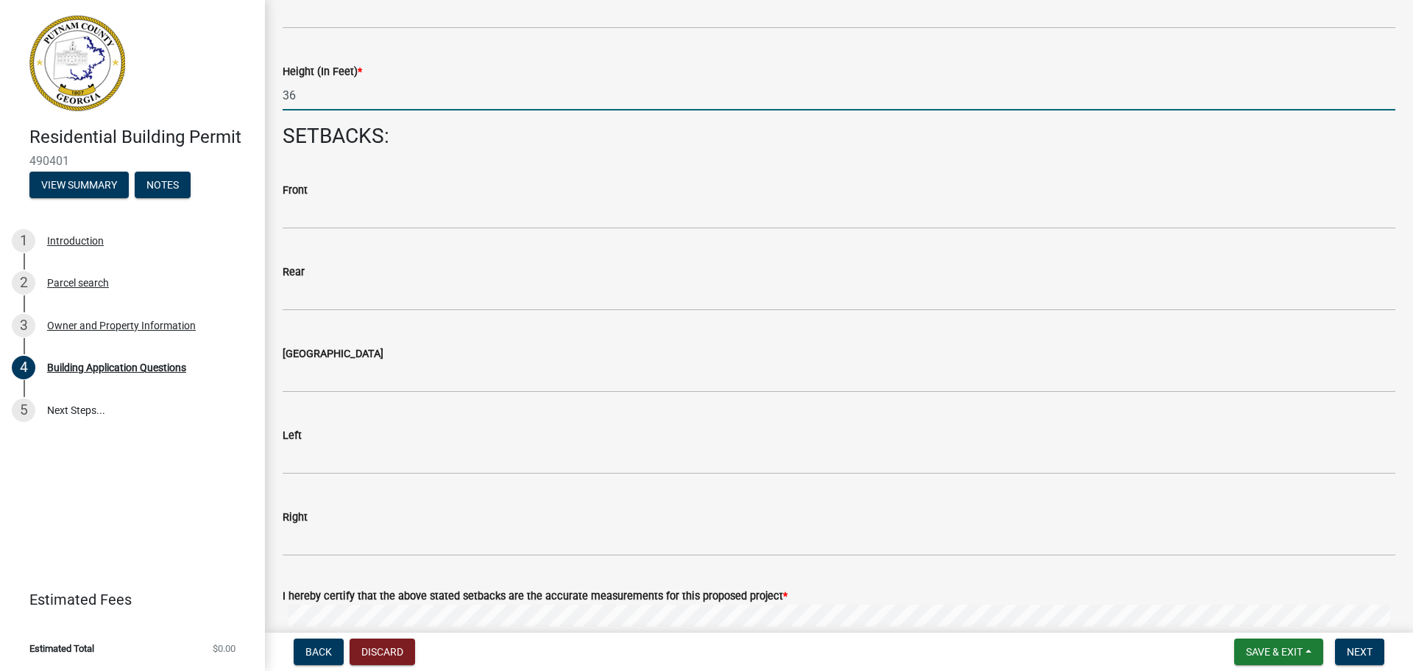
scroll to position [1995, 0]
type input "36"
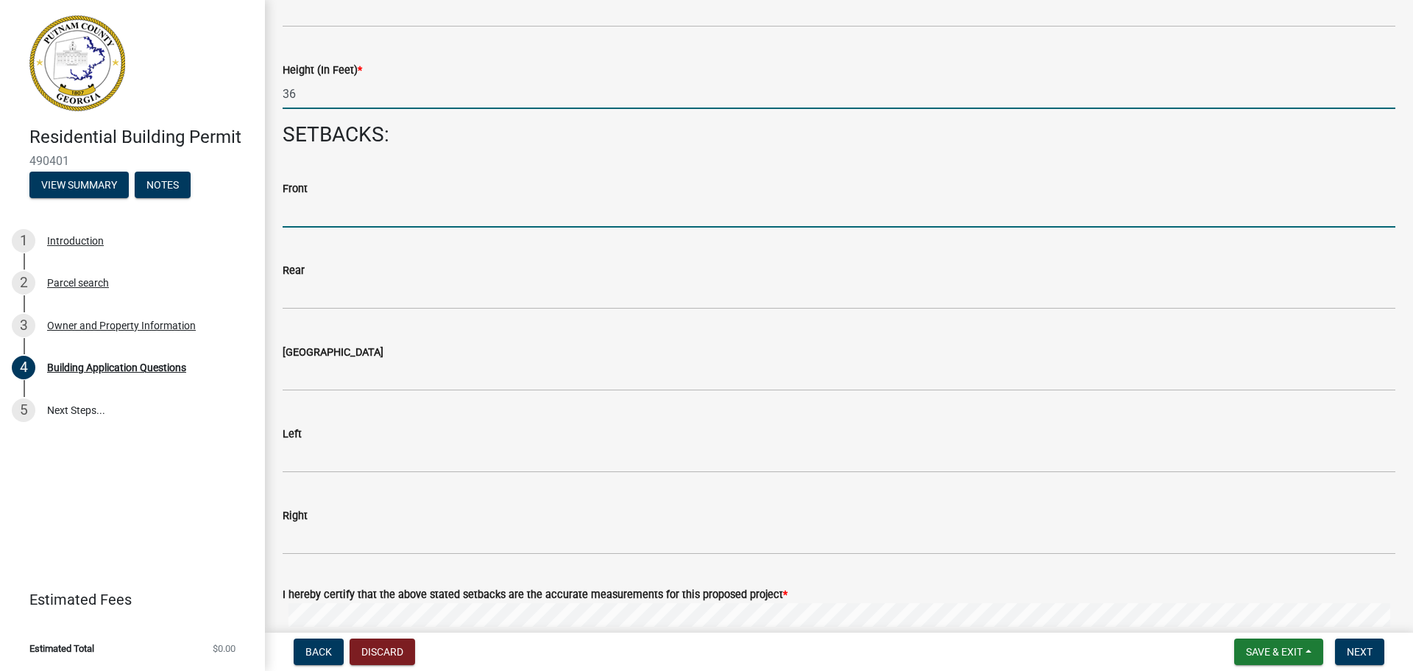
click at [330, 208] on div "Front" at bounding box center [839, 193] width 1113 height 68
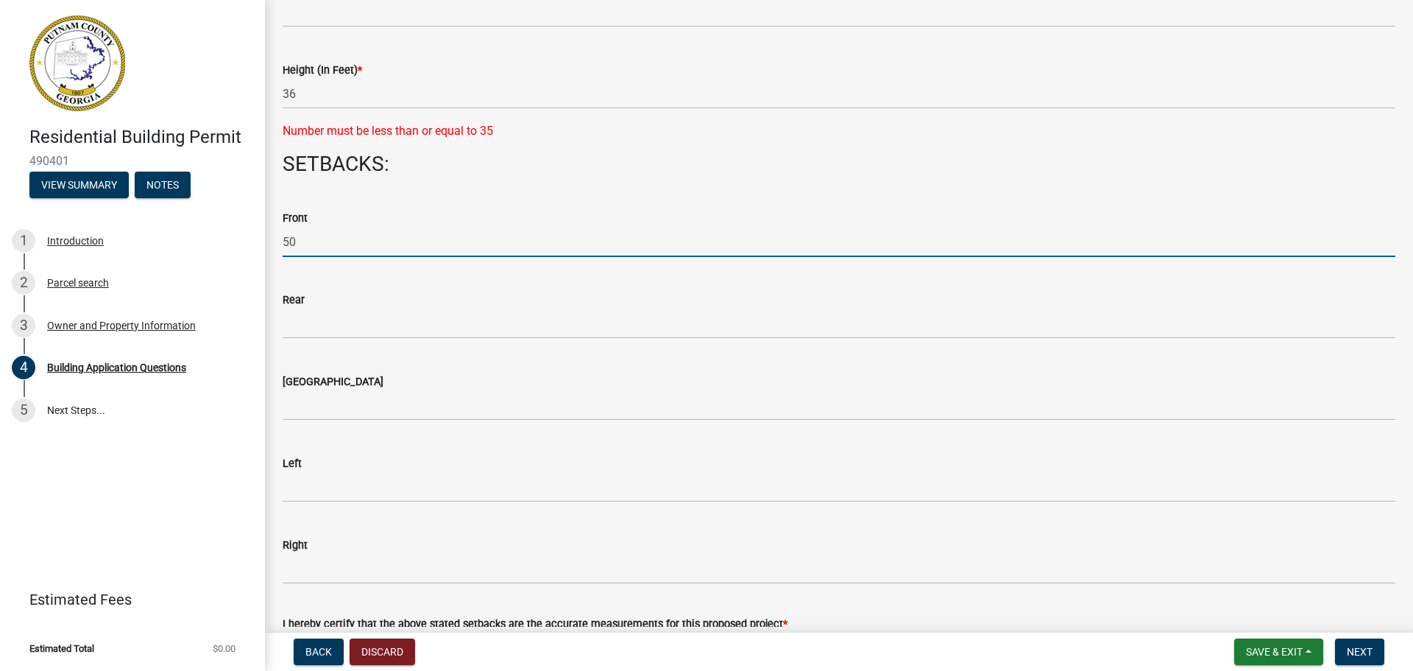
type input "50"
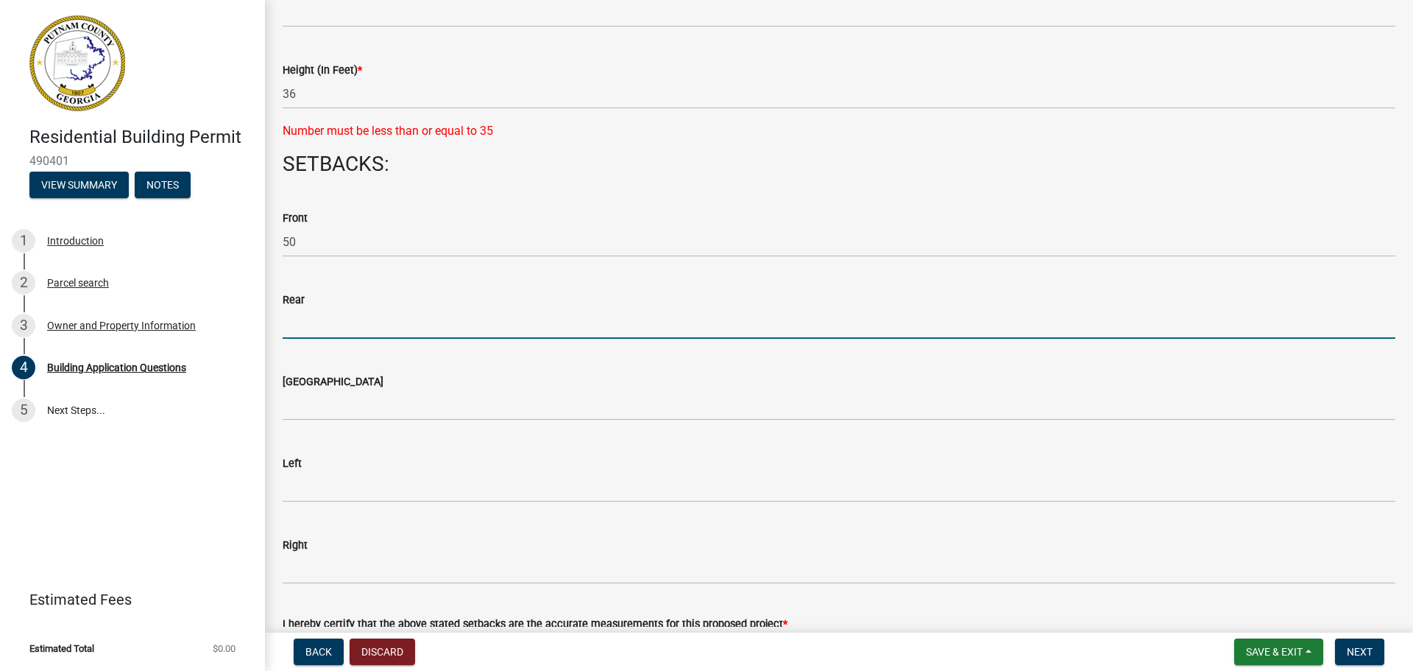
click at [309, 318] on input "text" at bounding box center [839, 323] width 1113 height 30
type input "50"
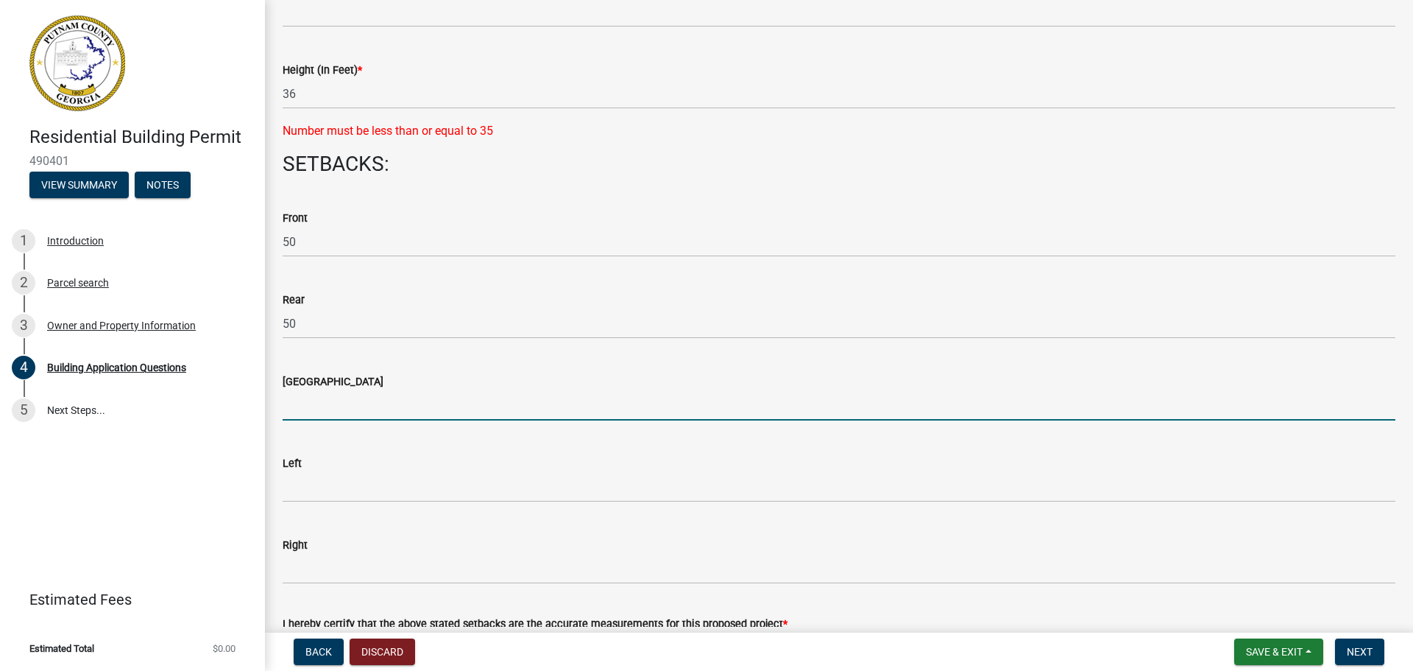
click at [308, 409] on input "text" at bounding box center [839, 405] width 1113 height 30
type input "50"
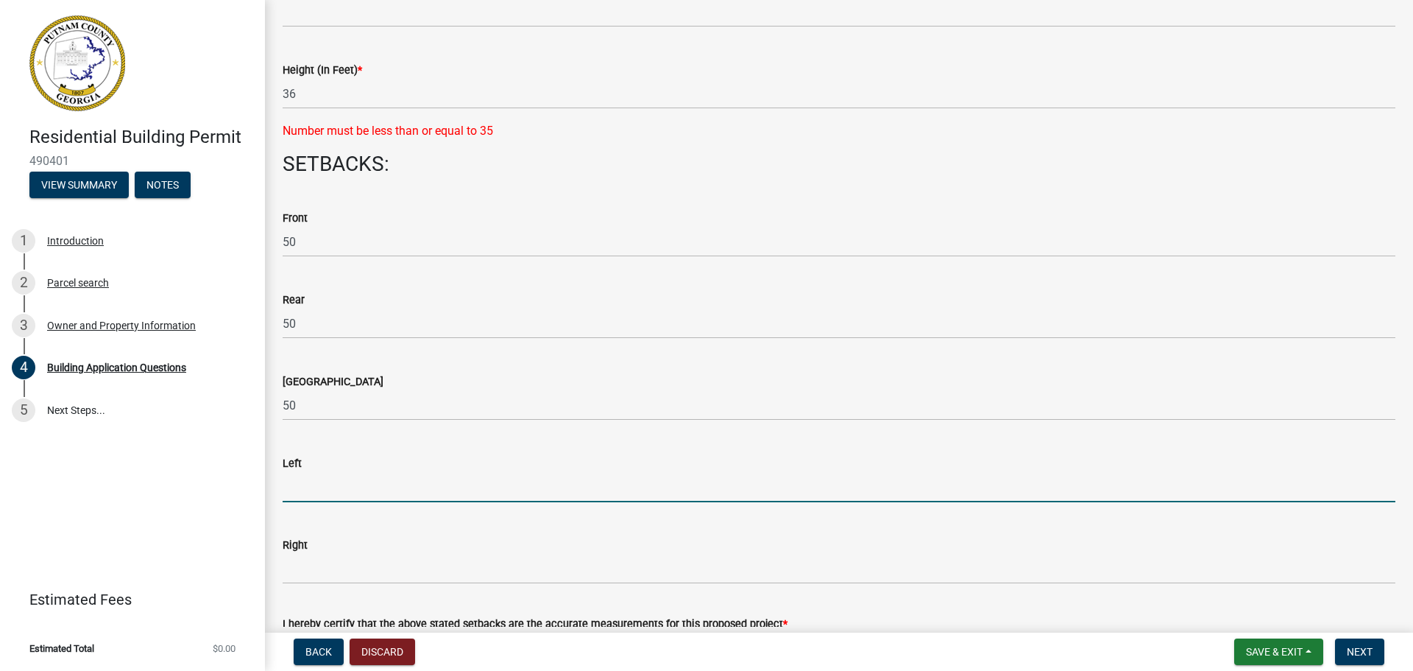
click at [296, 488] on input "text" at bounding box center [839, 487] width 1113 height 30
type input "20"
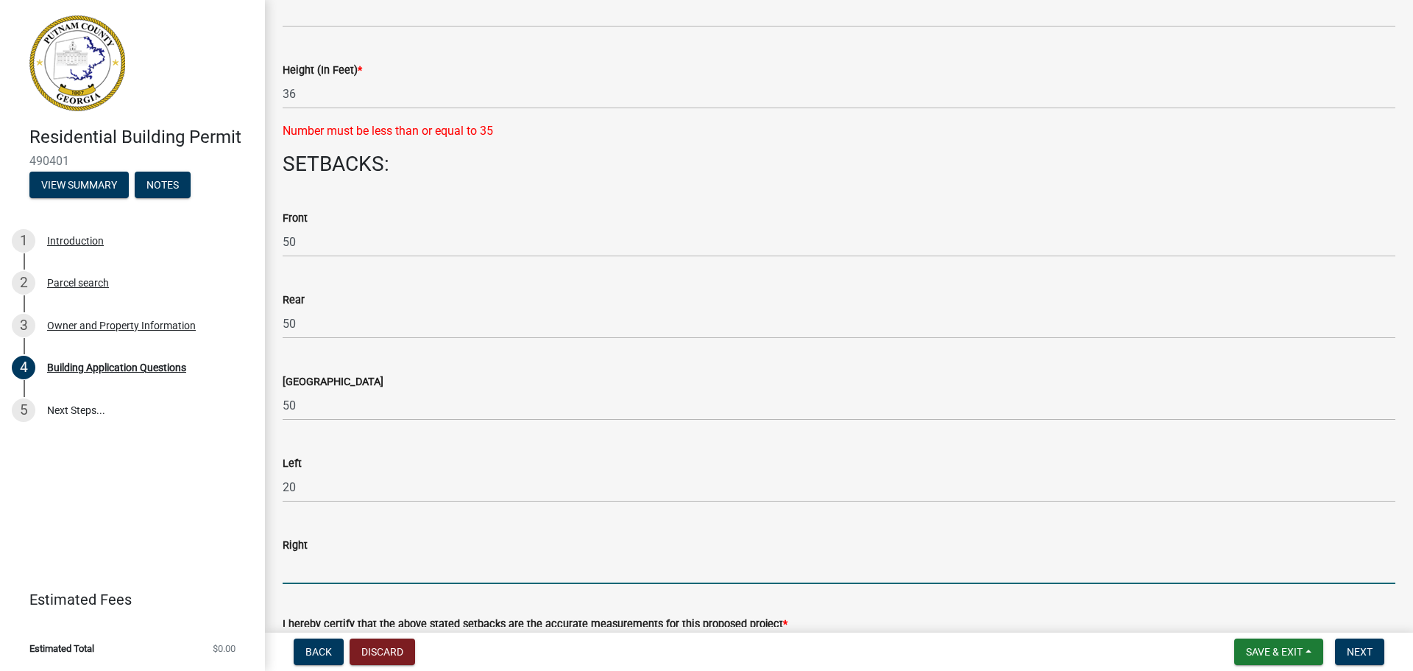
click at [307, 568] on input "text" at bounding box center [839, 569] width 1113 height 30
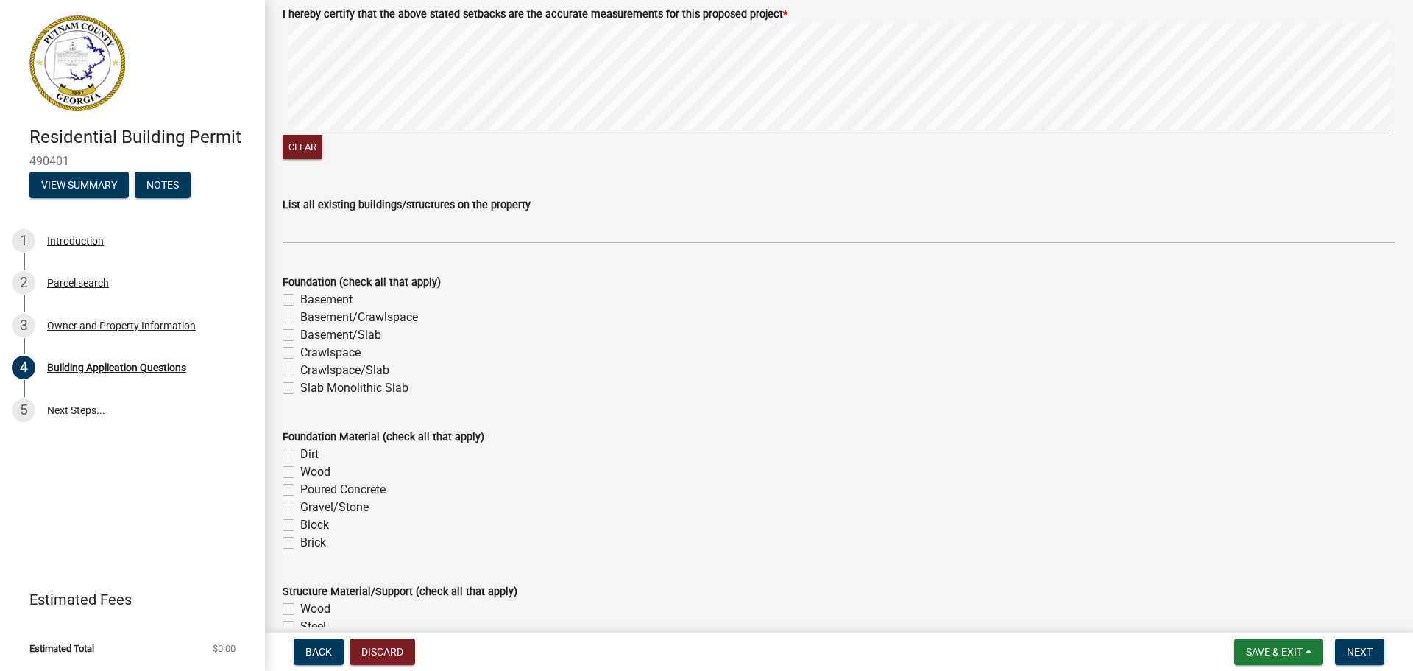
scroll to position [2605, 0]
type input "50"
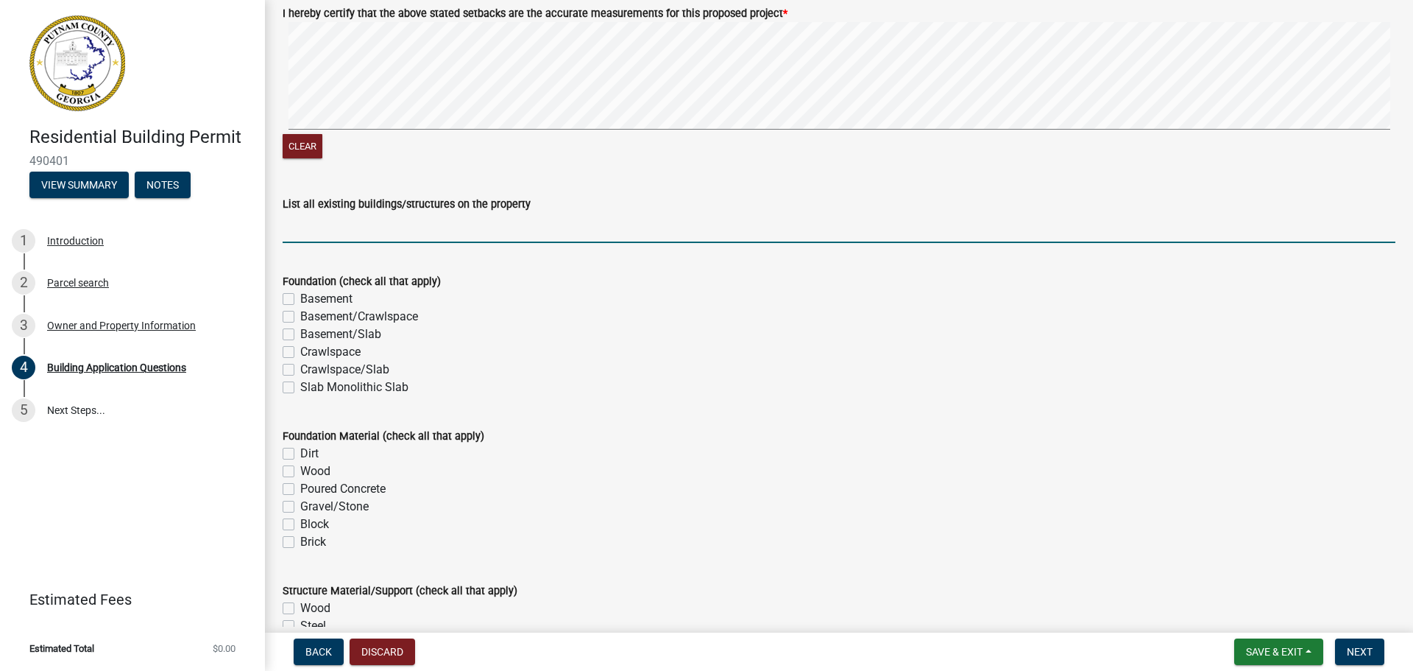
click at [319, 229] on input "List all existing buildings/structures on the property" at bounding box center [839, 228] width 1113 height 30
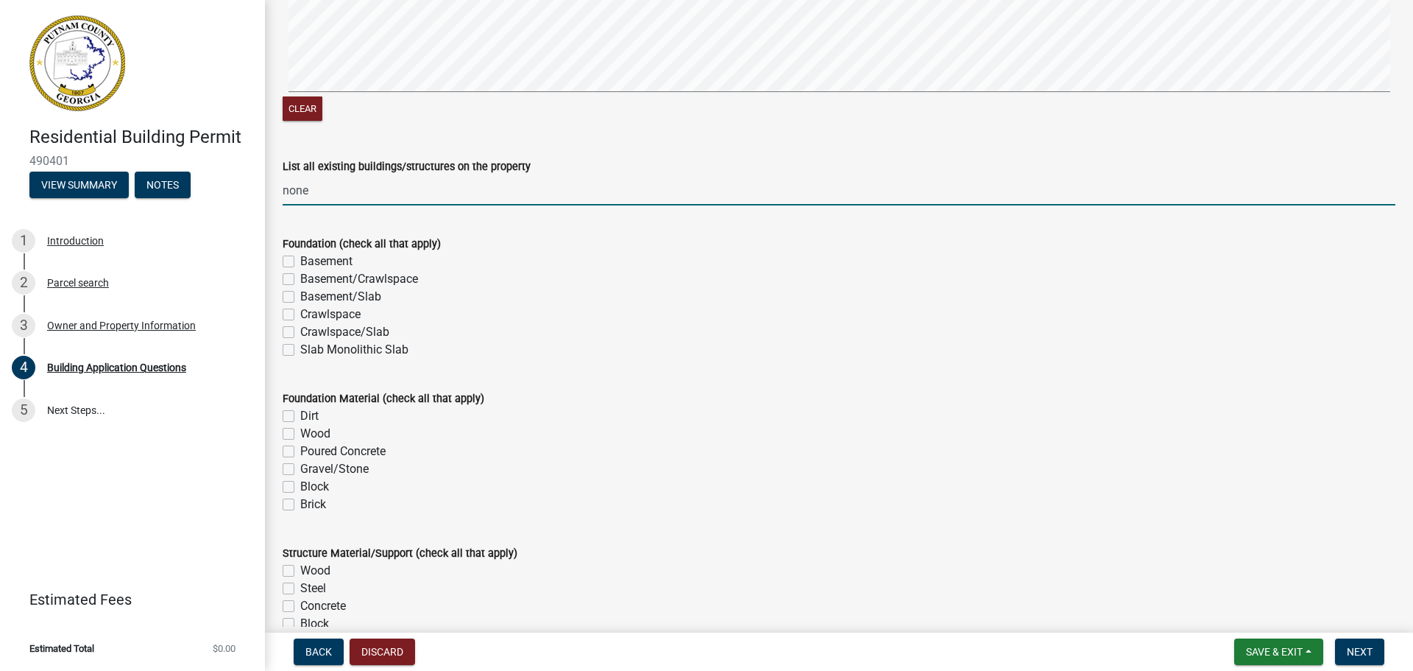
scroll to position [2643, 0]
type input "none"
click at [300, 349] on label "Slab Monolithic Slab" at bounding box center [354, 349] width 108 height 18
click at [300, 349] on input "Slab Monolithic Slab" at bounding box center [305, 345] width 10 height 10
checkbox input "true"
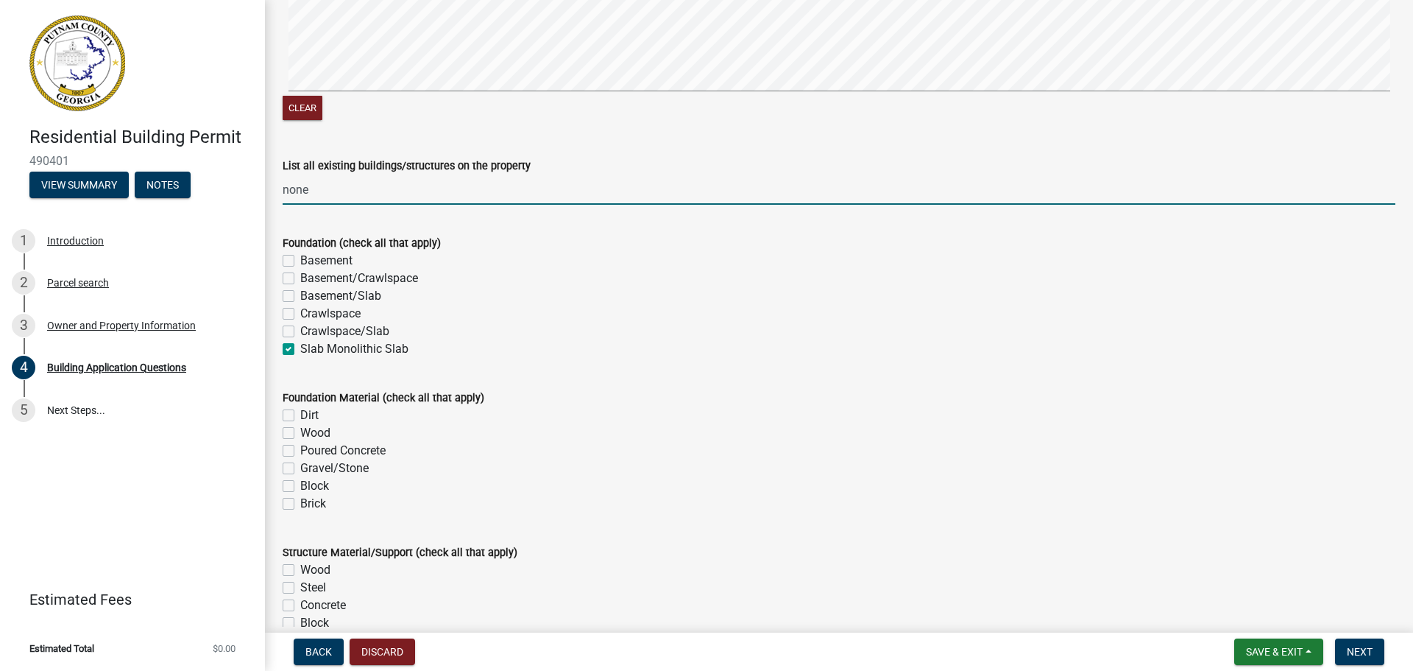
checkbox input "false"
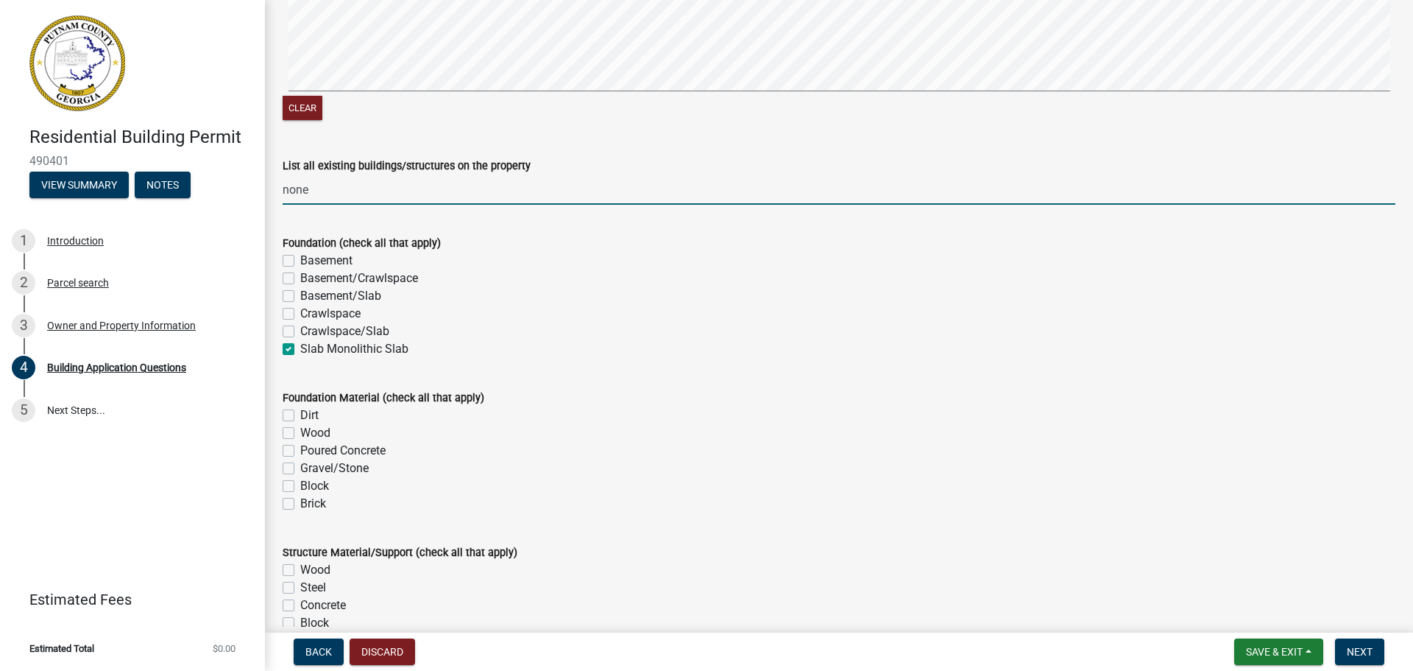
checkbox input "true"
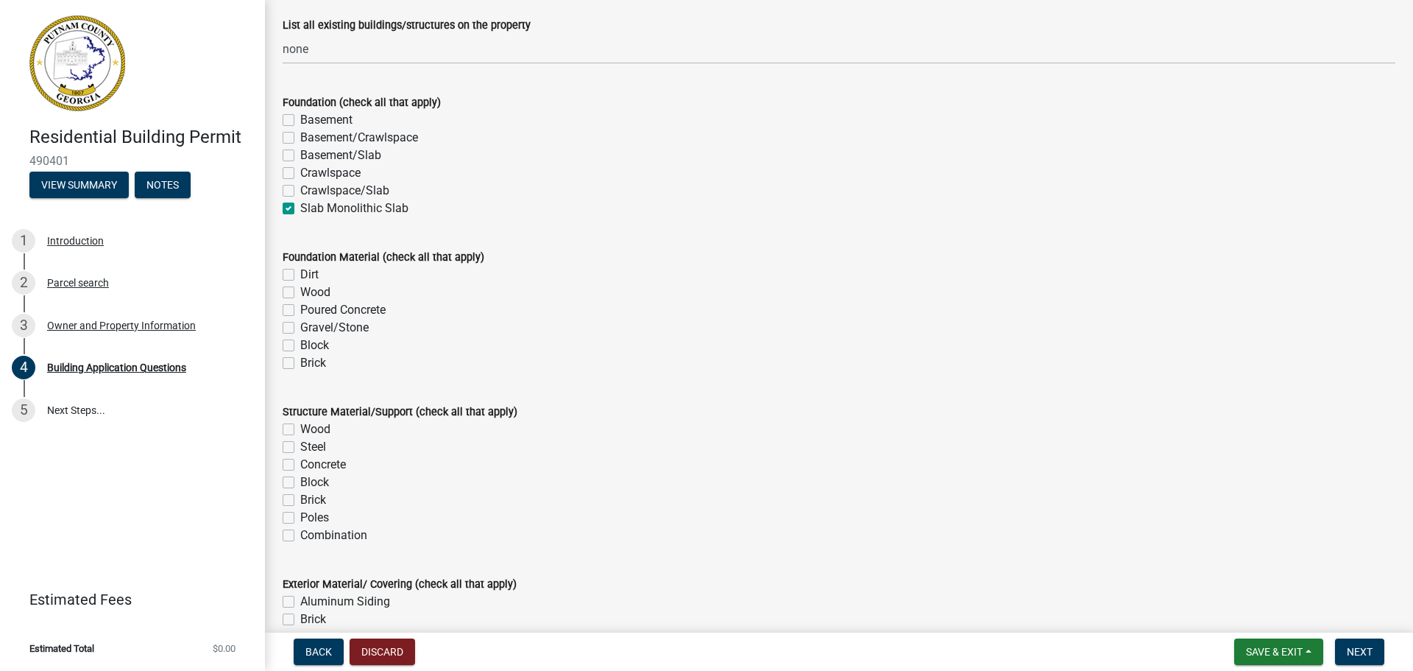
scroll to position [2786, 0]
click at [300, 308] on label "Poured Concrete" at bounding box center [342, 308] width 85 height 18
click at [300, 308] on input "Poured Concrete" at bounding box center [305, 304] width 10 height 10
checkbox input "true"
checkbox input "false"
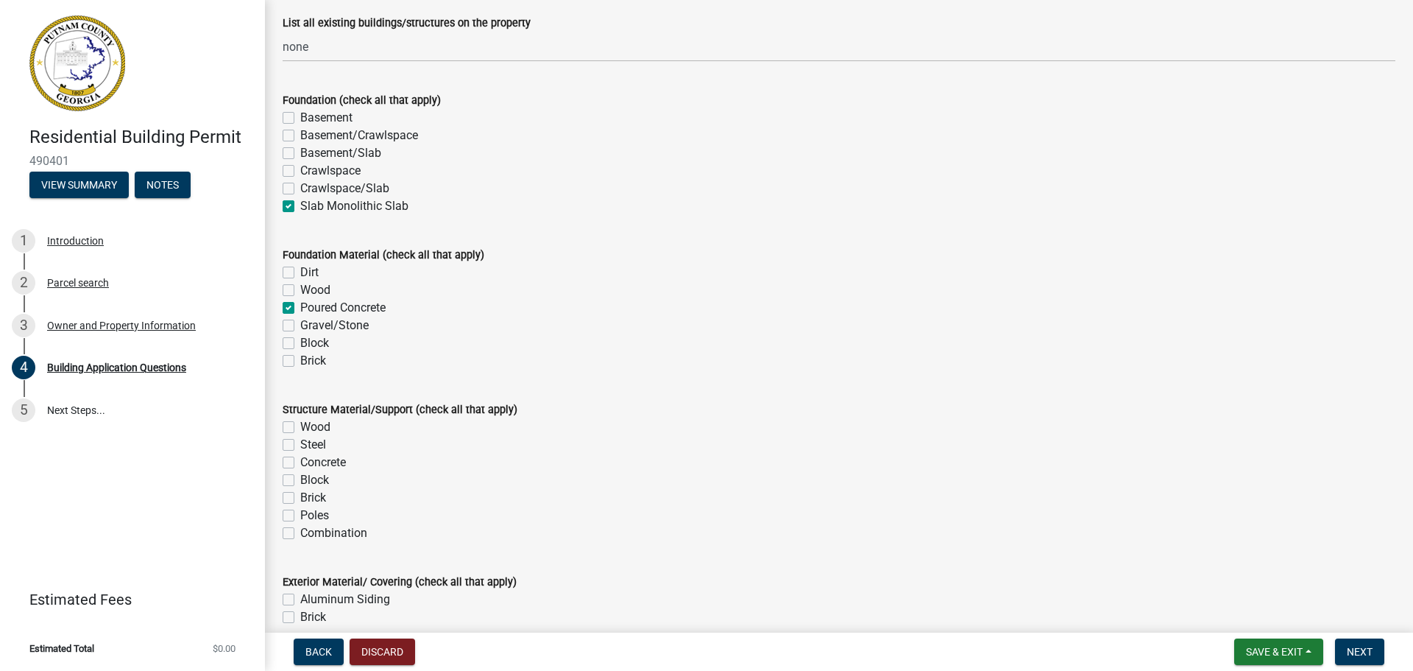
checkbox input "false"
checkbox input "true"
checkbox input "false"
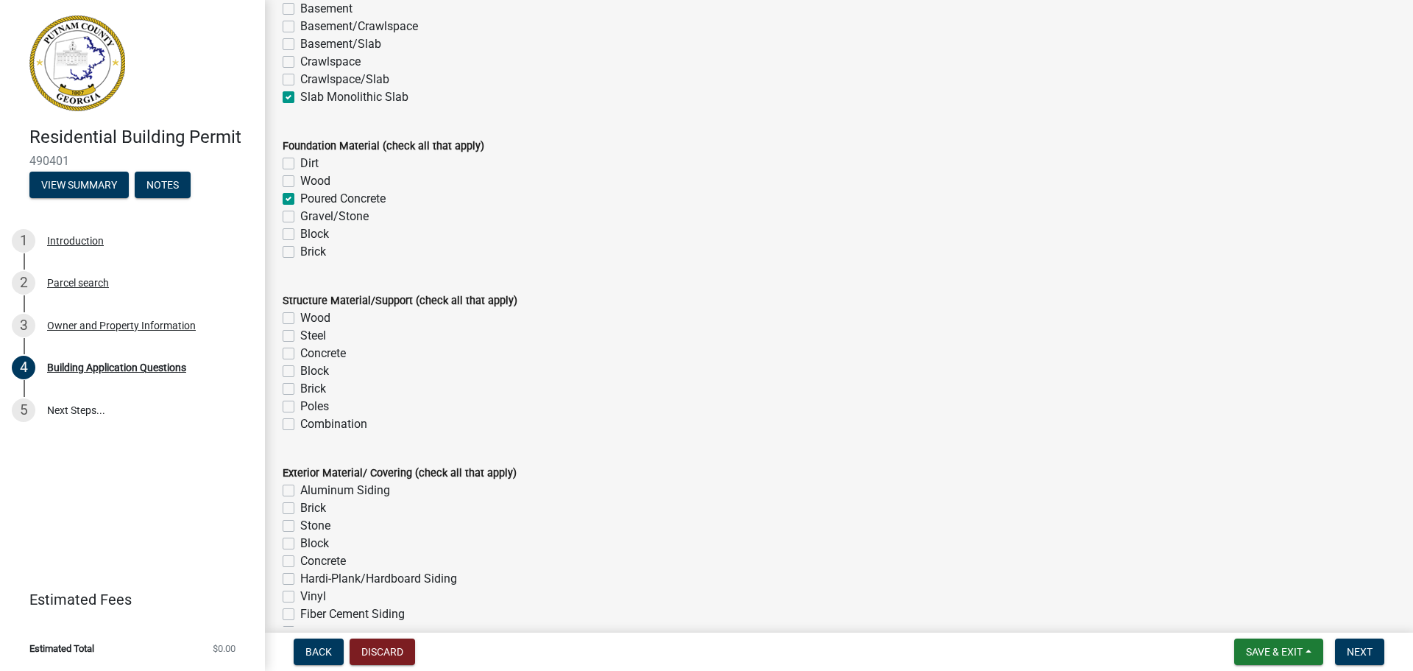
scroll to position [2901, 0]
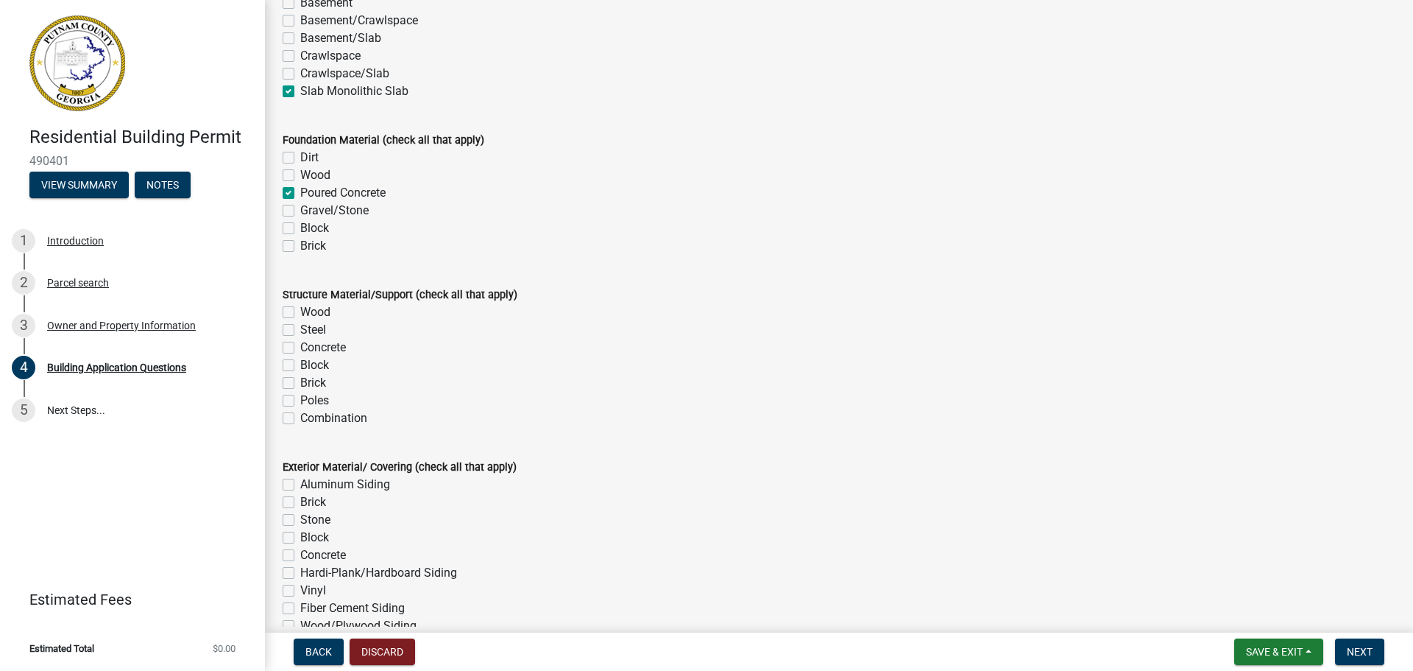
click at [300, 314] on label "Wood" at bounding box center [315, 312] width 30 height 18
click at [300, 313] on input "Wood" at bounding box center [305, 308] width 10 height 10
checkbox input "true"
checkbox input "false"
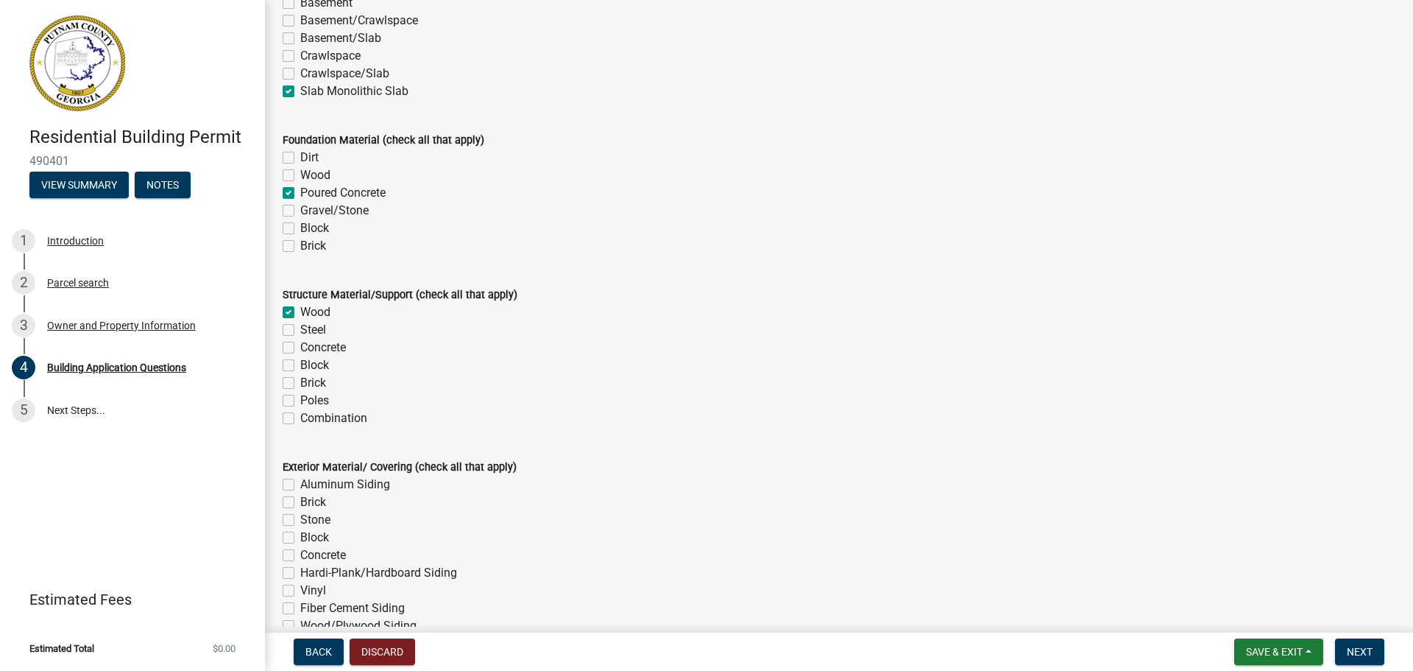
checkbox input "false"
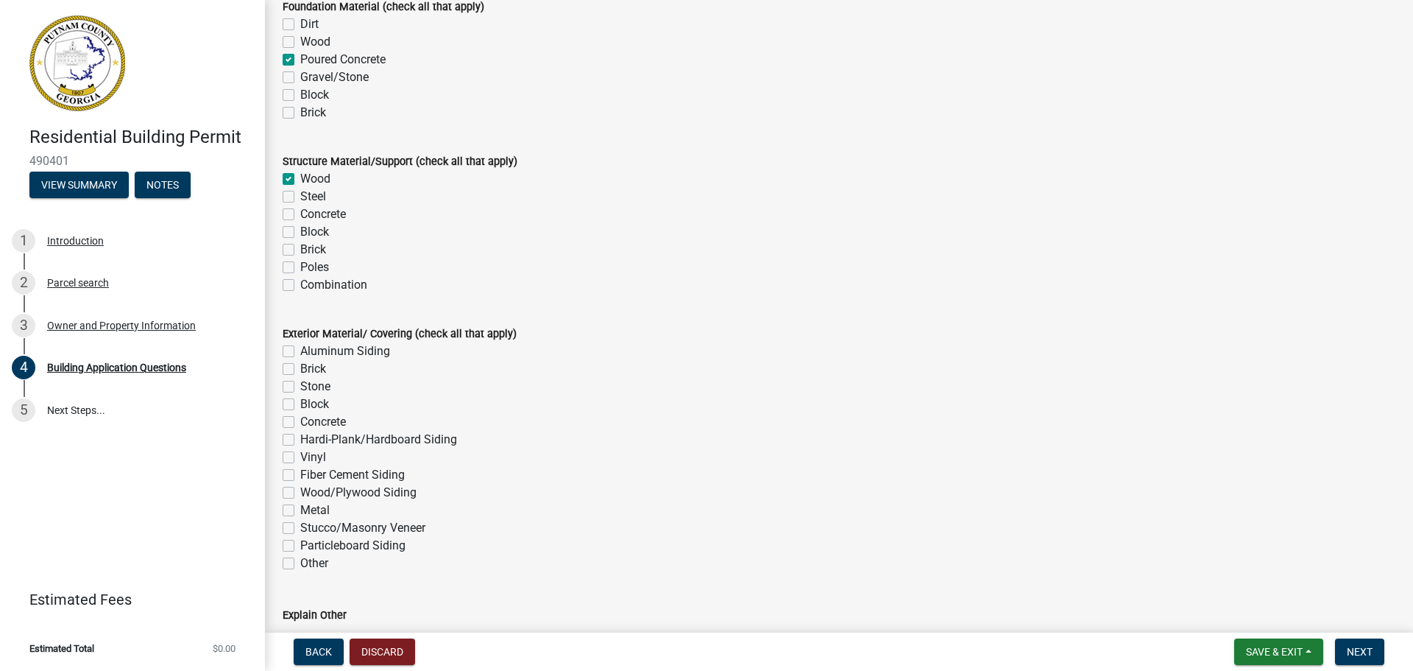
scroll to position [3037, 0]
click at [300, 370] on label "Brick" at bounding box center [313, 366] width 26 height 18
click at [300, 367] on input "Brick" at bounding box center [305, 362] width 10 height 10
checkbox input "true"
checkbox input "false"
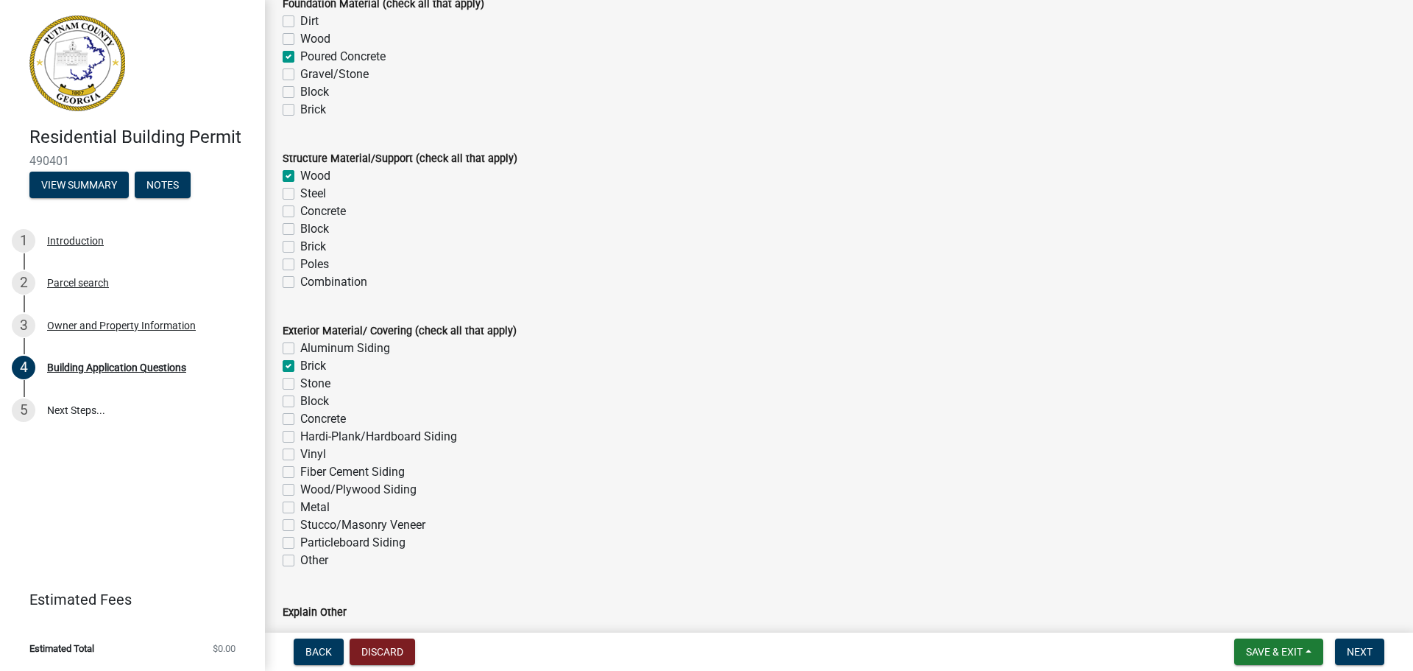
checkbox input "true"
checkbox input "false"
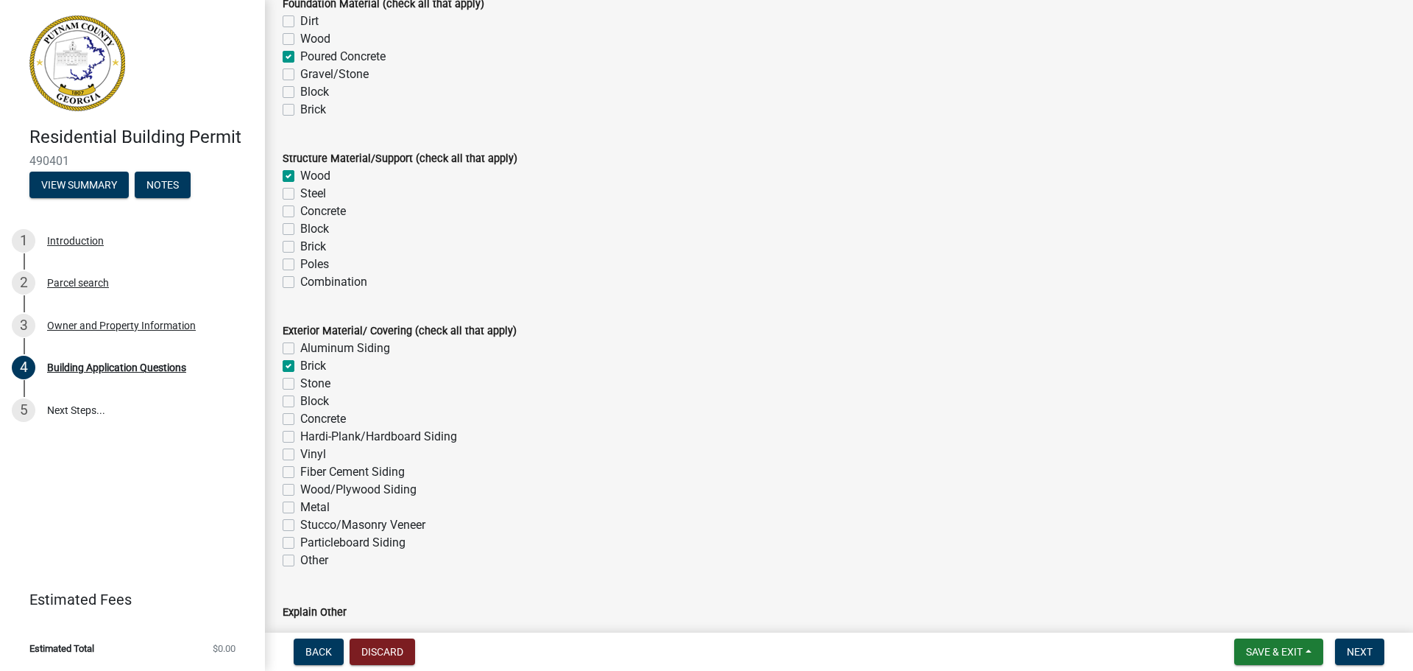
checkbox input "false"
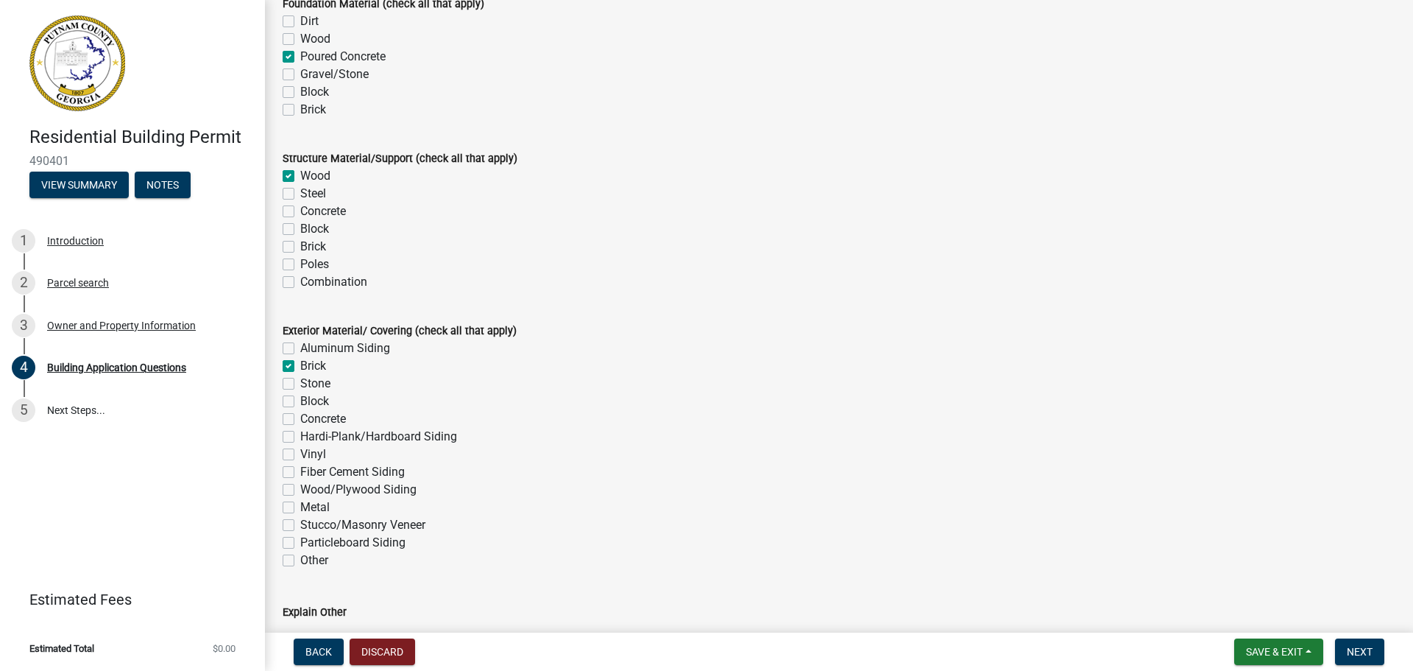
checkbox input "false"
click at [300, 438] on label "Hardi-Plank/Hardboard Siding" at bounding box center [378, 437] width 157 height 18
click at [300, 437] on input "Hardi-Plank/Hardboard Siding" at bounding box center [305, 433] width 10 height 10
checkbox input "true"
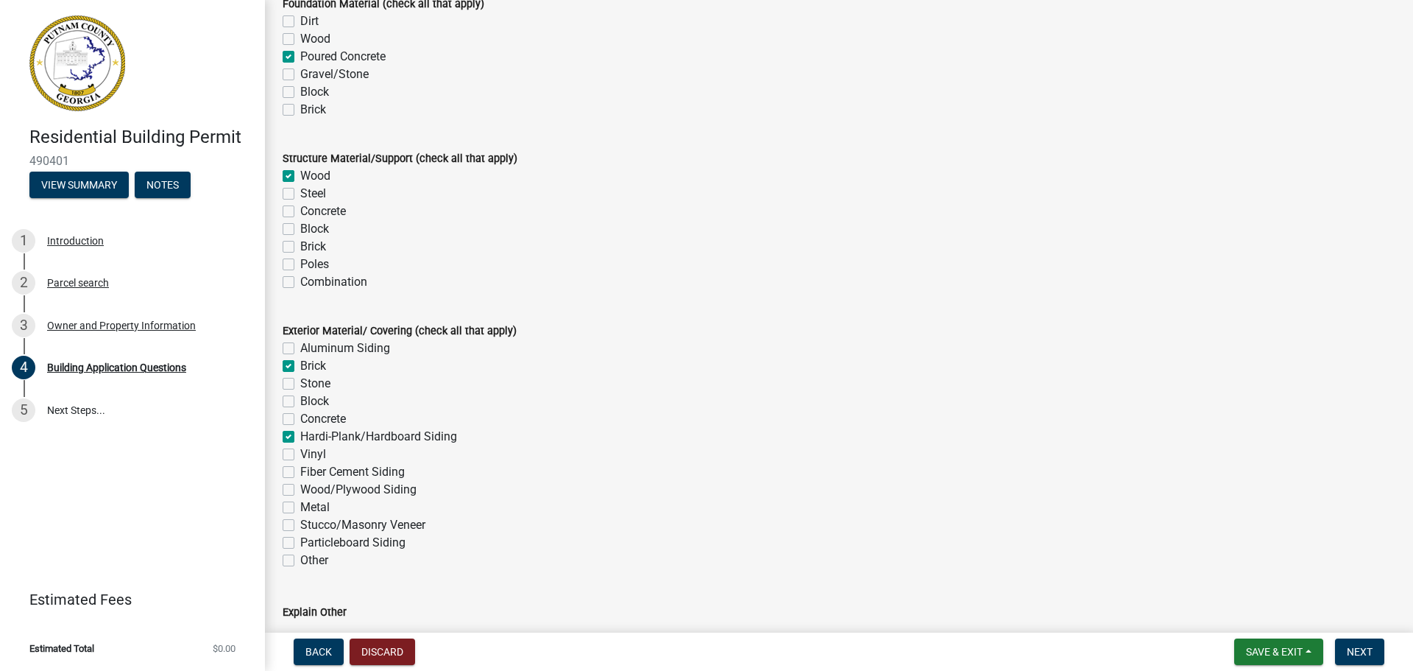
checkbox input "false"
checkbox input "true"
checkbox input "false"
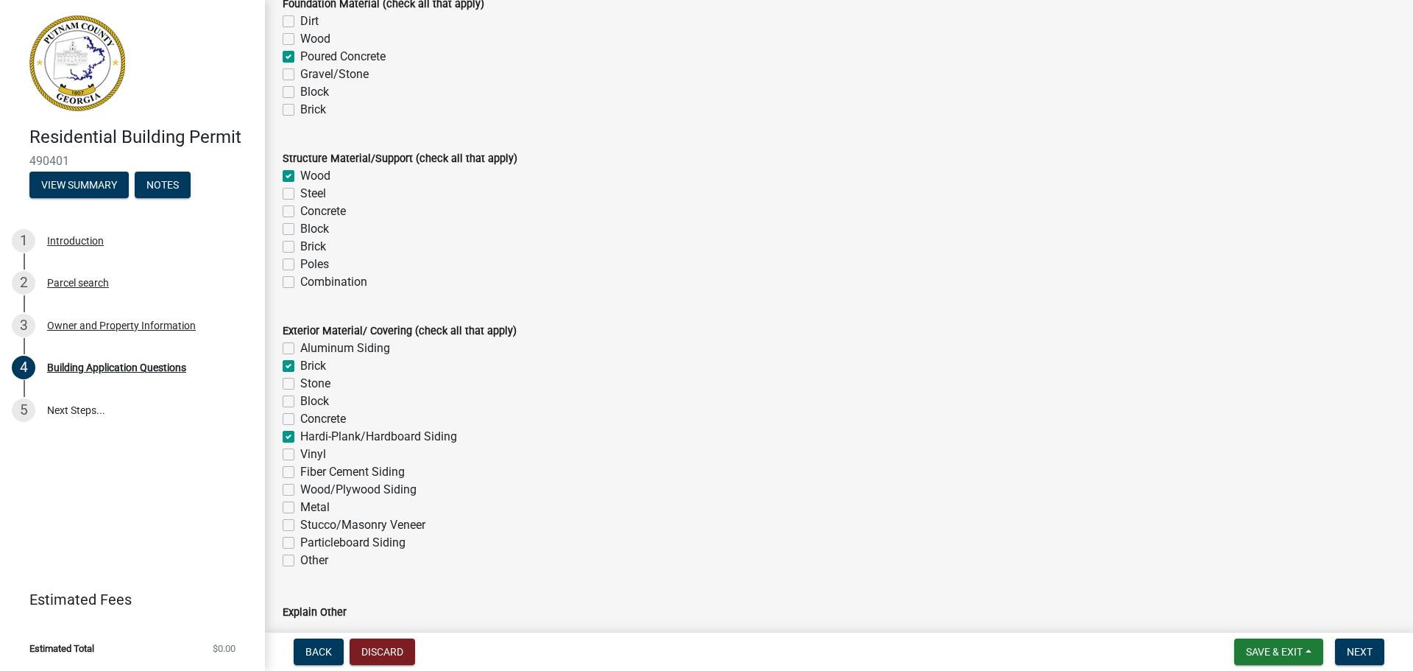
checkbox input "true"
checkbox input "false"
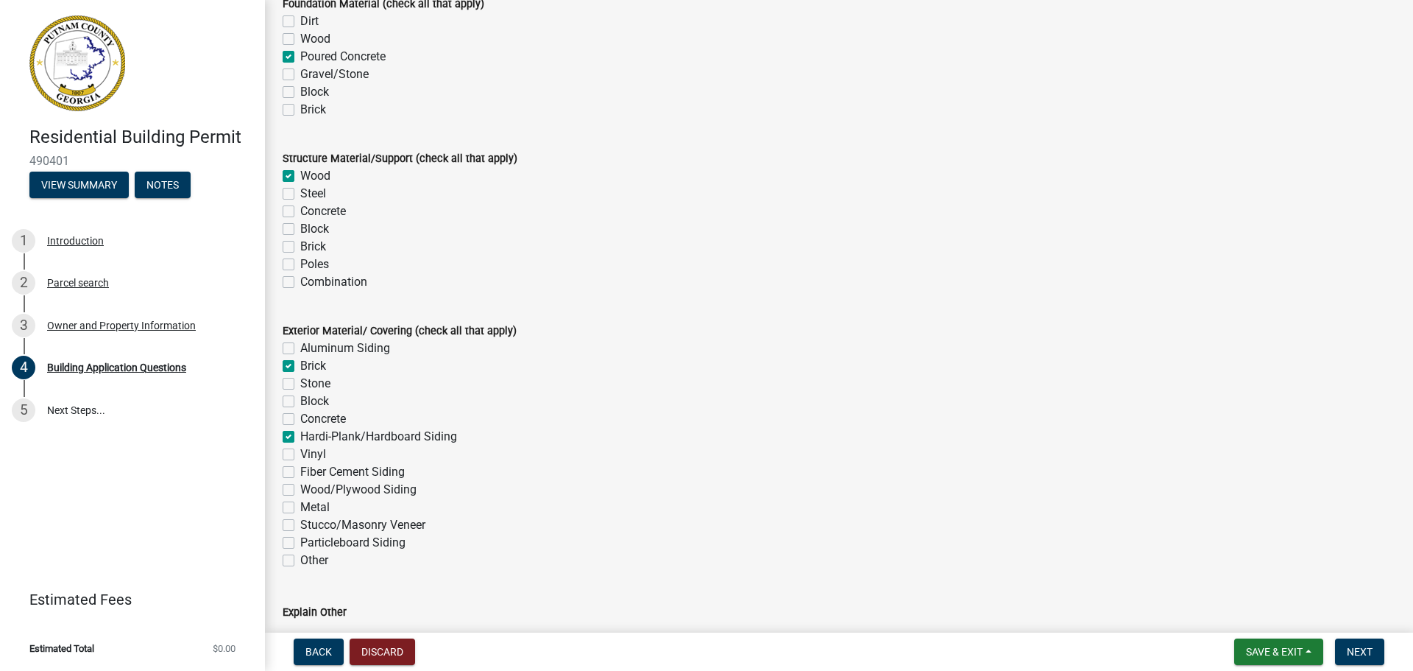
checkbox input "false"
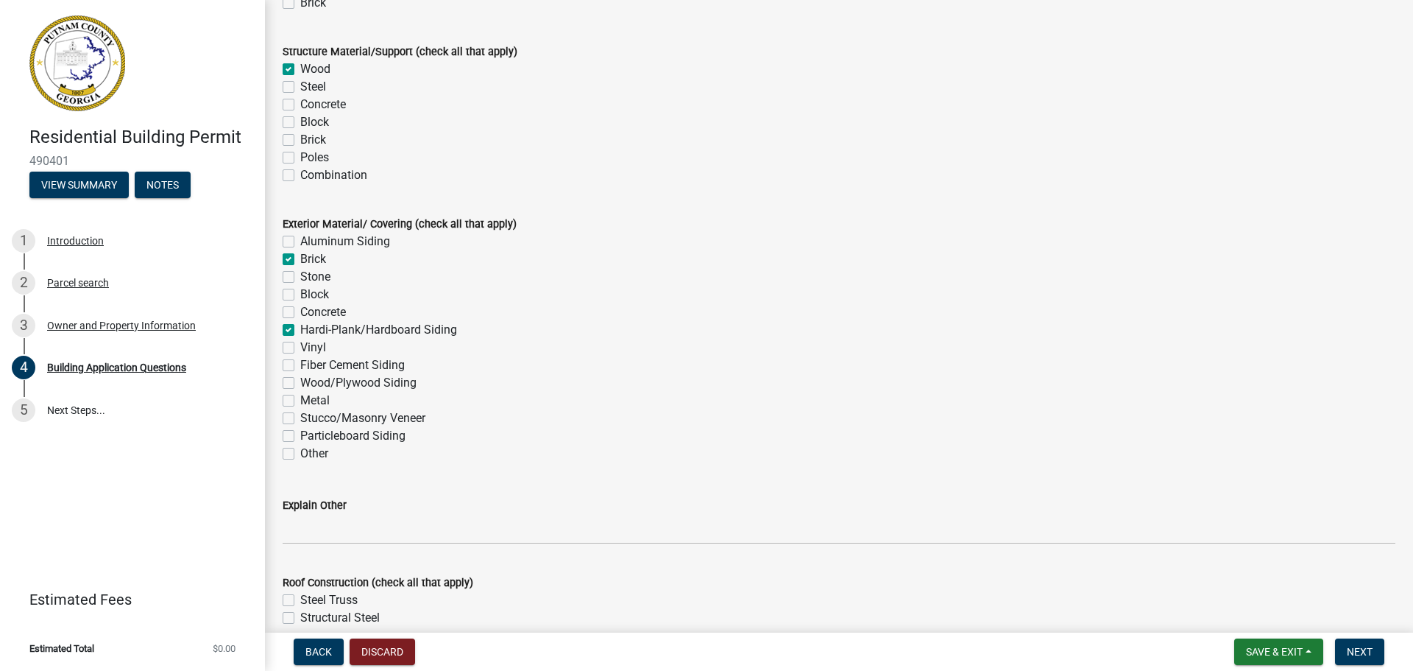
scroll to position [3145, 0]
click at [300, 364] on label "Fiber Cement Siding" at bounding box center [352, 364] width 105 height 18
click at [300, 364] on input "Fiber Cement Siding" at bounding box center [305, 360] width 10 height 10
checkbox input "true"
checkbox input "false"
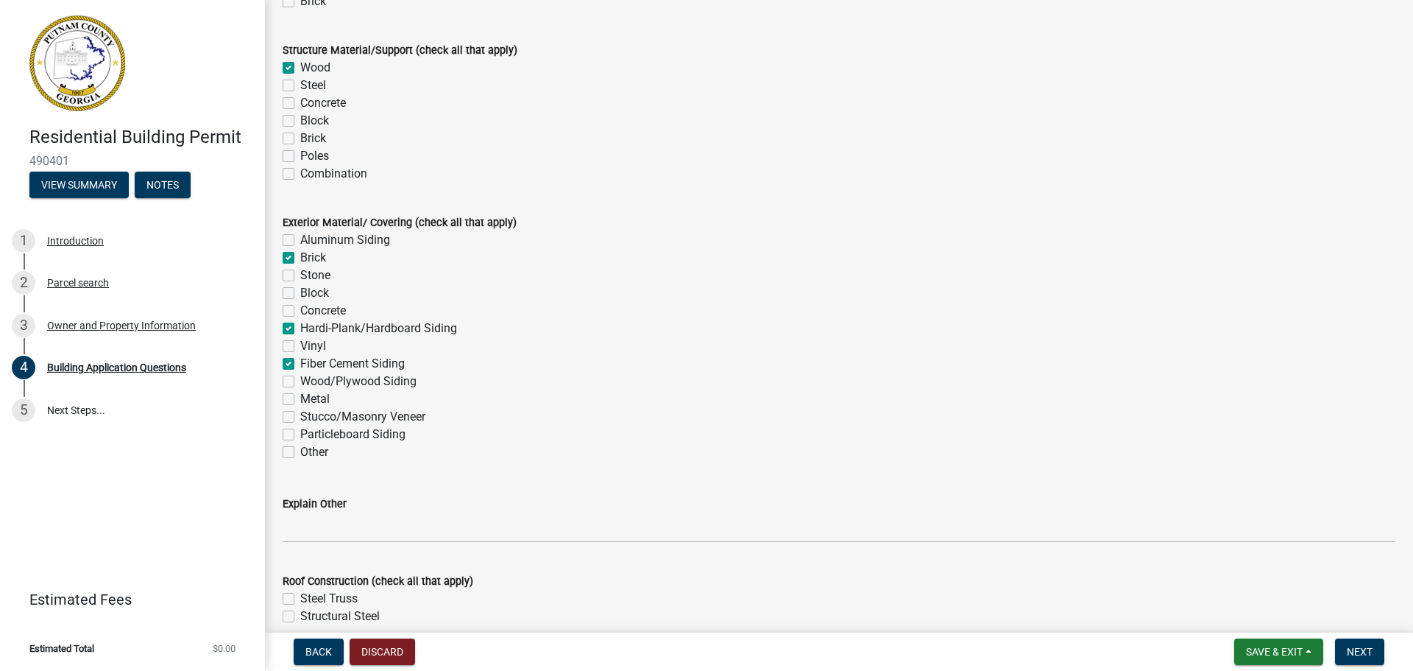
checkbox input "true"
checkbox input "false"
checkbox input "true"
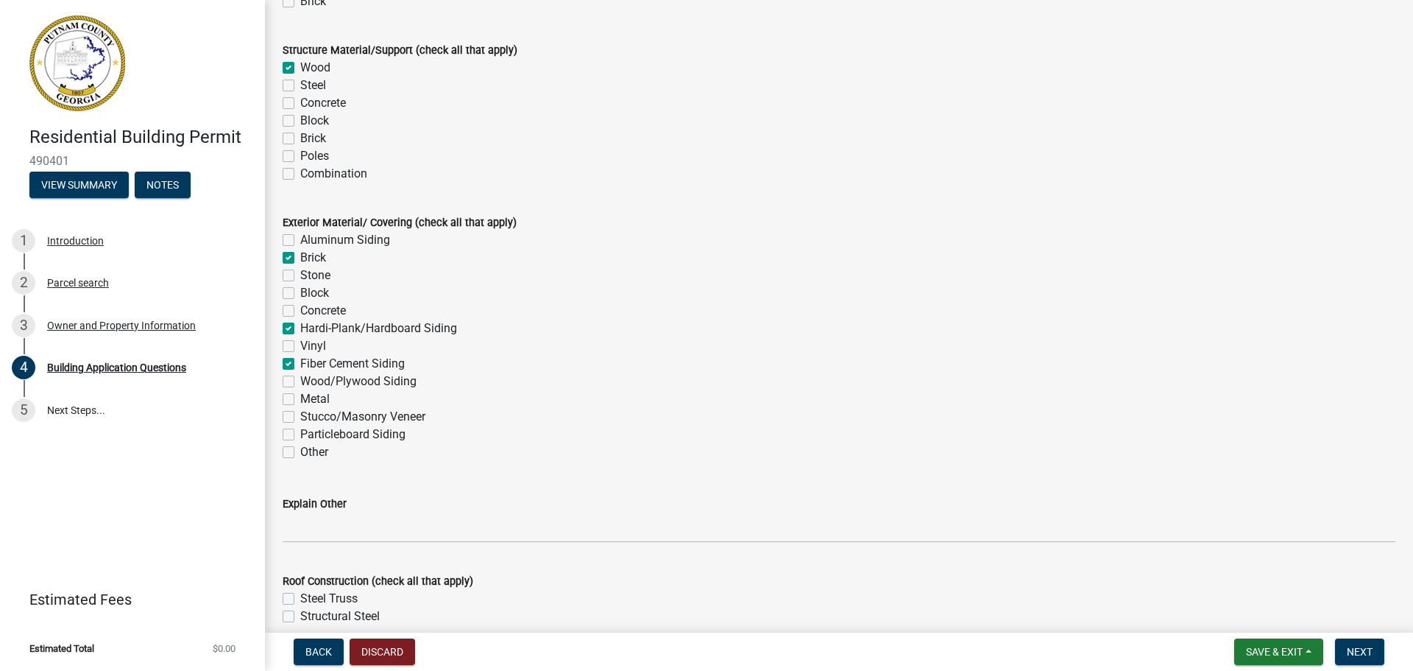
checkbox input "false"
checkbox input "true"
checkbox input "false"
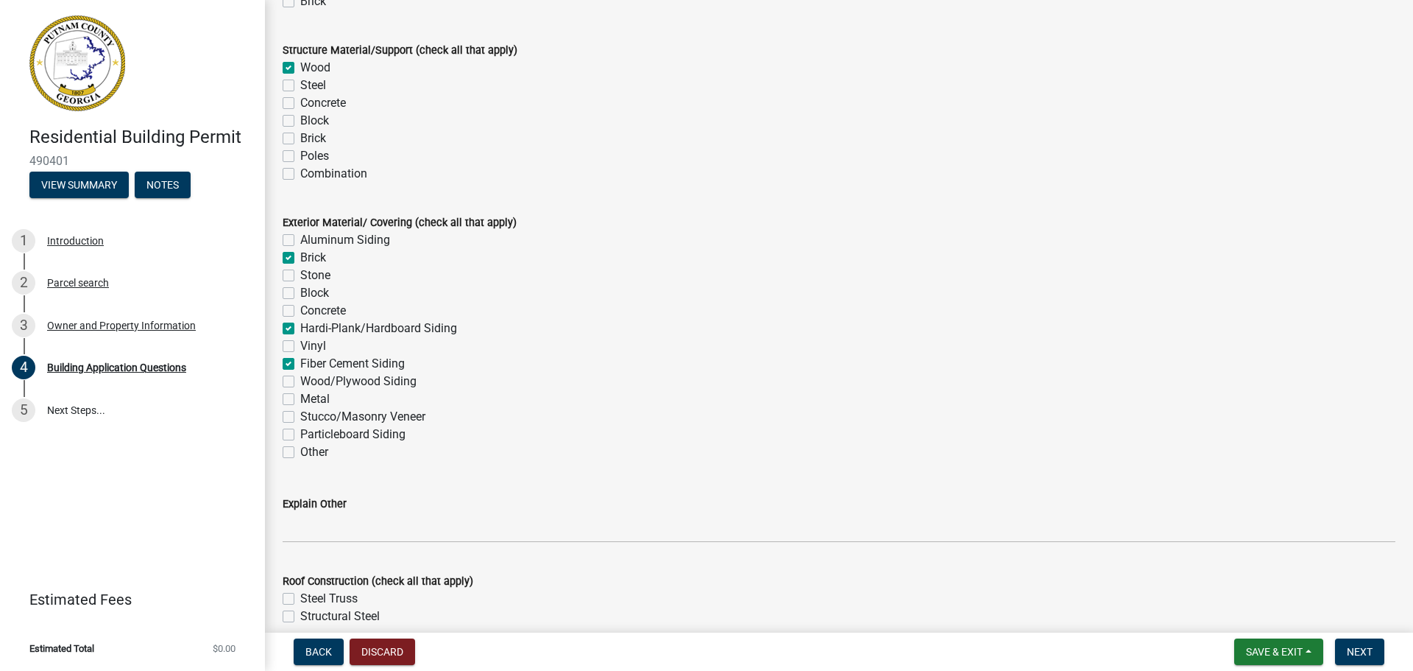
checkbox input "false"
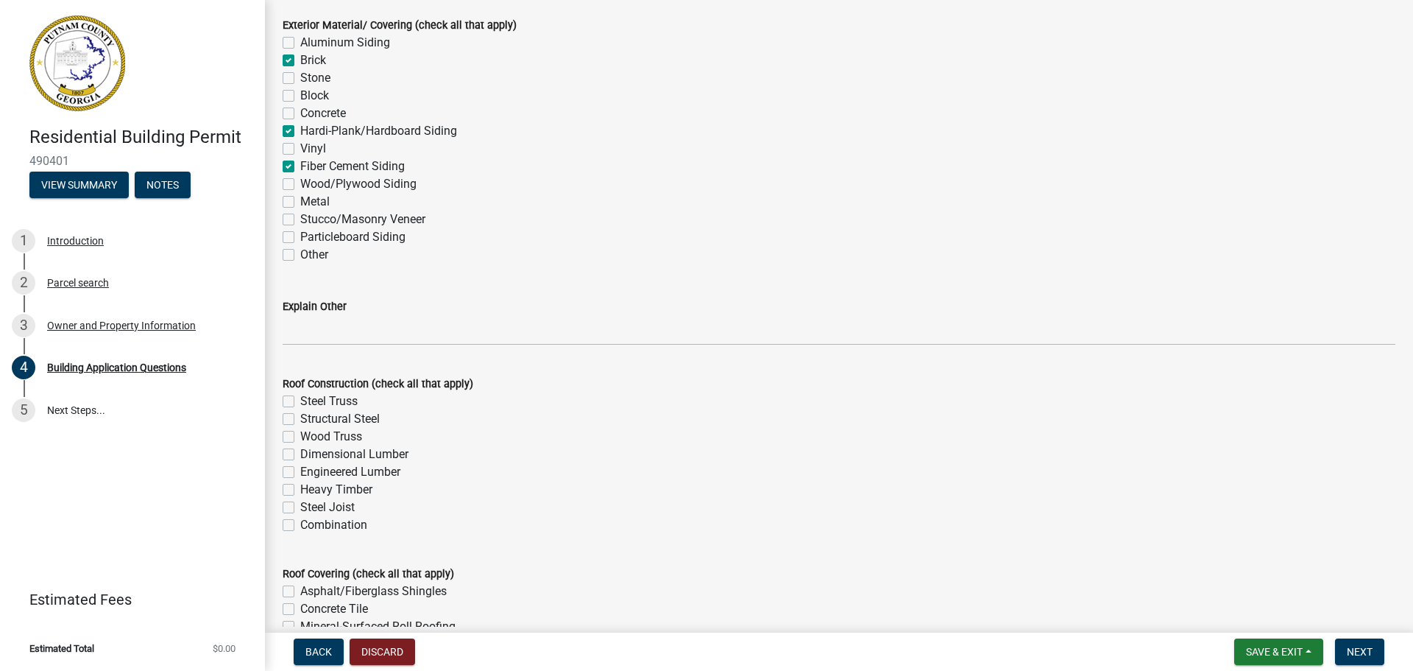
scroll to position [3344, 0]
click at [300, 452] on label "Dimensional Lumber" at bounding box center [354, 453] width 108 height 18
click at [300, 452] on input "Dimensional Lumber" at bounding box center [305, 449] width 10 height 10
checkbox input "true"
checkbox input "false"
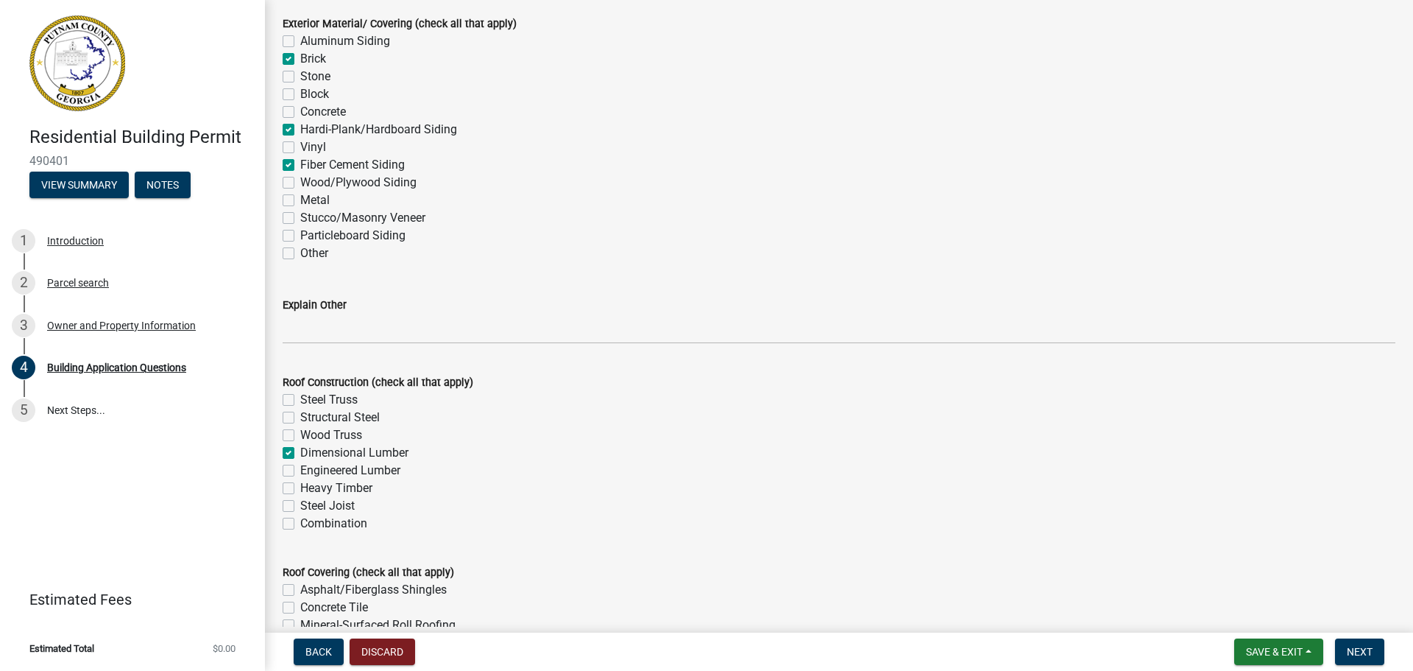
checkbox input "false"
checkbox input "true"
checkbox input "false"
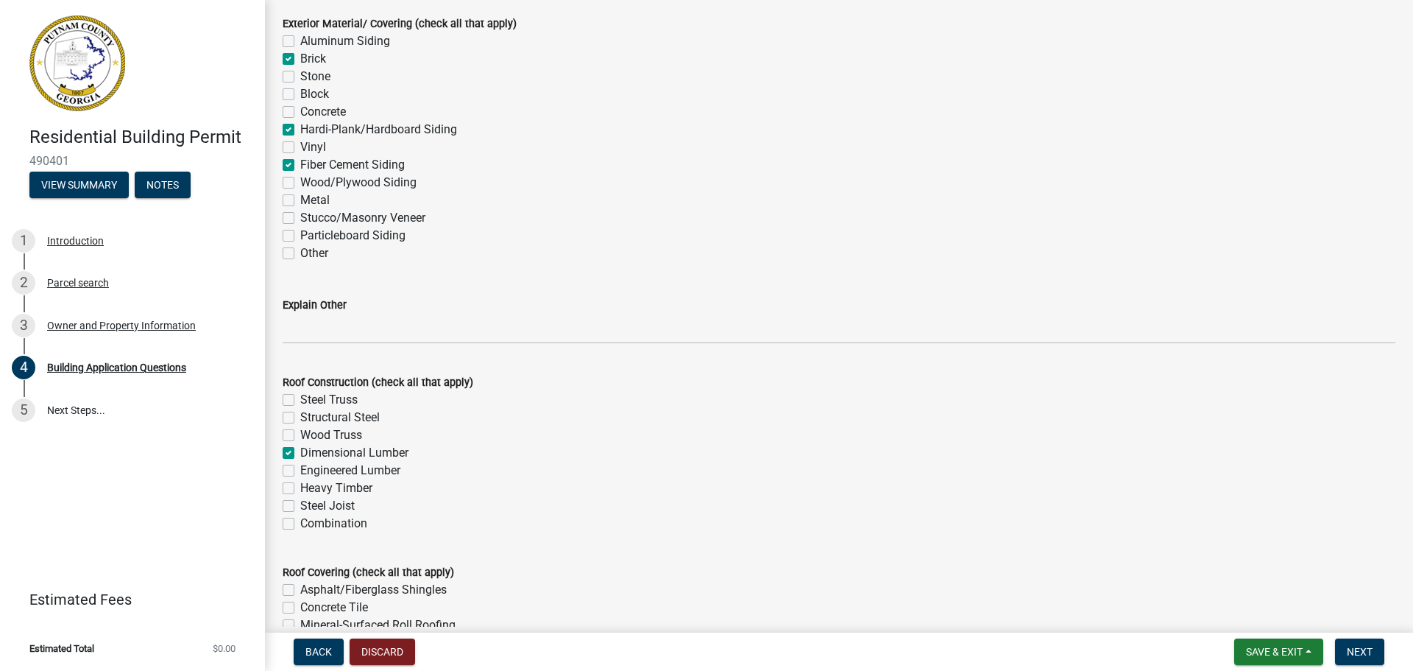
checkbox input "false"
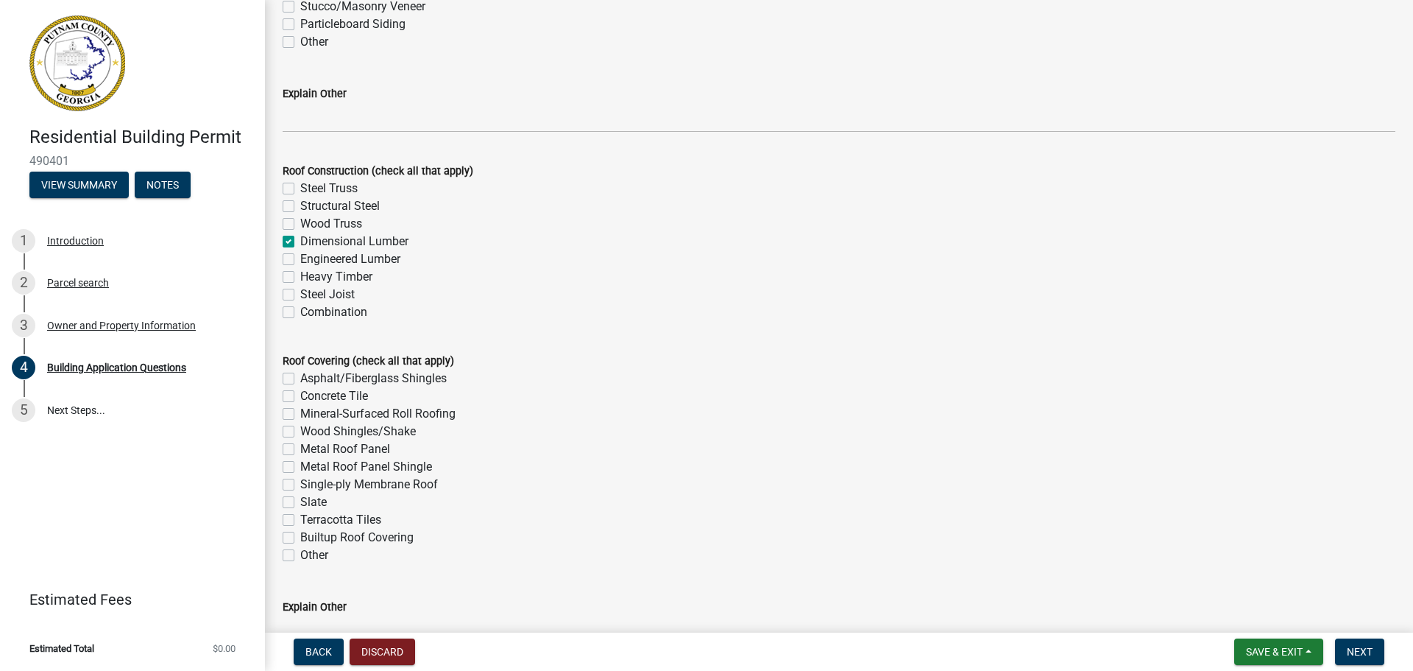
scroll to position [3559, 0]
click at [300, 549] on label "Other" at bounding box center [314, 551] width 28 height 18
click at [300, 549] on input "Other" at bounding box center [305, 547] width 10 height 10
checkbox input "true"
checkbox input "false"
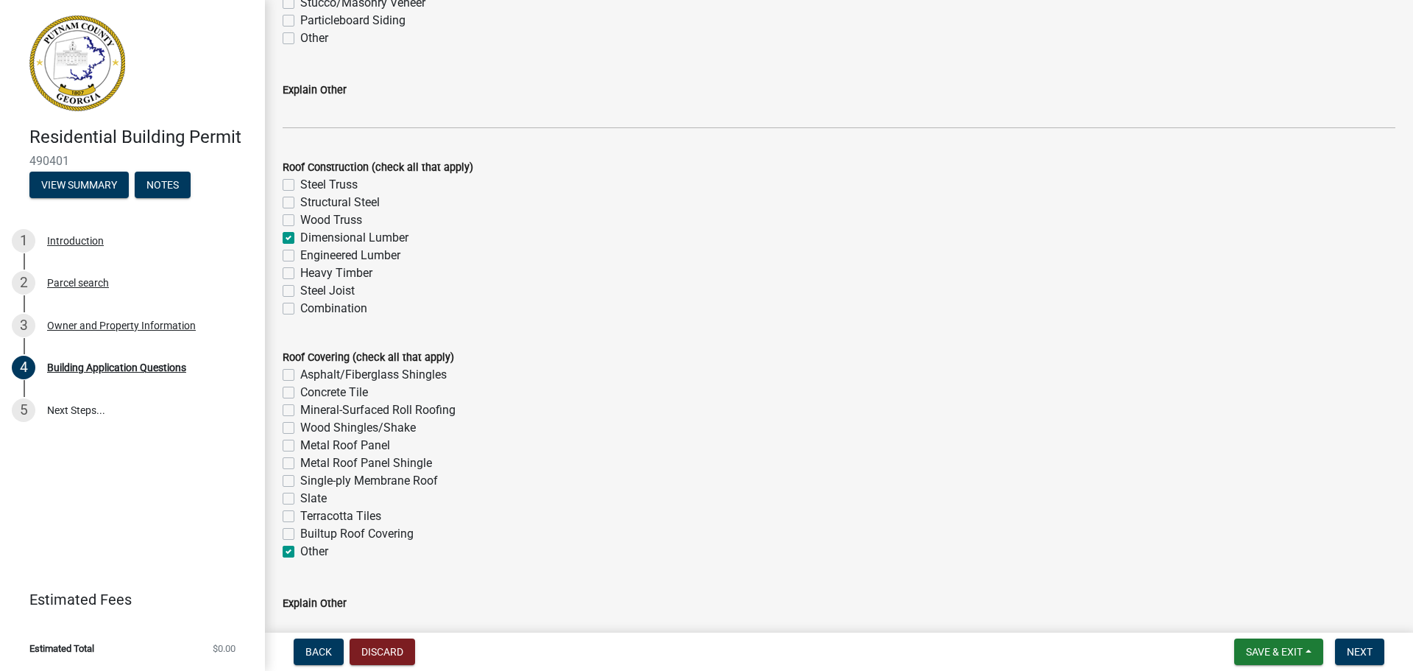
checkbox input "false"
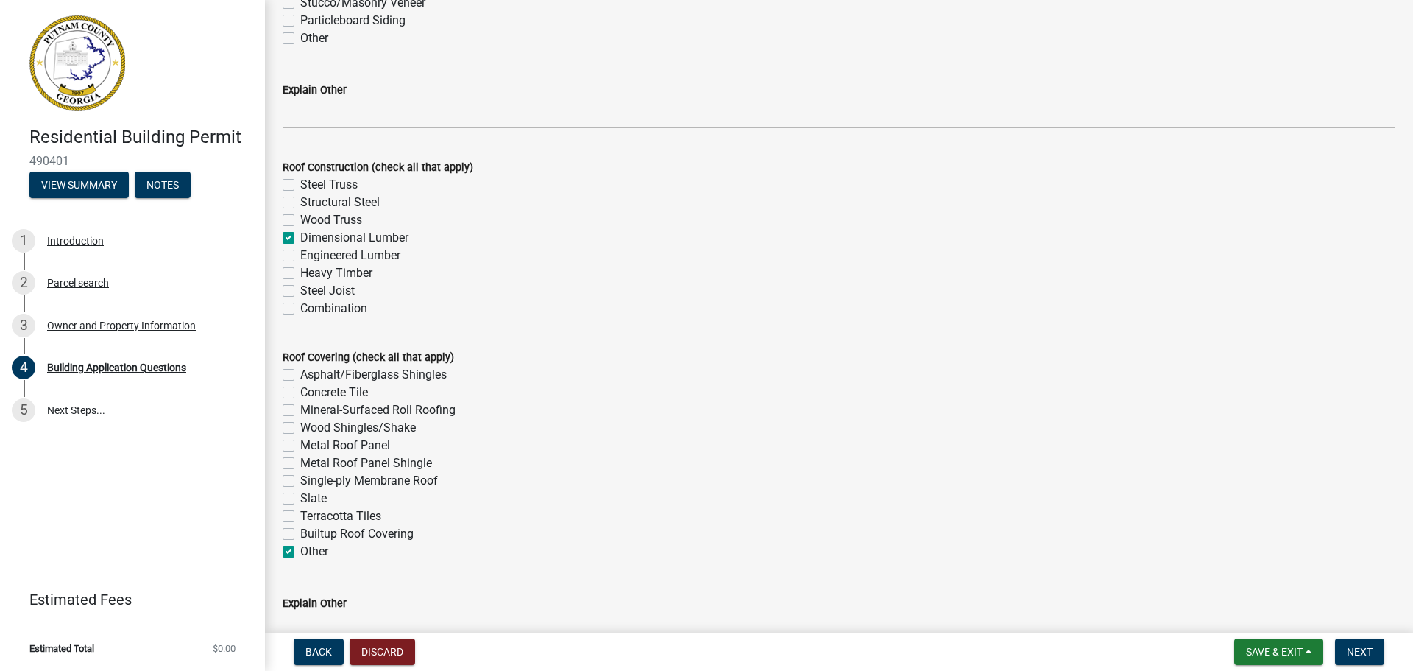
checkbox input "false"
checkbox input "true"
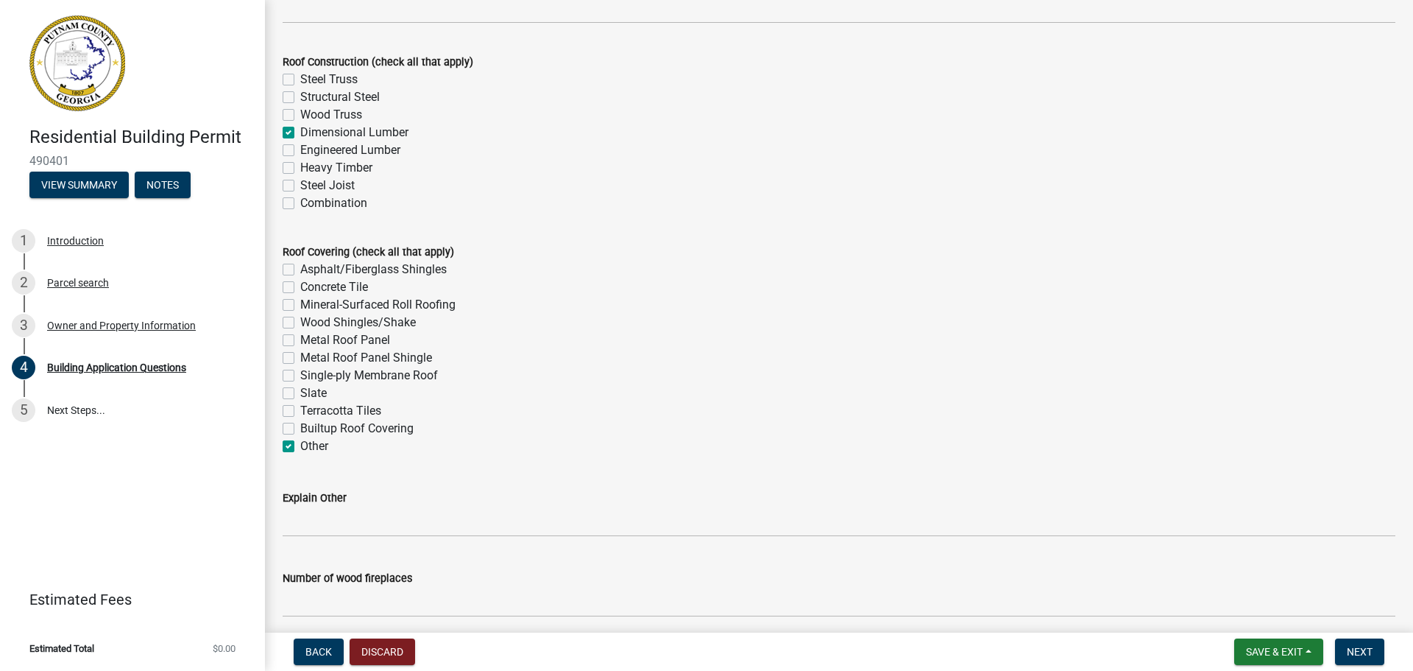
scroll to position [3668, 0]
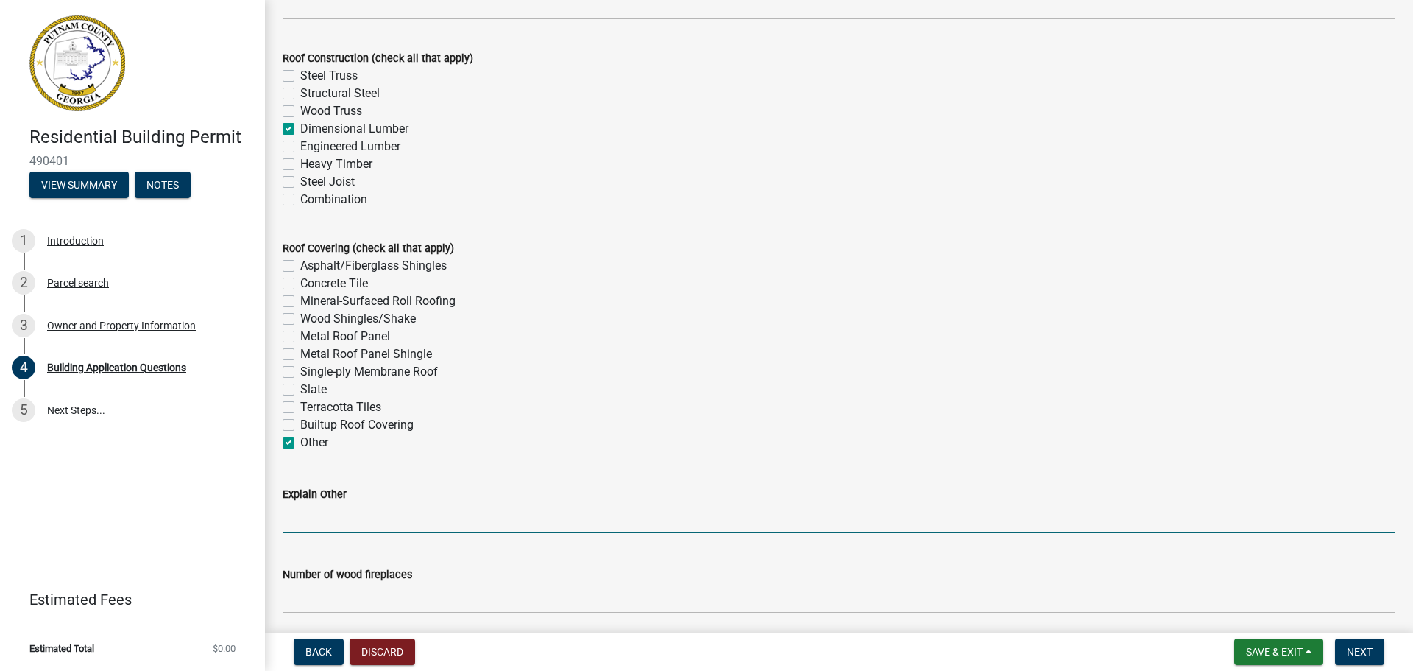
click at [378, 521] on input "Explain Other" at bounding box center [839, 518] width 1113 height 30
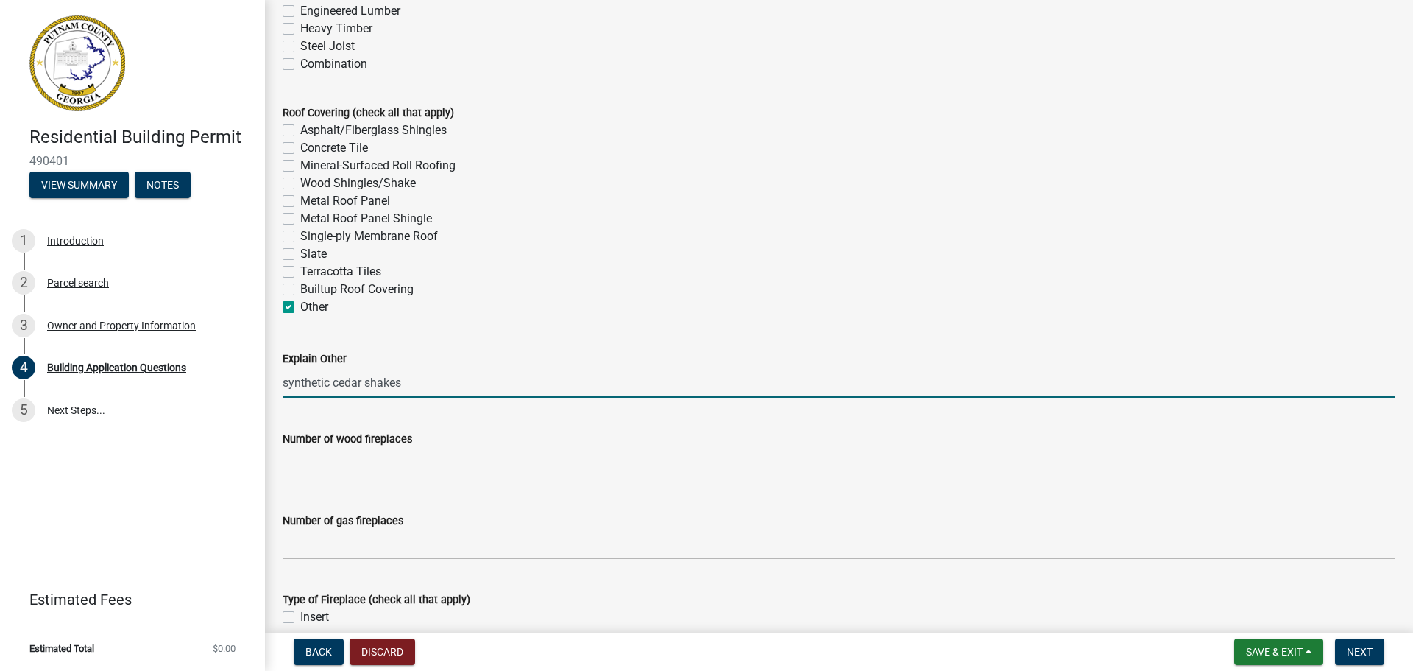
scroll to position [3807, 0]
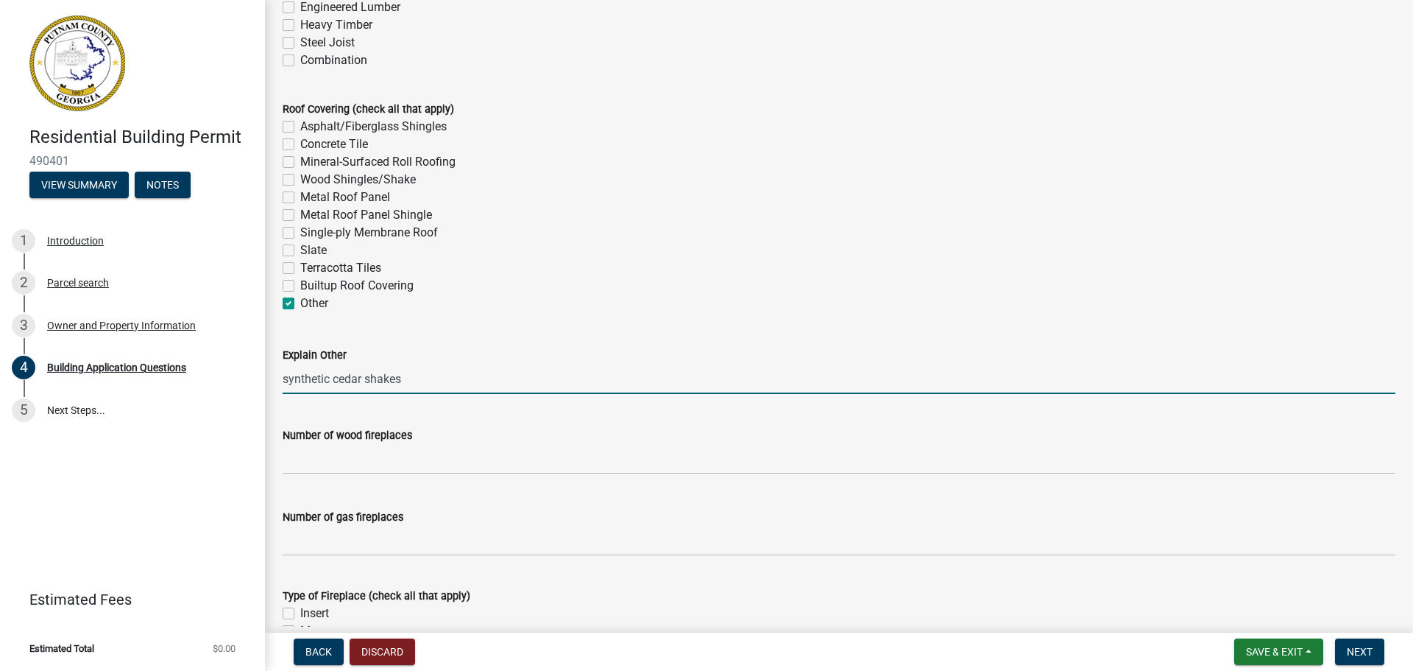
type input "synthetic cedar shakes"
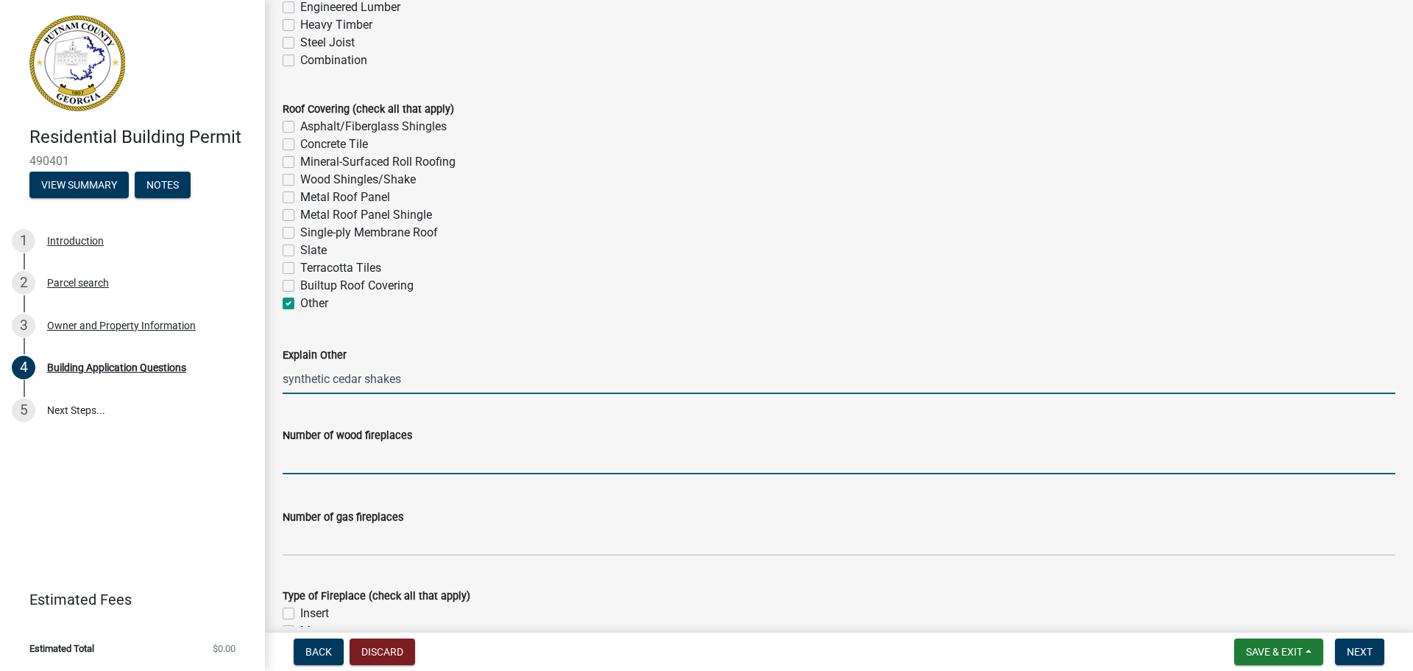
click at [319, 462] on input "text" at bounding box center [839, 459] width 1113 height 30
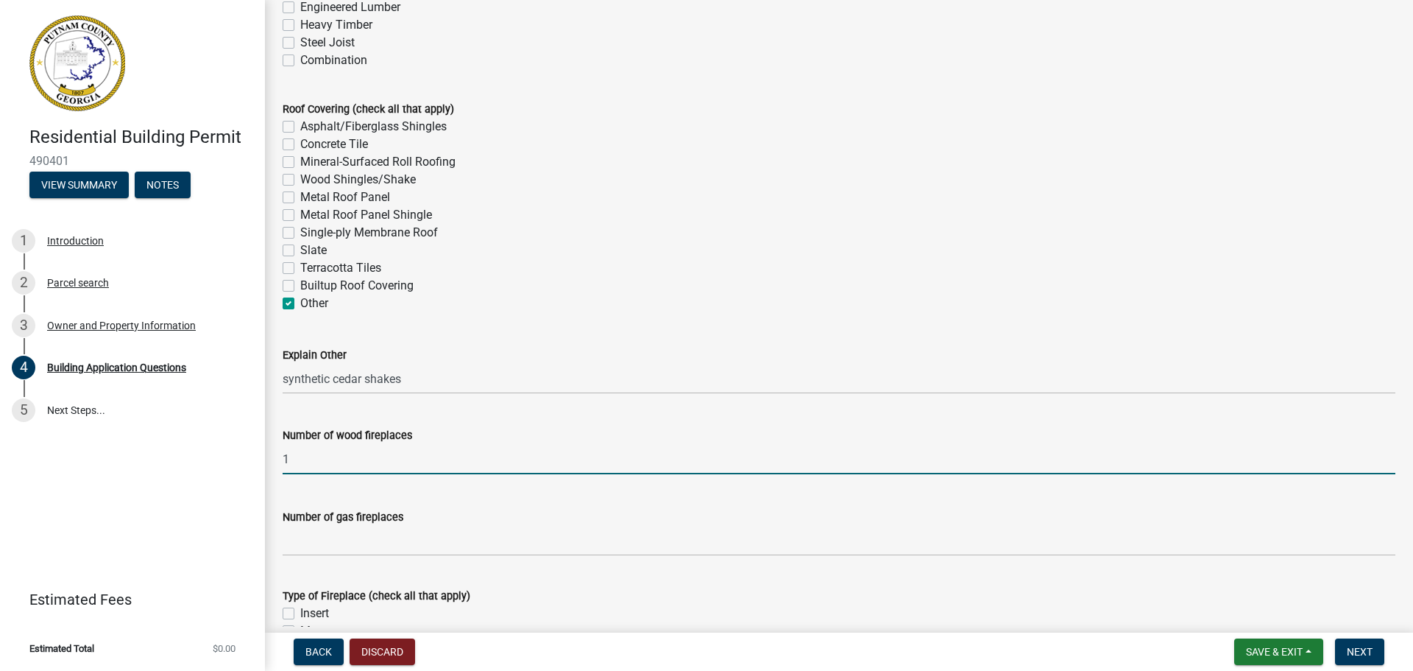
type input "1"
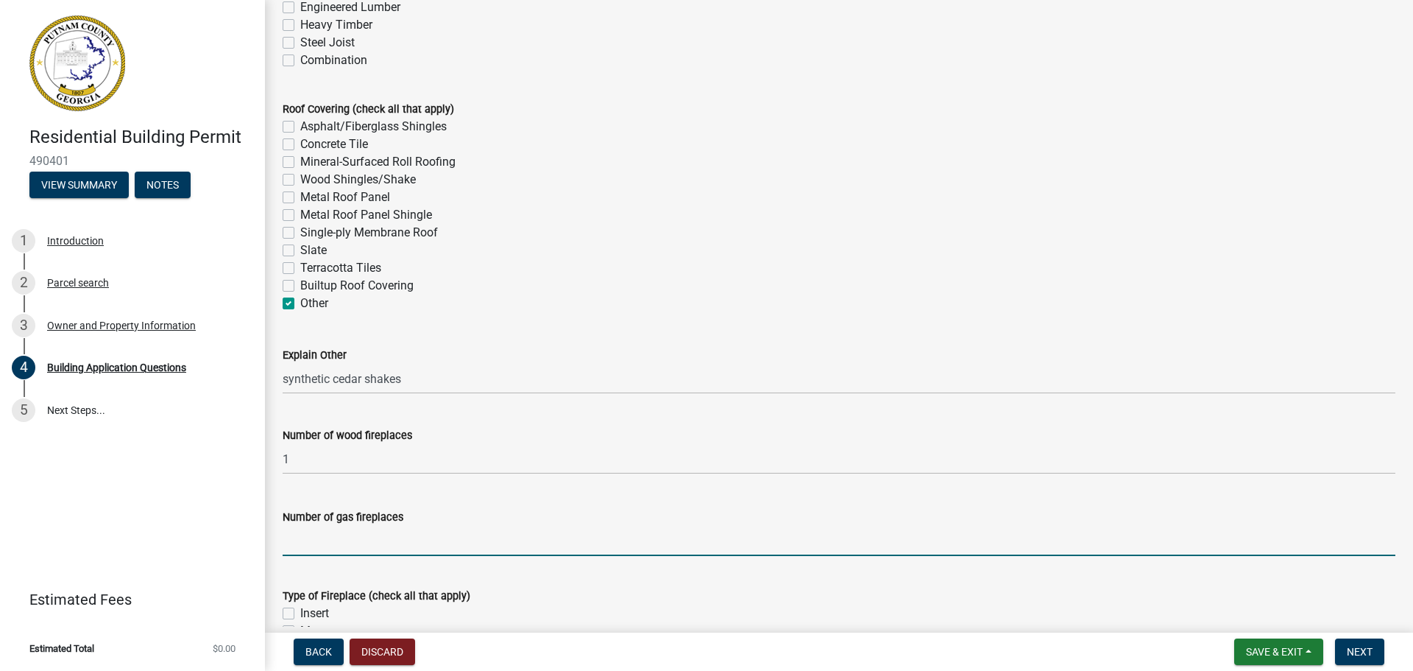
click at [310, 547] on input "text" at bounding box center [839, 541] width 1113 height 30
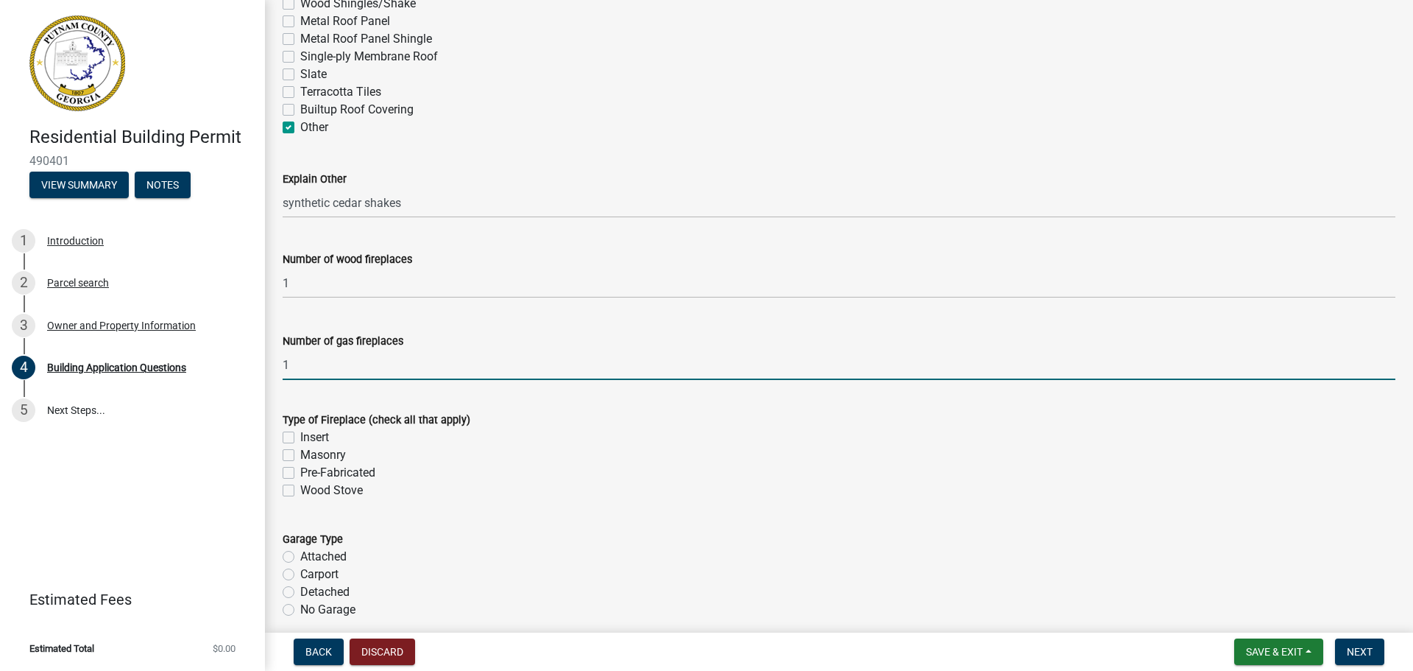
scroll to position [3984, 0]
type input "1"
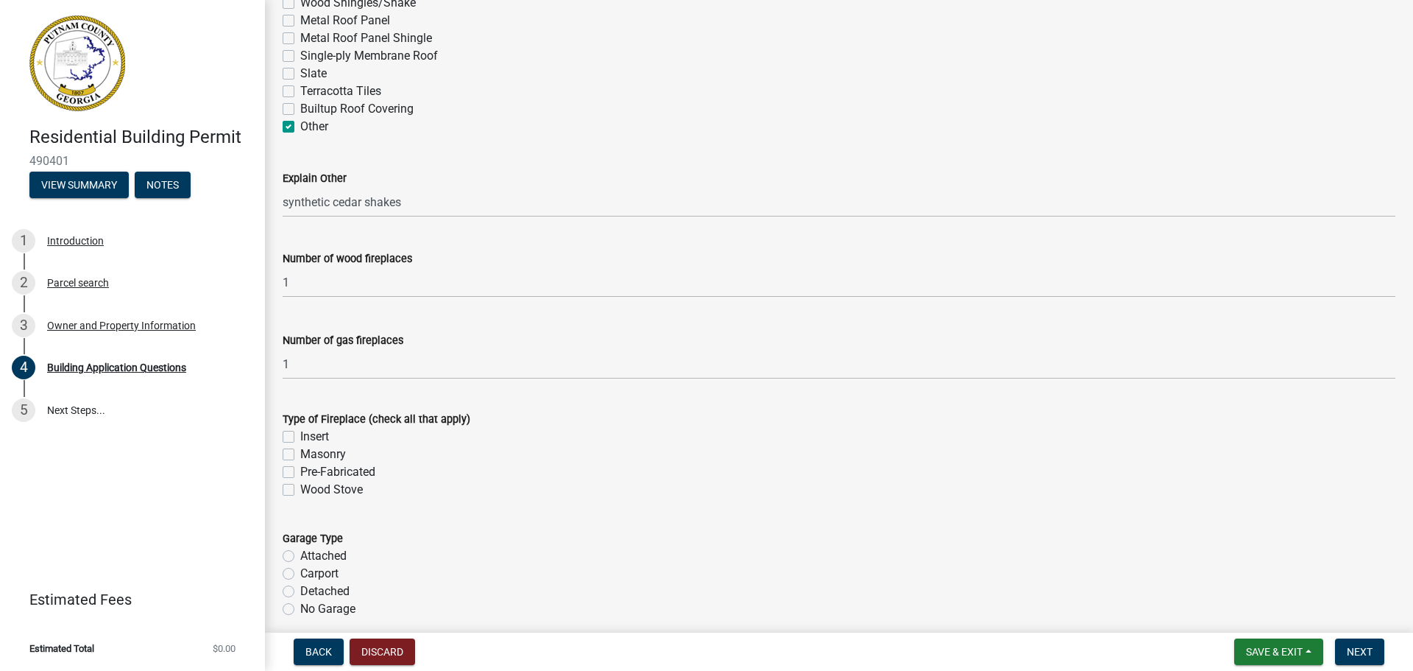
click at [300, 476] on label "Pre-Fabricated" at bounding box center [337, 472] width 75 height 18
click at [300, 473] on input "Pre-Fabricated" at bounding box center [305, 468] width 10 height 10
checkbox input "true"
checkbox input "false"
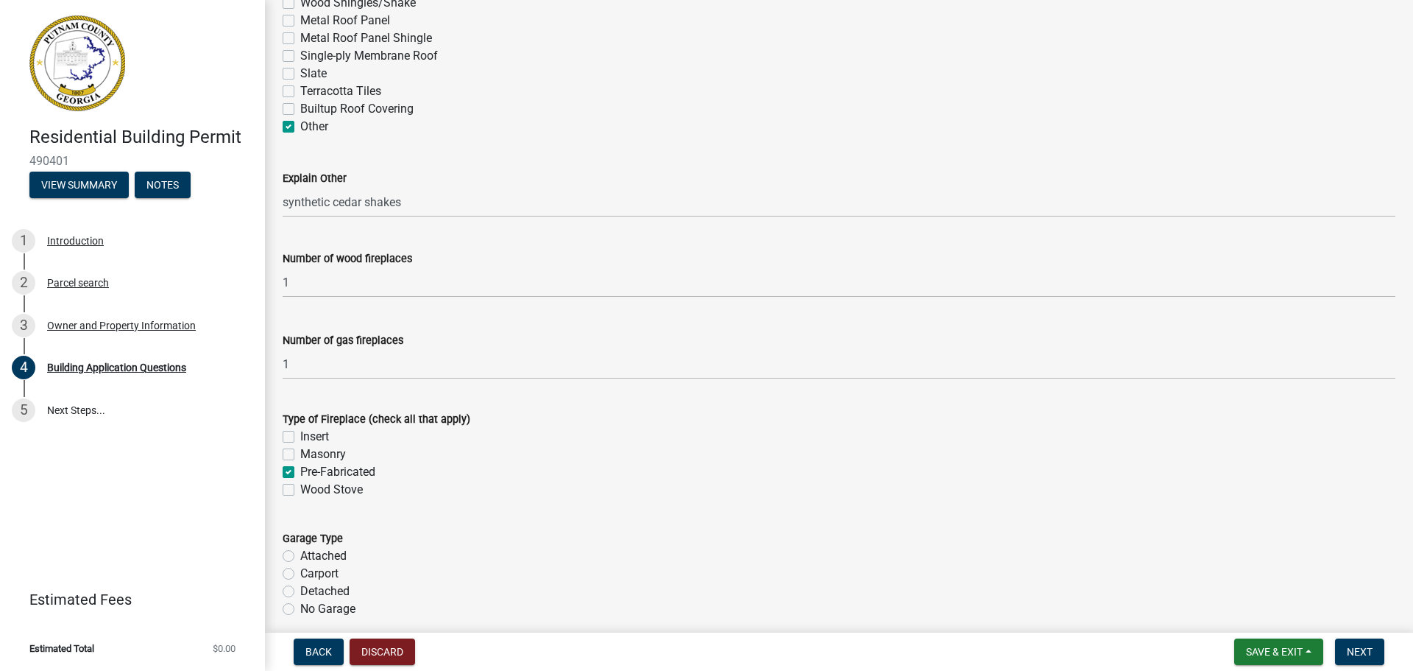
checkbox input "true"
checkbox input "false"
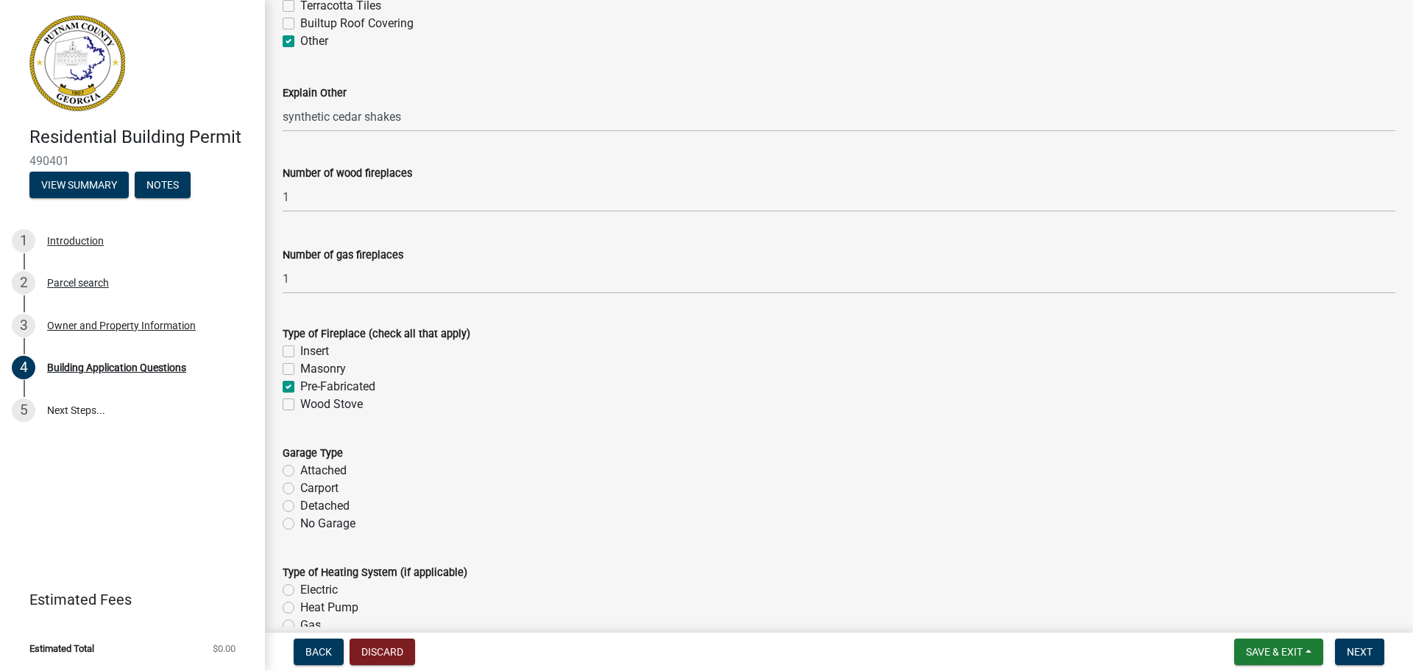
scroll to position [4085, 0]
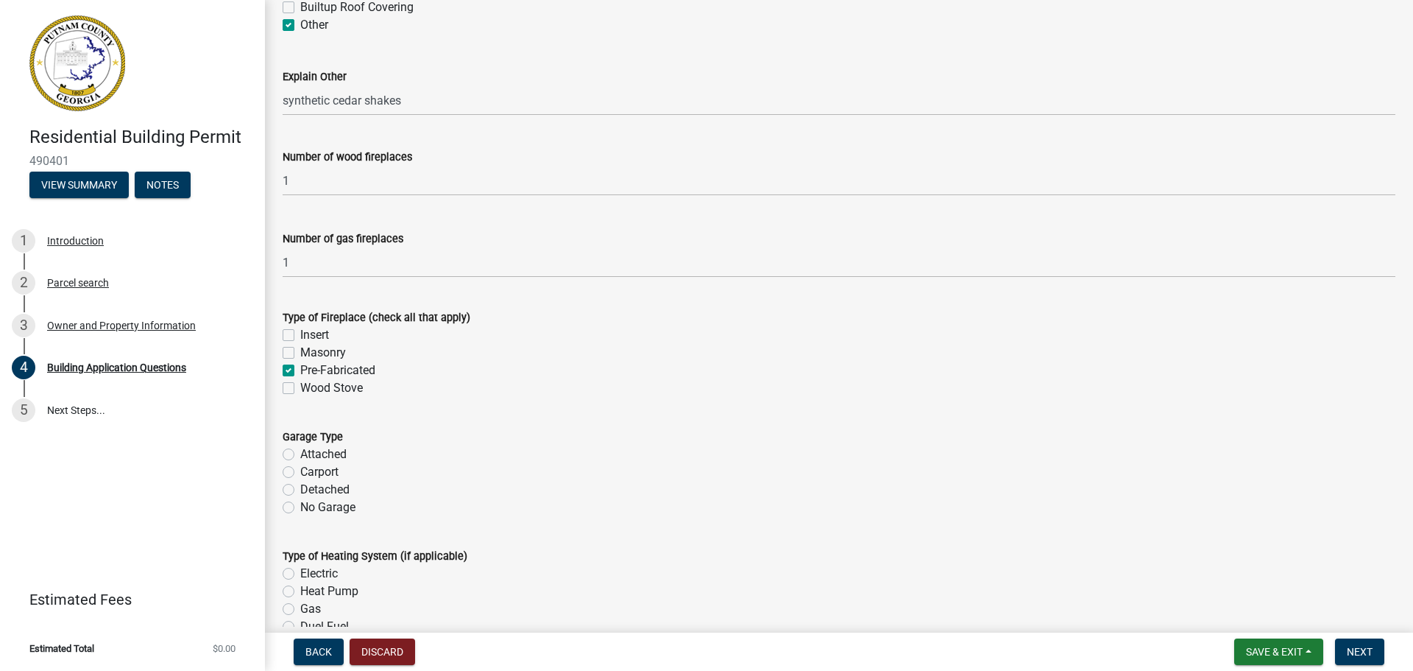
click at [300, 450] on label "Attached" at bounding box center [323, 454] width 46 height 18
click at [300, 450] on input "Attached" at bounding box center [305, 450] width 10 height 10
radio input "true"
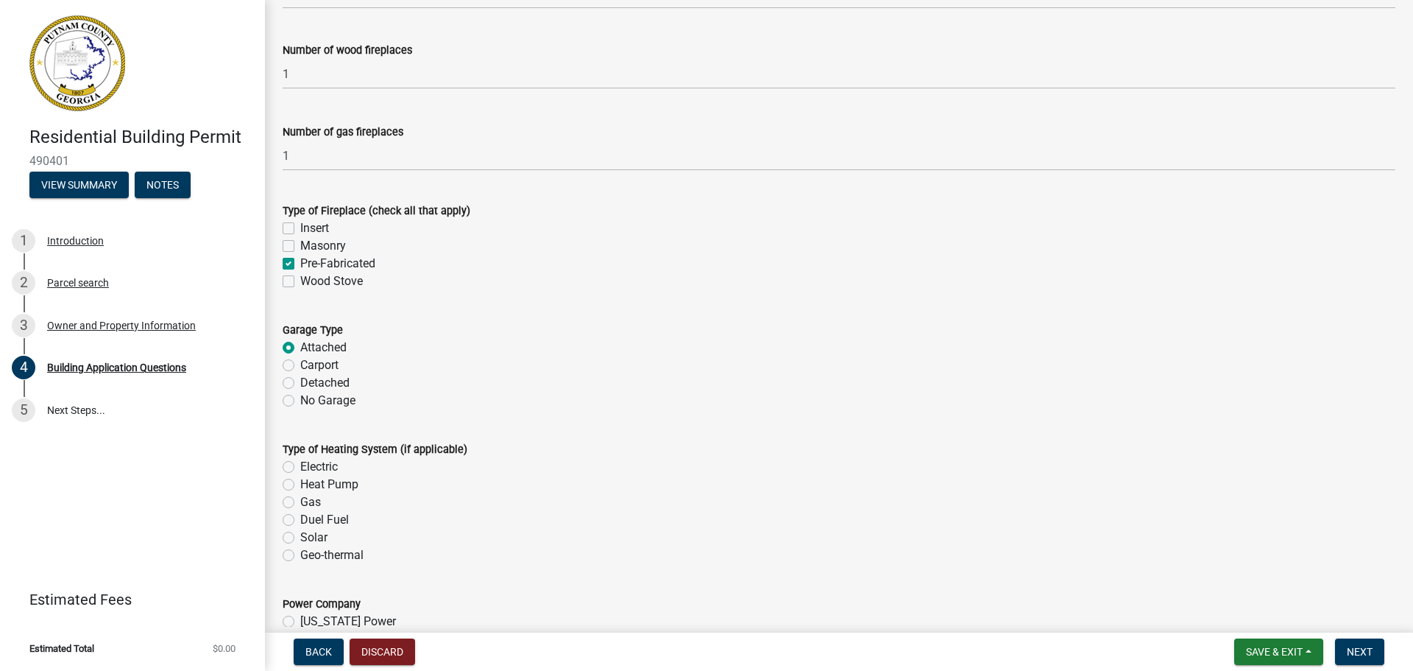
scroll to position [4201, 0]
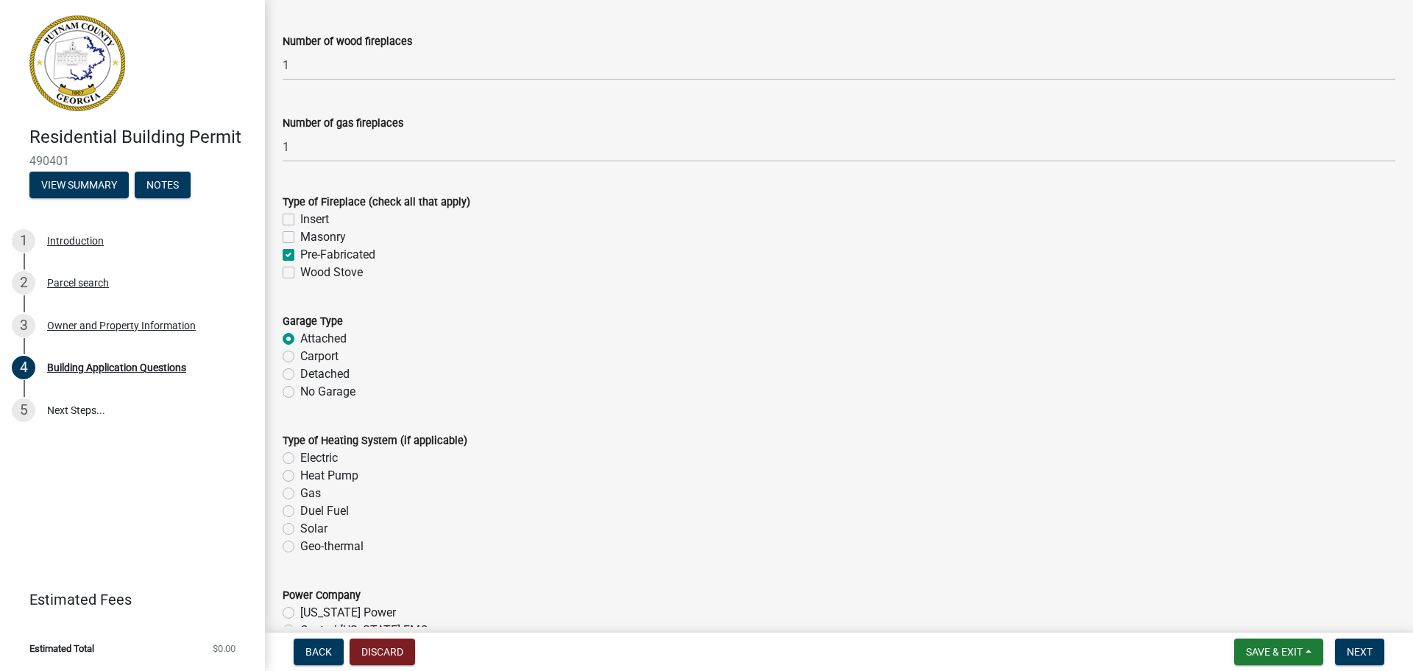
click at [300, 458] on label "Electric" at bounding box center [319, 458] width 38 height 18
click at [300, 458] on input "Electric" at bounding box center [305, 454] width 10 height 10
radio input "true"
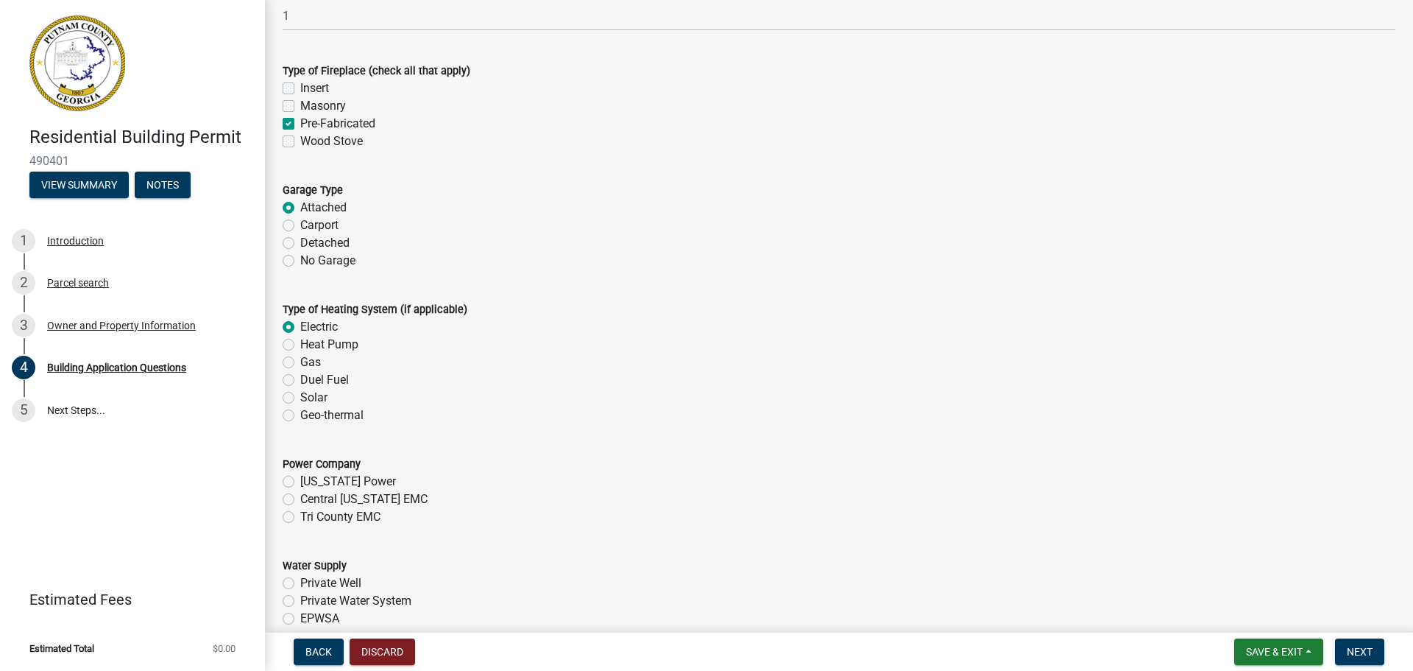
scroll to position [4333, 0]
click at [300, 482] on label "Georgia Power" at bounding box center [348, 481] width 96 height 18
click at [300, 481] on input "Georgia Power" at bounding box center [305, 477] width 10 height 10
radio input "true"
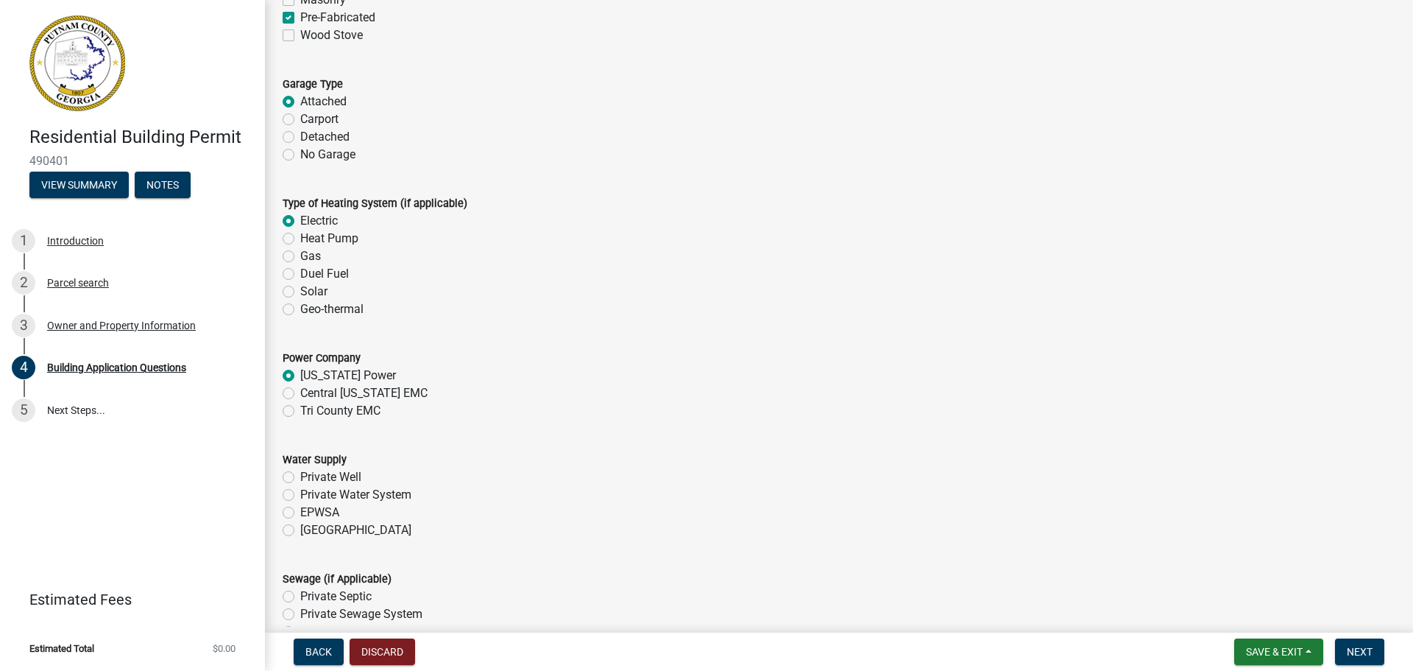
scroll to position [4439, 0]
click at [300, 531] on label "Piedmont" at bounding box center [355, 529] width 111 height 18
click at [300, 530] on input "Piedmont" at bounding box center [305, 525] width 10 height 10
radio input "true"
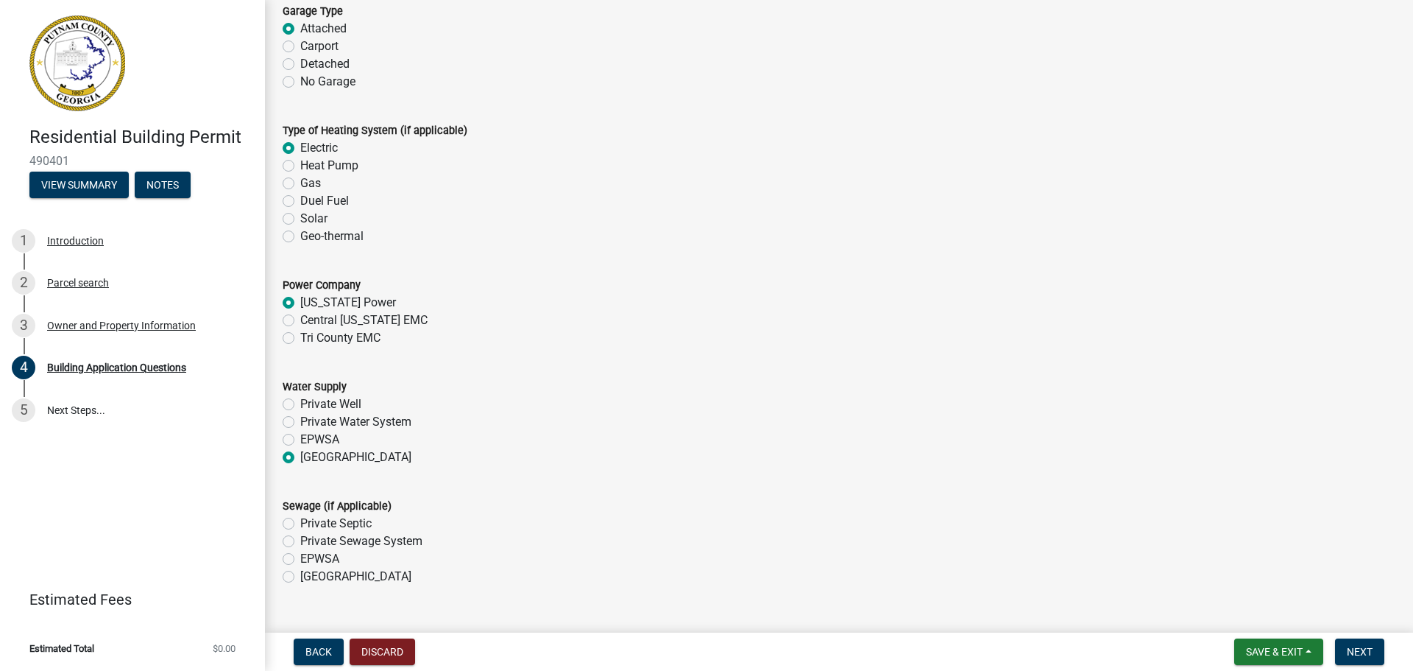
scroll to position [4513, 0]
click at [300, 519] on label "Private Septic" at bounding box center [335, 521] width 71 height 18
click at [300, 519] on input "Private Septic" at bounding box center [305, 517] width 10 height 10
radio input "true"
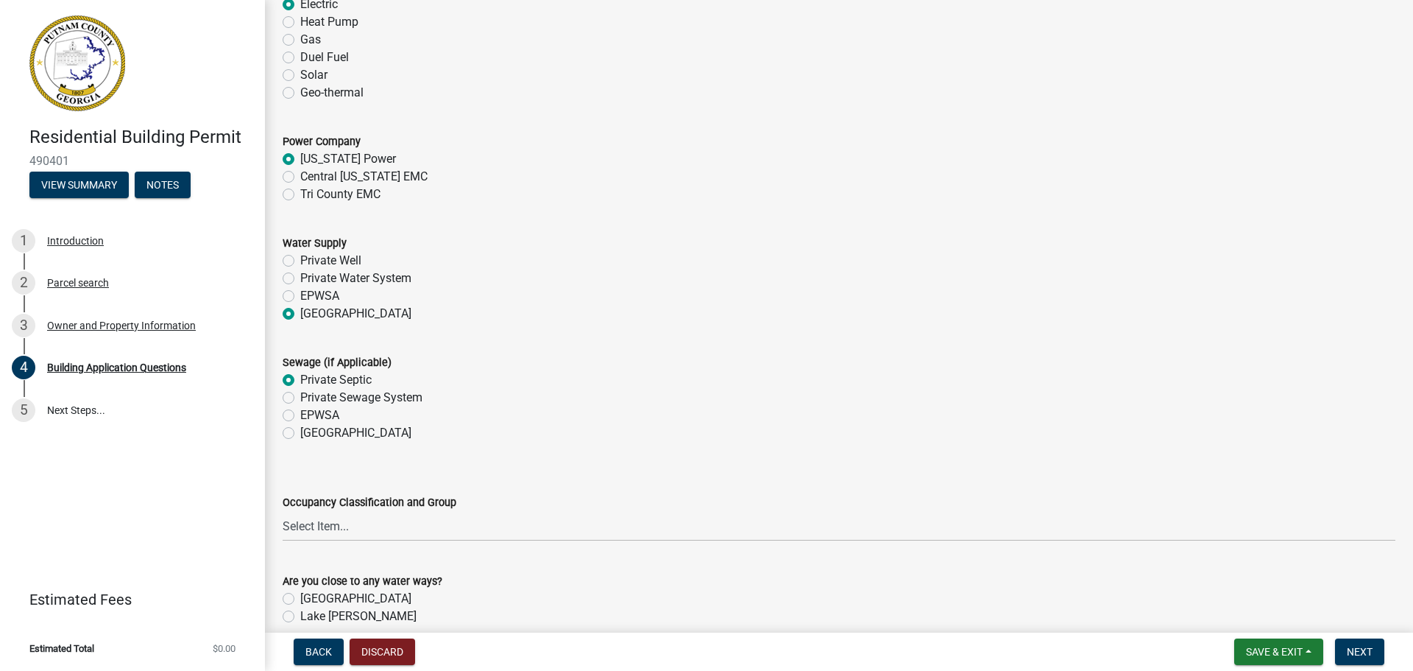
scroll to position [4659, 0]
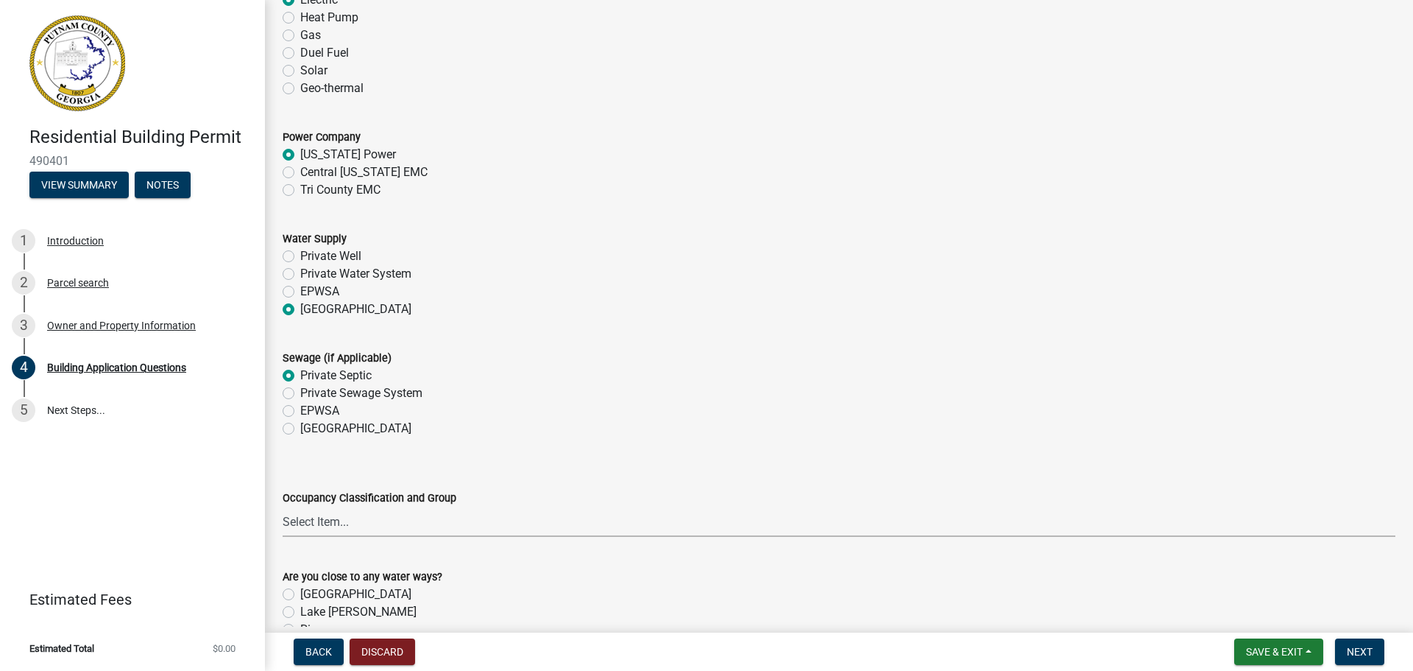
click at [344, 515] on select "Select Item... A-1 A-2 A-3 A-4 A-5 B M E F-1 F-2 R-1 R-2 R-3 R-4 H-1 H-2 H-4 H-…" at bounding box center [839, 521] width 1113 height 30
click at [283, 507] on select "Select Item... A-1 A-2 A-3 A-4 A-5 B M E F-1 F-2 R-1 R-2 R-3 R-4 H-1 H-2 H-4 H-…" at bounding box center [839, 521] width 1113 height 30
select select "ebf62bd9-0e77-42f1-a2f1-6aca02a789de"
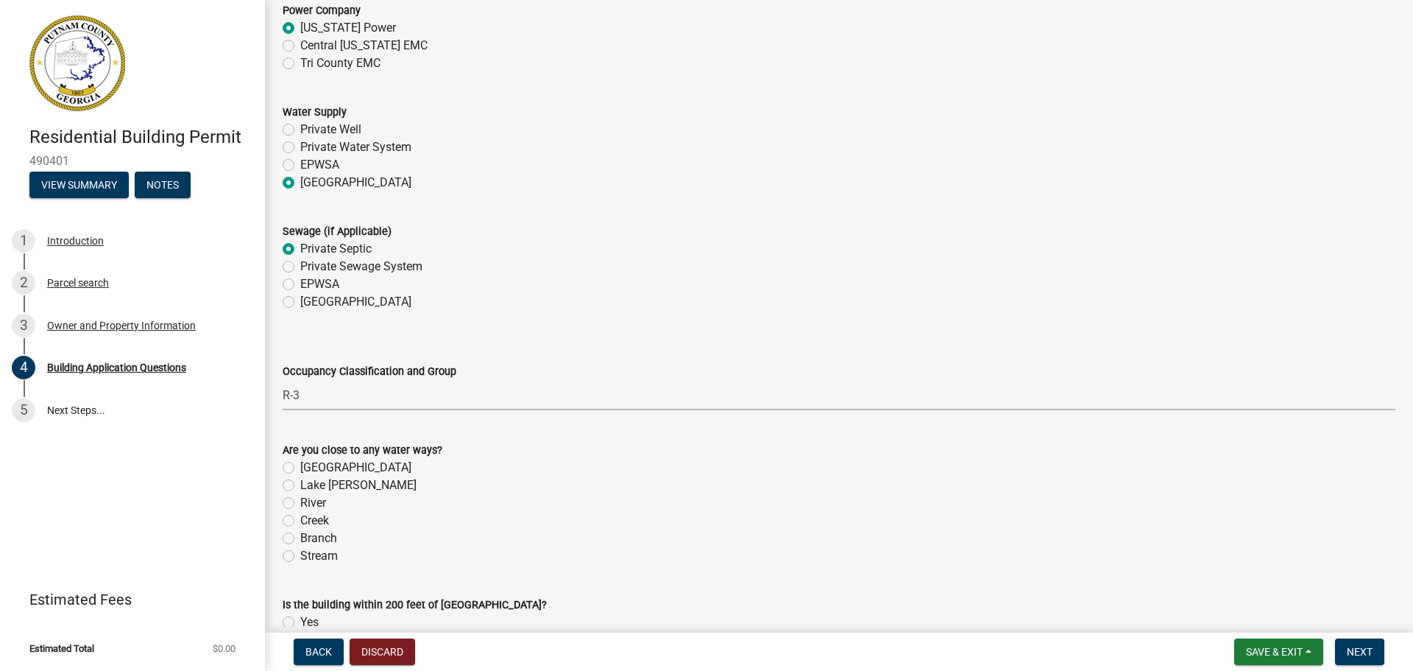
scroll to position [4786, 0]
click at [300, 466] on label "Lake Oconee" at bounding box center [355, 467] width 111 height 18
click at [300, 466] on input "Lake Oconee" at bounding box center [305, 463] width 10 height 10
radio input "true"
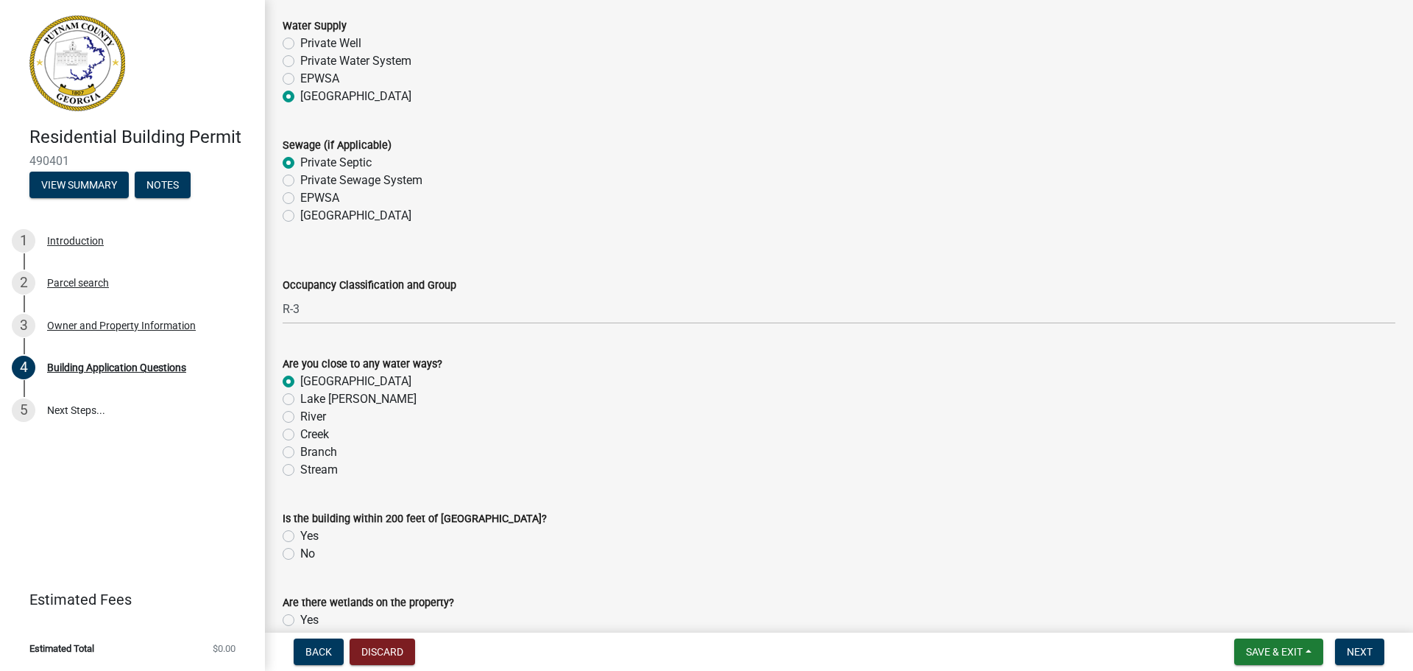
scroll to position [4877, 0]
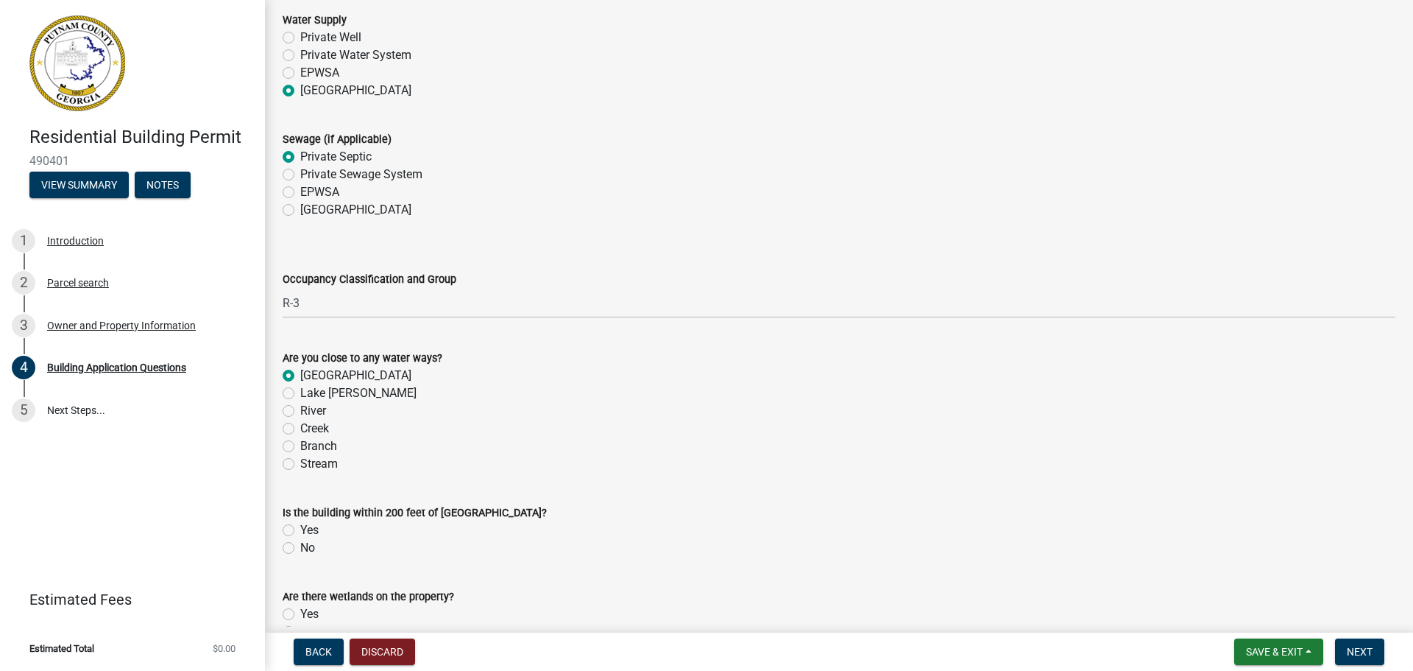
click at [300, 547] on label "No" at bounding box center [307, 548] width 15 height 18
click at [300, 547] on input "No" at bounding box center [305, 544] width 10 height 10
radio input "true"
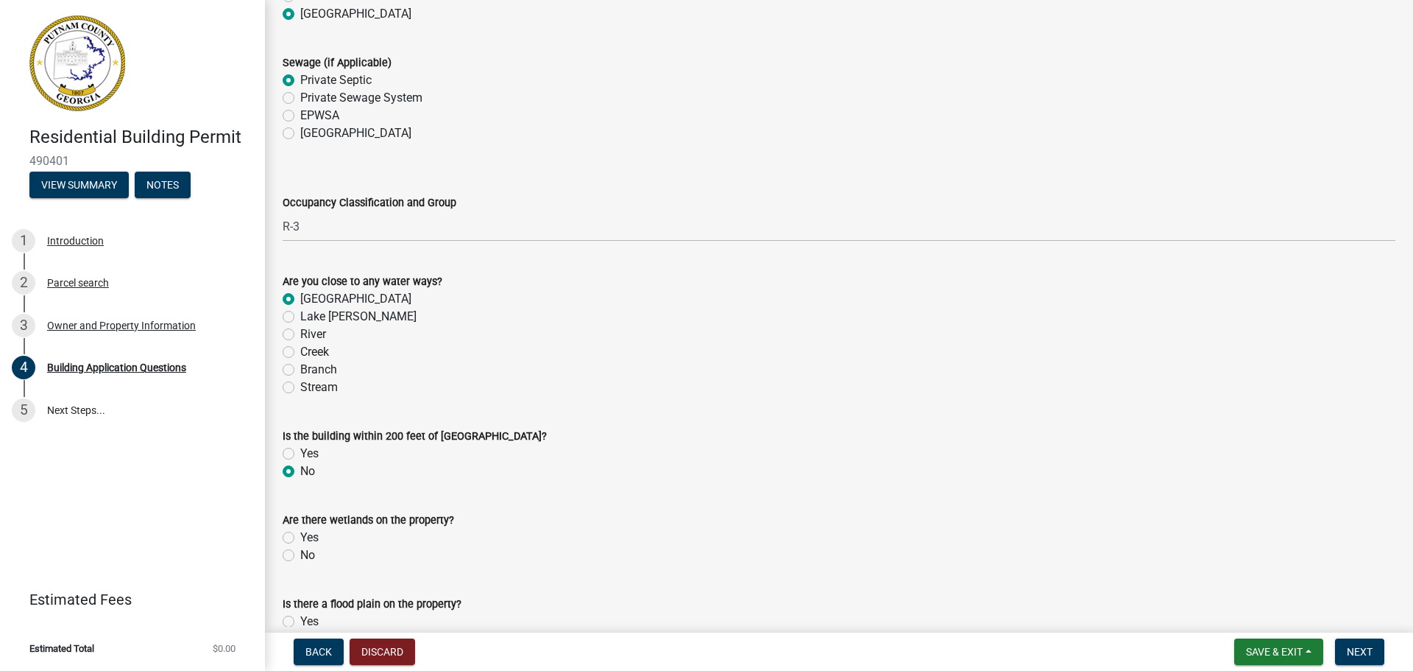
scroll to position [4957, 0]
click at [300, 550] on label "No" at bounding box center [307, 552] width 15 height 18
click at [300, 550] on input "No" at bounding box center [305, 548] width 10 height 10
radio input "true"
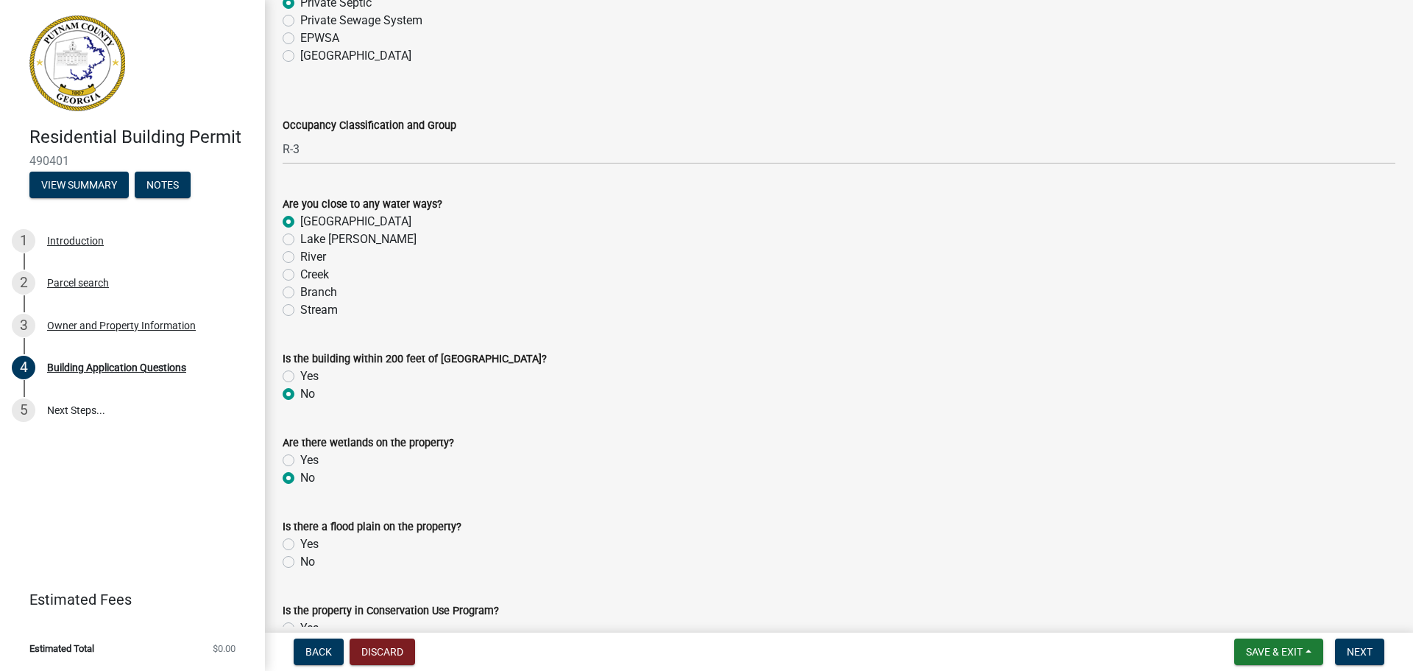
scroll to position [5033, 0]
click at [300, 561] on label "No" at bounding box center [307, 560] width 15 height 18
click at [300, 561] on input "No" at bounding box center [305, 556] width 10 height 10
radio input "true"
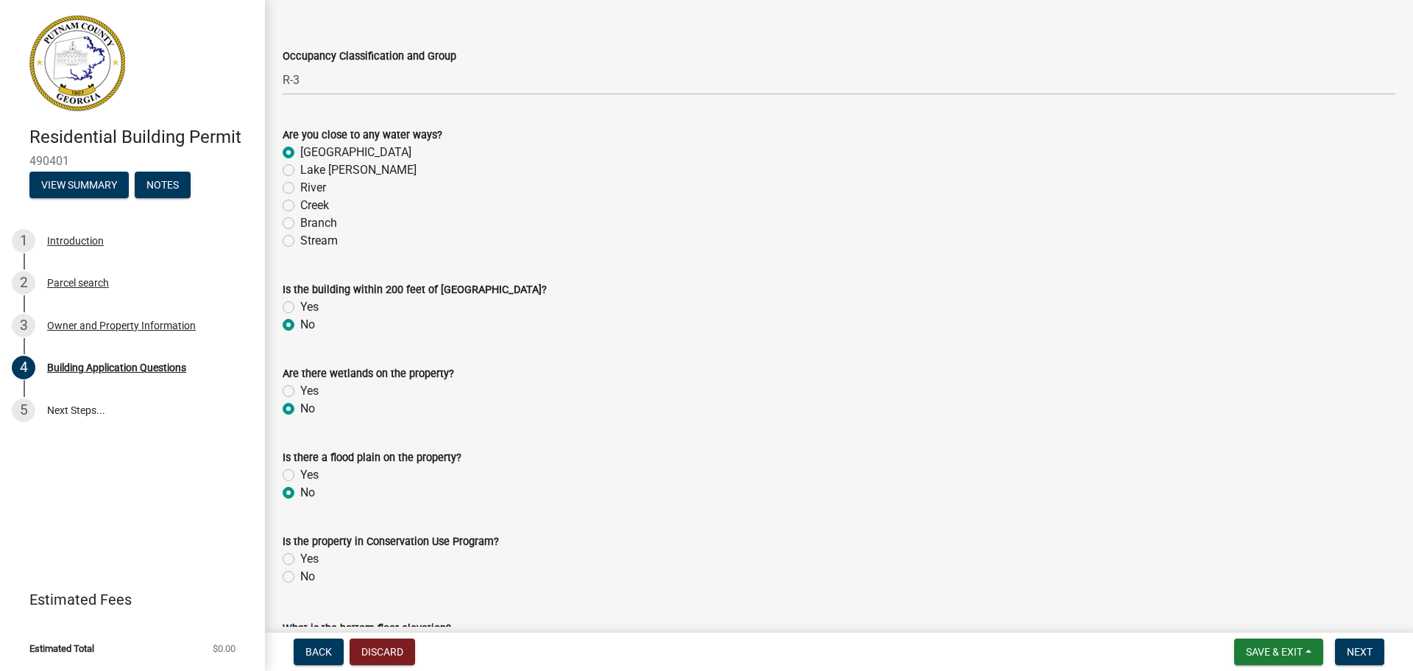
scroll to position [5103, 0]
click at [300, 573] on label "No" at bounding box center [307, 574] width 15 height 18
click at [300, 573] on input "No" at bounding box center [305, 570] width 10 height 10
radio input "true"
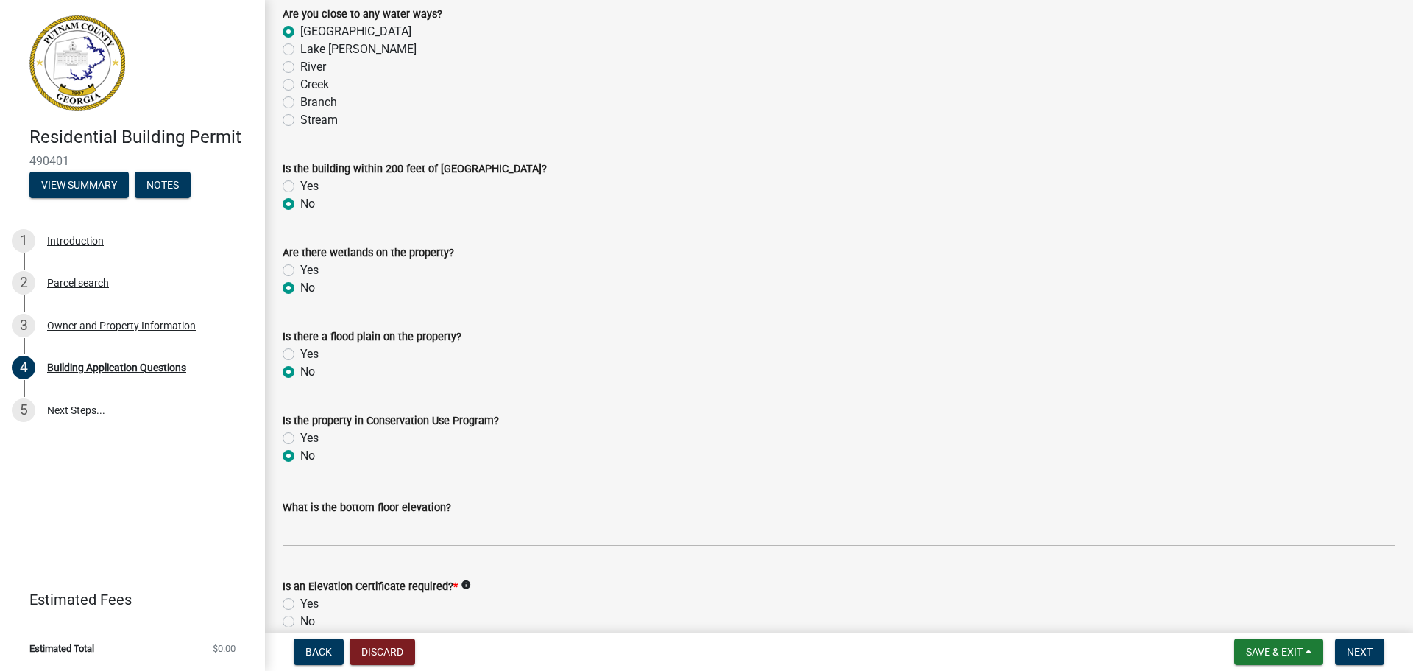
scroll to position [5223, 0]
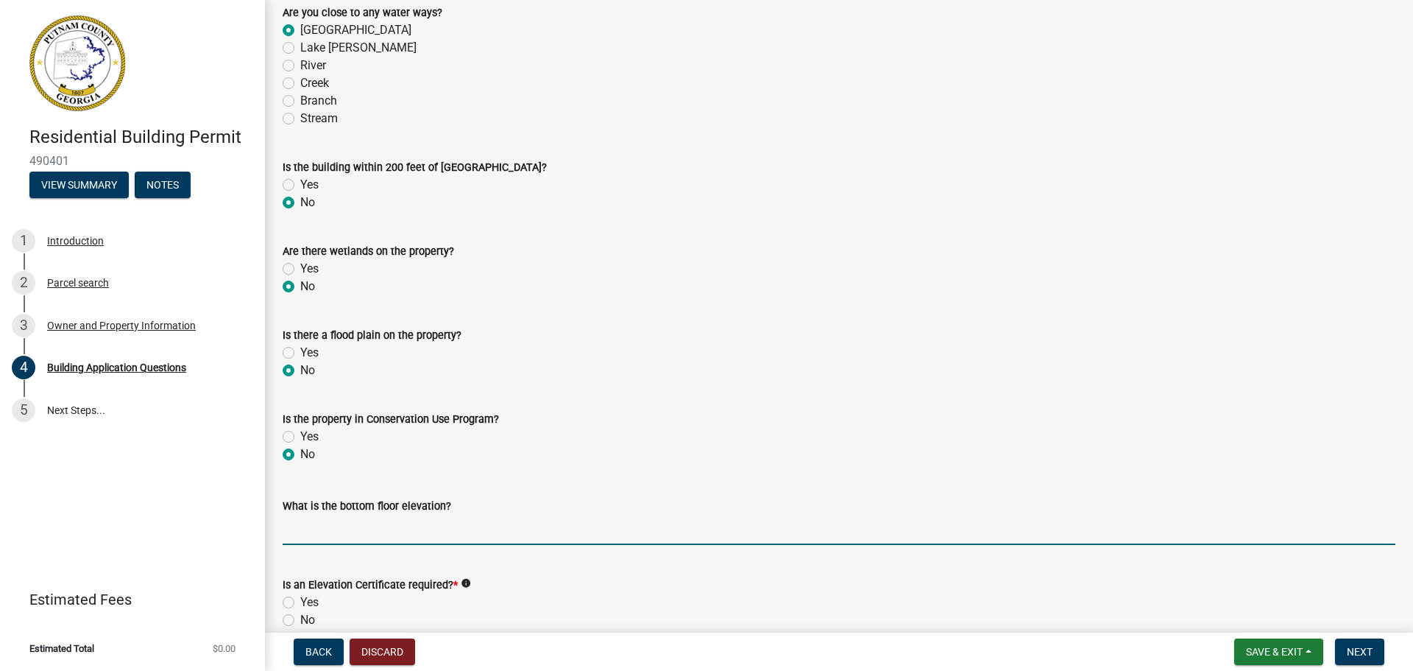
click at [371, 532] on input "text" at bounding box center [839, 530] width 1113 height 30
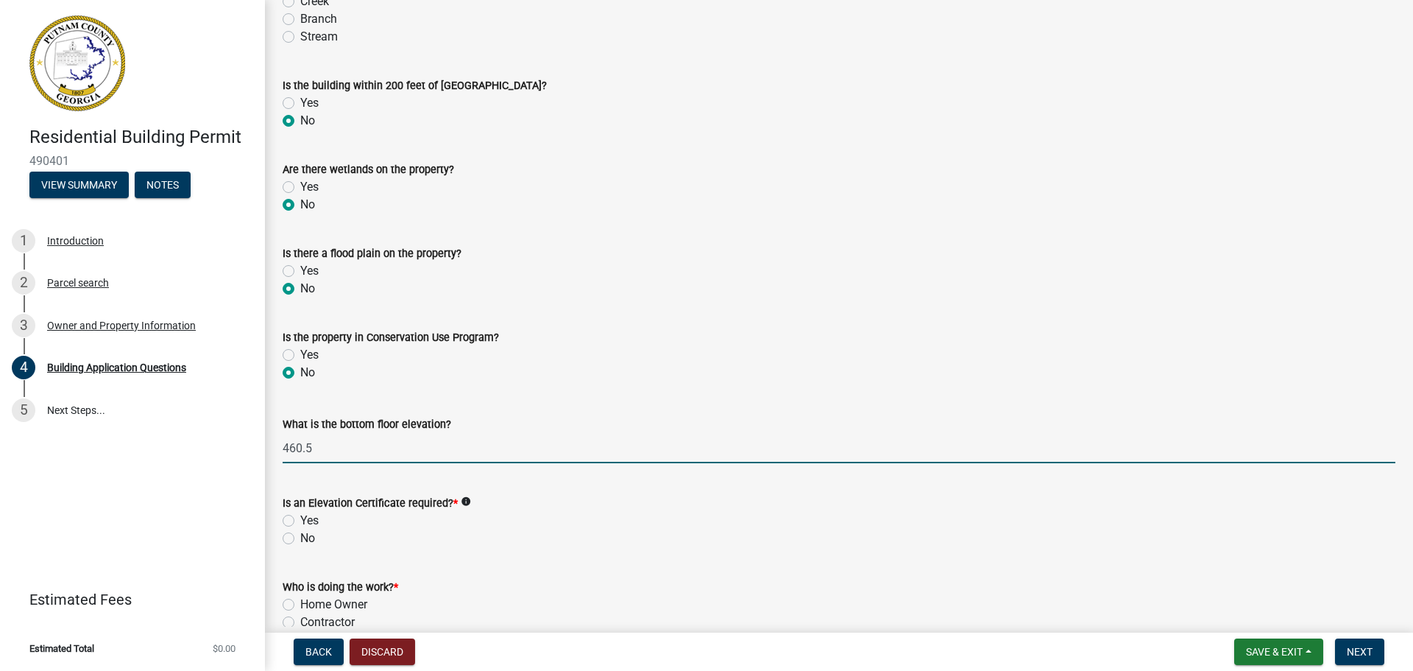
scroll to position [5316, 0]
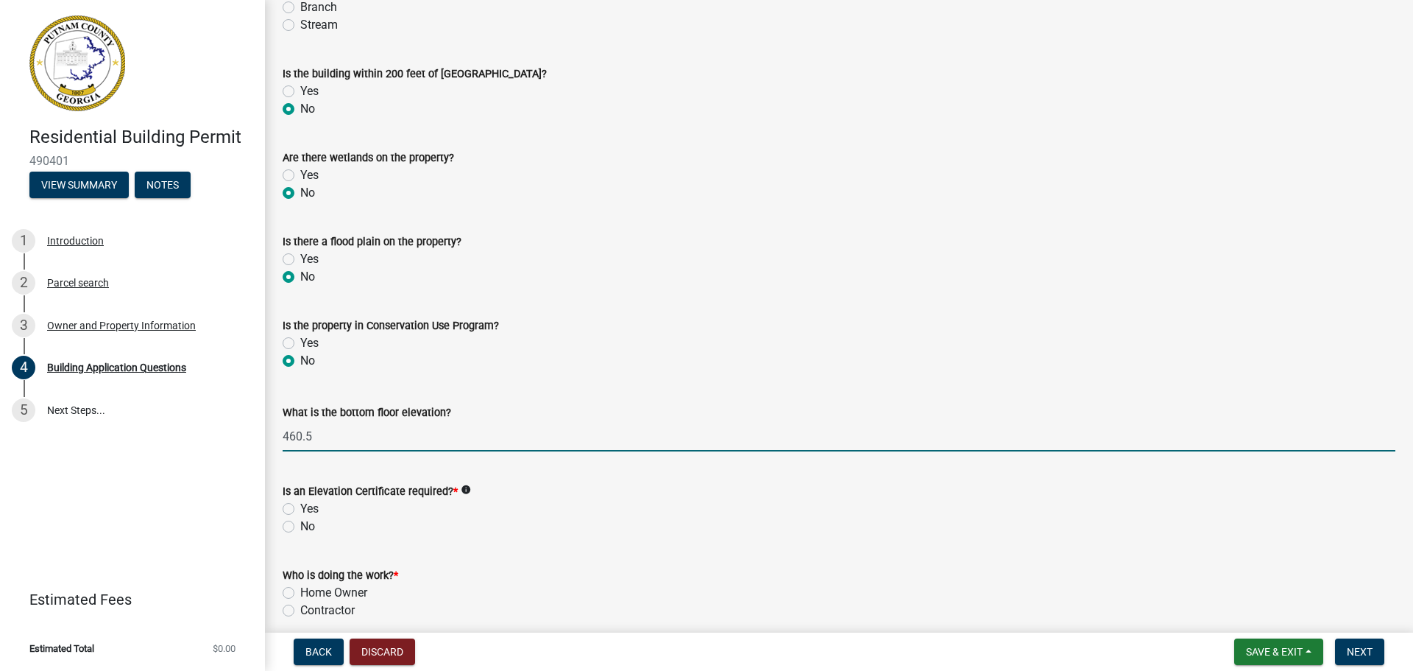
type input "460.5"
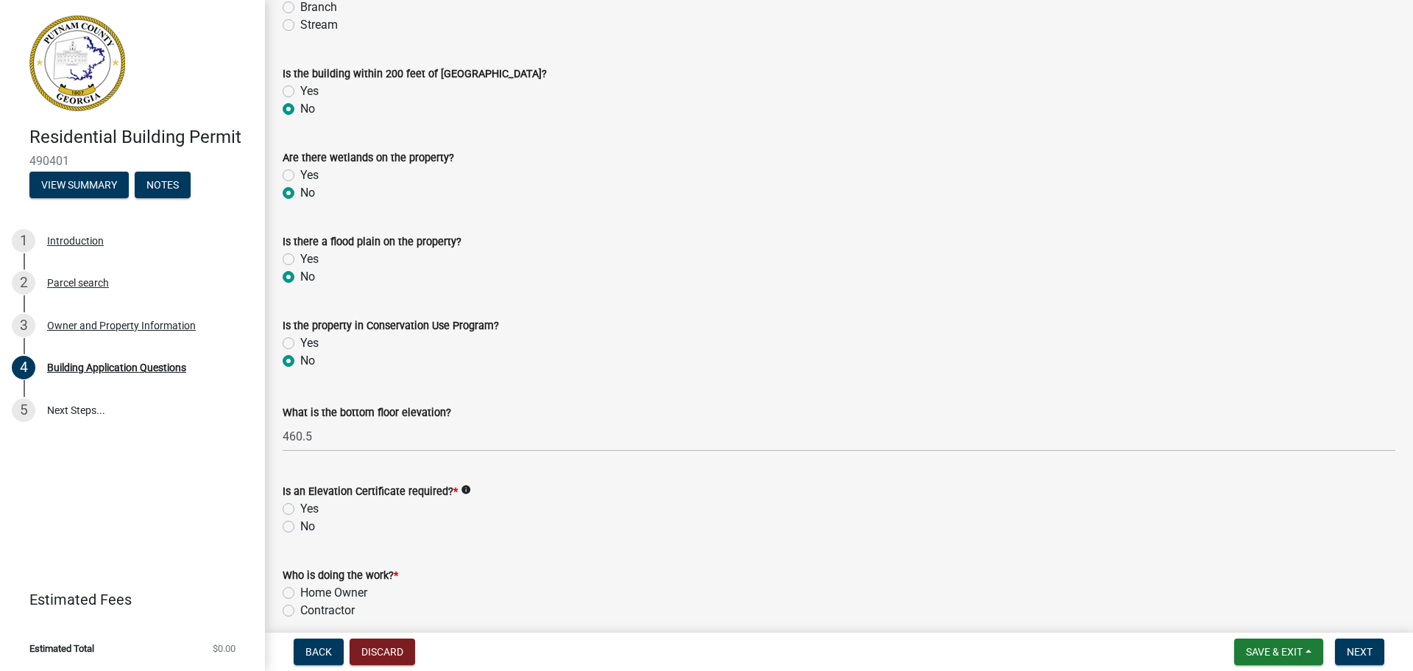
click at [464, 487] on icon "info" at bounding box center [466, 489] width 10 height 10
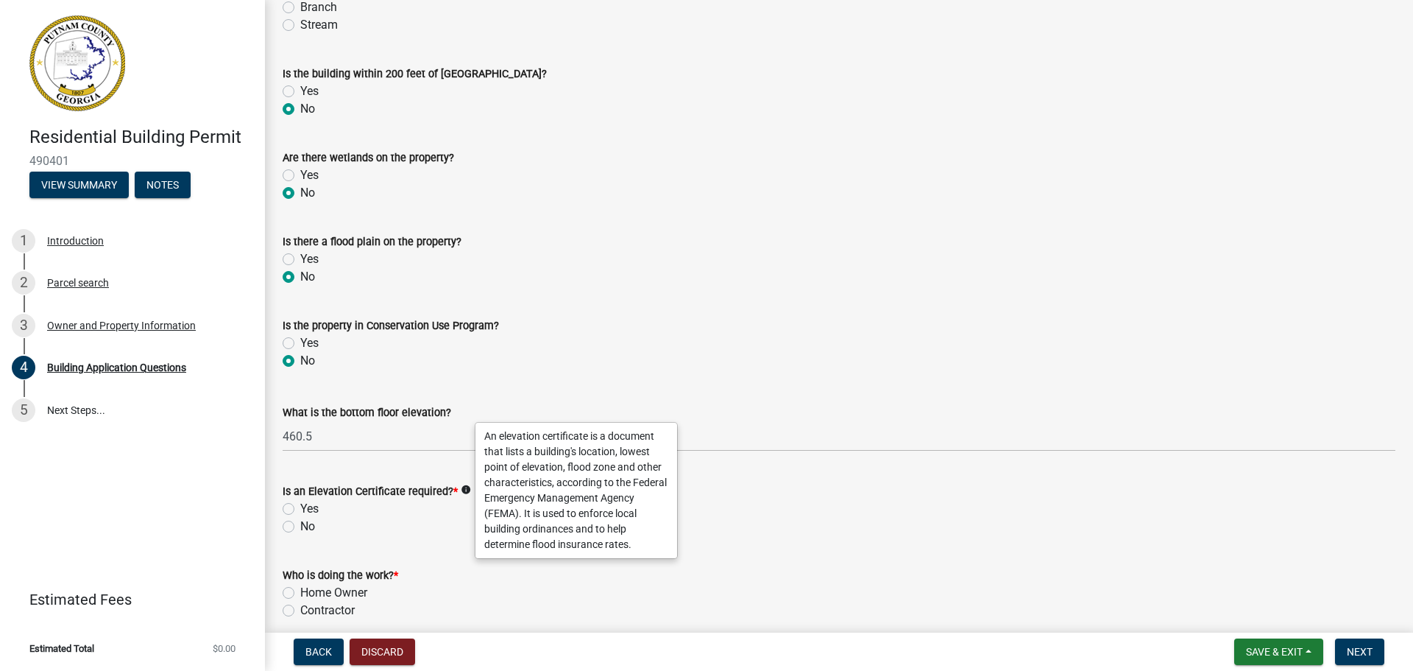
click at [300, 529] on label "No" at bounding box center [307, 526] width 15 height 18
click at [300, 527] on input "No" at bounding box center [305, 522] width 10 height 10
radio input "true"
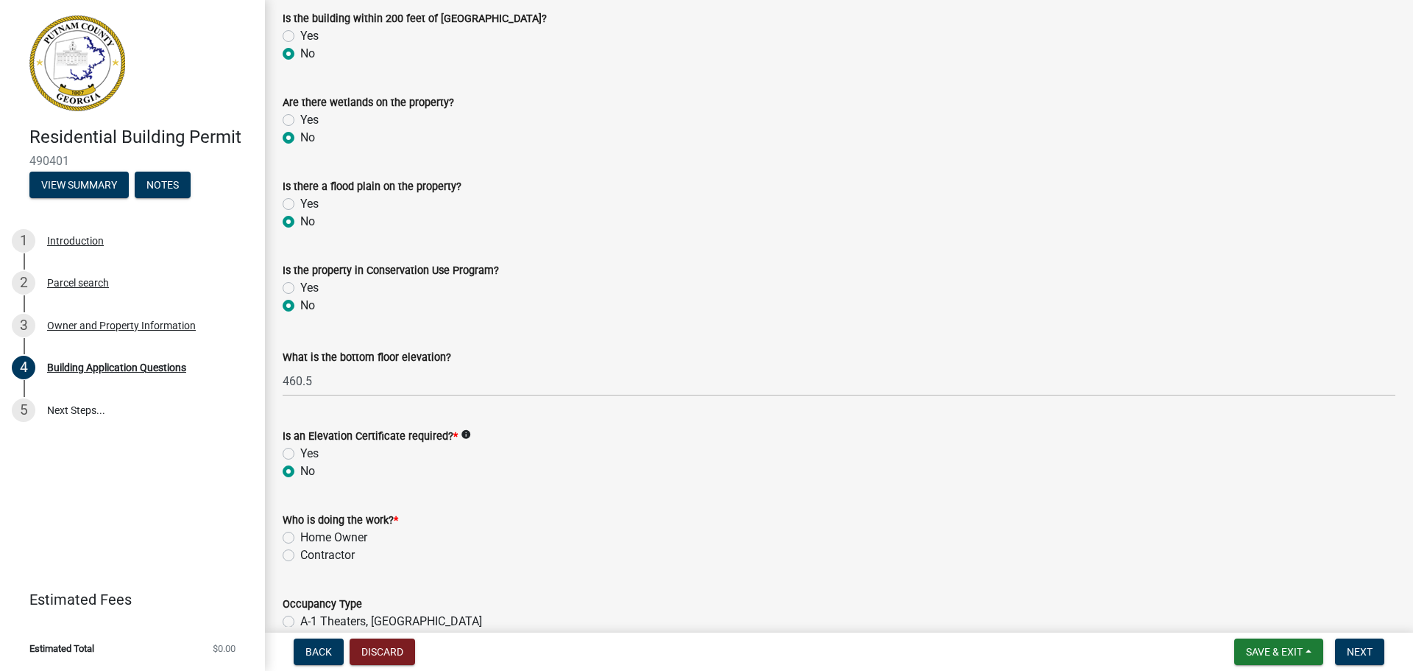
scroll to position [5382, 0]
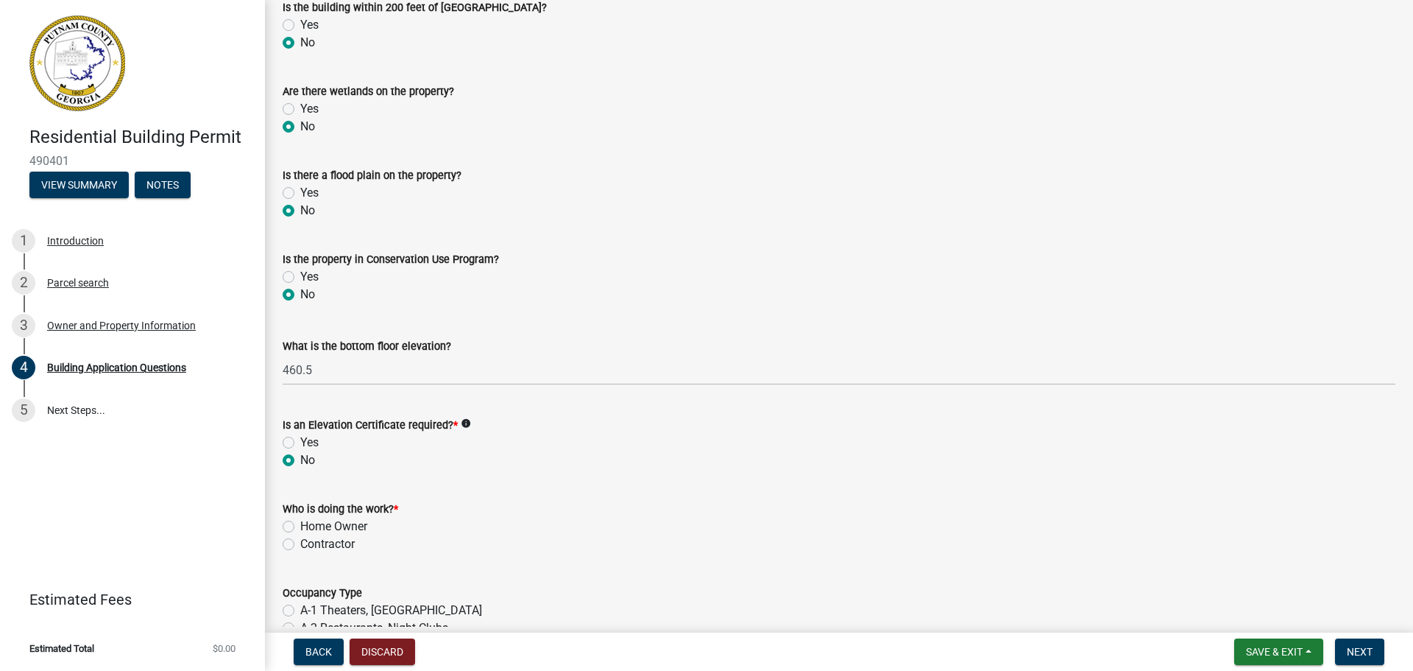
click at [300, 548] on label "Contractor" at bounding box center [327, 544] width 54 height 18
click at [300, 545] on input "Contractor" at bounding box center [305, 540] width 10 height 10
radio input "true"
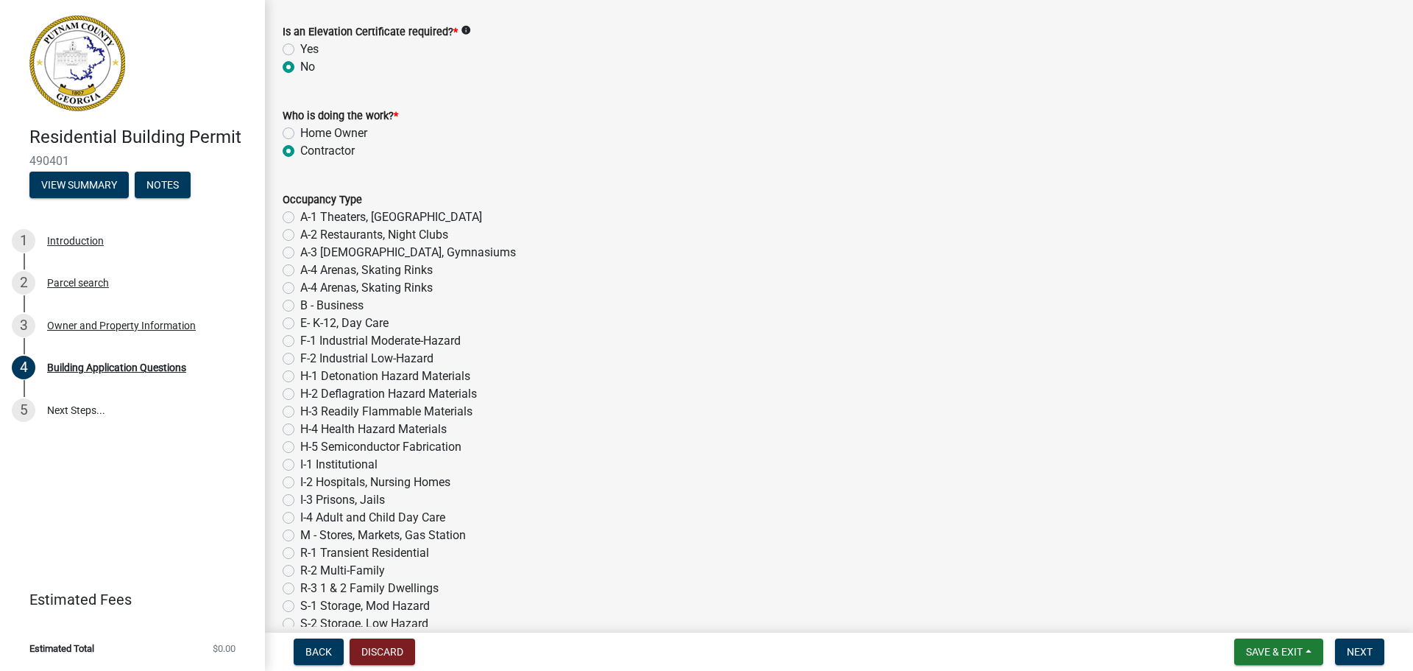
scroll to position [5783, 0]
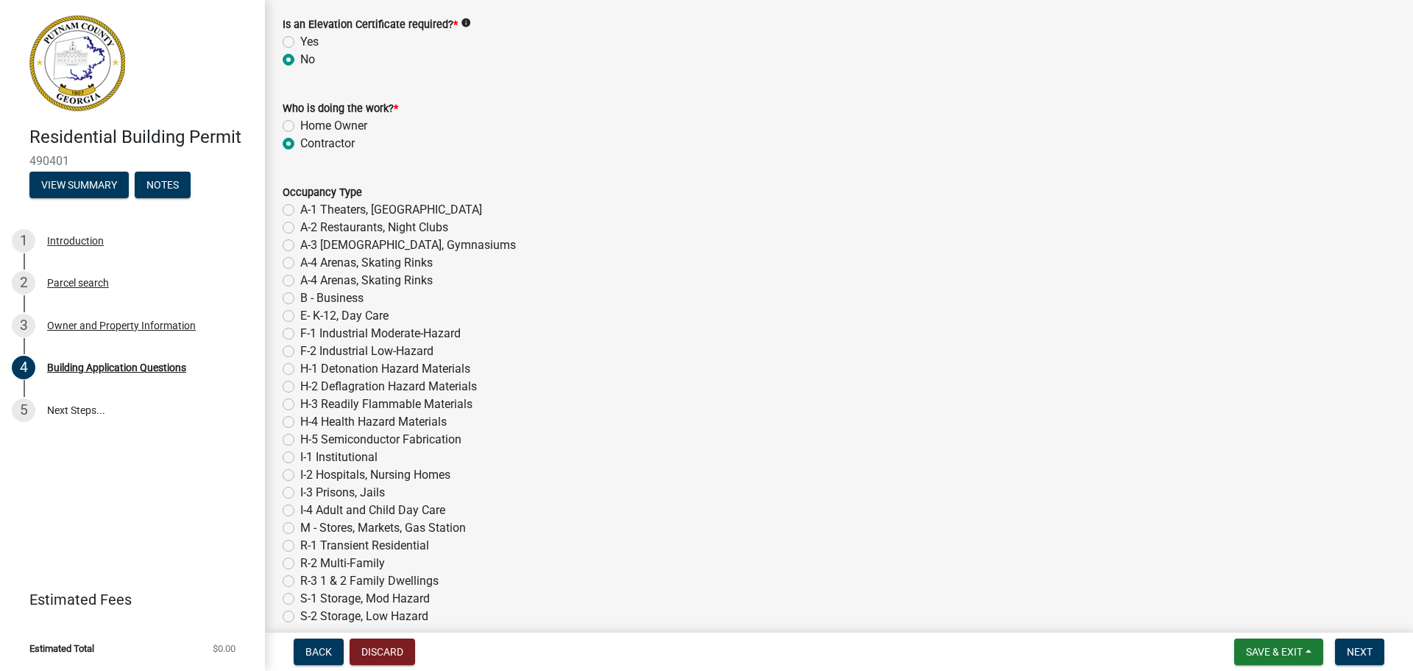
click at [300, 580] on label "R-3 1 & 2 Family Dwellings" at bounding box center [369, 581] width 138 height 18
click at [300, 580] on input "R-3 1 & 2 Family Dwellings" at bounding box center [305, 577] width 10 height 10
radio input "true"
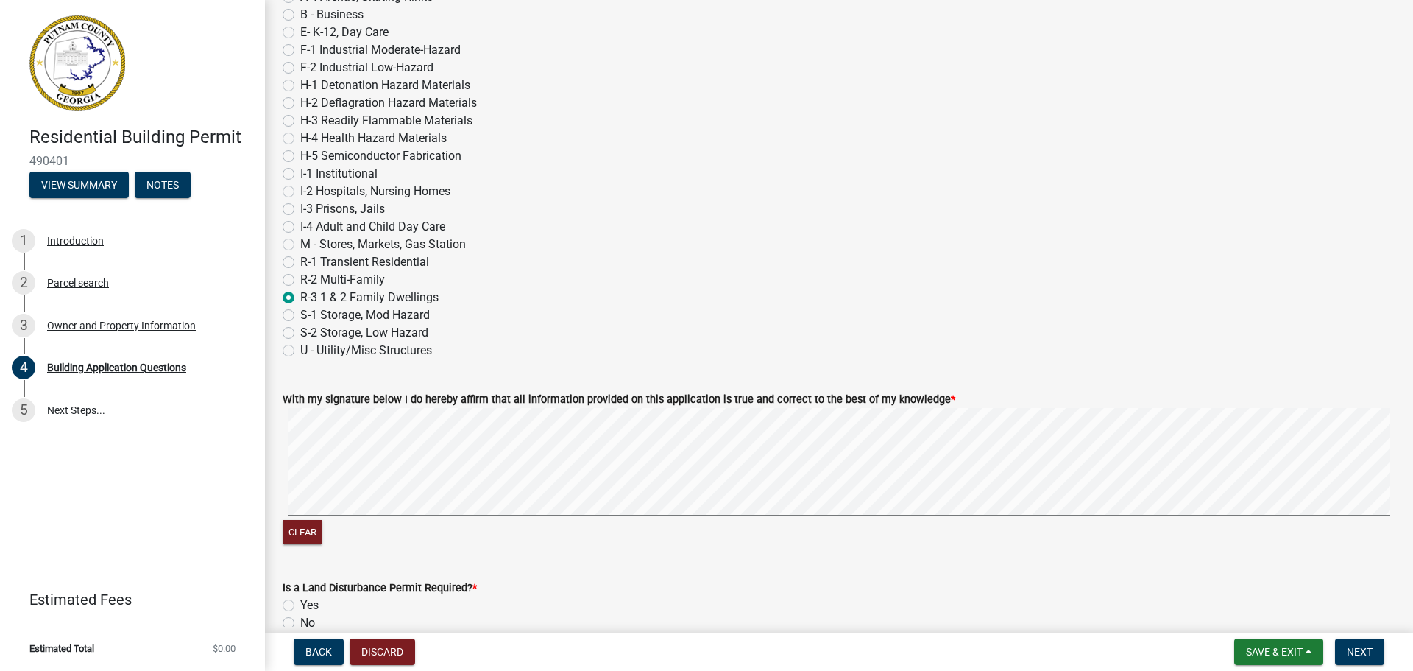
scroll to position [6143, 0]
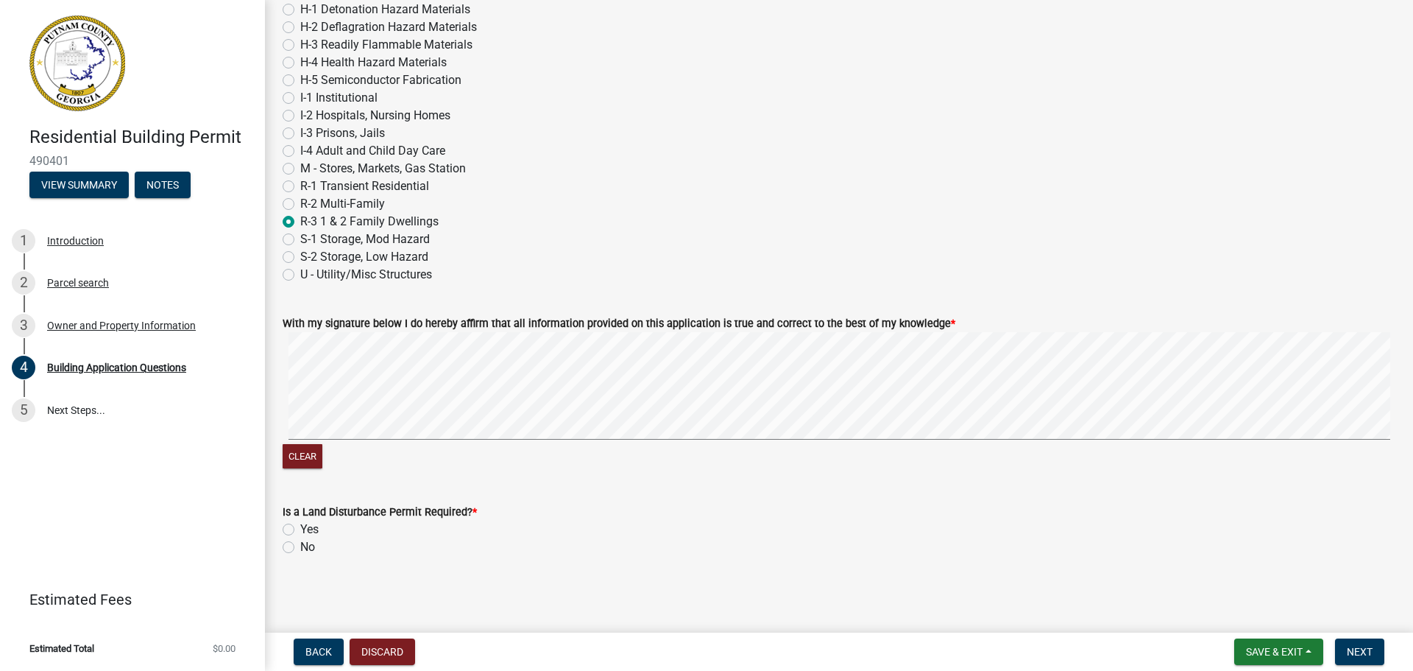
click at [304, 529] on label "Yes" at bounding box center [309, 529] width 18 height 18
click at [304, 529] on input "Yes" at bounding box center [305, 525] width 10 height 10
radio input "true"
click at [1359, 647] on span "Next" at bounding box center [1360, 652] width 26 height 12
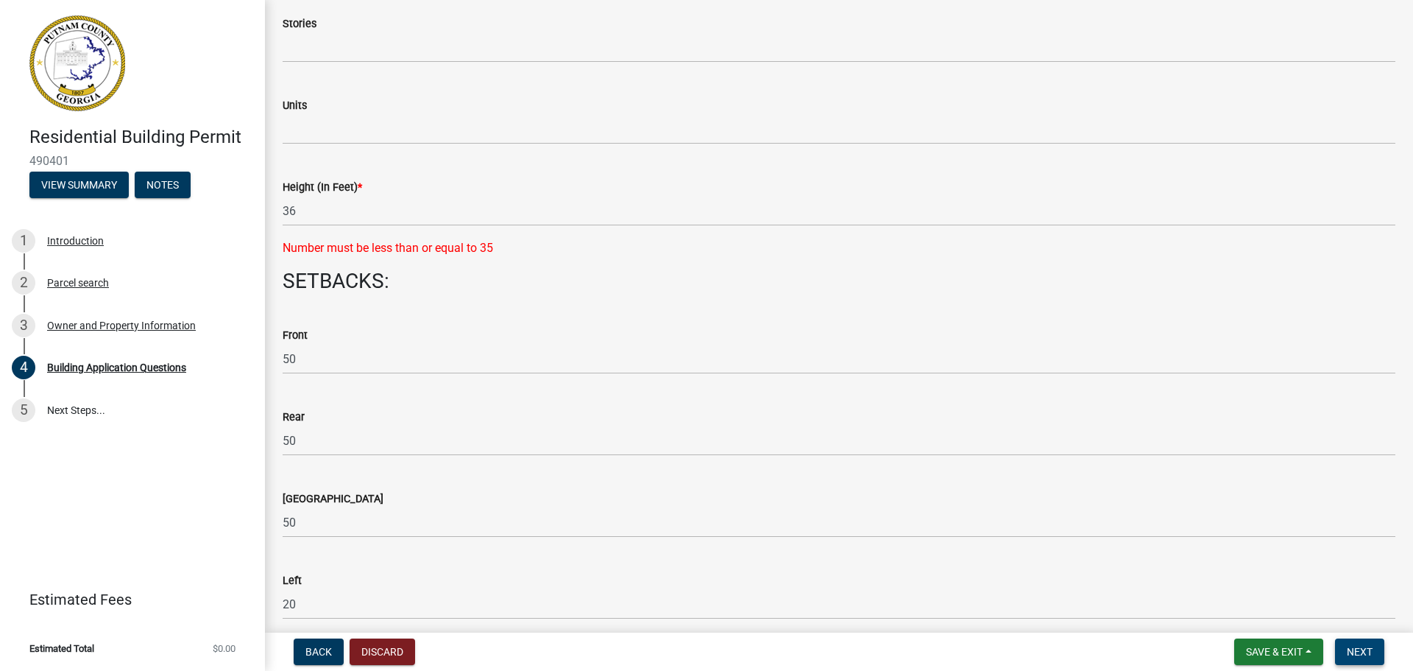
scroll to position [1876, 0]
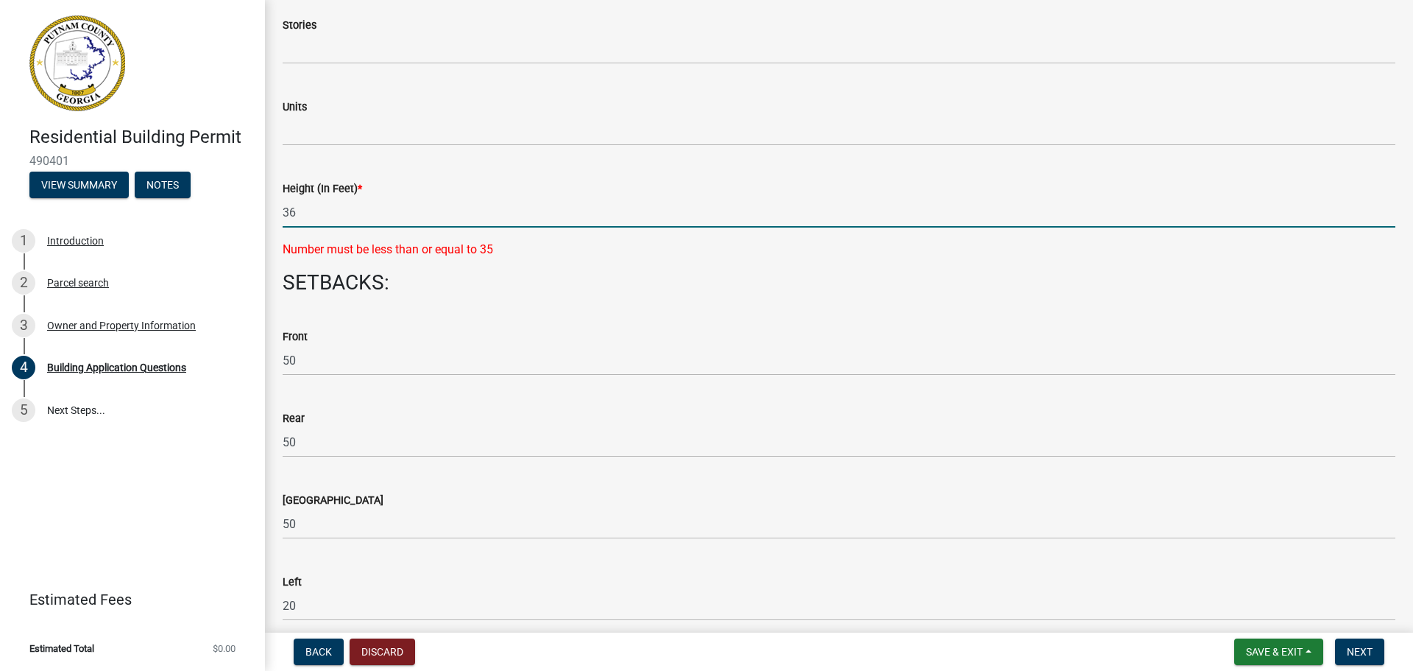
click at [326, 209] on input "36" at bounding box center [839, 212] width 1113 height 30
type input "35"
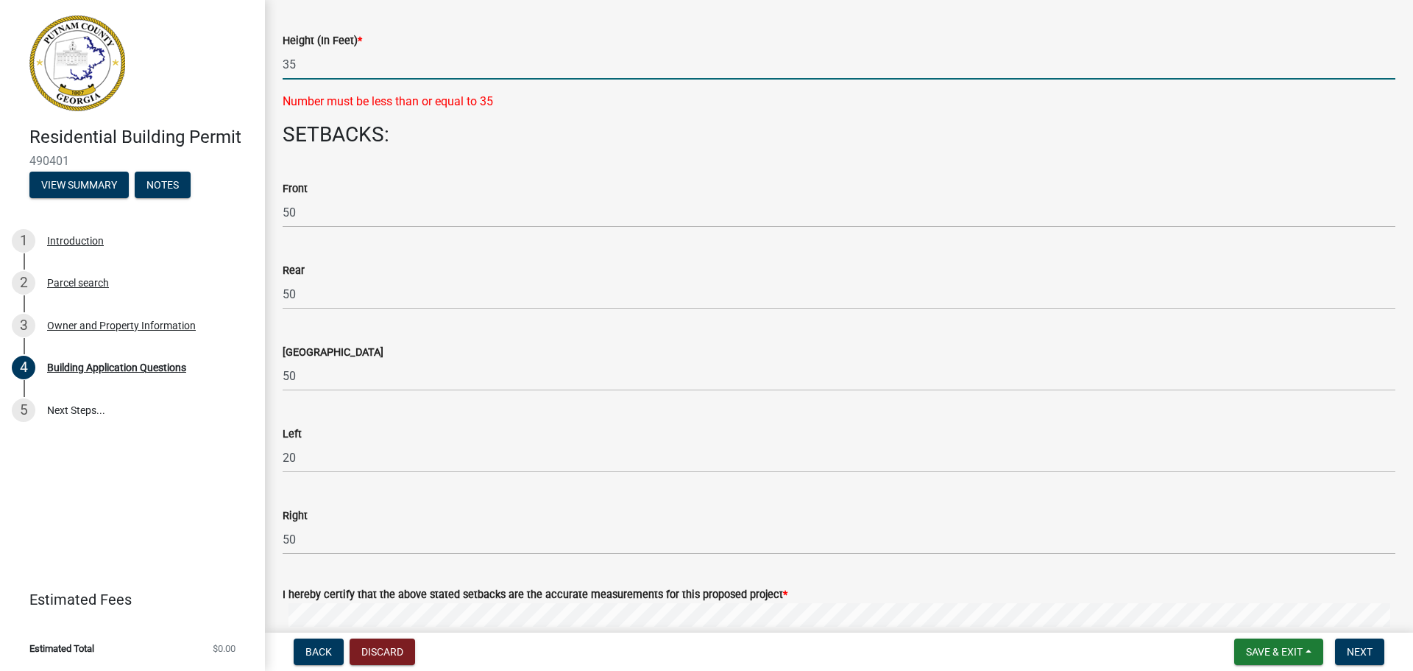
scroll to position [2037, 0]
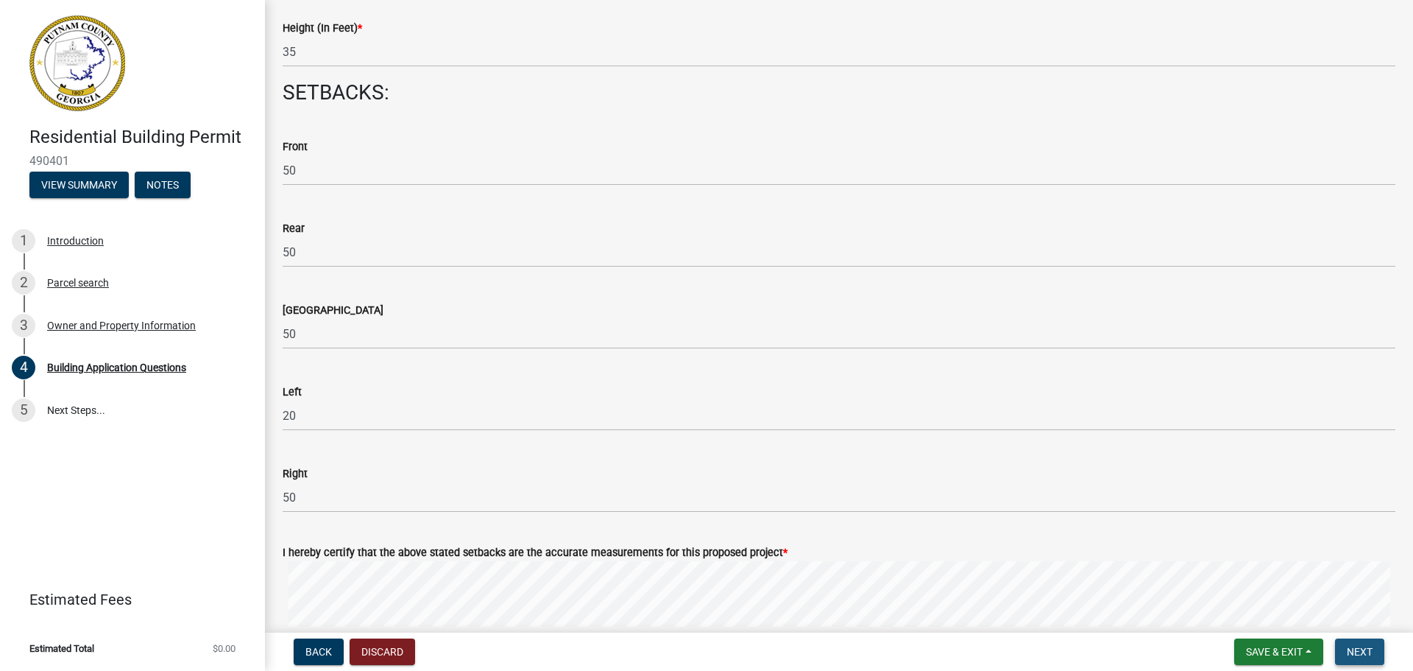
click at [1382, 646] on button "Next" at bounding box center [1359, 651] width 49 height 26
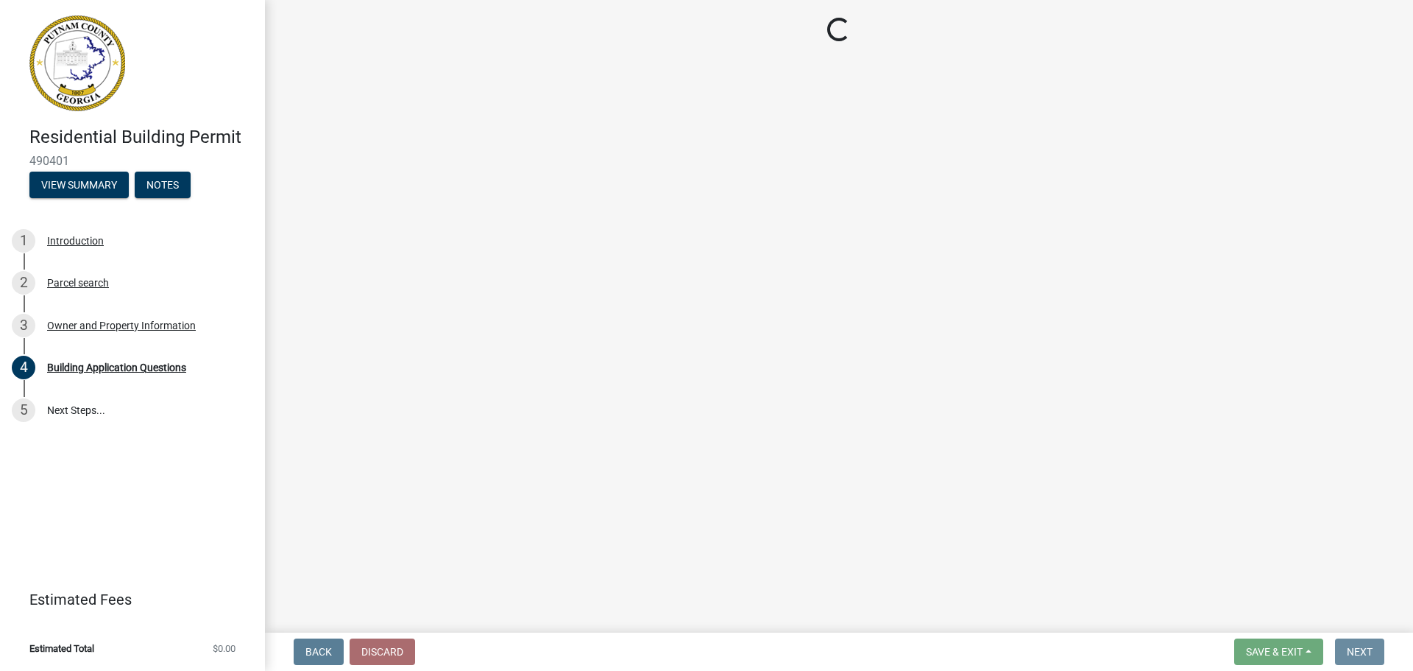
scroll to position [0, 0]
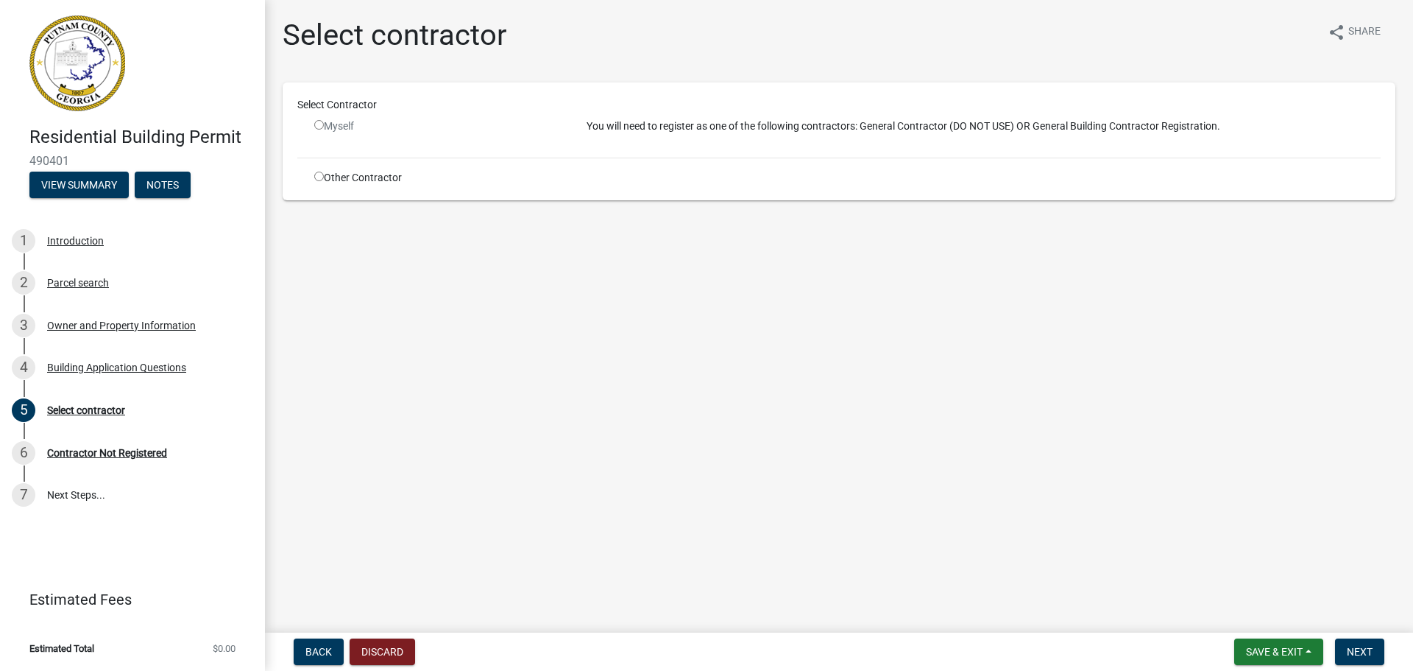
click at [317, 122] on input "radio" at bounding box center [319, 125] width 10 height 10
radio input "false"
click at [317, 178] on input "radio" at bounding box center [319, 177] width 10 height 10
radio input "true"
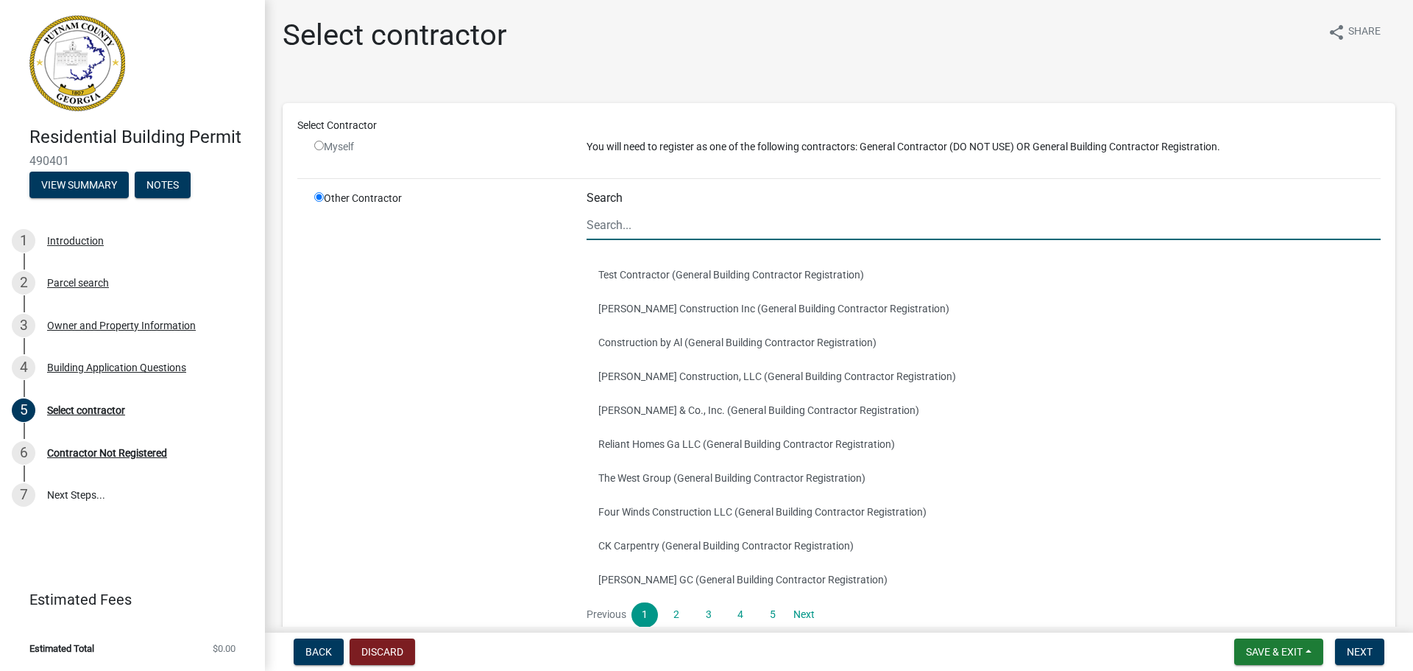
click at [641, 221] on input "Search" at bounding box center [984, 225] width 794 height 30
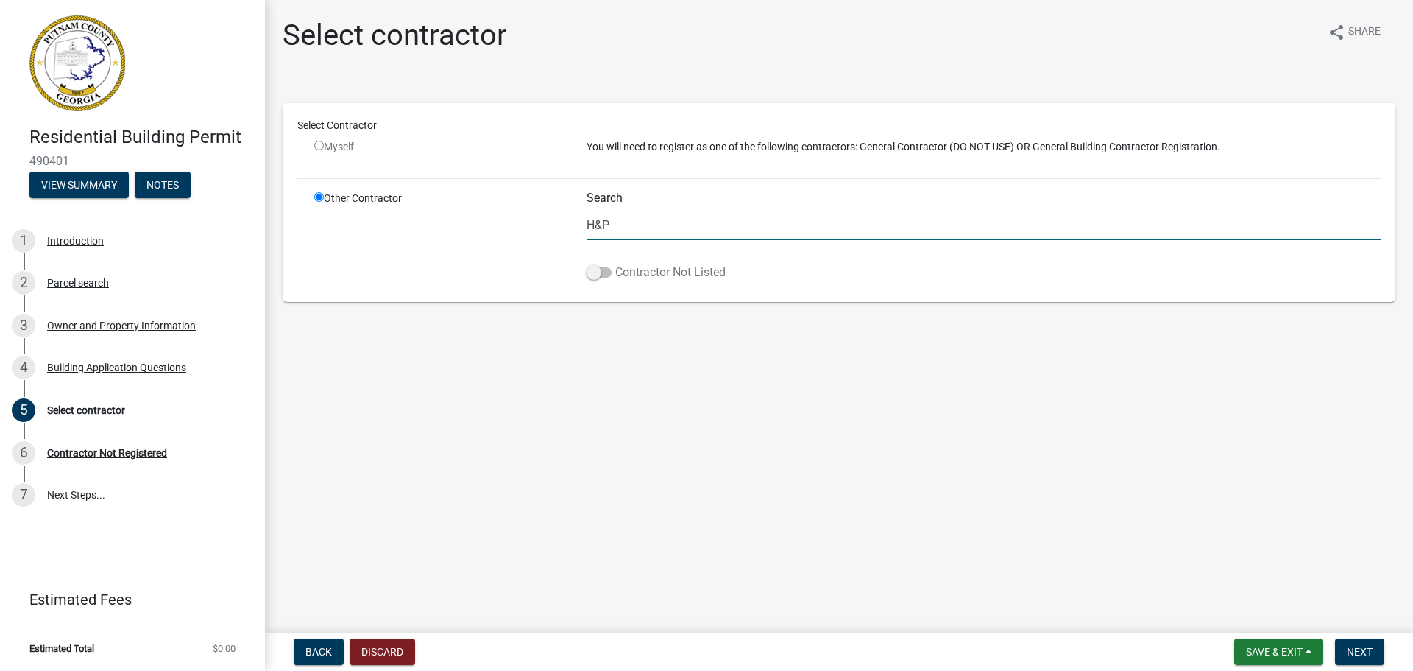
click at [595, 271] on span at bounding box center [599, 272] width 25 height 10
click at [615, 264] on input "Contractor Not Listed" at bounding box center [615, 264] width 0 height 0
click at [623, 227] on input "H&P" at bounding box center [984, 225] width 794 height 30
type input "H&P Custom Homes, LLC"
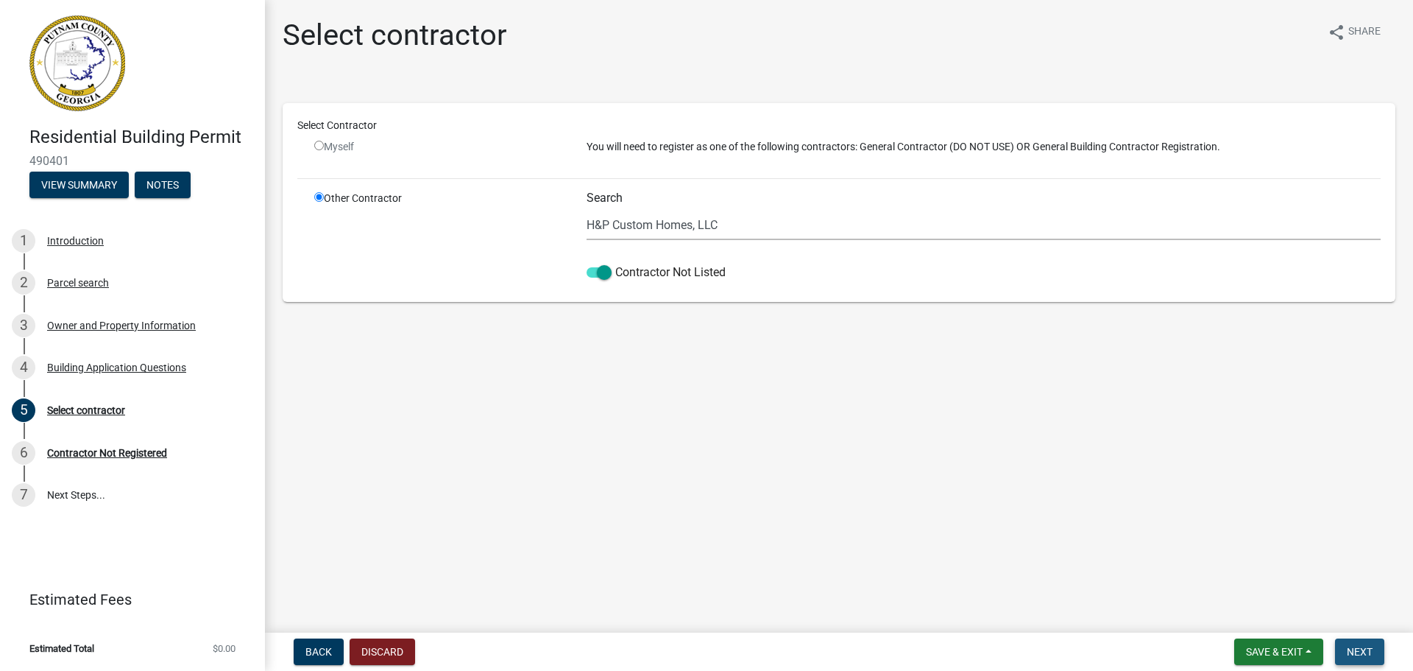
click at [1349, 646] on span "Next" at bounding box center [1360, 652] width 26 height 12
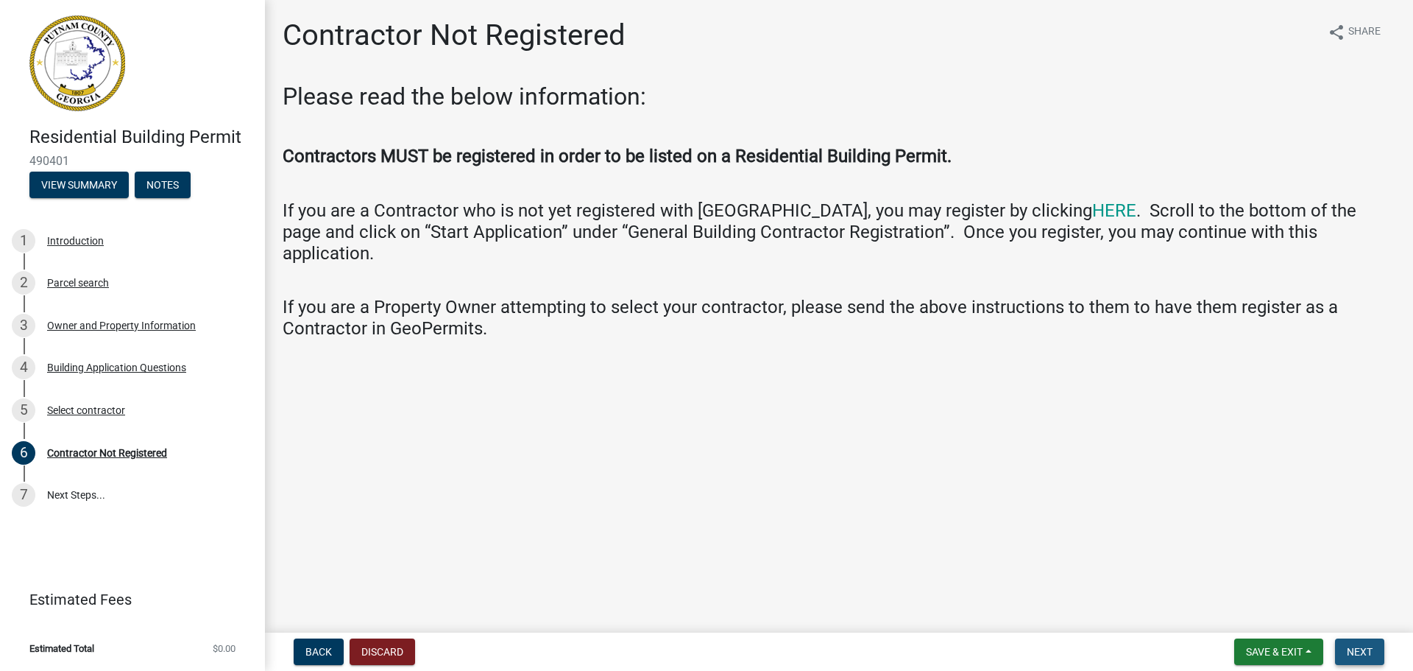
click at [1355, 647] on span "Next" at bounding box center [1360, 652] width 26 height 12
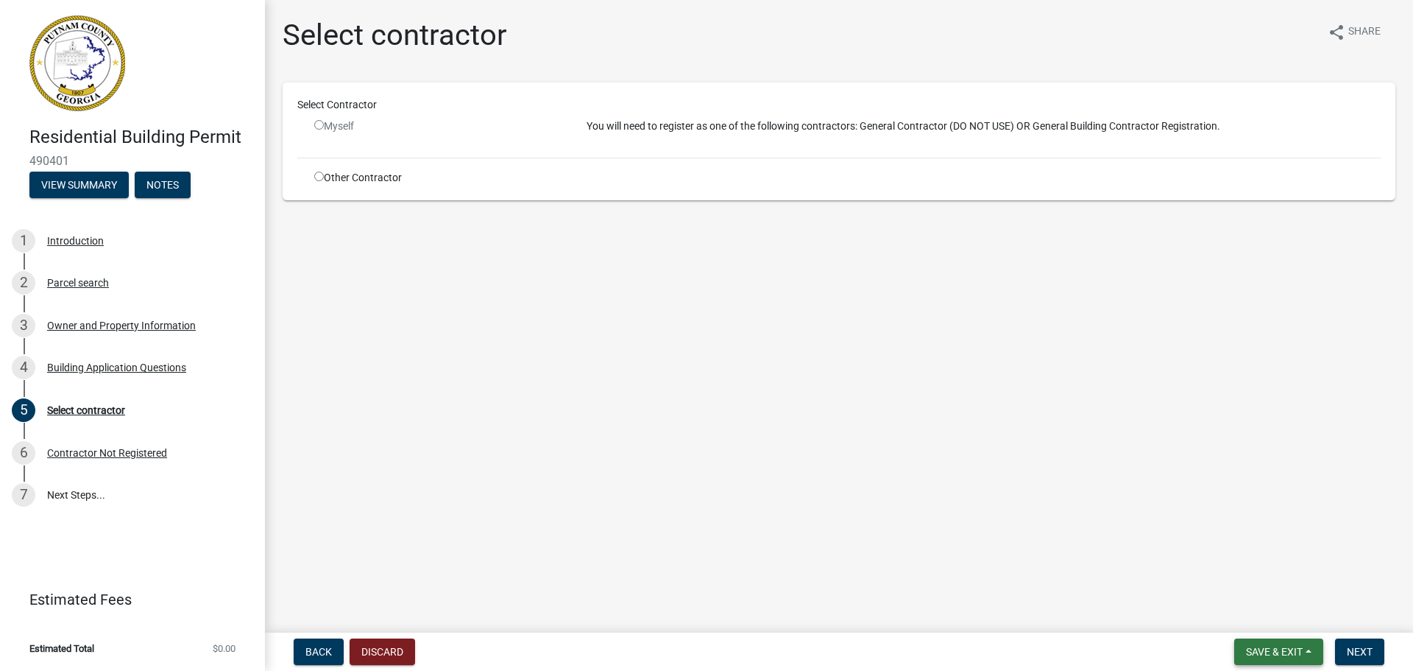
click at [1251, 644] on button "Save & Exit" at bounding box center [1278, 651] width 89 height 26
click at [1236, 577] on button "Save" at bounding box center [1265, 577] width 118 height 35
